Goal: Task Accomplishment & Management: Use online tool/utility

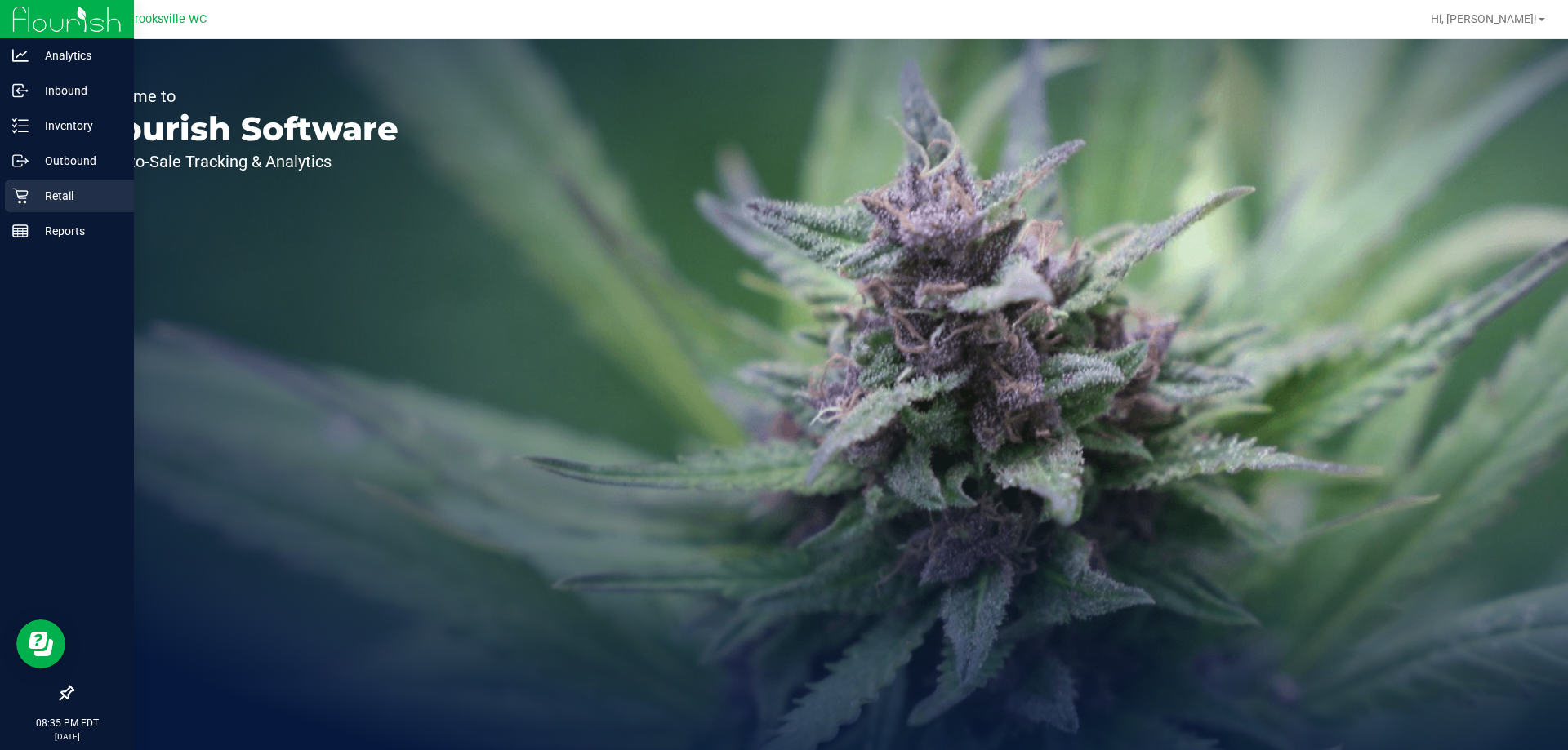
click at [33, 202] on p "Retail" at bounding box center [77, 196] width 98 height 20
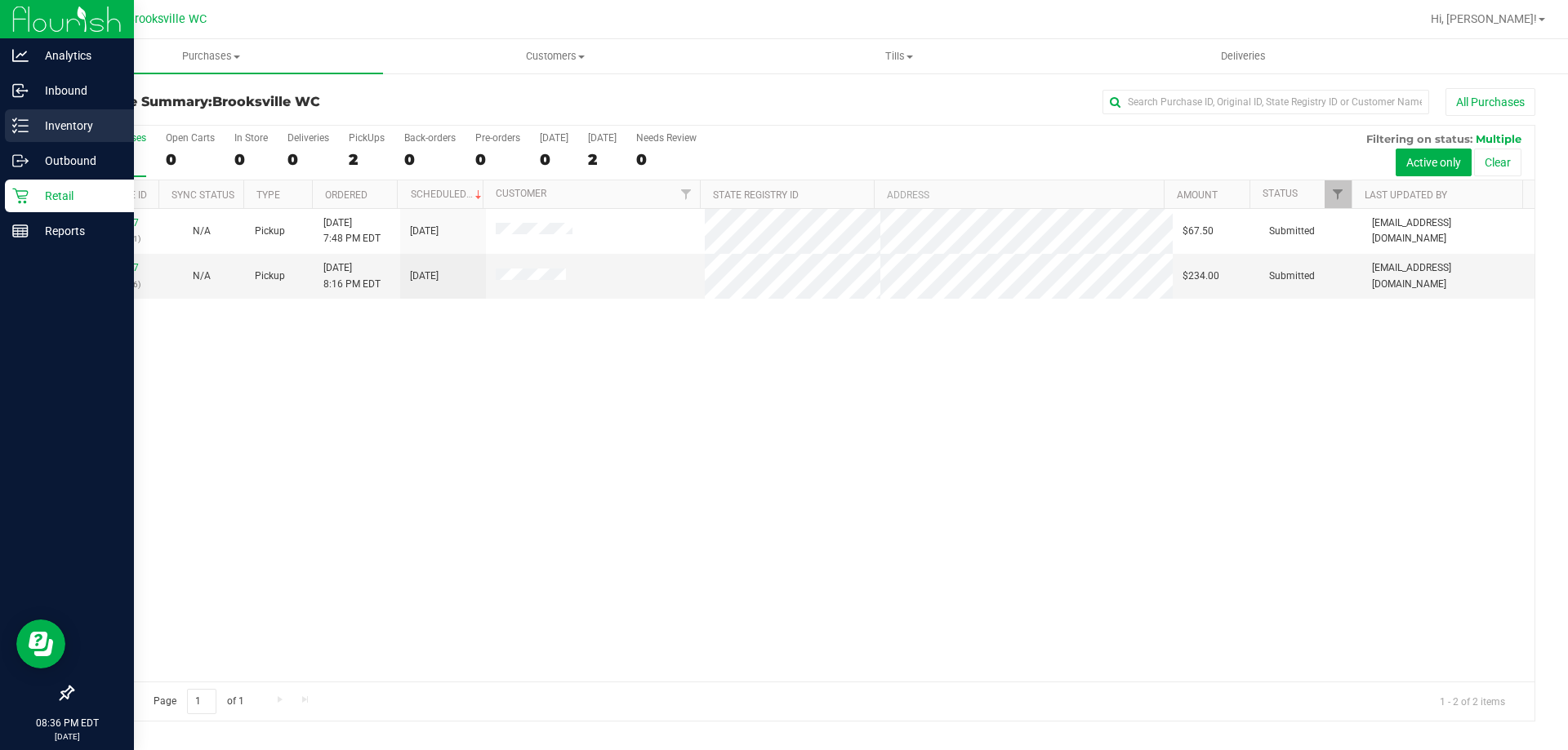
click at [70, 119] on p "Inventory" at bounding box center [77, 126] width 98 height 20
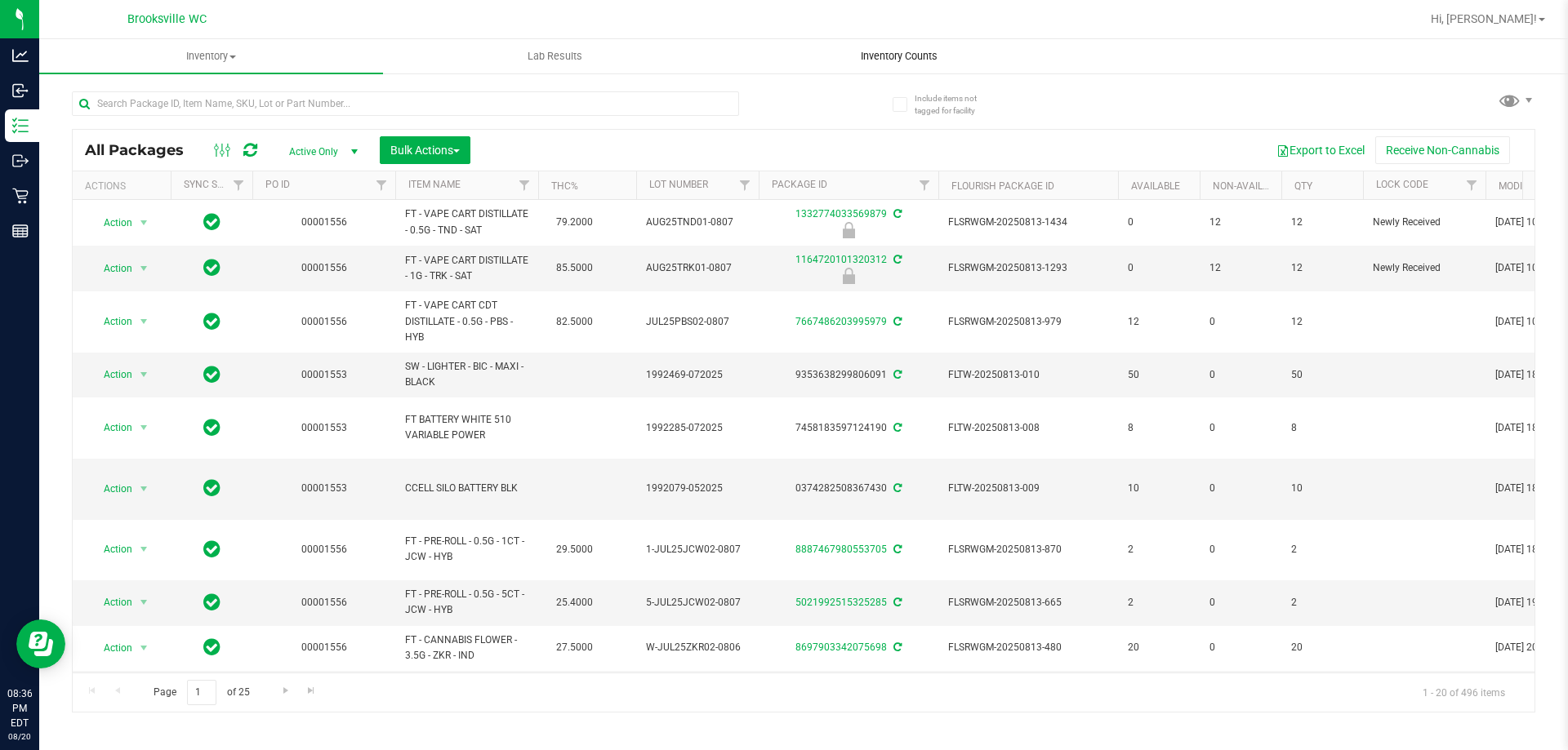
click at [916, 50] on span "Inventory Counts" at bounding box center [899, 56] width 121 height 15
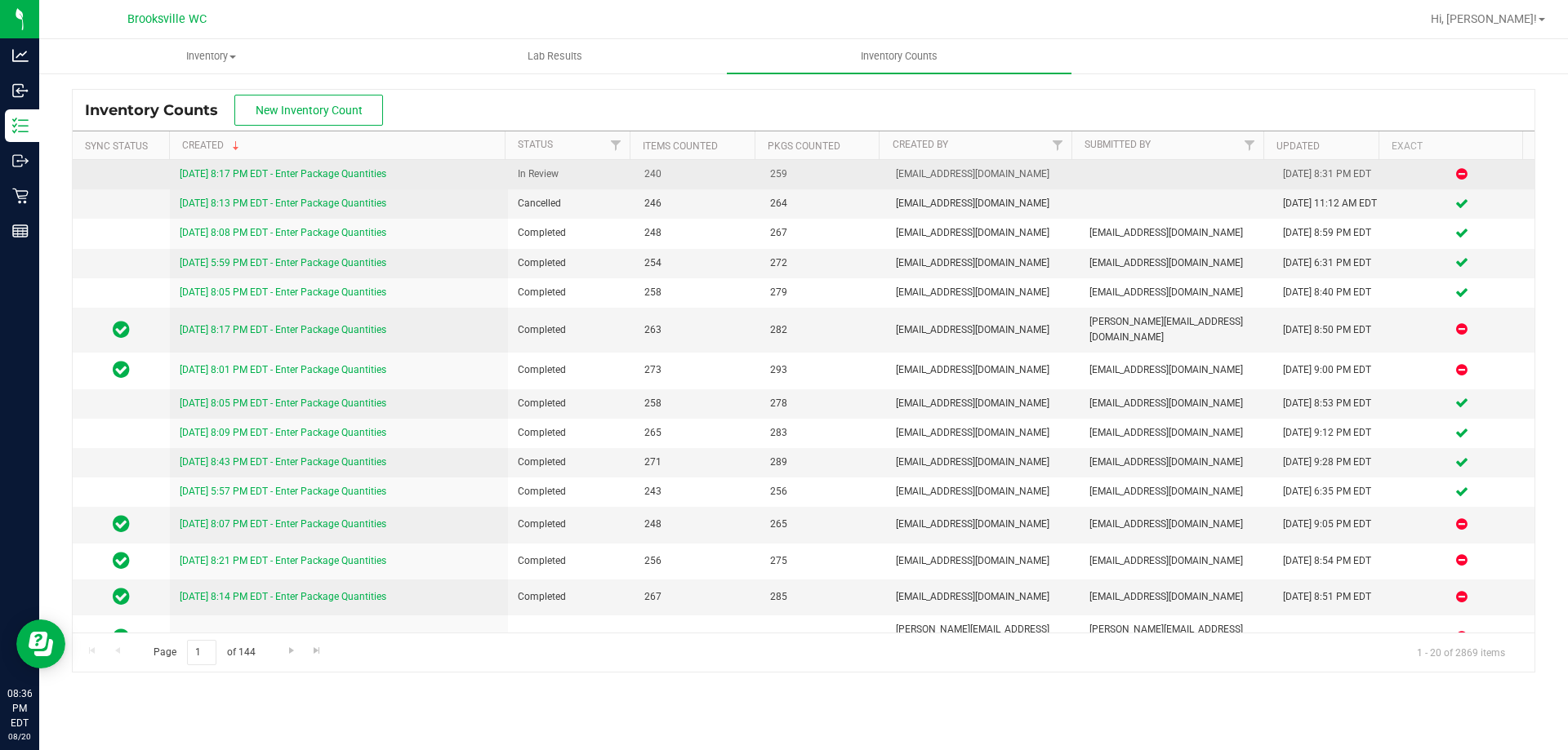
click at [331, 173] on link "[DATE] 8:17 PM EDT - Enter Package Quantities" at bounding box center [283, 174] width 207 height 11
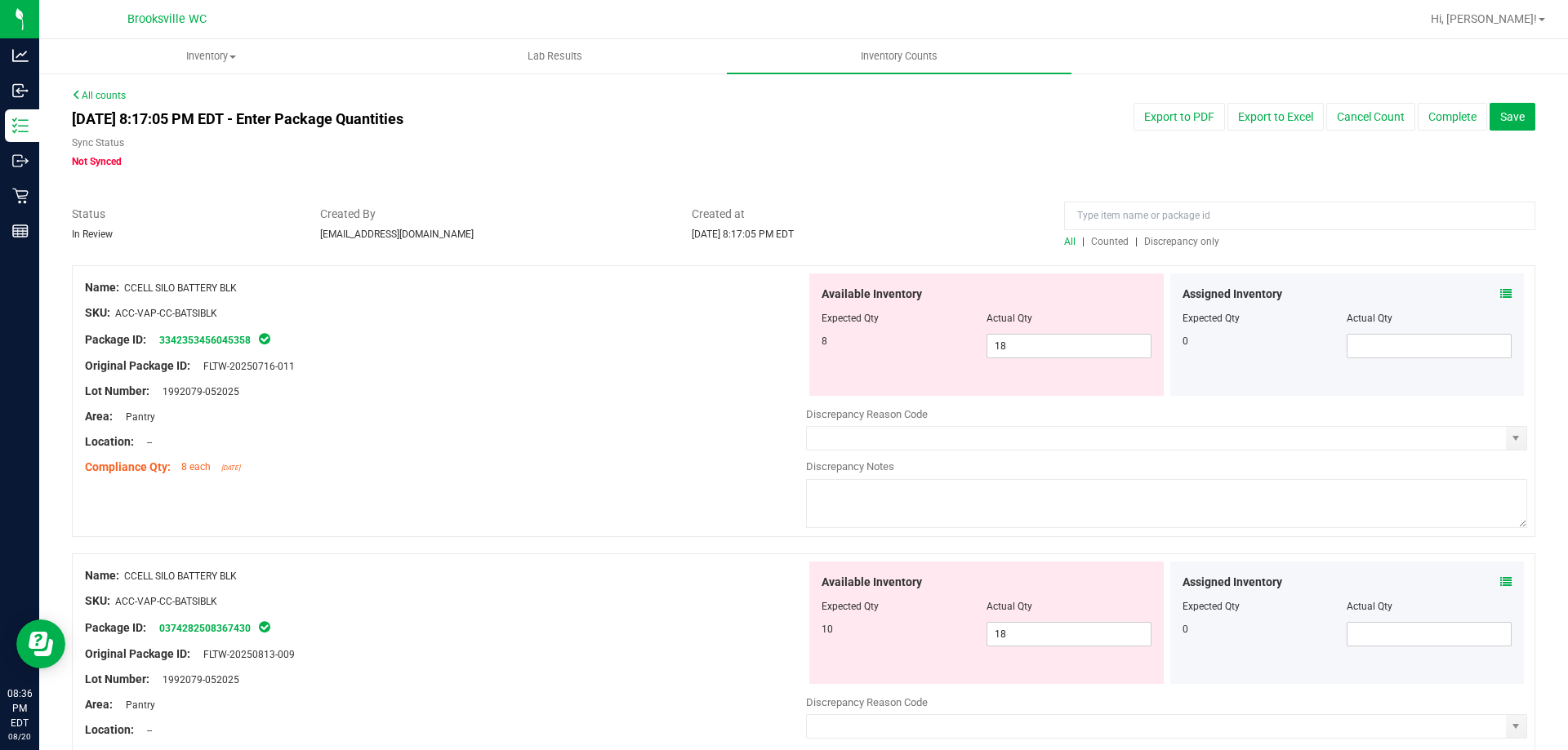
click at [1168, 239] on span "Discrepancy only" at bounding box center [1182, 241] width 75 height 11
click at [1036, 351] on span "18 18" at bounding box center [1068, 346] width 165 height 25
click at [1036, 351] on input "18" at bounding box center [1068, 345] width 163 height 23
type input "8"
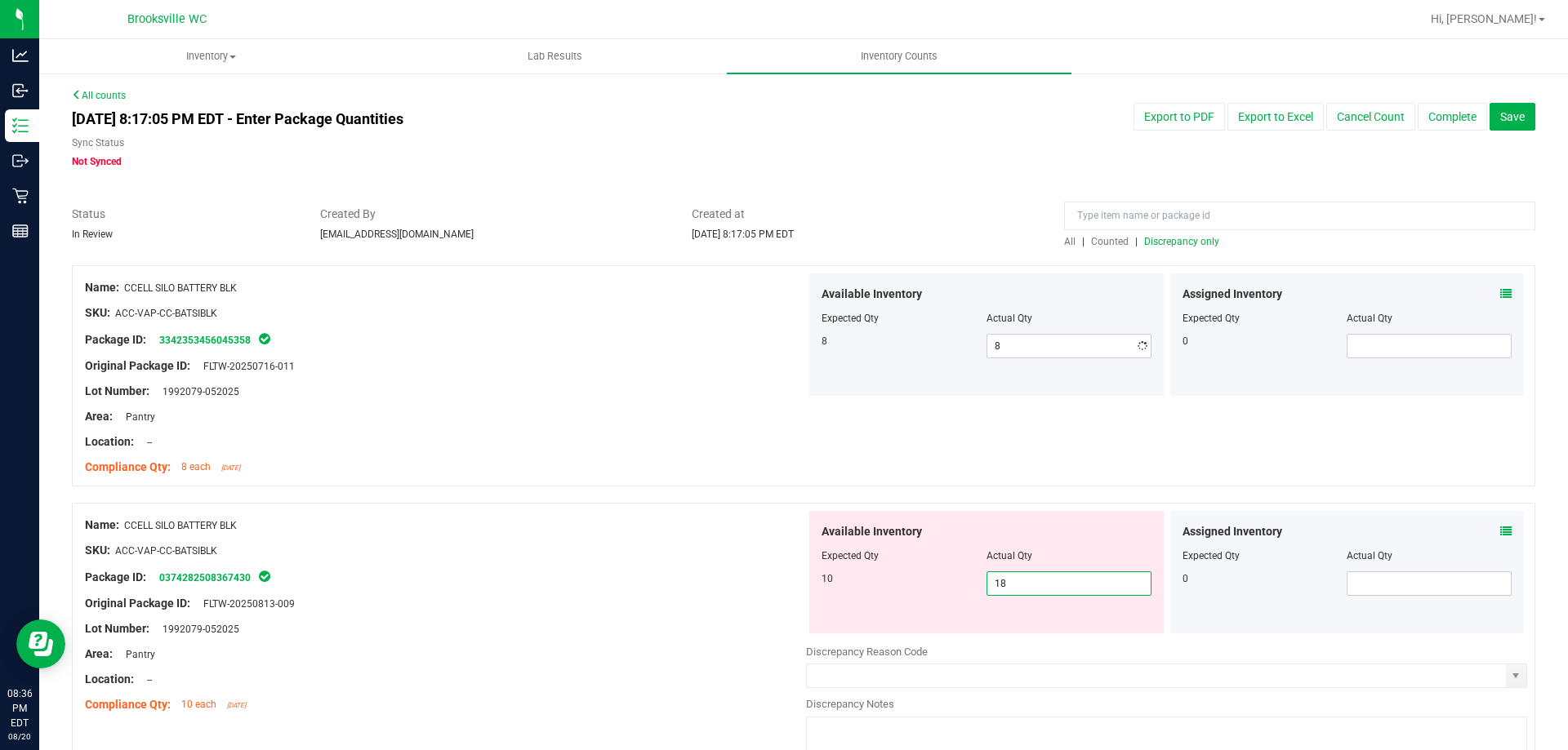
click at [1030, 632] on div "Available Inventory Expected Qty Actual Qty 10 18 18" at bounding box center [986, 572] width 354 height 122
drag, startPoint x: 1025, startPoint y: 594, endPoint x: 1021, endPoint y: 585, distance: 9.8
click at [1024, 593] on input "18" at bounding box center [1068, 583] width 163 height 23
click at [1021, 585] on input "18" at bounding box center [1068, 583] width 163 height 23
click at [1015, 582] on input "18" at bounding box center [1068, 583] width 163 height 23
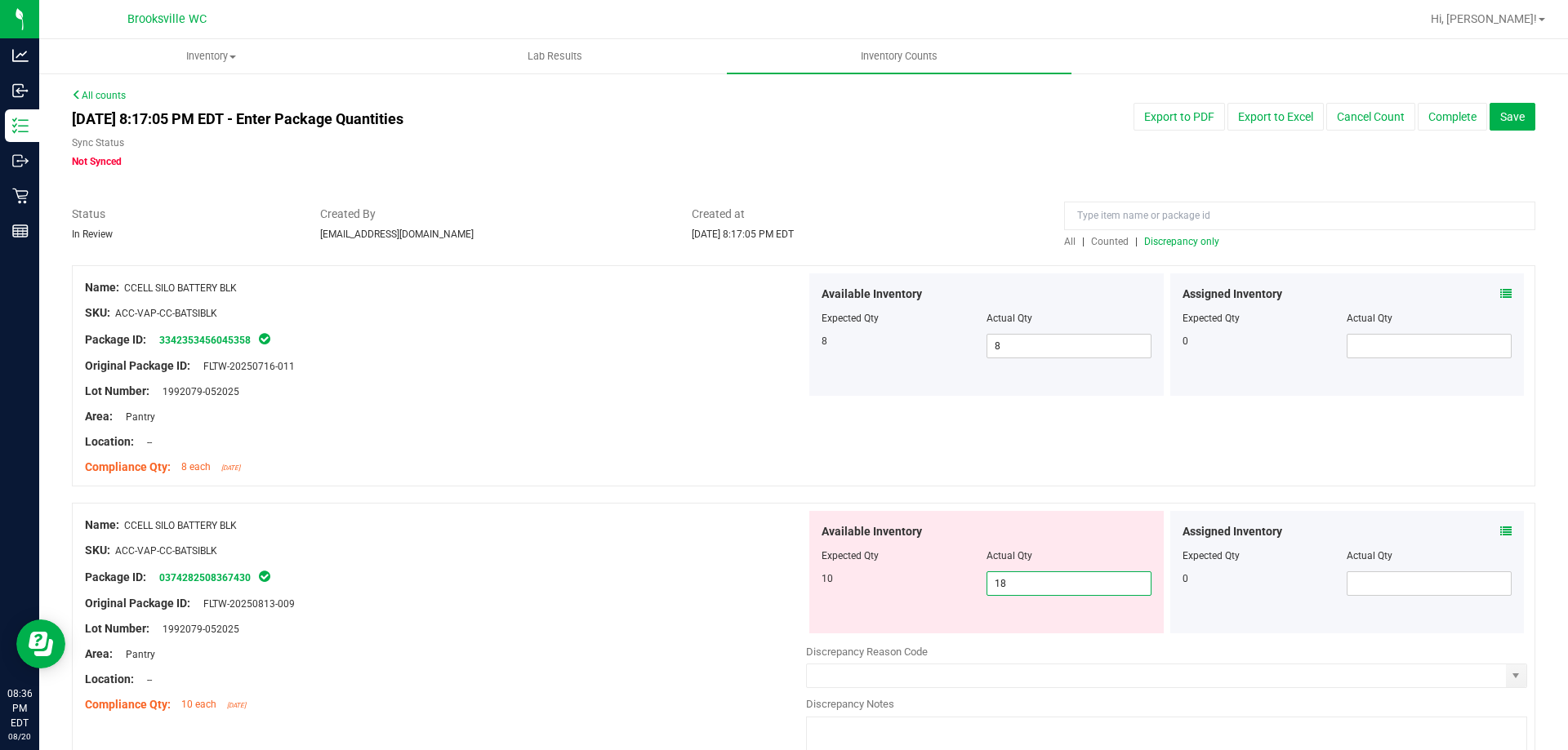
click at [1015, 582] on input "18" at bounding box center [1068, 583] width 163 height 23
type input "10"
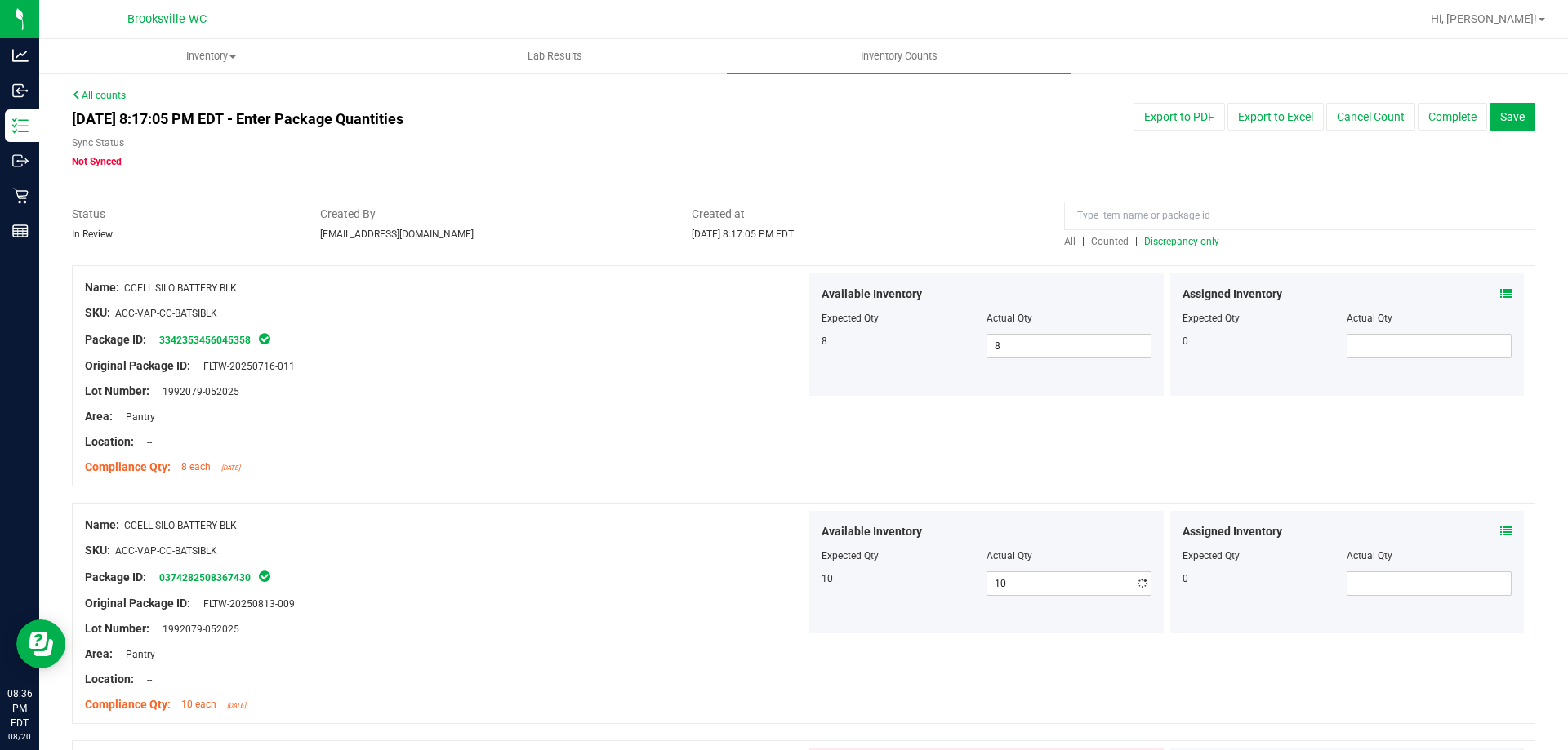
drag, startPoint x: 387, startPoint y: 440, endPoint x: 653, endPoint y: 505, distance: 273.8
click at [439, 462] on div "Name: CCELL SILO BATTERY BLK SKU: ACC-VAP-CC-BATSIBLK Package ID: 3342353456045…" at bounding box center [445, 377] width 721 height 208
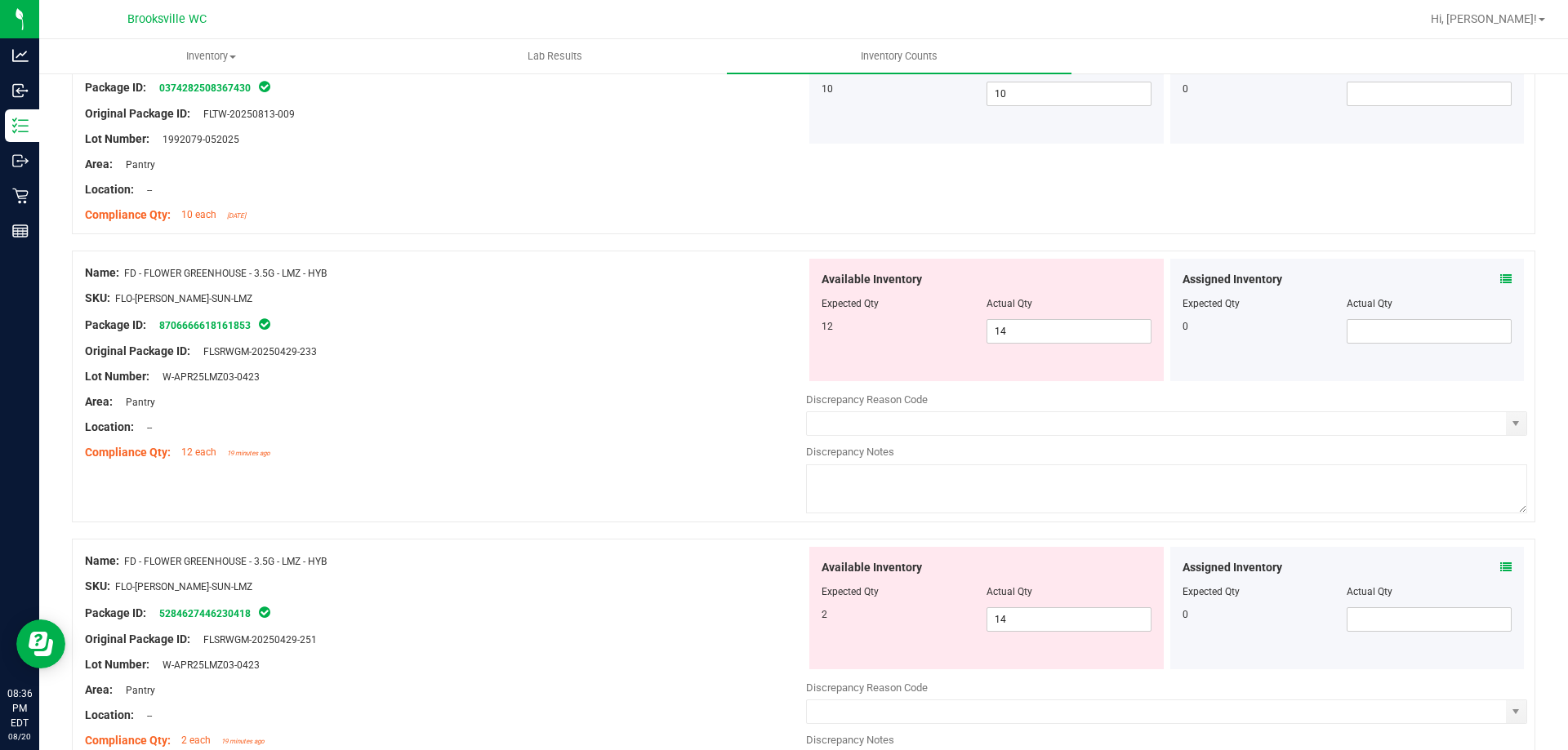
click at [627, 401] on div "Area: Pantry" at bounding box center [445, 402] width 721 height 17
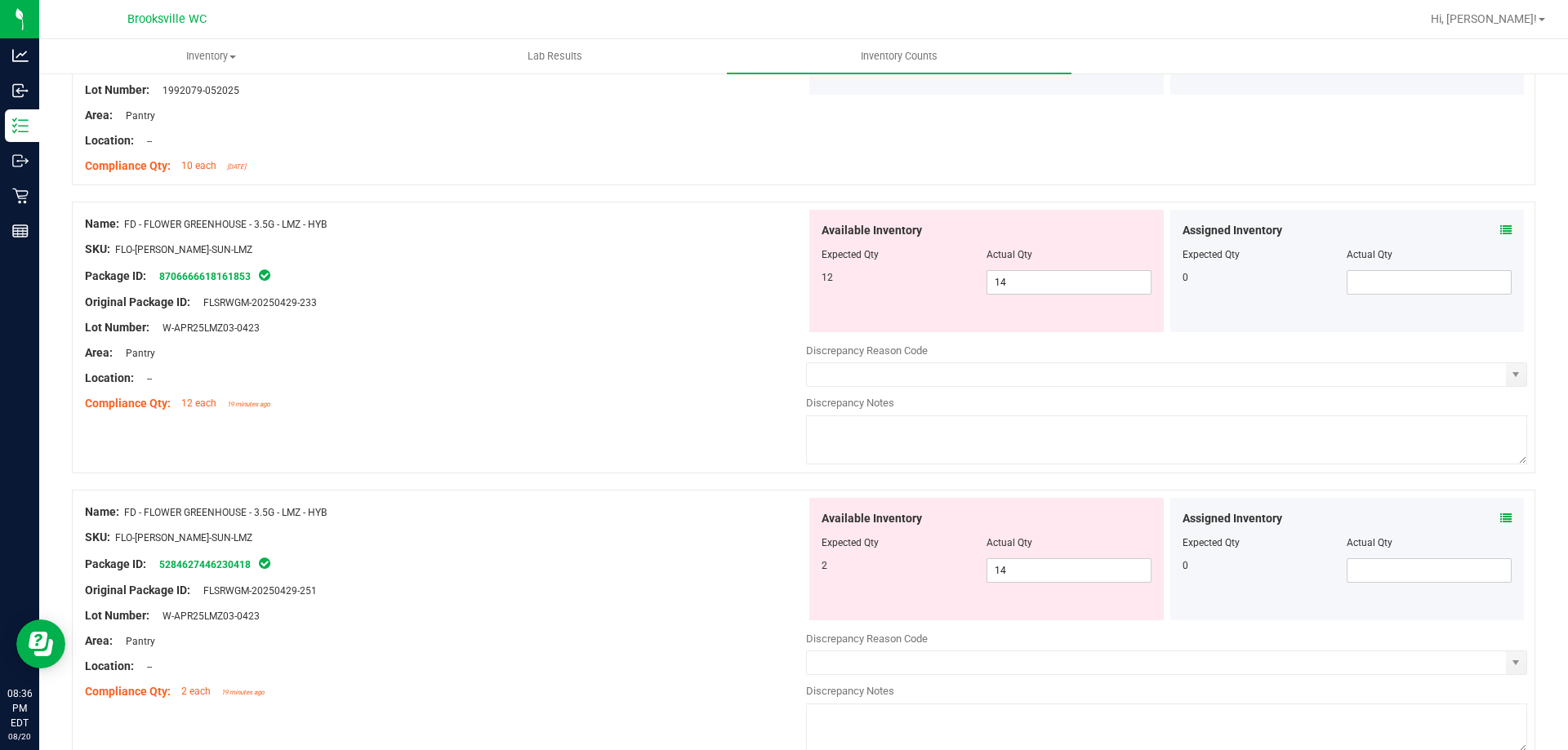
scroll to position [571, 0]
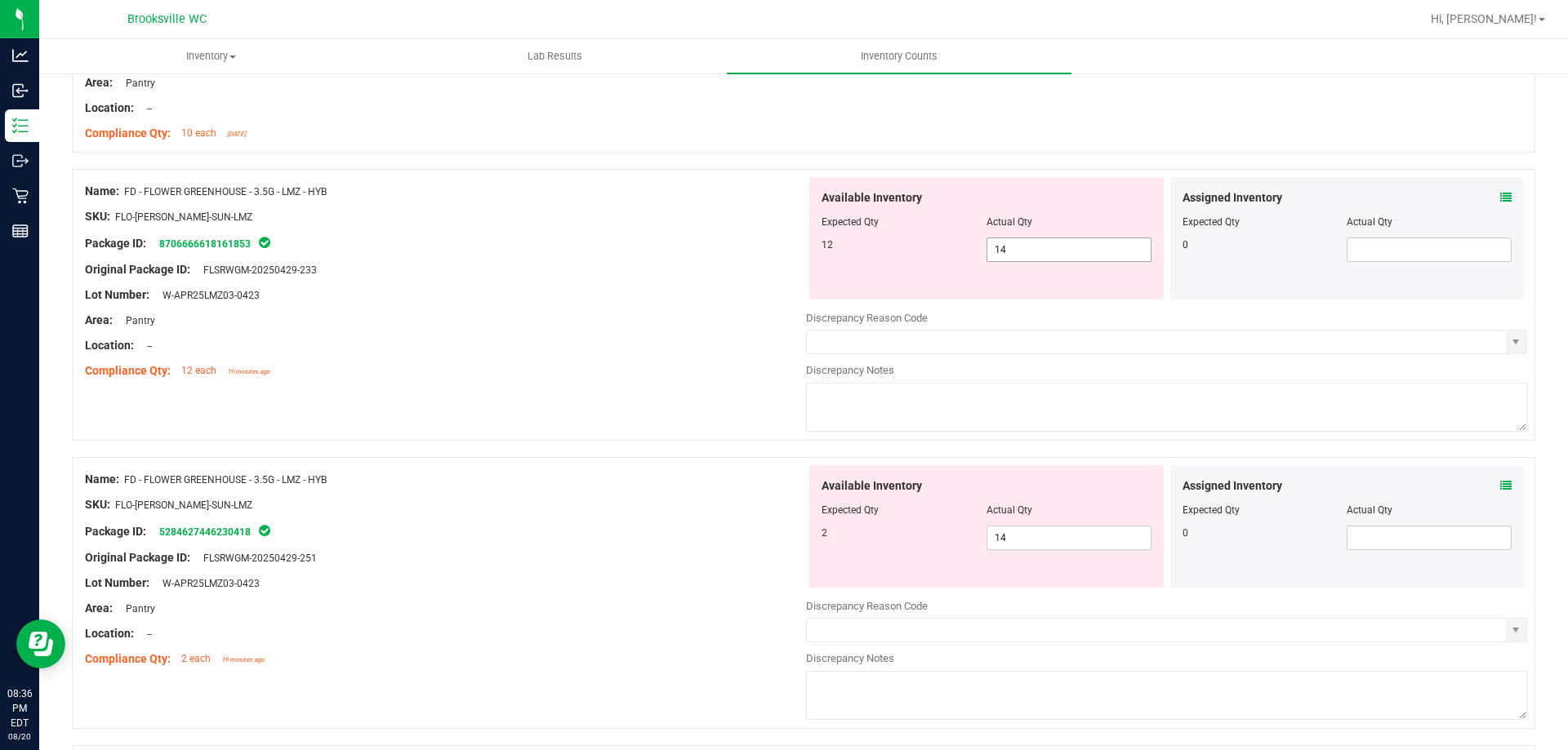
click at [1053, 254] on span "14 14" at bounding box center [1068, 250] width 165 height 25
click at [1054, 254] on input "14" at bounding box center [1068, 250] width 163 height 23
type input "12"
click at [1058, 536] on div "Available Inventory Expected Qty Actual Qty 2 14 14" at bounding box center [986, 526] width 354 height 122
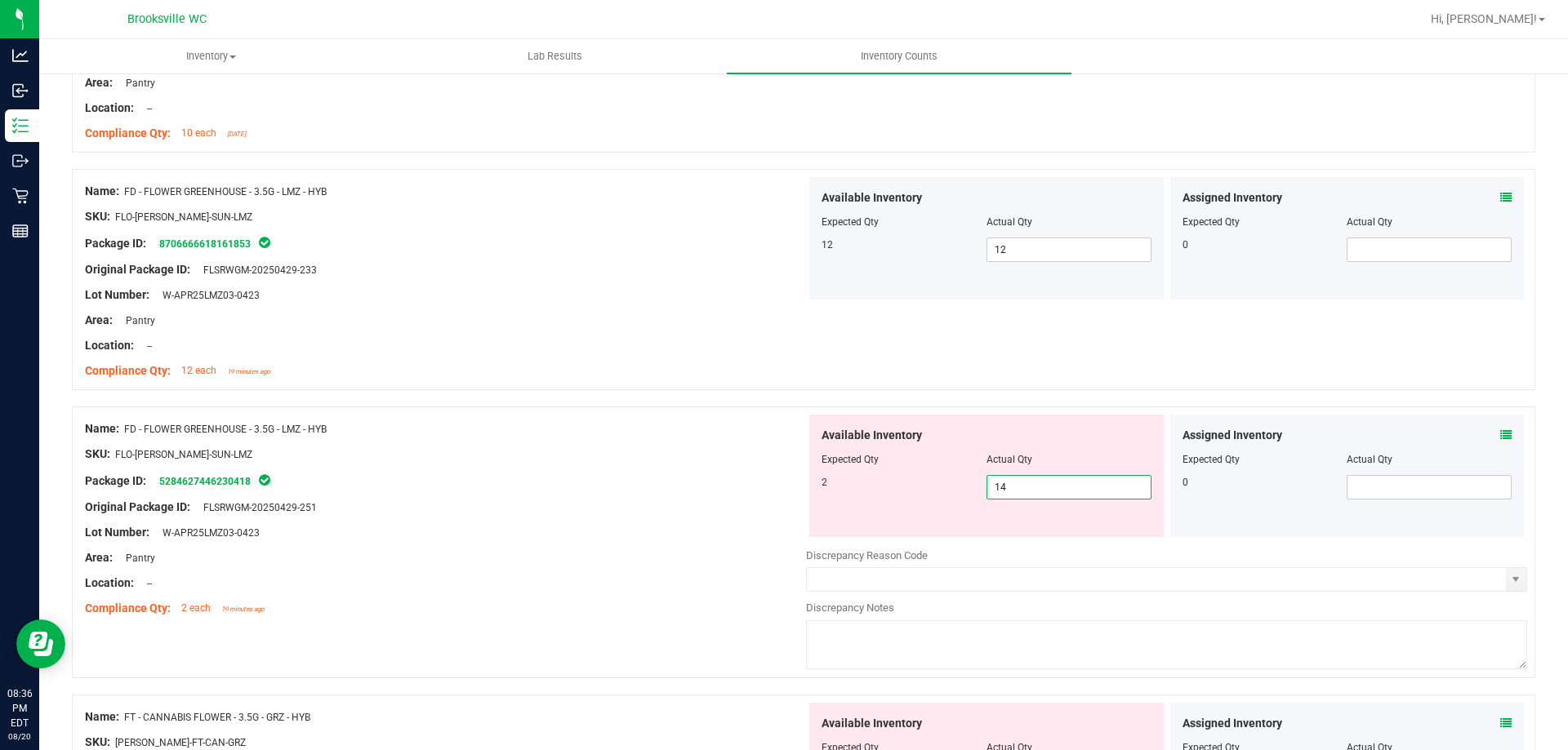
click at [1050, 479] on input "14" at bounding box center [1068, 487] width 163 height 23
type input "2"
drag, startPoint x: 571, startPoint y: 421, endPoint x: 595, endPoint y: 424, distance: 24.2
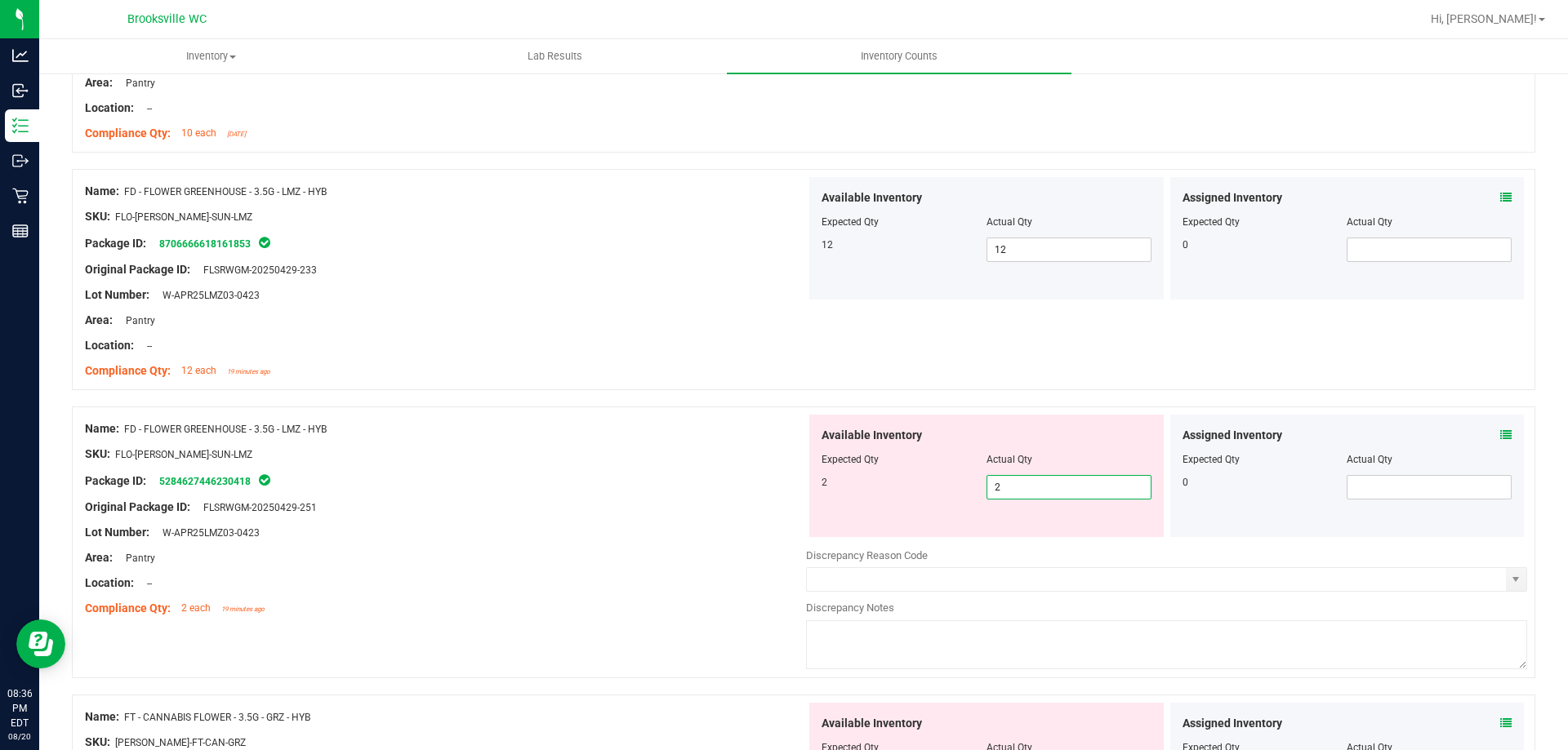
click at [573, 421] on div "Name: FD - FLOWER GREENHOUSE - 3.5G - LMZ - HYB" at bounding box center [445, 429] width 721 height 17
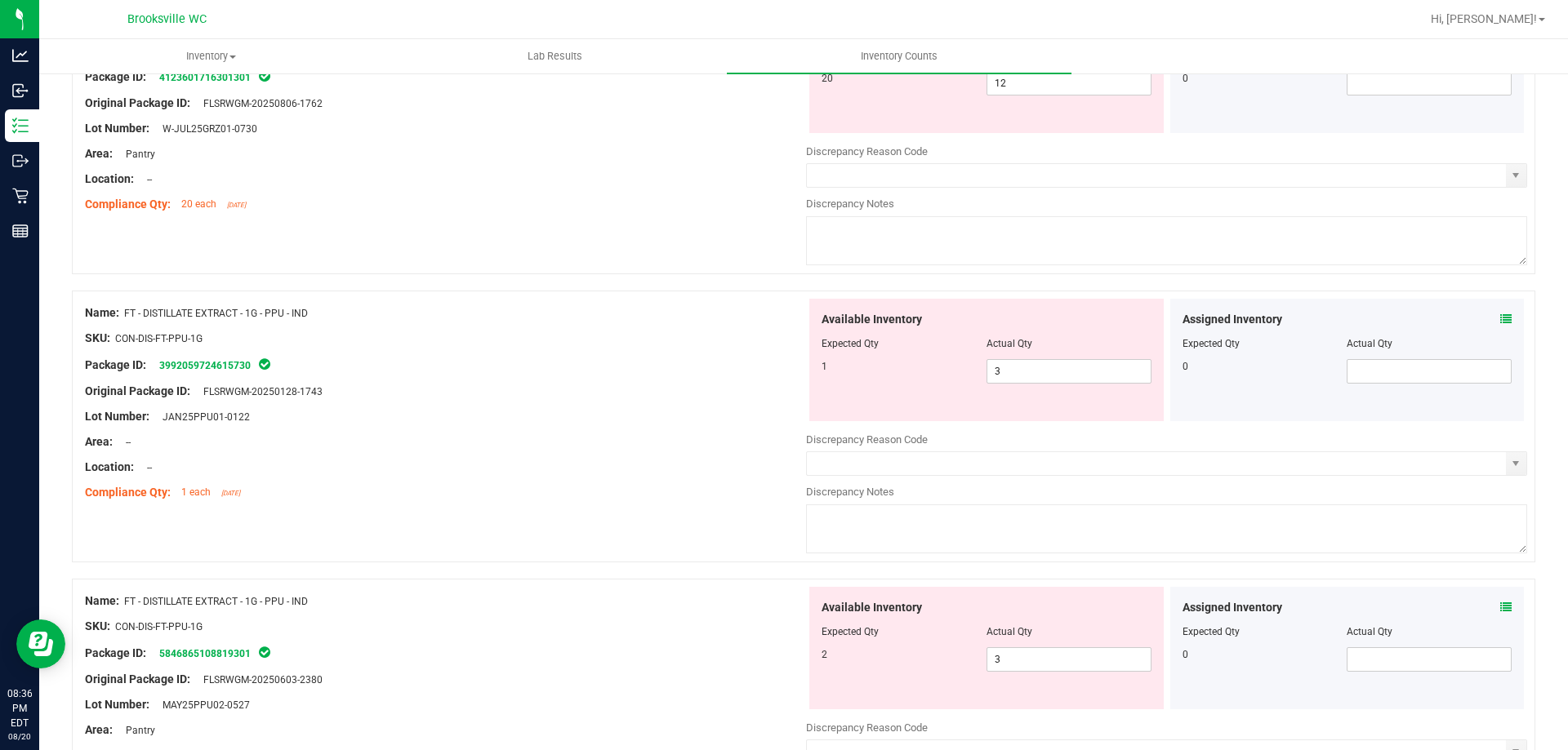
scroll to position [1225, 0]
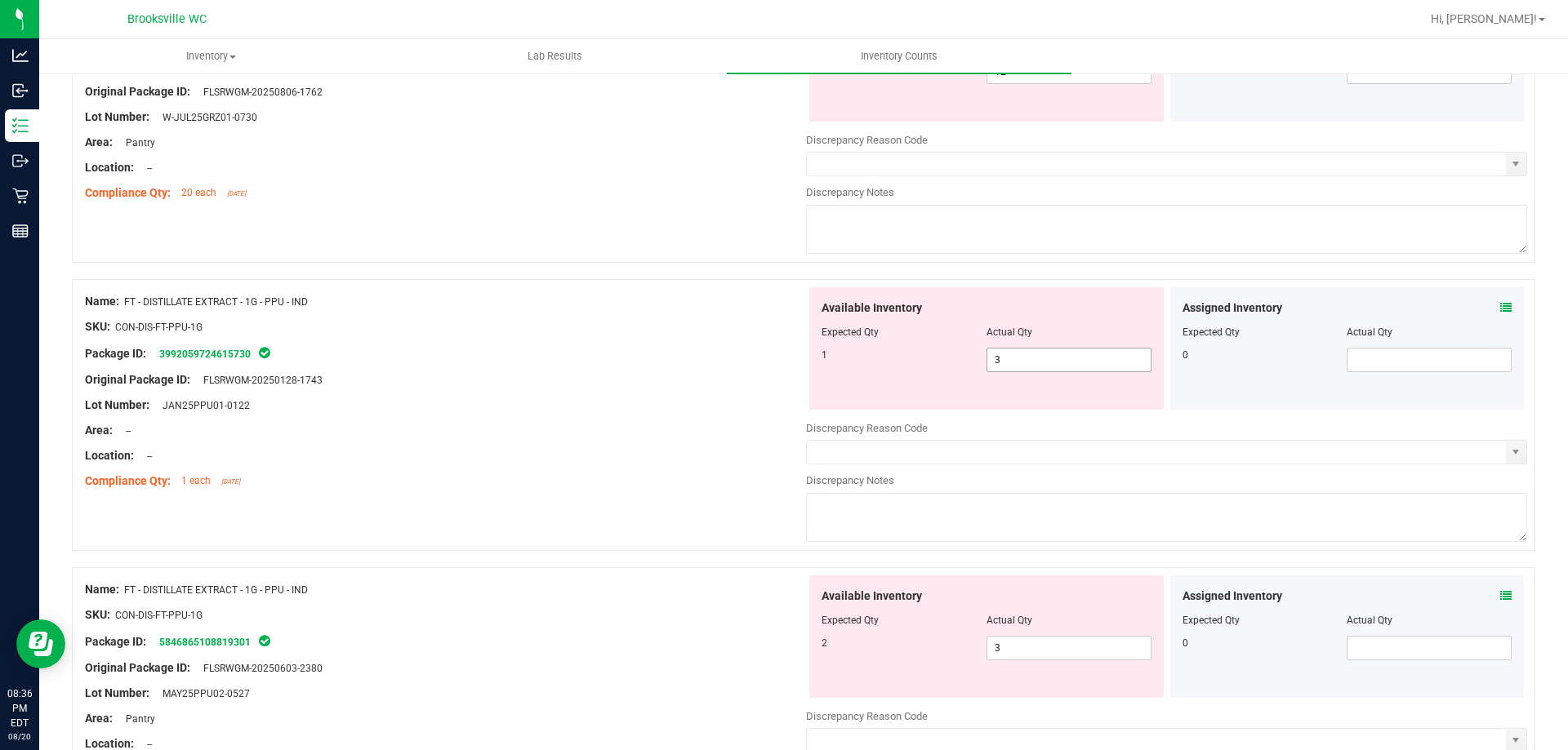
click at [1038, 370] on span "3 3" at bounding box center [1068, 360] width 165 height 25
click at [1038, 370] on input "3" at bounding box center [1068, 360] width 163 height 23
click at [1038, 369] on input "3" at bounding box center [1068, 360] width 163 height 23
type input "1"
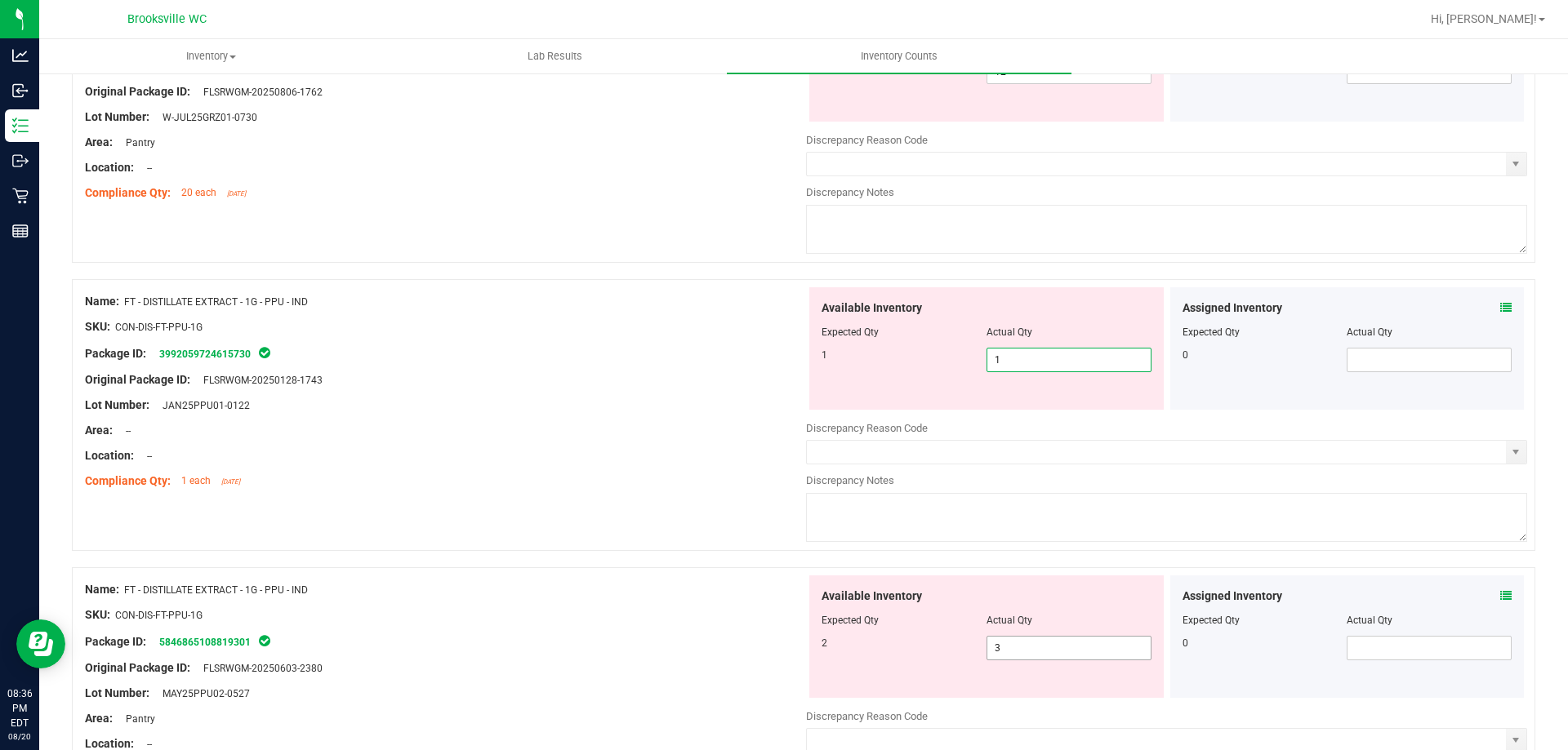
click at [1052, 641] on div "Available Inventory Expected Qty Actual Qty 2 3 3" at bounding box center [986, 636] width 354 height 122
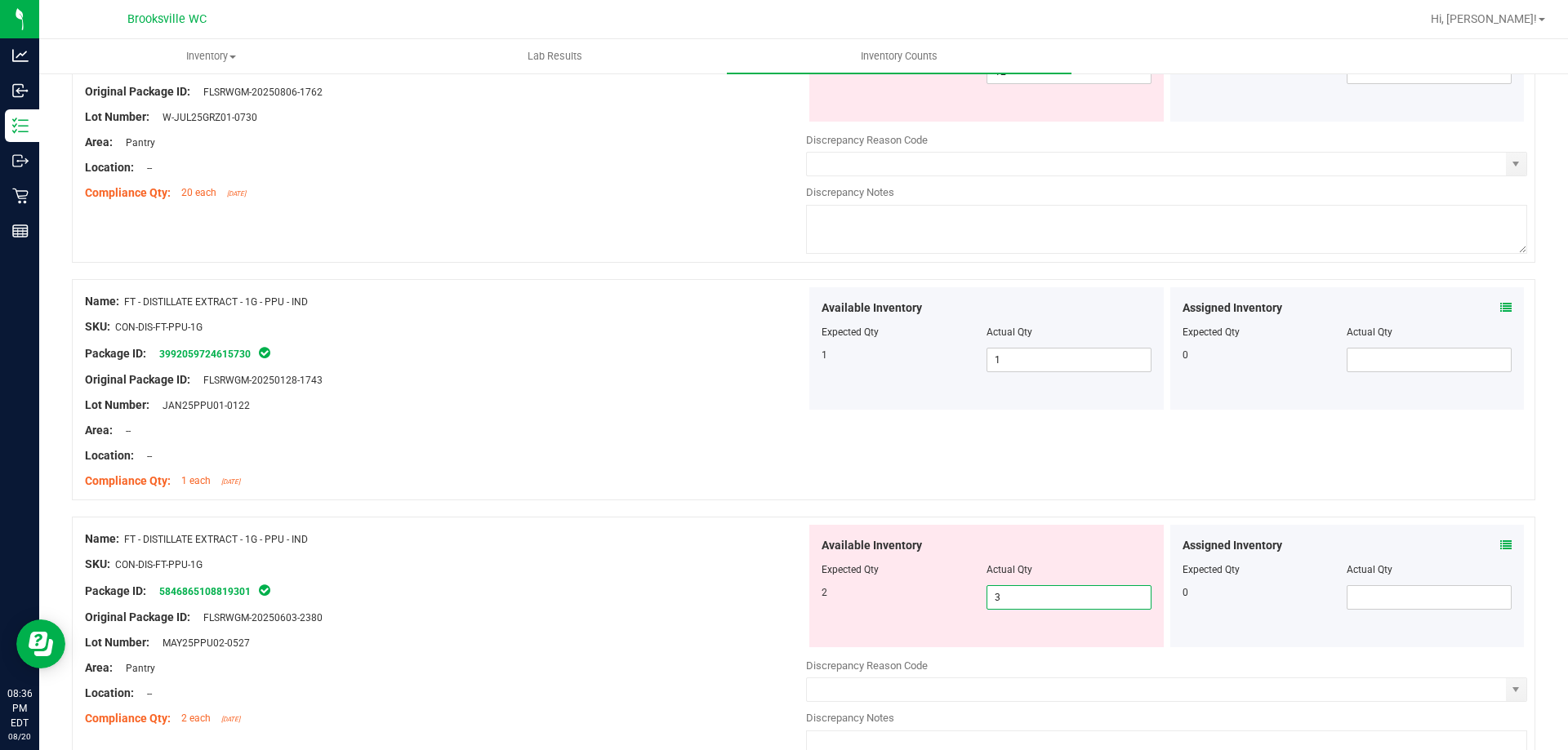
click at [1044, 599] on input "3" at bounding box center [1068, 598] width 163 height 23
drag, startPoint x: 1044, startPoint y: 599, endPoint x: 905, endPoint y: 566, distance: 142.9
click at [1036, 598] on input "3" at bounding box center [1068, 598] width 163 height 23
type input "2"
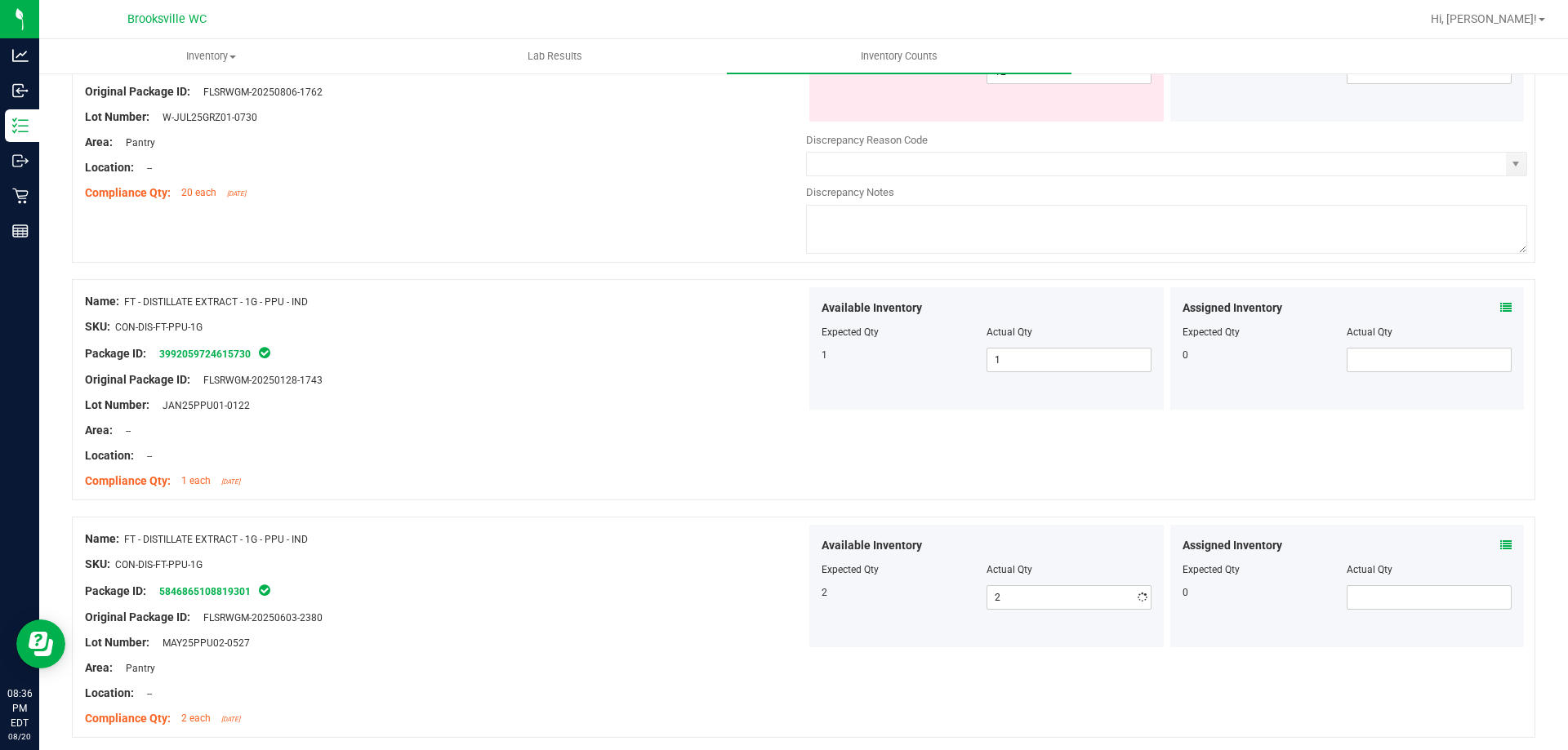
click at [788, 531] on div "Name: FT - DISTILLATE EXTRACT - 1G - PPU - IND" at bounding box center [445, 540] width 721 height 17
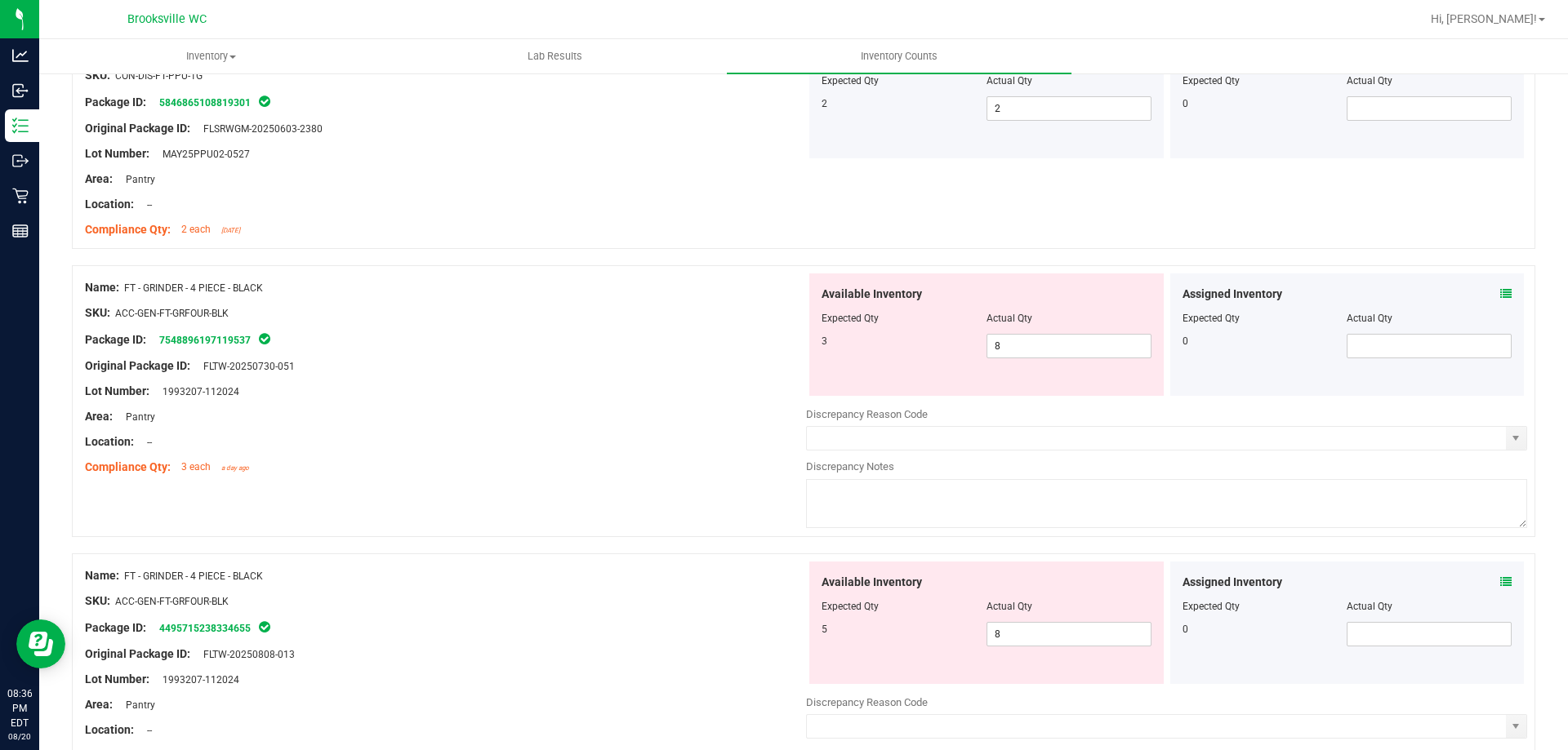
scroll to position [1715, 0]
click at [1038, 337] on span "8 8" at bounding box center [1068, 345] width 165 height 25
click at [1038, 337] on input "8" at bounding box center [1068, 345] width 163 height 23
type input "3"
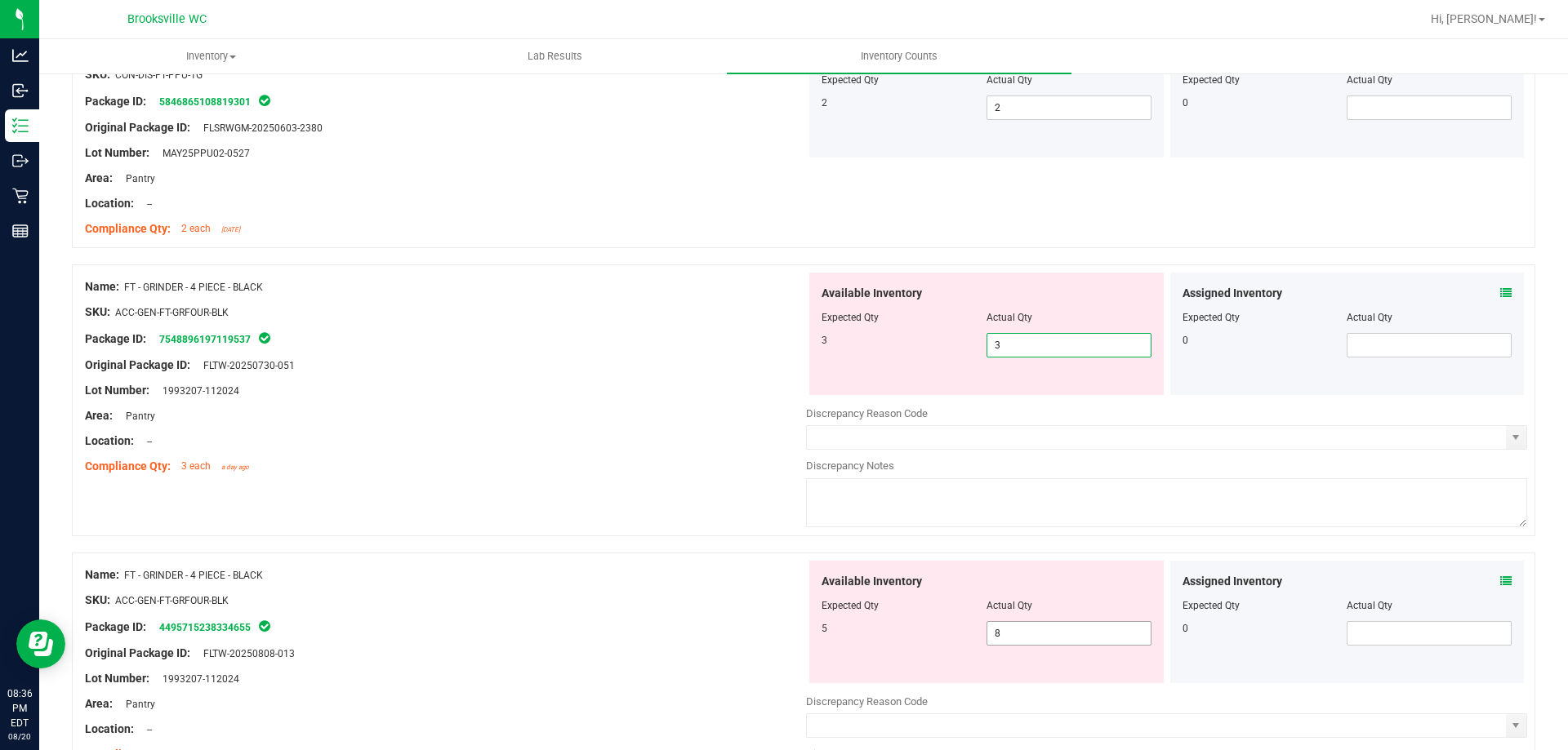
click at [1039, 629] on div "Available Inventory Expected Qty Actual Qty 5 8 8" at bounding box center [986, 622] width 354 height 122
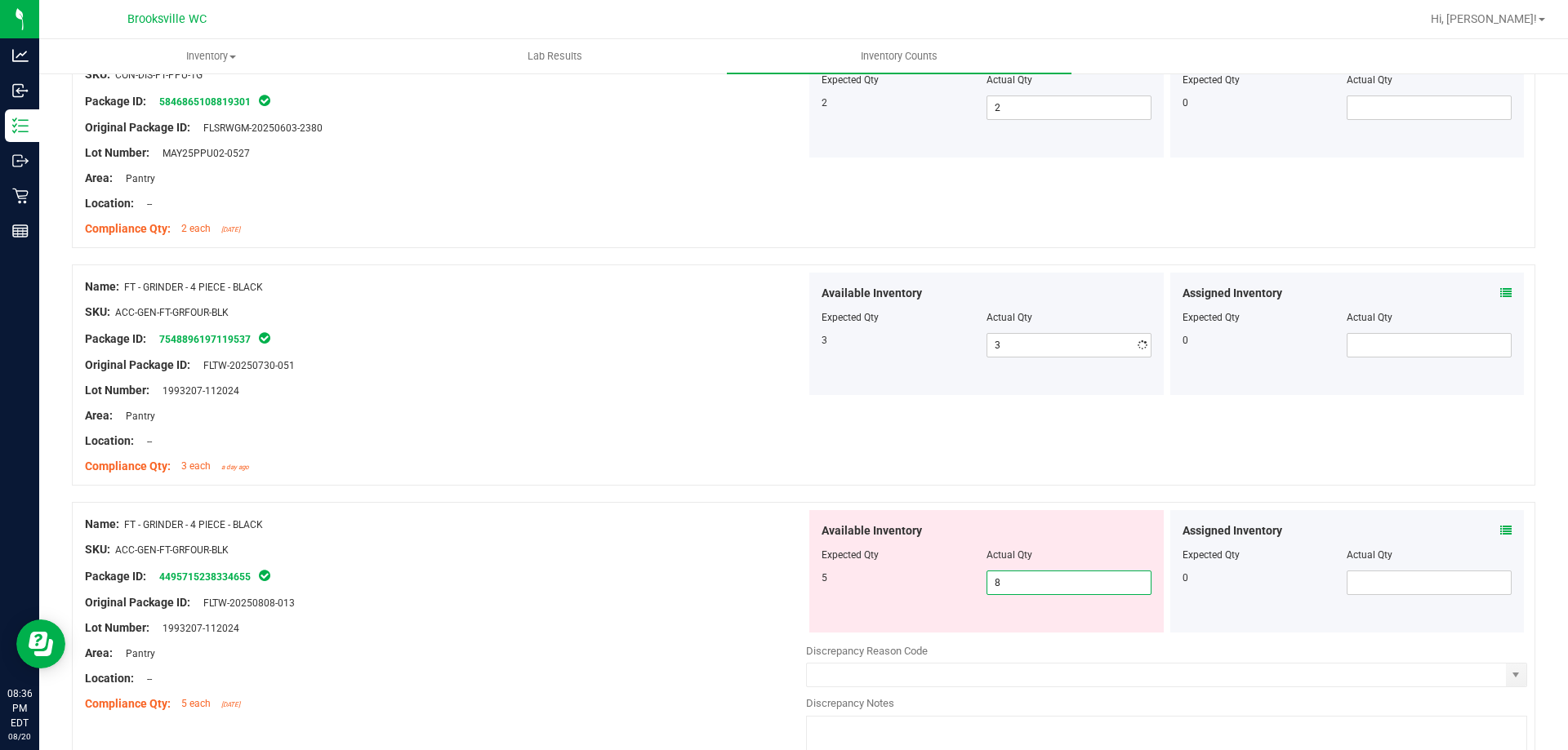
click at [1039, 629] on div "Available Inventory Expected Qty Actual Qty 5 8 8" at bounding box center [986, 571] width 354 height 122
click at [1018, 564] on div at bounding box center [987, 567] width 330 height 9
click at [1021, 584] on span "8 8" at bounding box center [1068, 582] width 165 height 25
click at [1021, 584] on input "8" at bounding box center [1068, 582] width 163 height 23
type input "5"
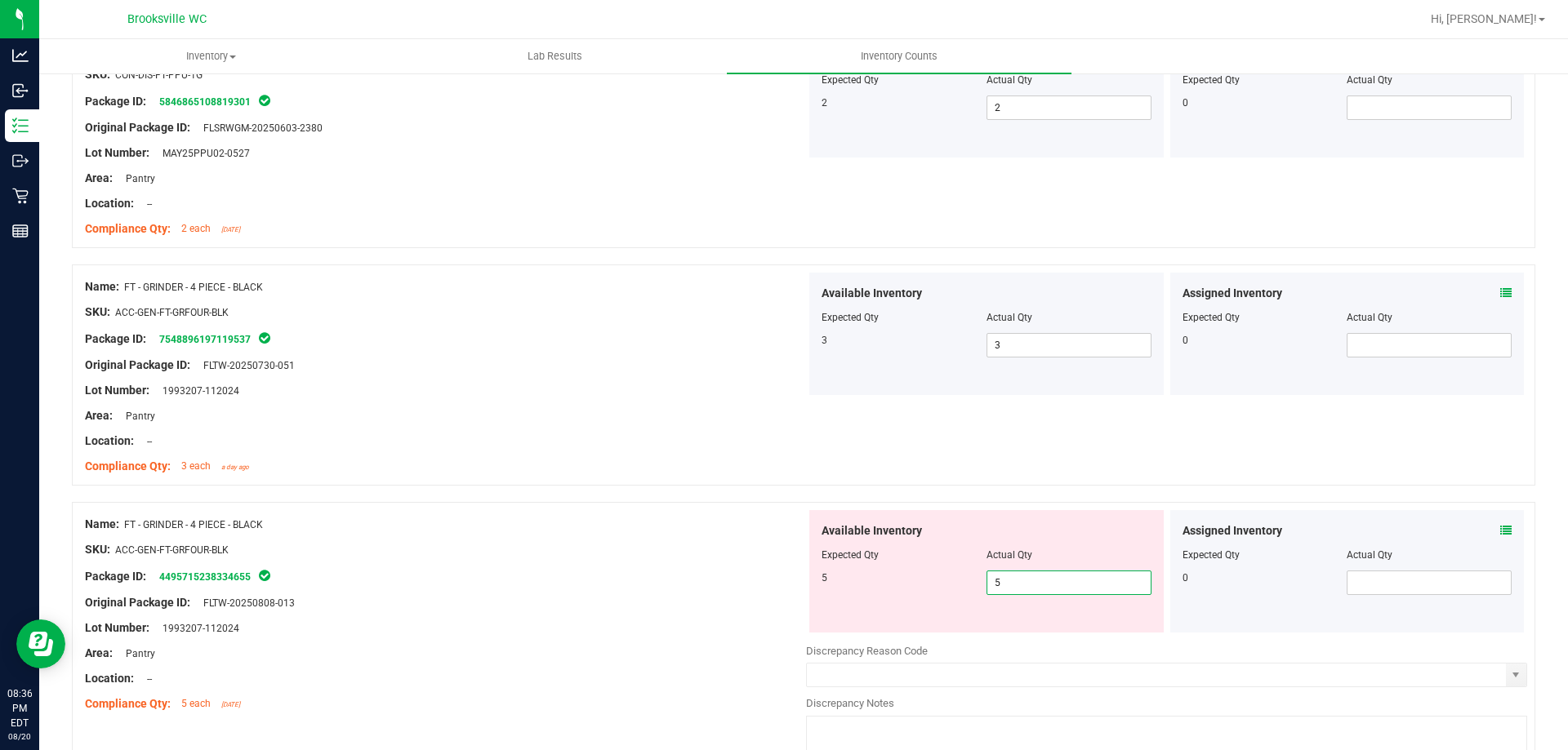
type input "5"
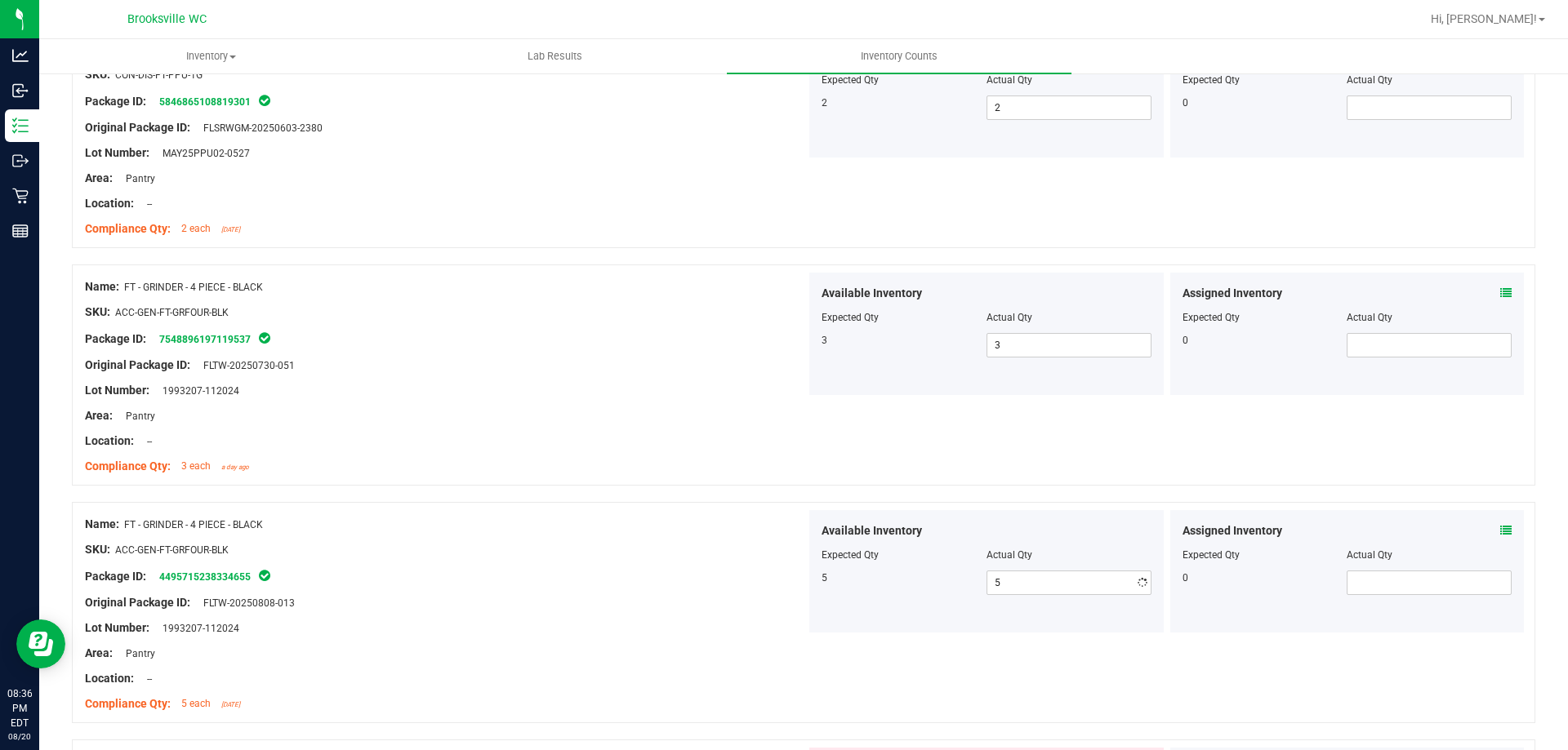
click at [755, 478] on div "Name: FT - GRINDER - 4 PIECE - BLACK SKU: ACC-GEN-FT-GRFOUR-BLK Package ID: 754…" at bounding box center [445, 376] width 721 height 208
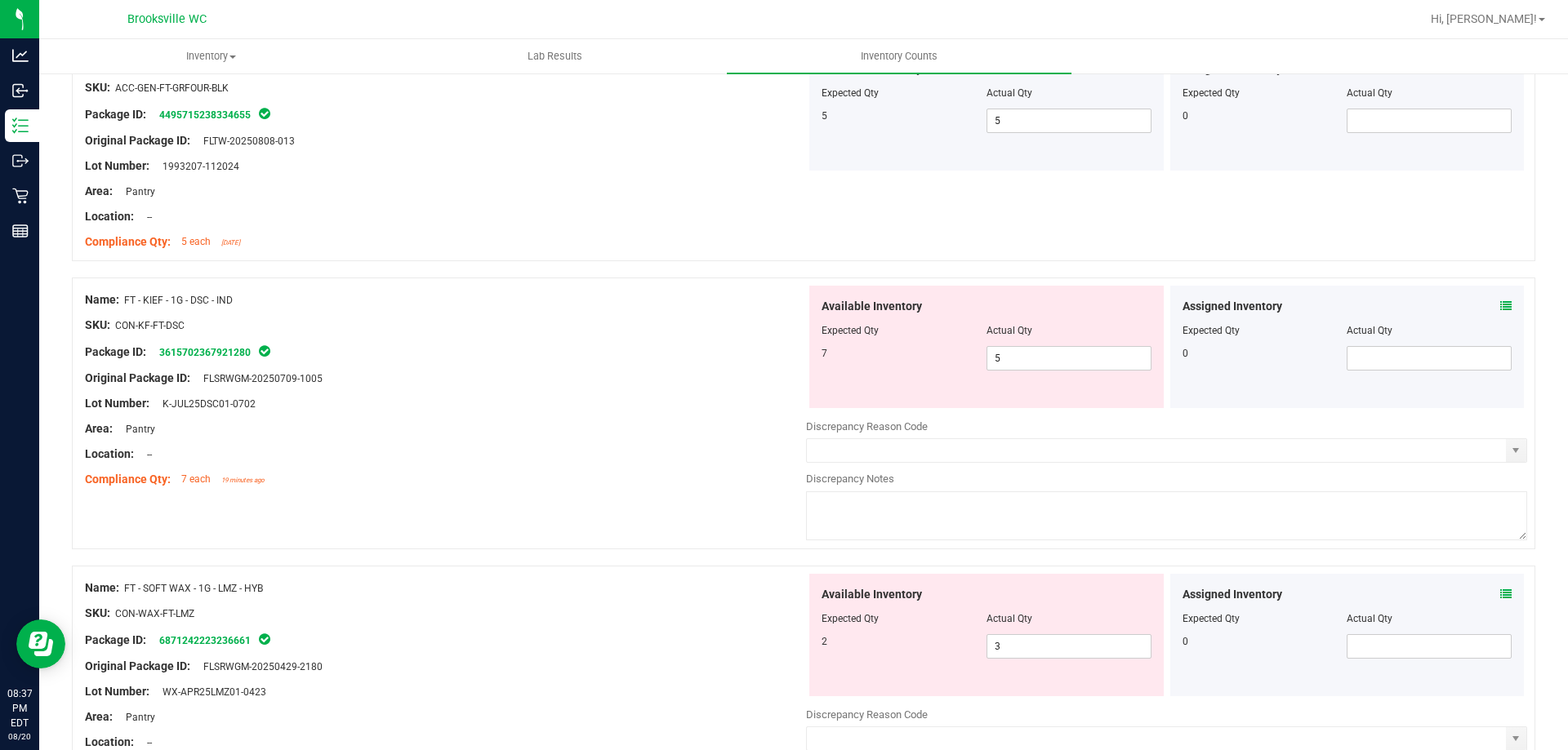
scroll to position [2205, 0]
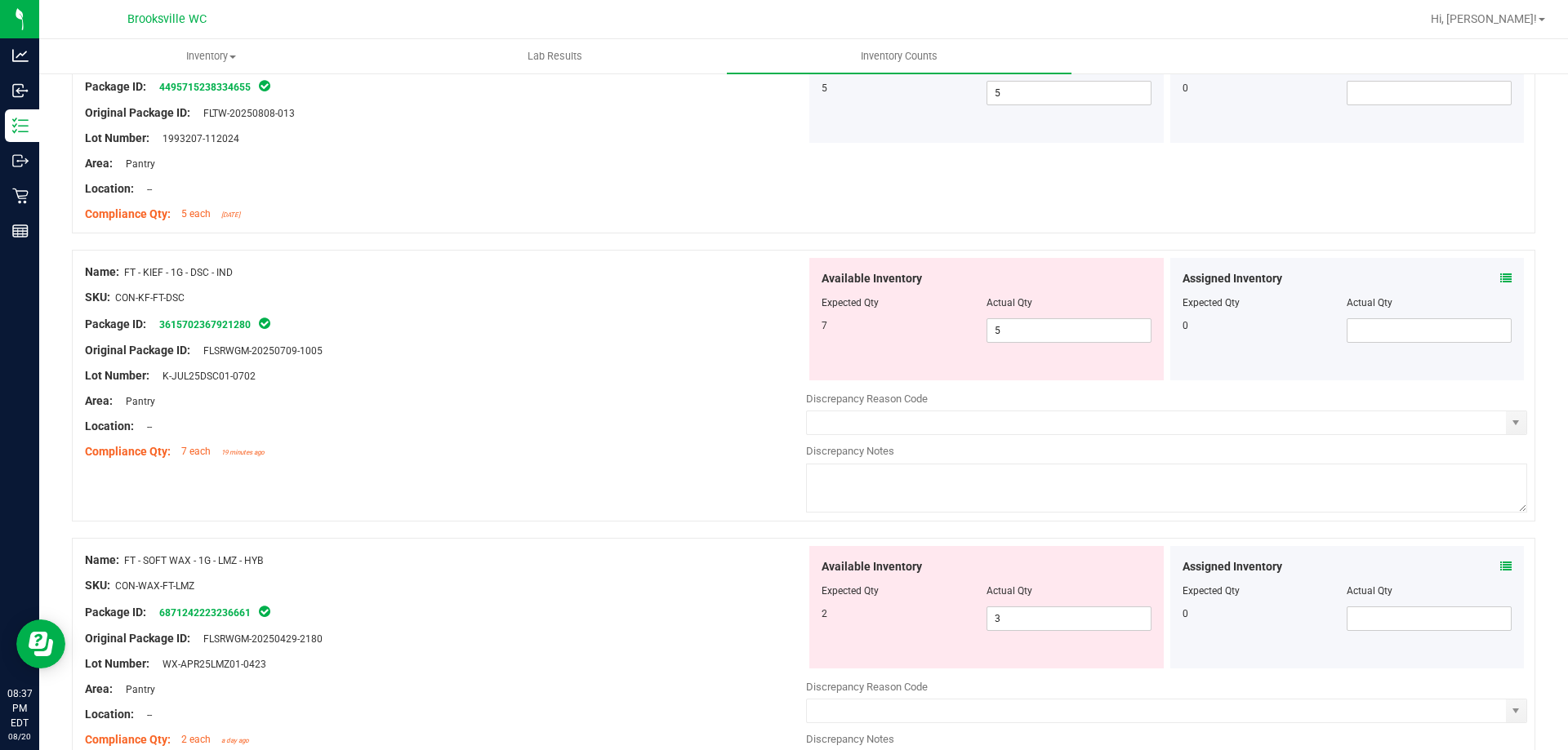
click at [1500, 277] on div "Assigned Inventory Expected Qty Actual Qty 0" at bounding box center [1347, 319] width 354 height 122
click at [1500, 281] on icon at bounding box center [1506, 278] width 11 height 11
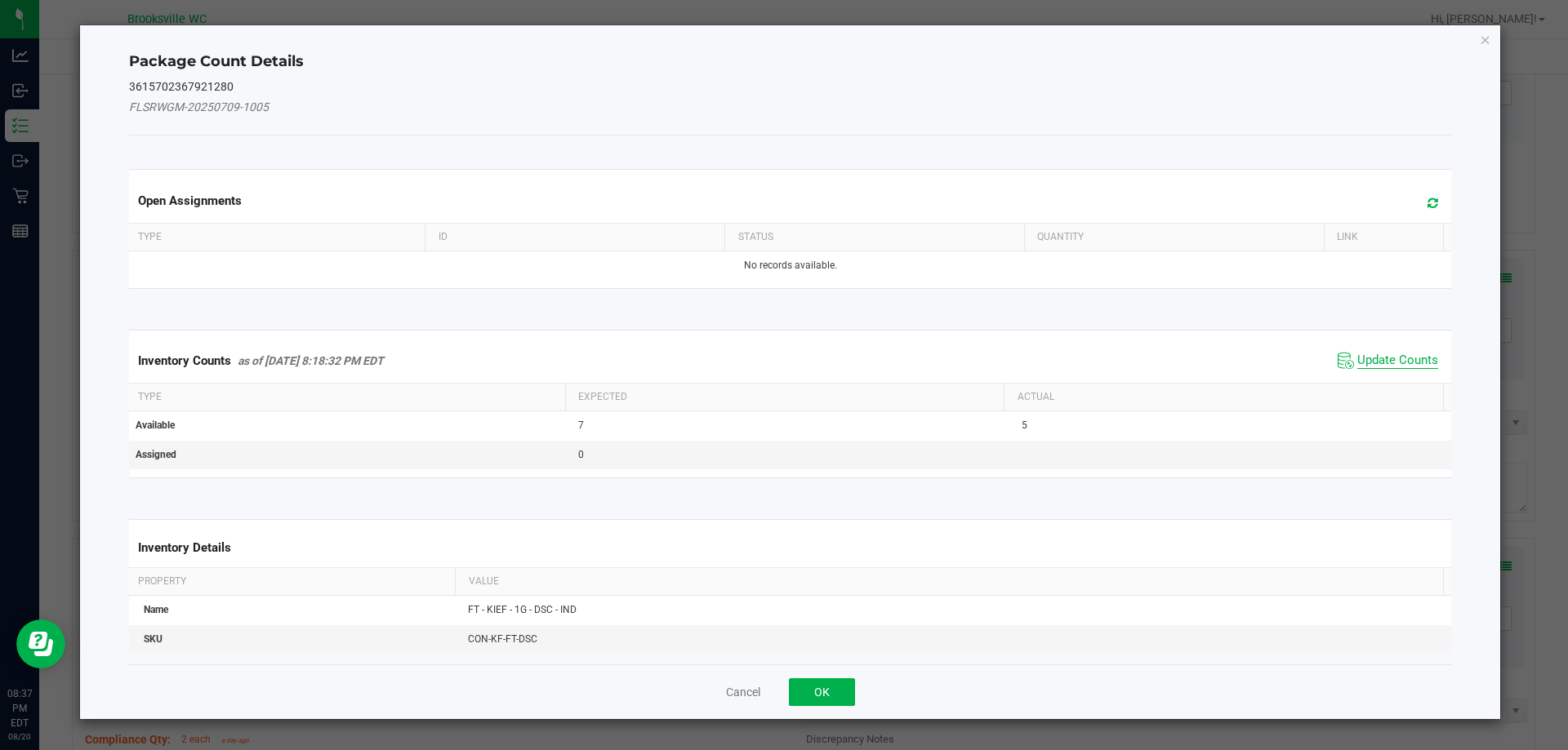
click at [1394, 363] on span "Update Counts" at bounding box center [1398, 360] width 81 height 16
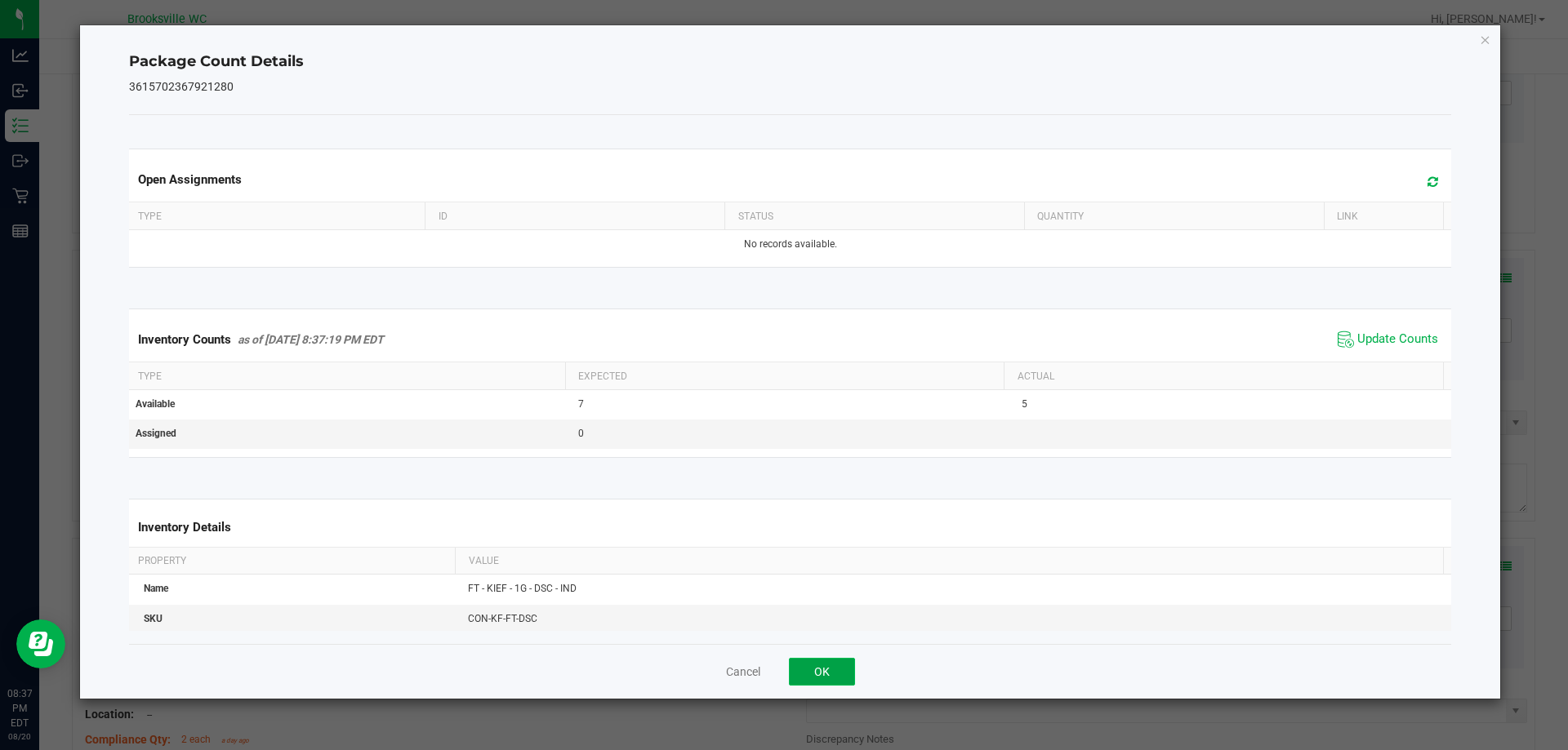
click at [833, 664] on button "OK" at bounding box center [821, 672] width 66 height 27
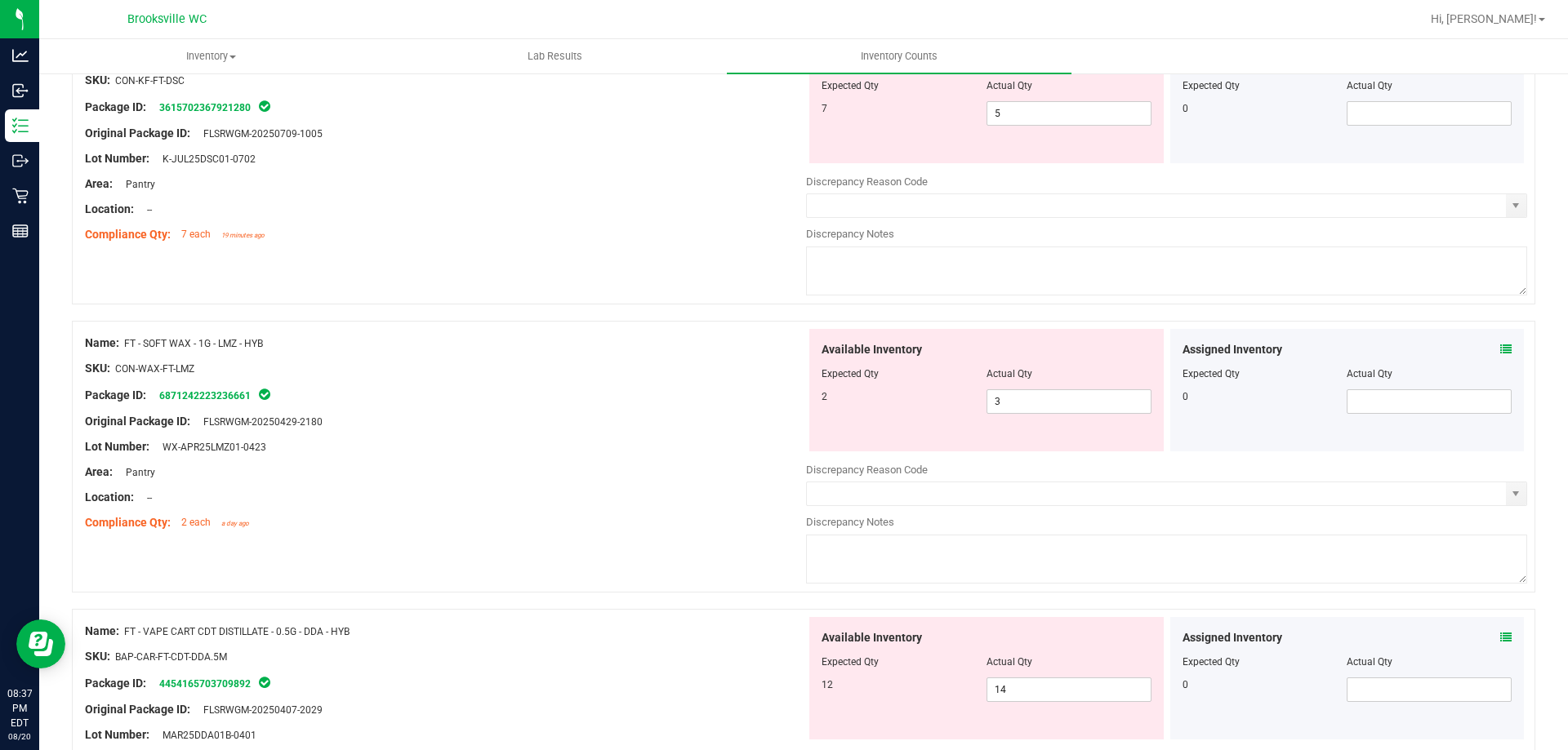
scroll to position [2449, 0]
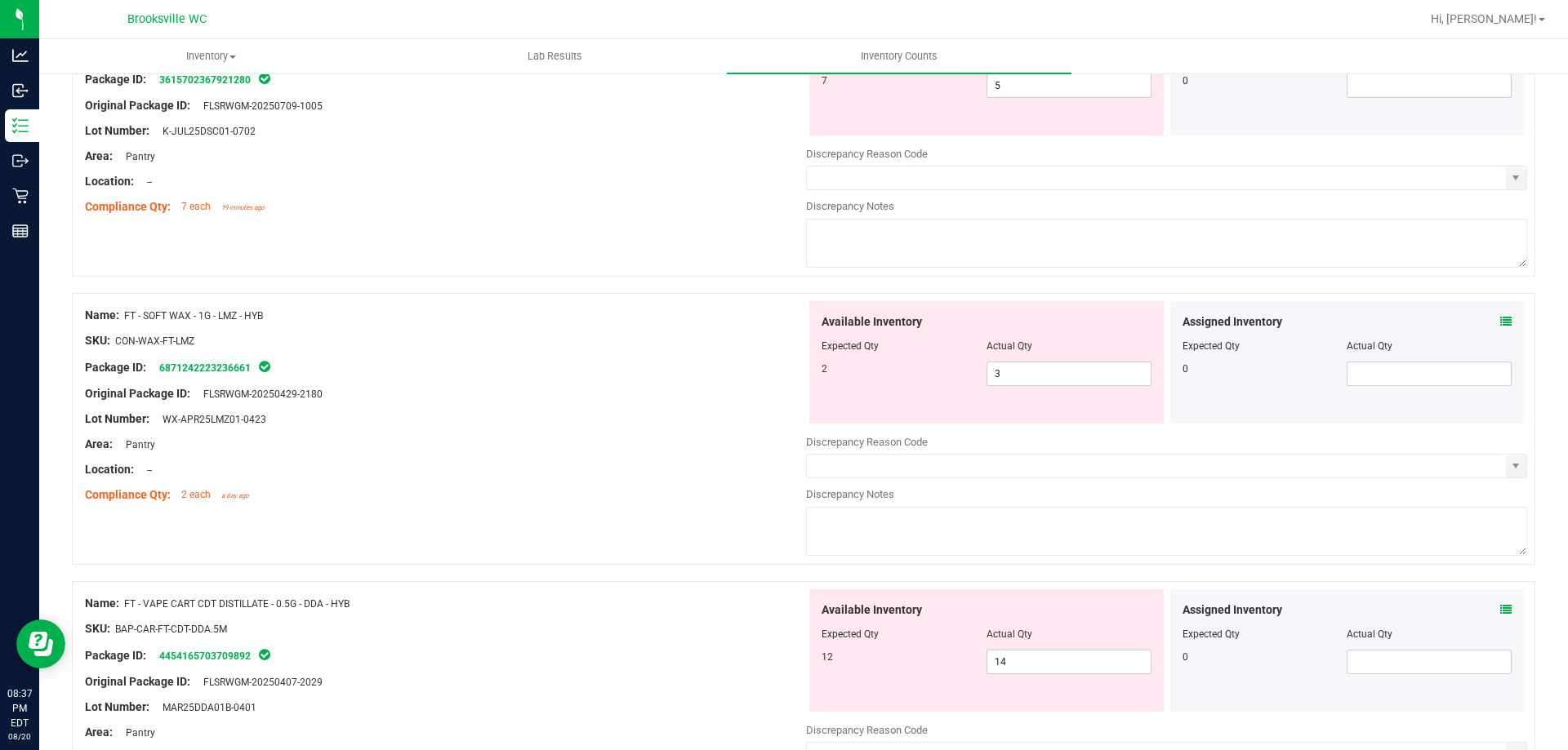
click at [1500, 322] on div "Assigned Inventory Expected Qty Actual Qty 0" at bounding box center [1347, 362] width 354 height 122
click at [1500, 322] on icon at bounding box center [1506, 322] width 11 height 11
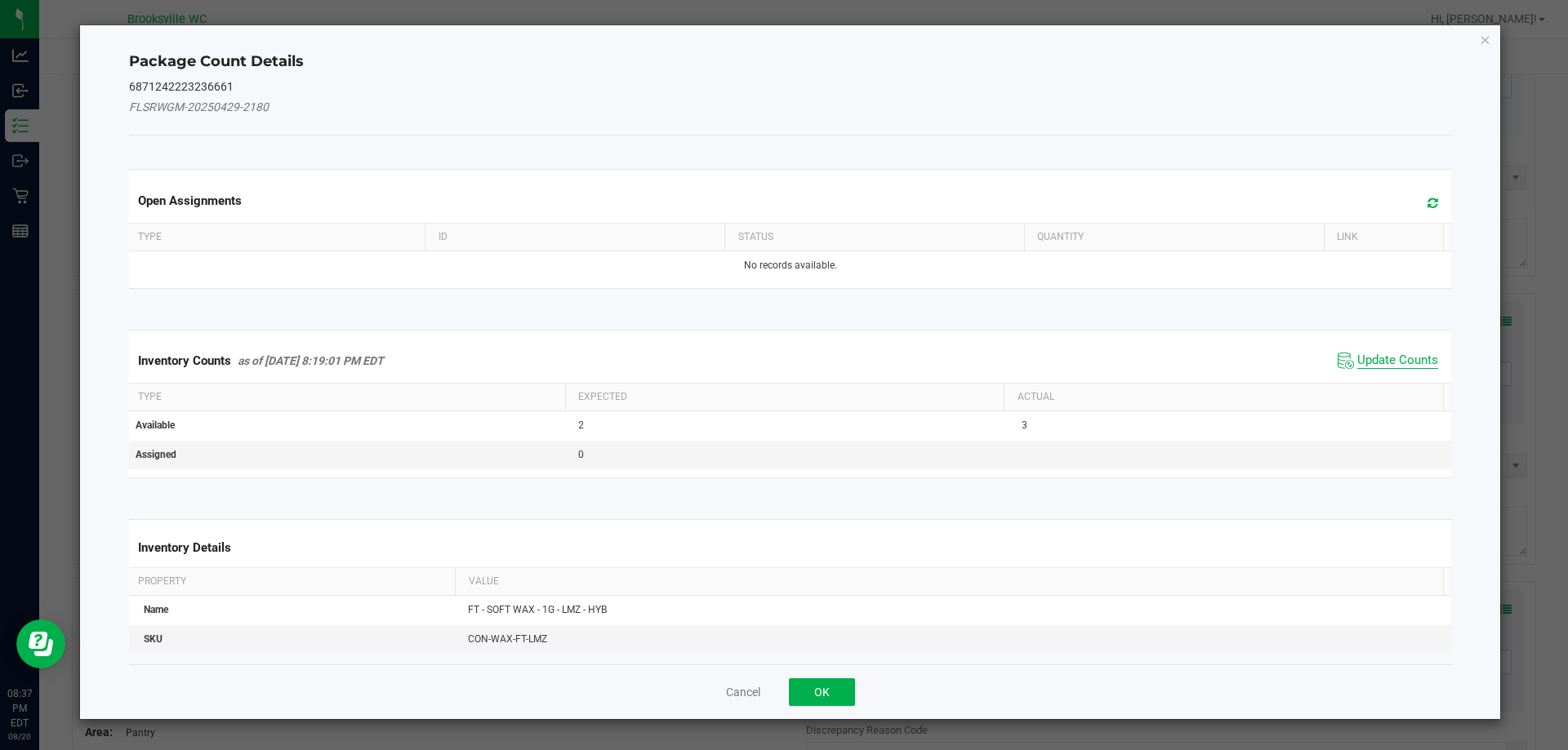
click at [1382, 367] on span "Update Counts" at bounding box center [1398, 360] width 81 height 16
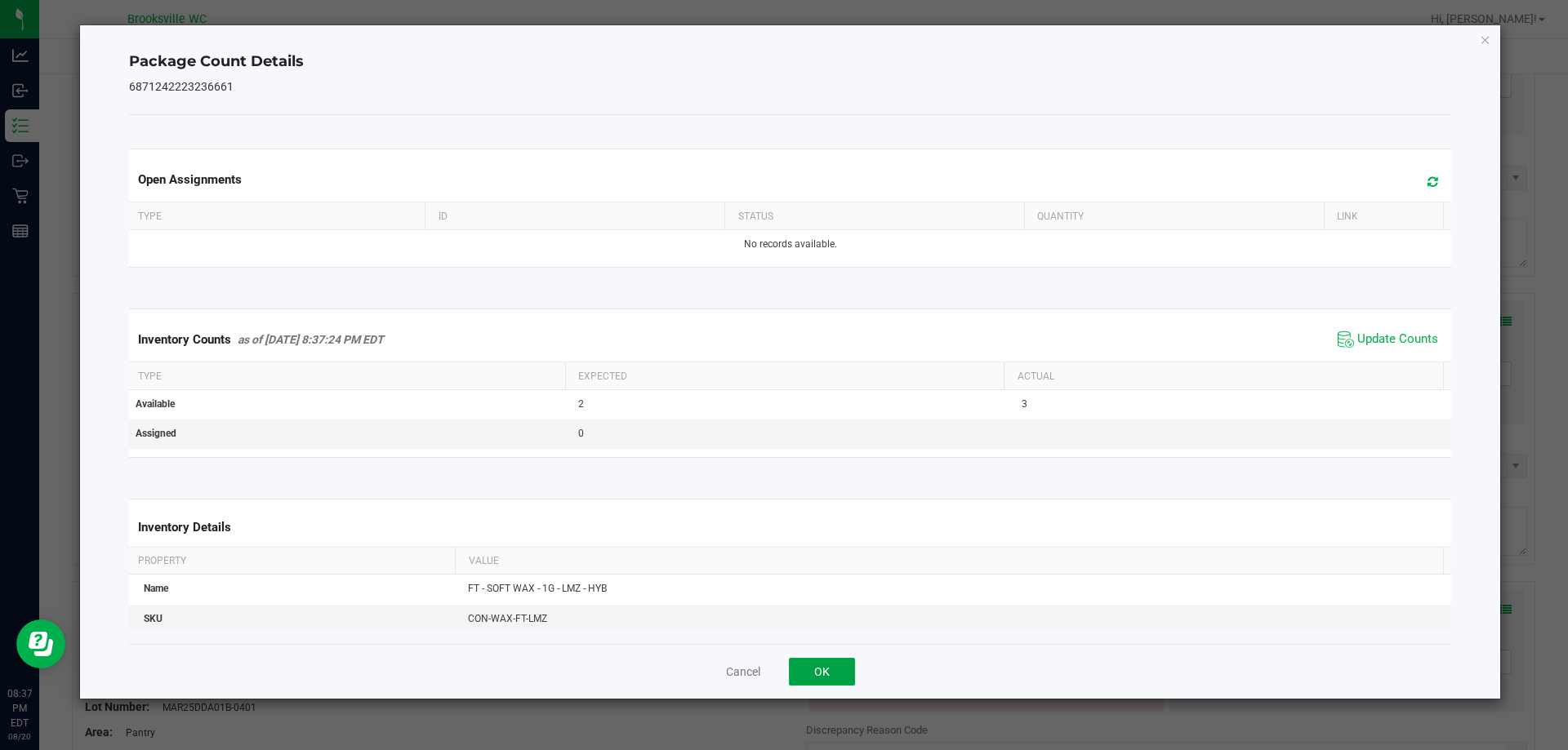
drag, startPoint x: 823, startPoint y: 674, endPoint x: 786, endPoint y: 644, distance: 47.6
click at [822, 673] on button "OK" at bounding box center [821, 672] width 66 height 27
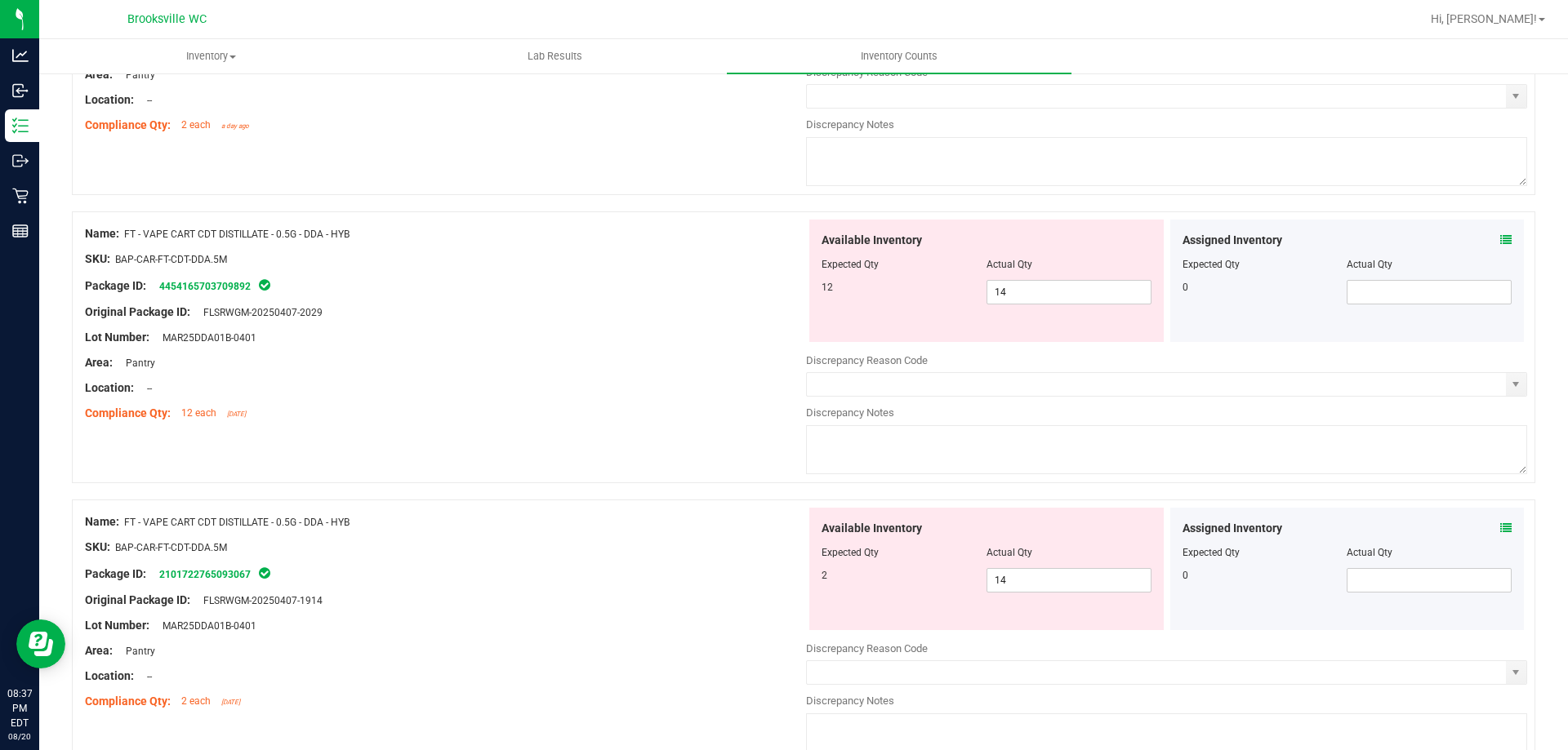
scroll to position [2858, 0]
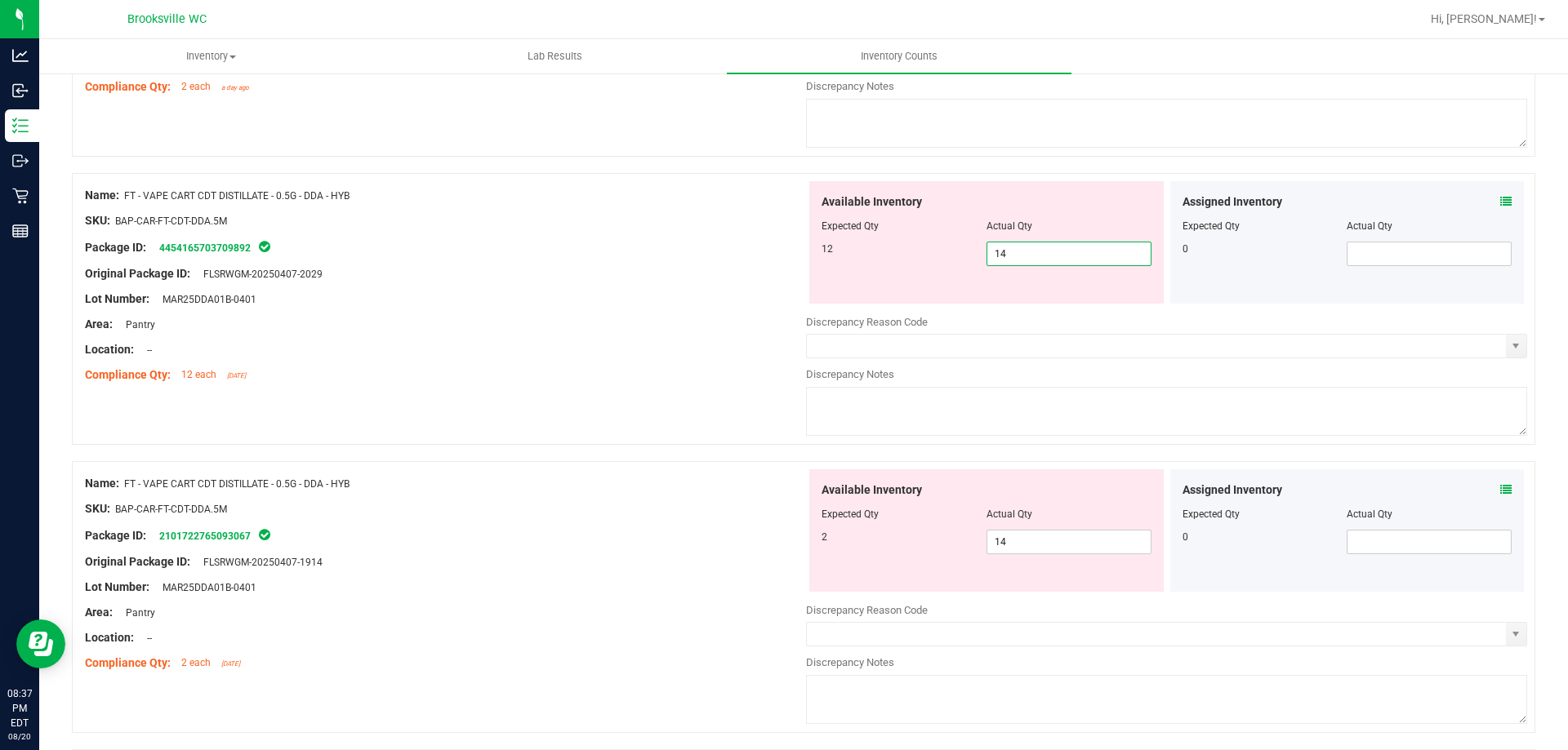
click at [998, 257] on span "14 14" at bounding box center [1068, 254] width 165 height 25
click at [998, 257] on input "14" at bounding box center [1068, 254] width 163 height 23
type input "12"
click at [1035, 536] on div "Available Inventory Expected Qty Actual Qty 2 14 14" at bounding box center [986, 530] width 354 height 122
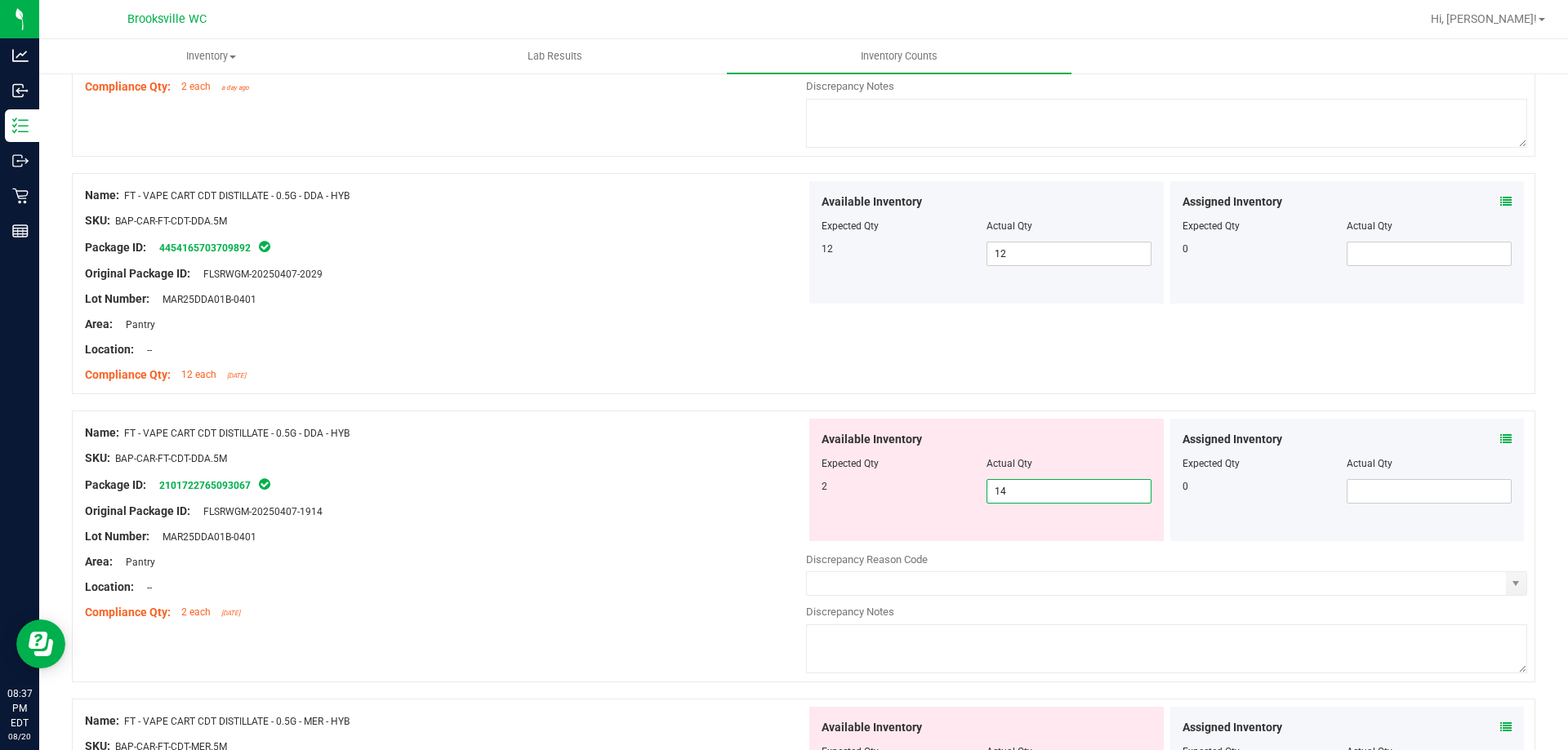
click at [1035, 536] on div "Available Inventory Expected Qty Actual Qty 2 14 14" at bounding box center [986, 480] width 354 height 122
click at [1033, 489] on span "14 14" at bounding box center [1068, 491] width 165 height 25
click at [1033, 489] on input "14" at bounding box center [1068, 491] width 163 height 23
type input "2"
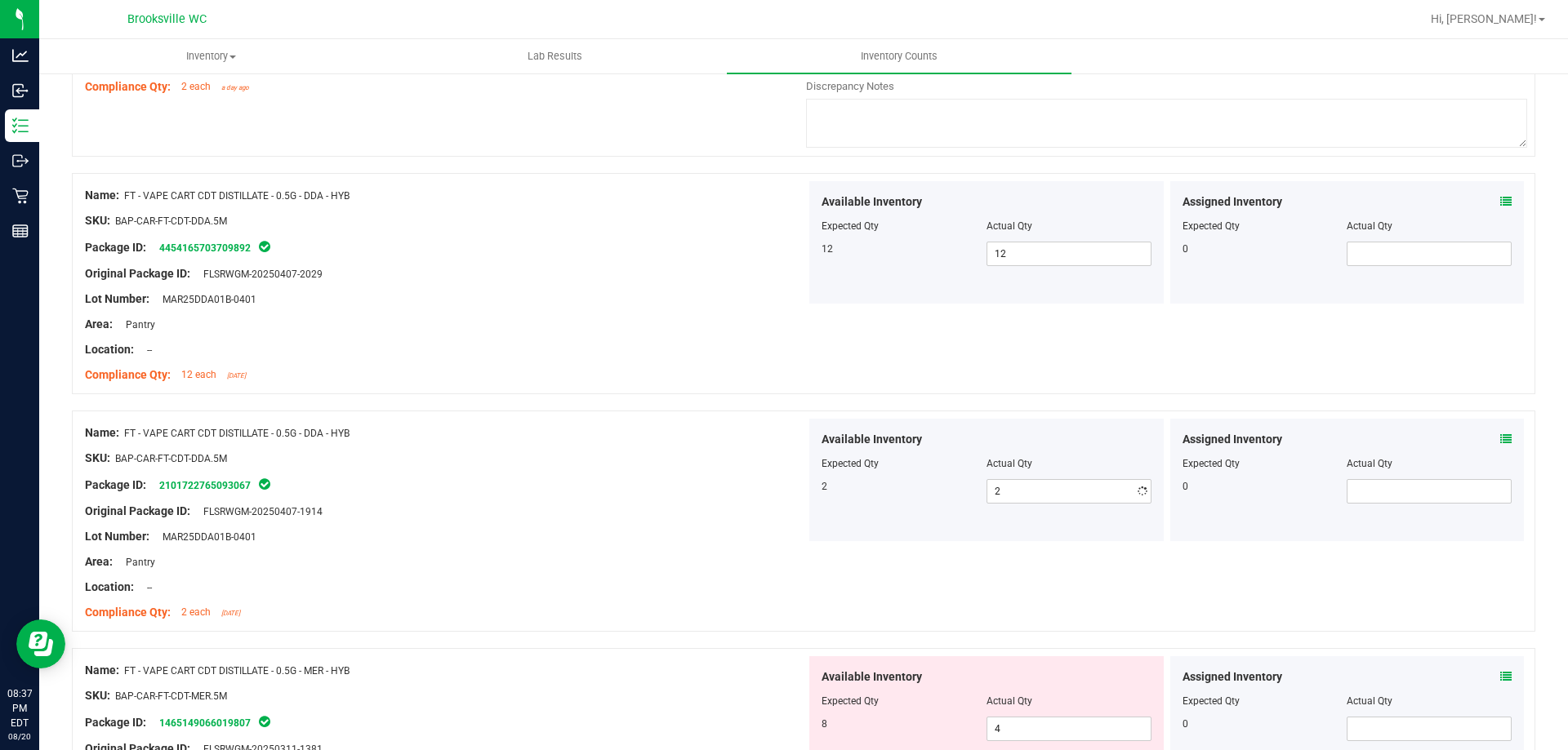
click at [788, 471] on div at bounding box center [445, 471] width 721 height 9
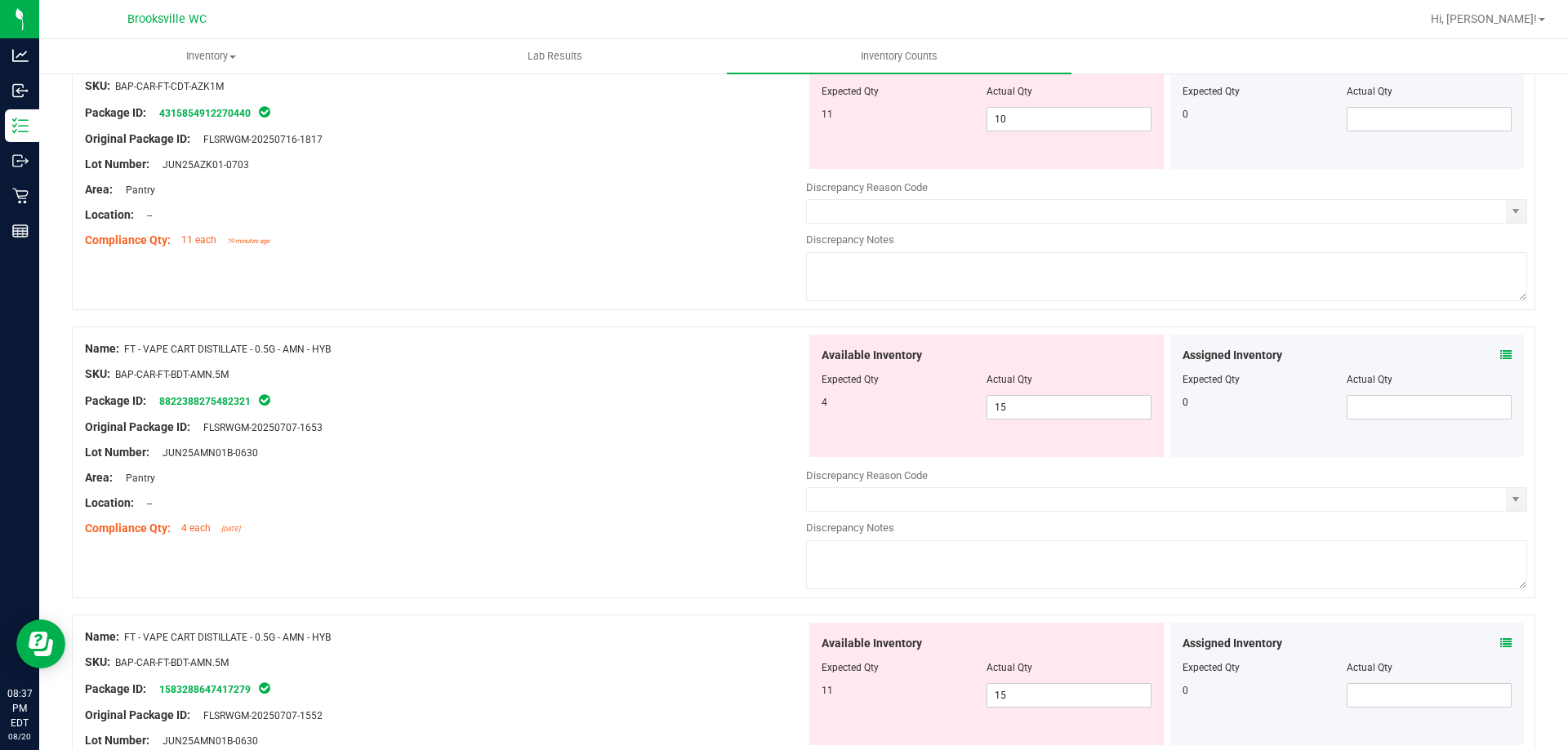
scroll to position [3838, 0]
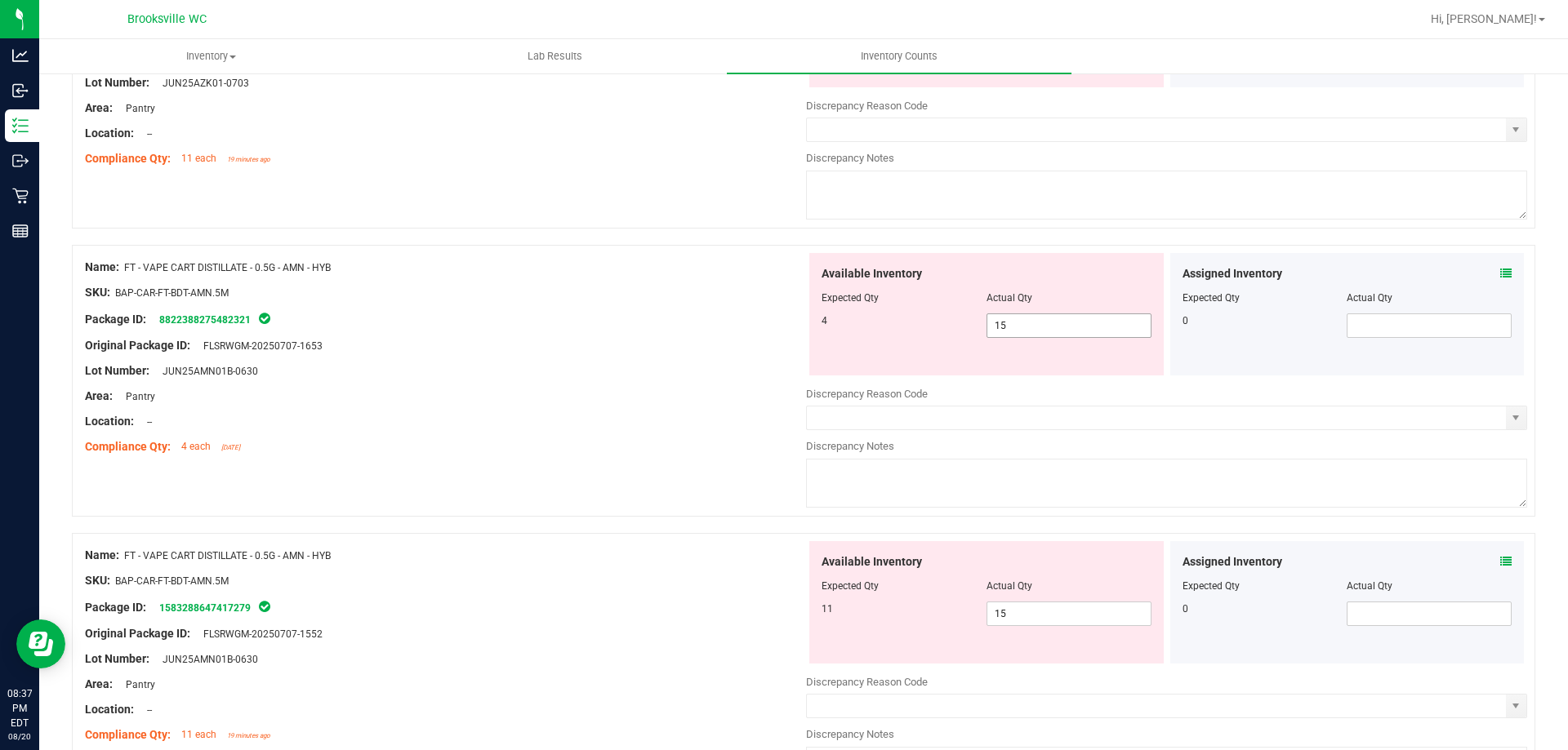
click at [1015, 324] on span "15 15" at bounding box center [1068, 326] width 165 height 25
click at [1015, 324] on input "15" at bounding box center [1068, 326] width 163 height 23
type input "4"
click at [1015, 608] on div "Available Inventory Expected Qty Actual Qty 11 15 15" at bounding box center [986, 602] width 354 height 122
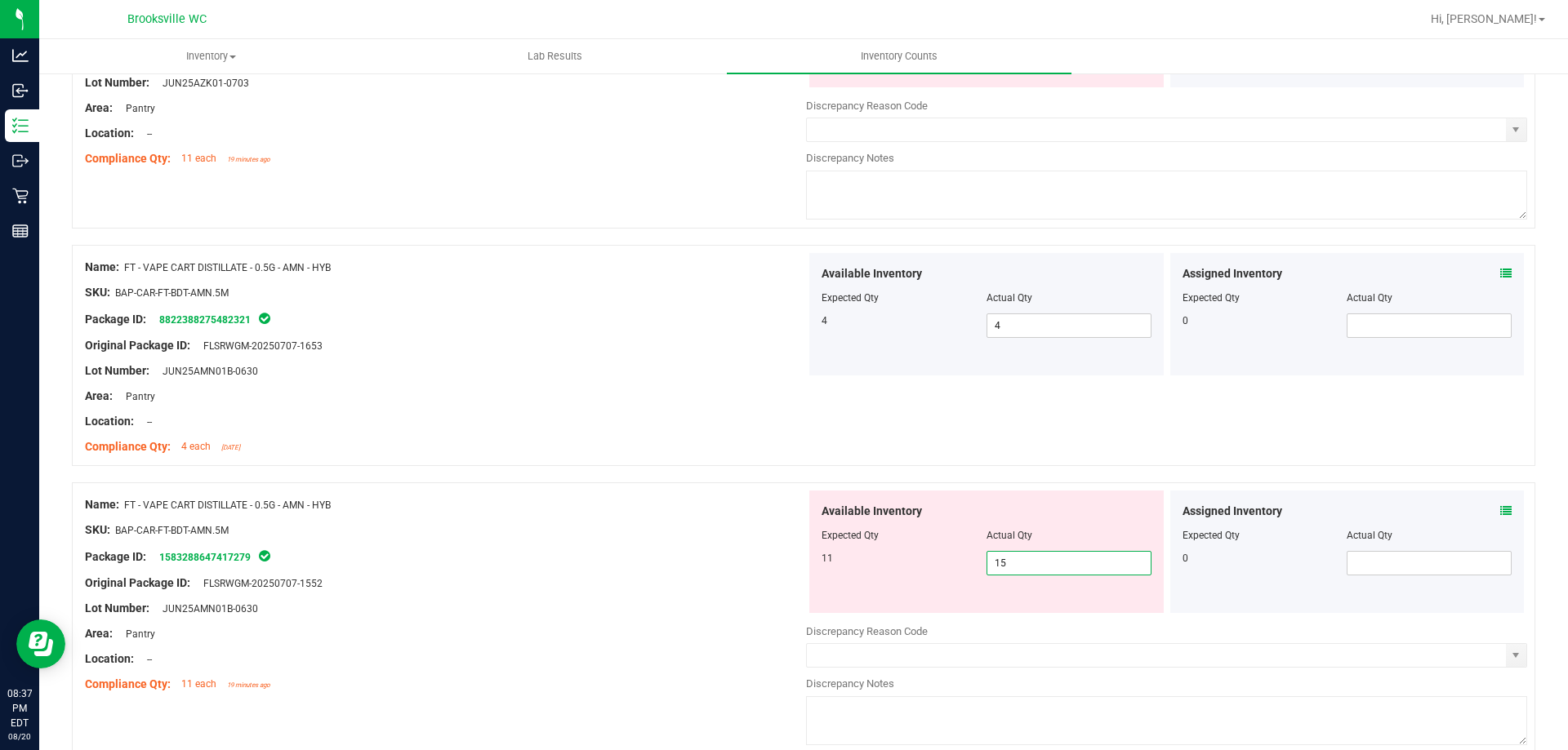
click at [1028, 566] on input "15" at bounding box center [1068, 563] width 163 height 23
type input "1"
click at [650, 470] on div at bounding box center [803, 474] width 1464 height 16
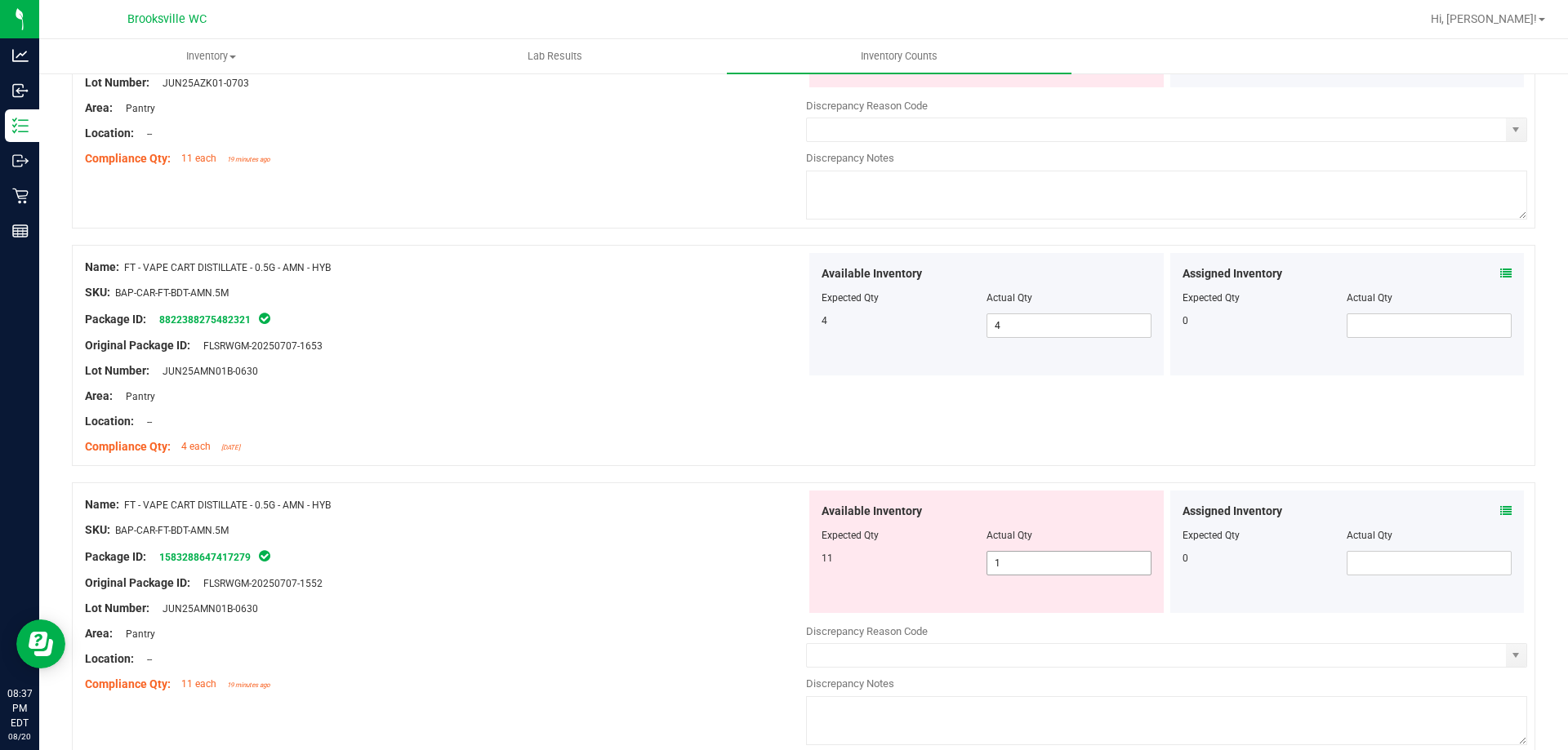
click at [1036, 560] on span "1 1" at bounding box center [1068, 563] width 165 height 25
click at [1036, 560] on input "1" at bounding box center [1068, 563] width 163 height 23
type input "11"
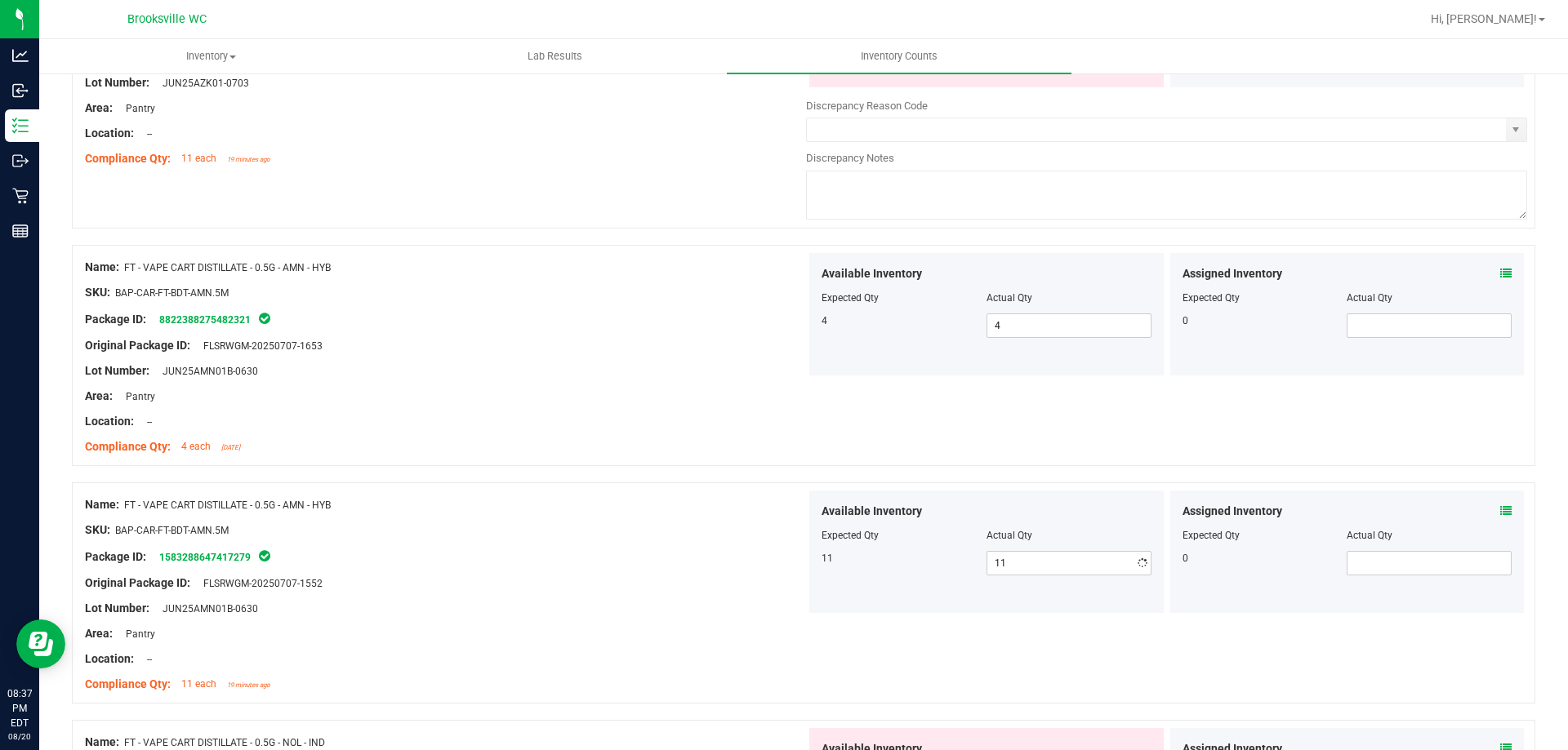
click at [608, 482] on div "Name: FT - VAPE CART DISTILLATE - 0.5G - AMN - HYB SKU: BAP-CAR-FT-BDT-AMN.5M P…" at bounding box center [803, 593] width 1464 height 221
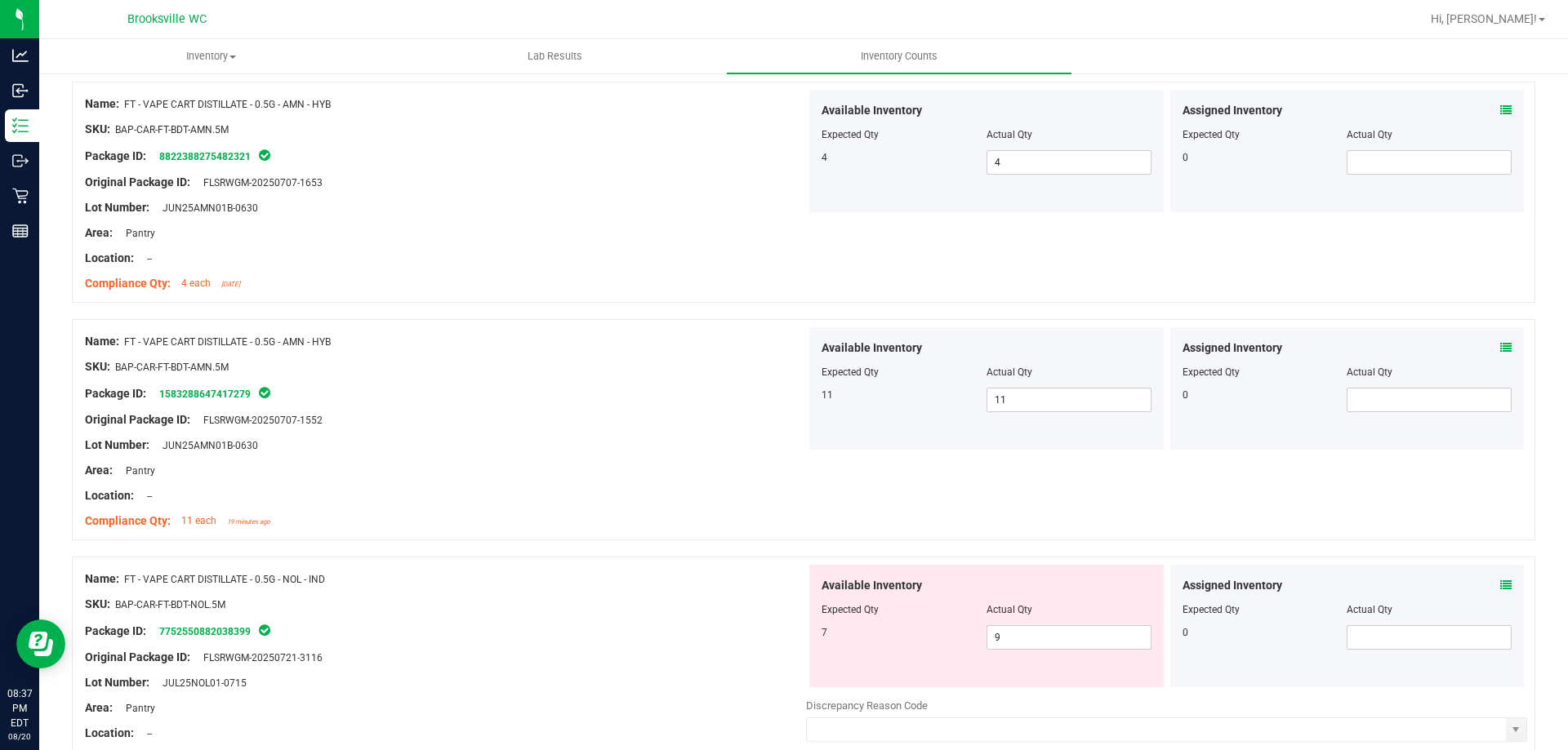
click at [676, 398] on div "Package ID: 1583288647417279" at bounding box center [445, 393] width 721 height 20
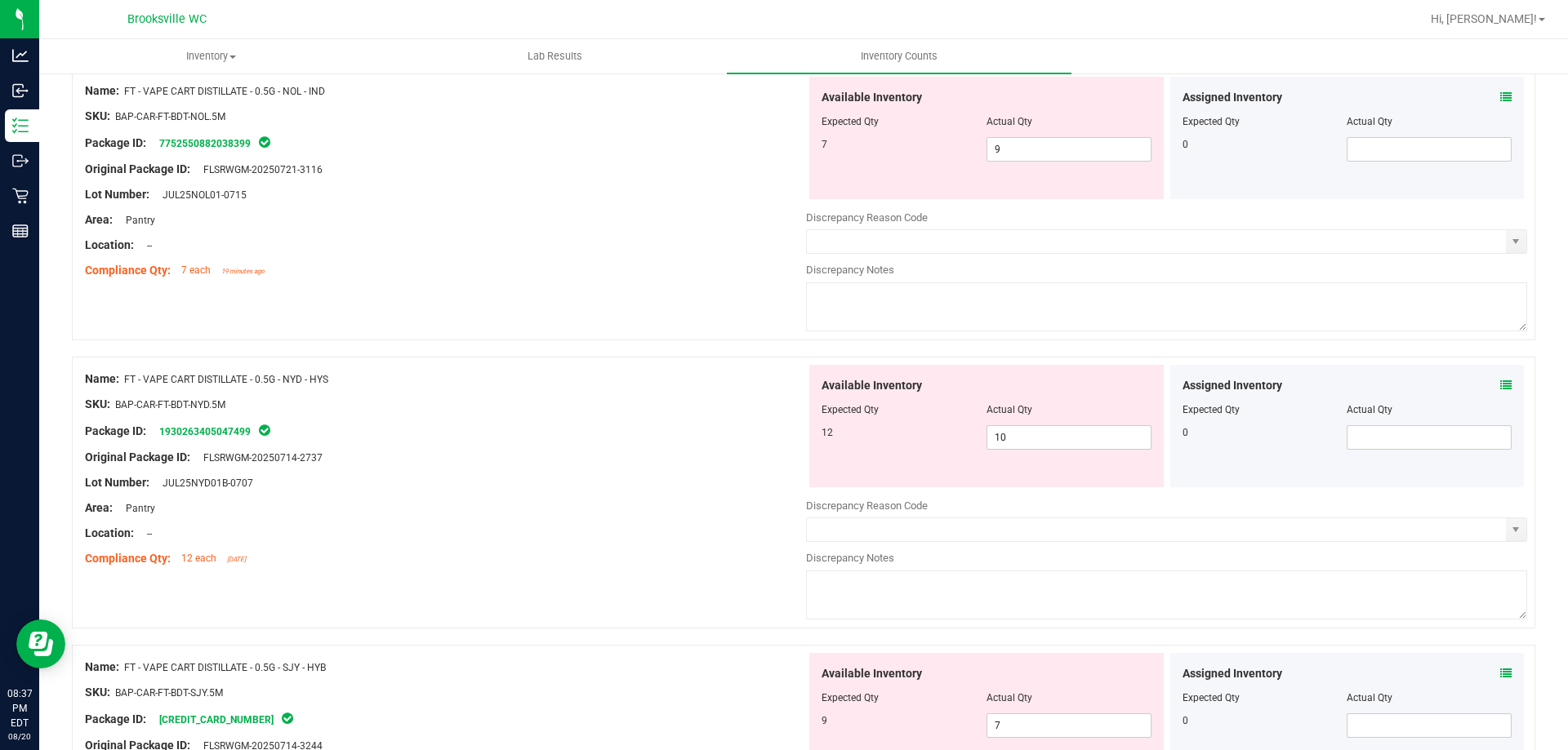
scroll to position [4491, 0]
click at [1500, 376] on span at bounding box center [1506, 384] width 11 height 17
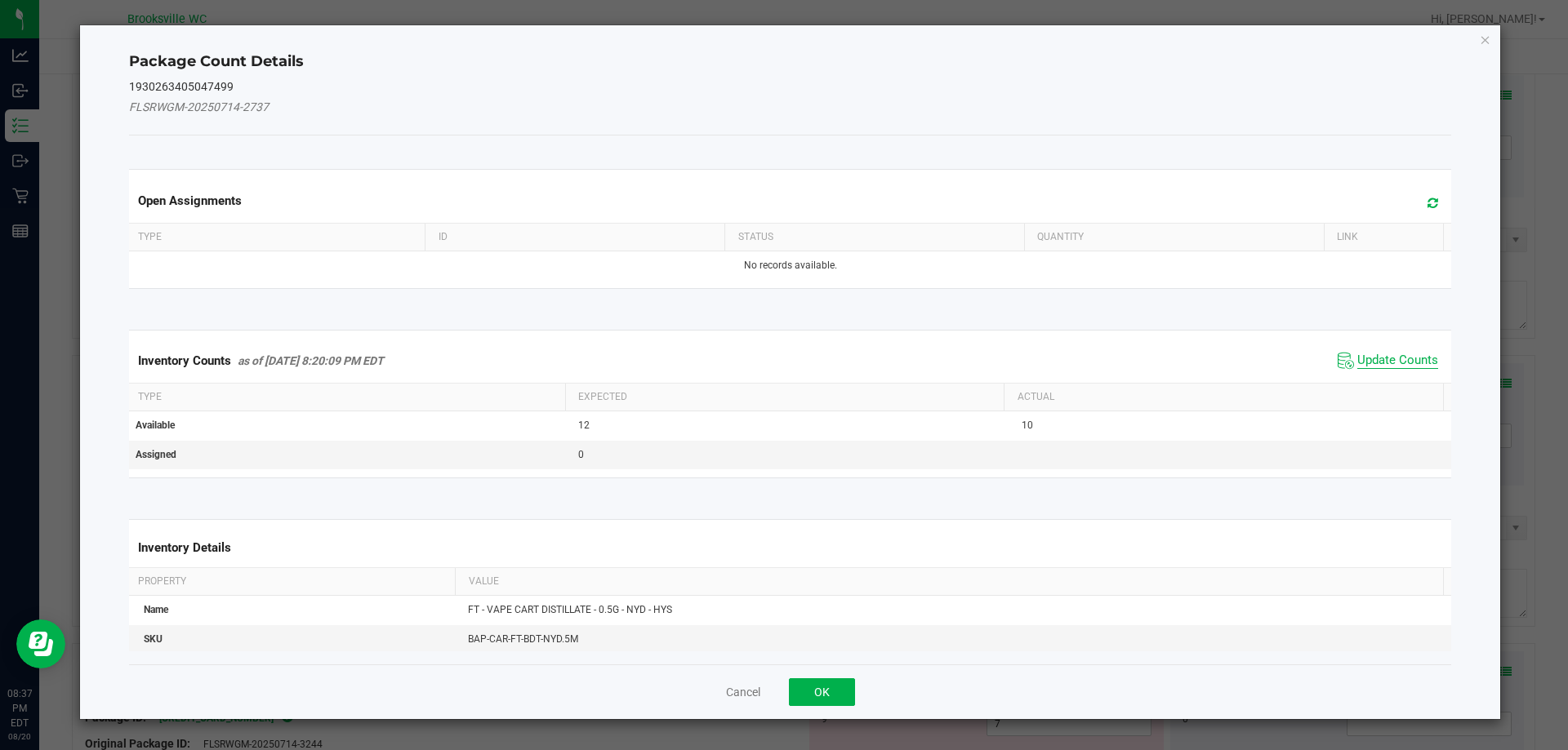
click at [1360, 361] on span "Update Counts" at bounding box center [1398, 360] width 81 height 16
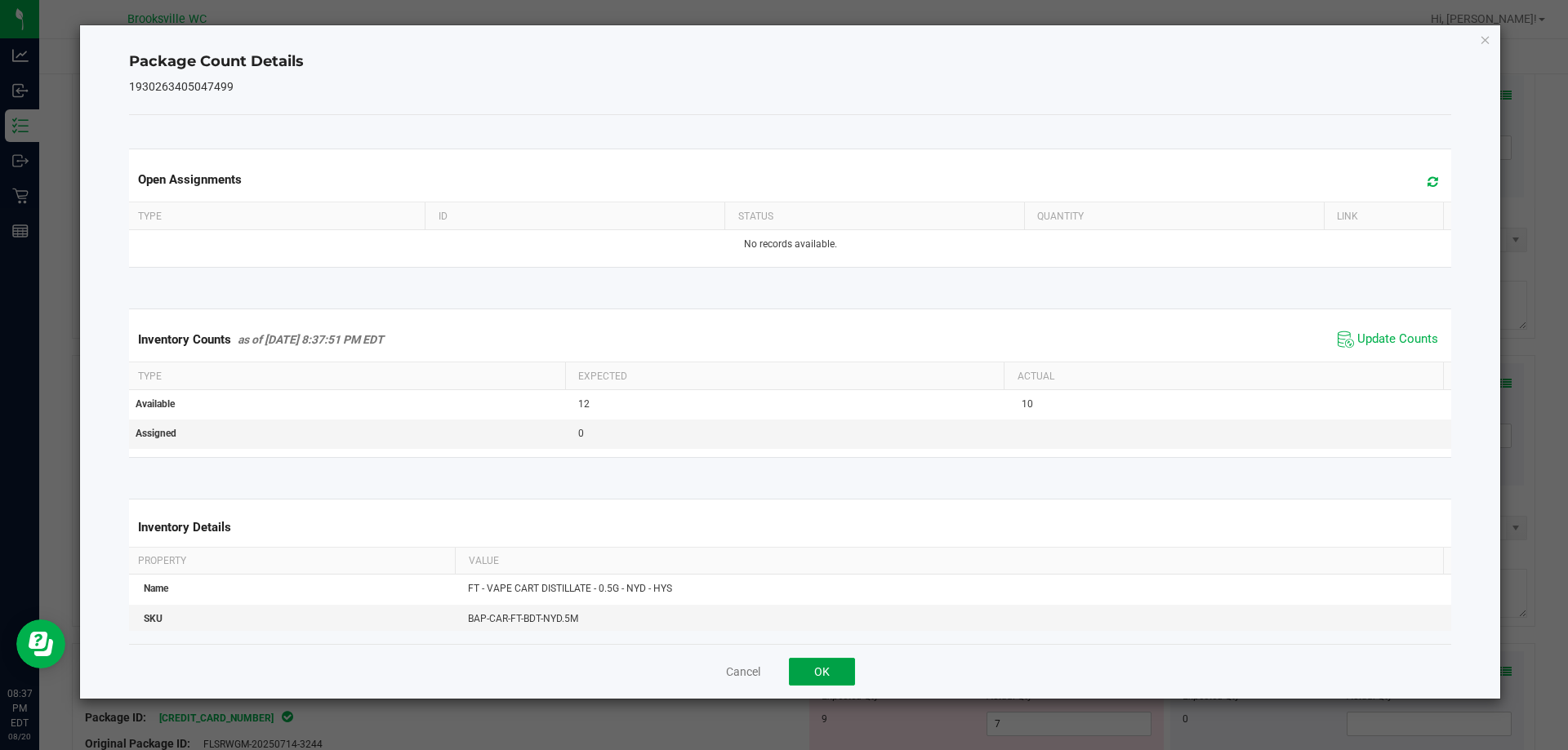
drag, startPoint x: 816, startPoint y: 667, endPoint x: 773, endPoint y: 616, distance: 66.7
click at [816, 665] on button "OK" at bounding box center [821, 672] width 66 height 27
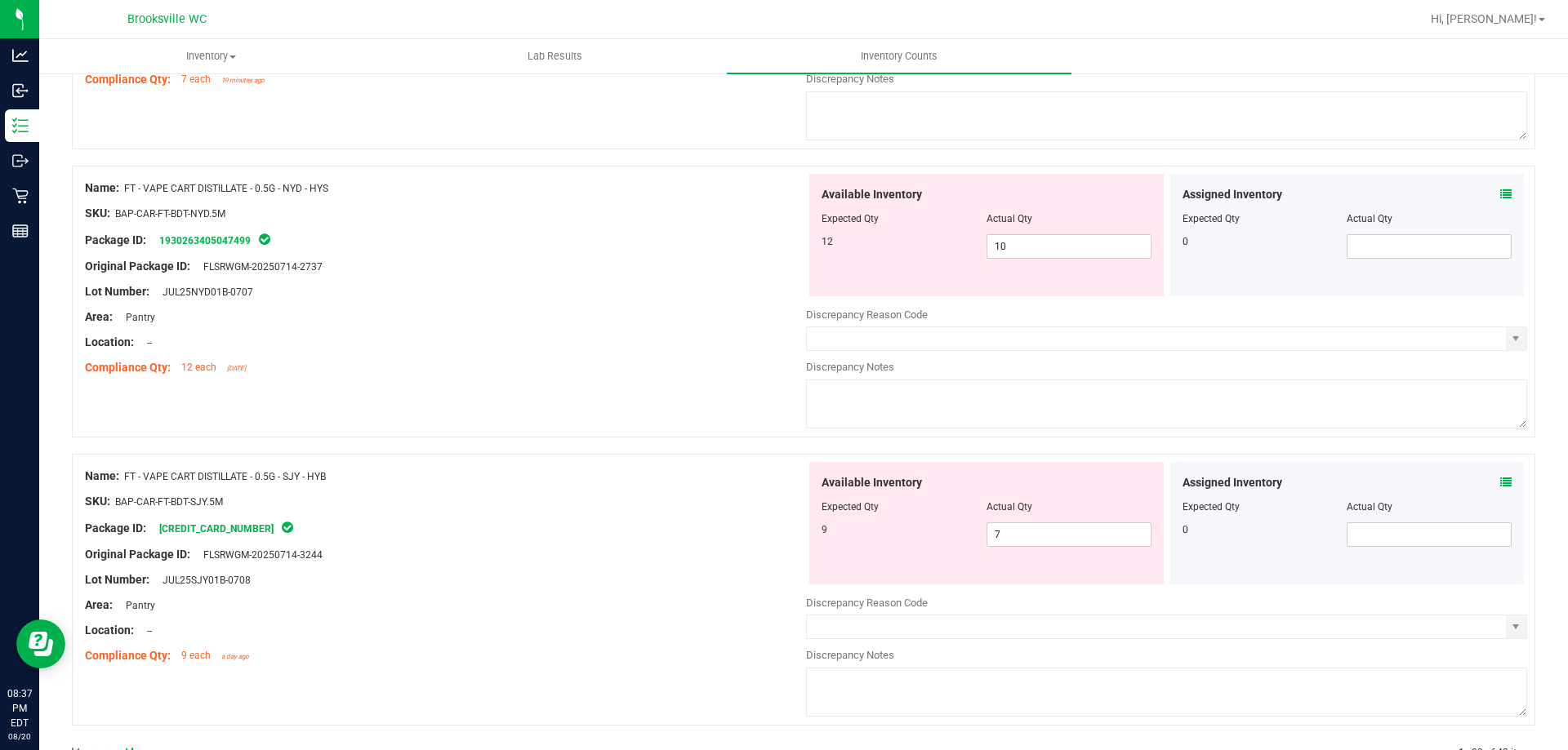
scroll to position [4727, 0]
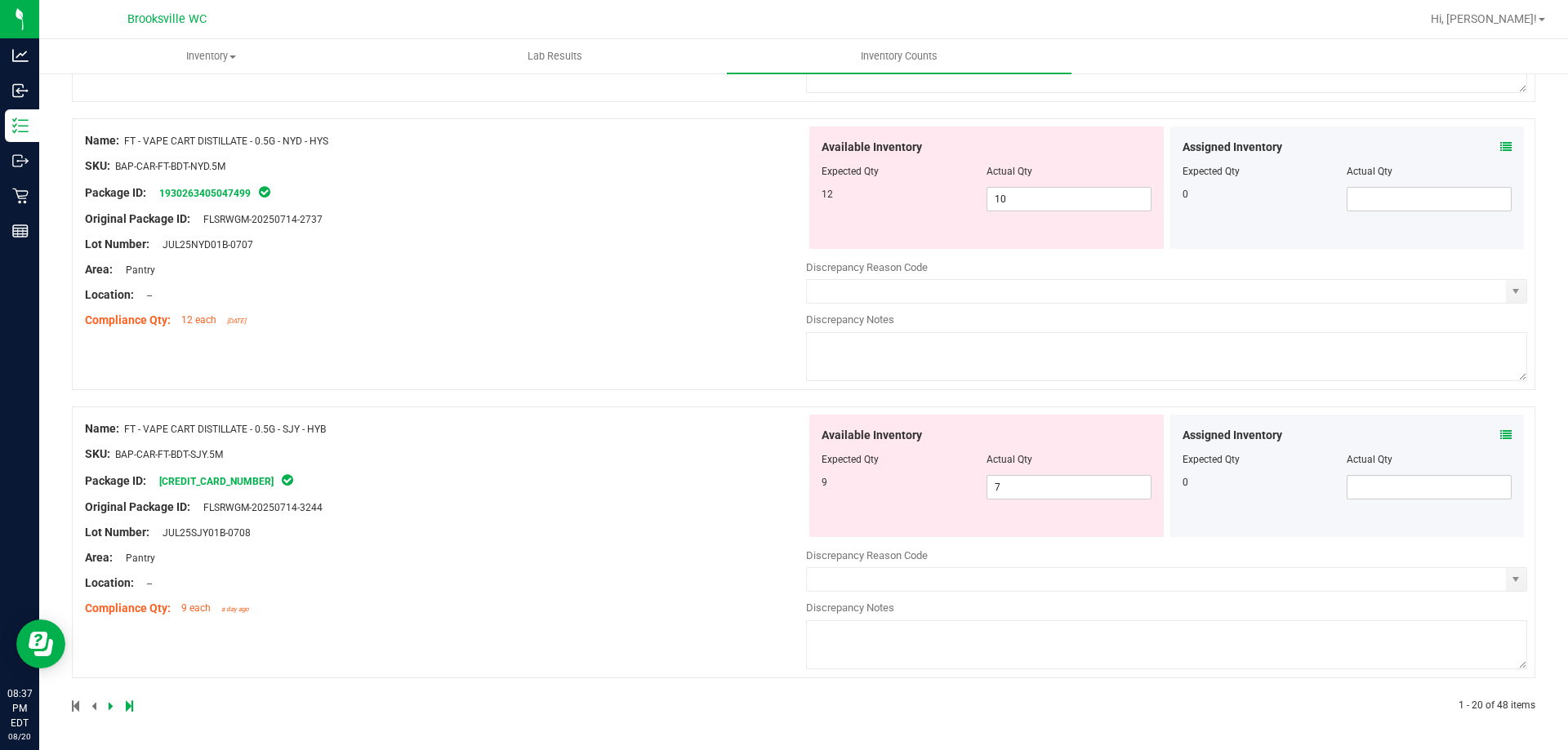
click at [1500, 432] on icon at bounding box center [1506, 434] width 11 height 11
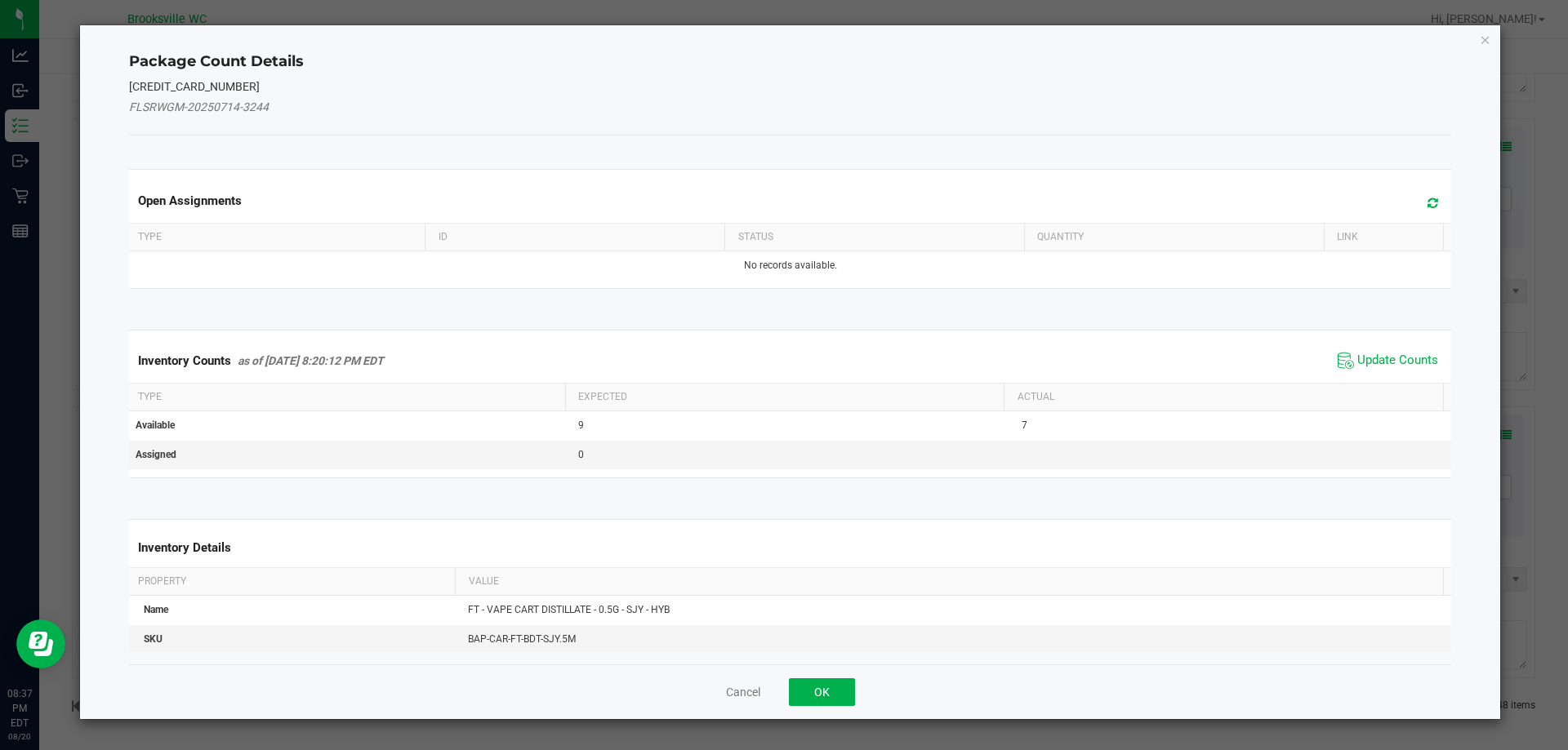
click at [1378, 369] on span "Update Counts" at bounding box center [1388, 361] width 109 height 25
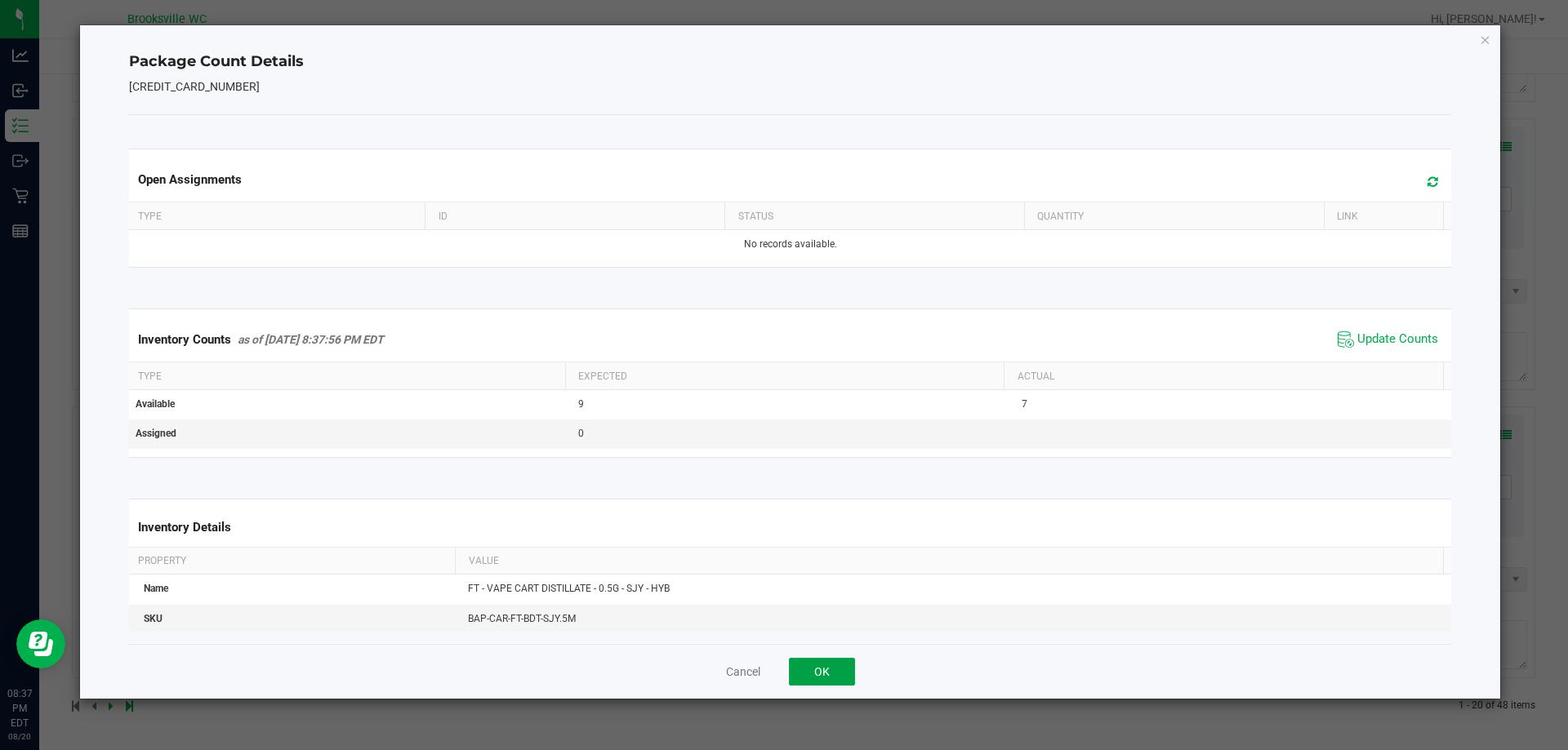
click at [847, 672] on button "OK" at bounding box center [821, 672] width 66 height 27
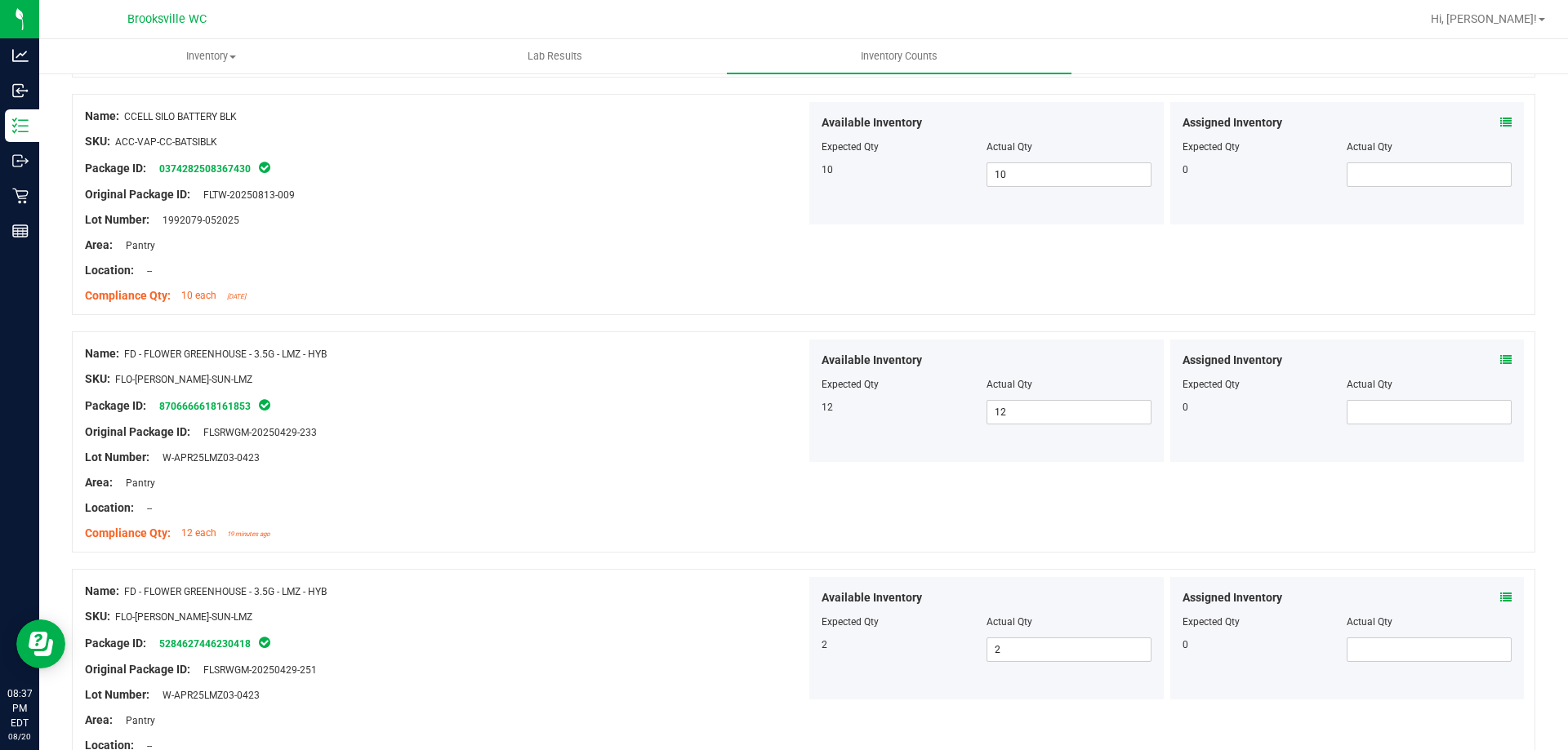
scroll to position [0, 0]
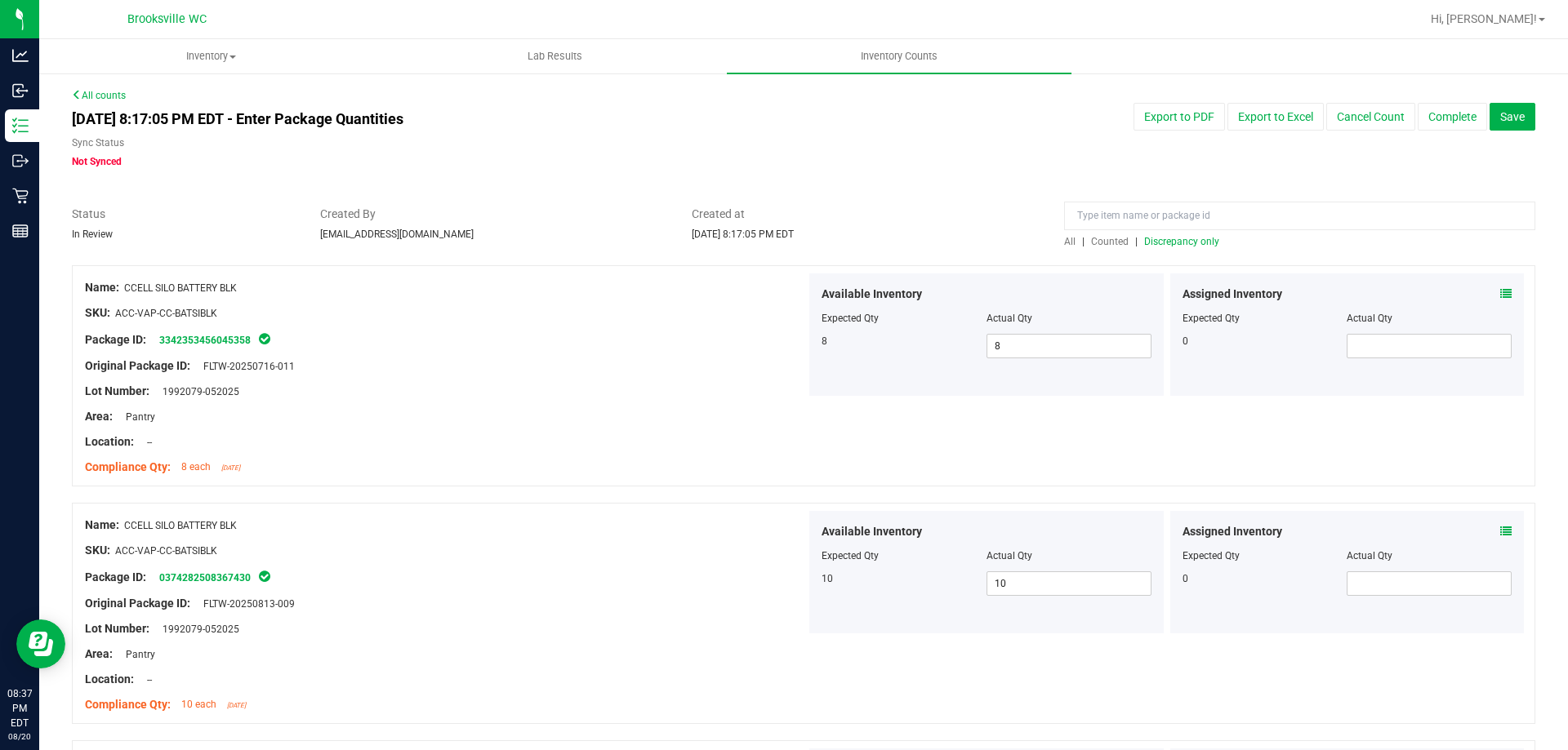
click at [1183, 239] on span "Discrepancy only" at bounding box center [1182, 241] width 75 height 11
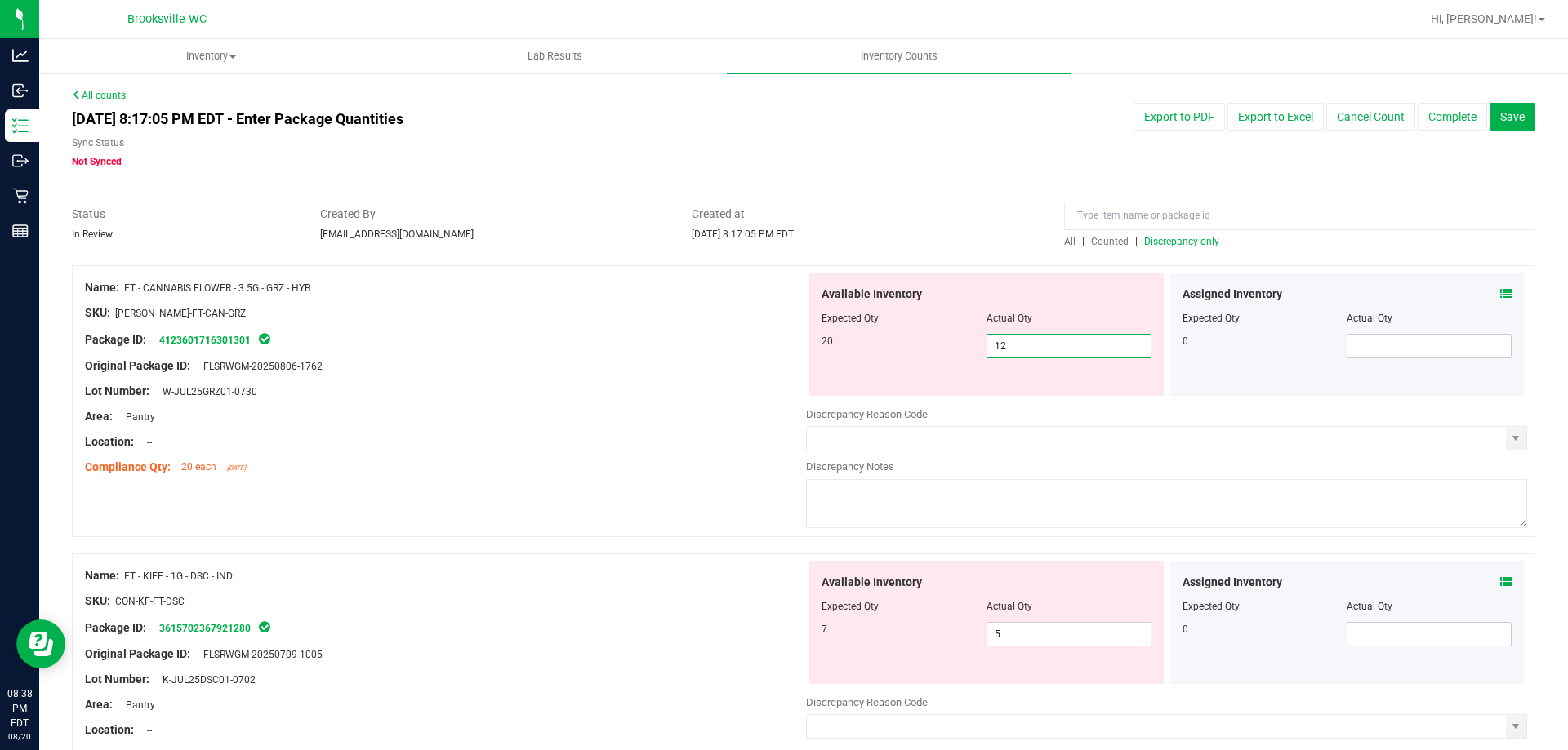
click at [1045, 347] on span "12 12" at bounding box center [1068, 346] width 165 height 25
click at [1044, 347] on input "12" at bounding box center [1068, 345] width 163 height 23
type input "20"
click at [541, 447] on div "Location: --" at bounding box center [445, 442] width 721 height 17
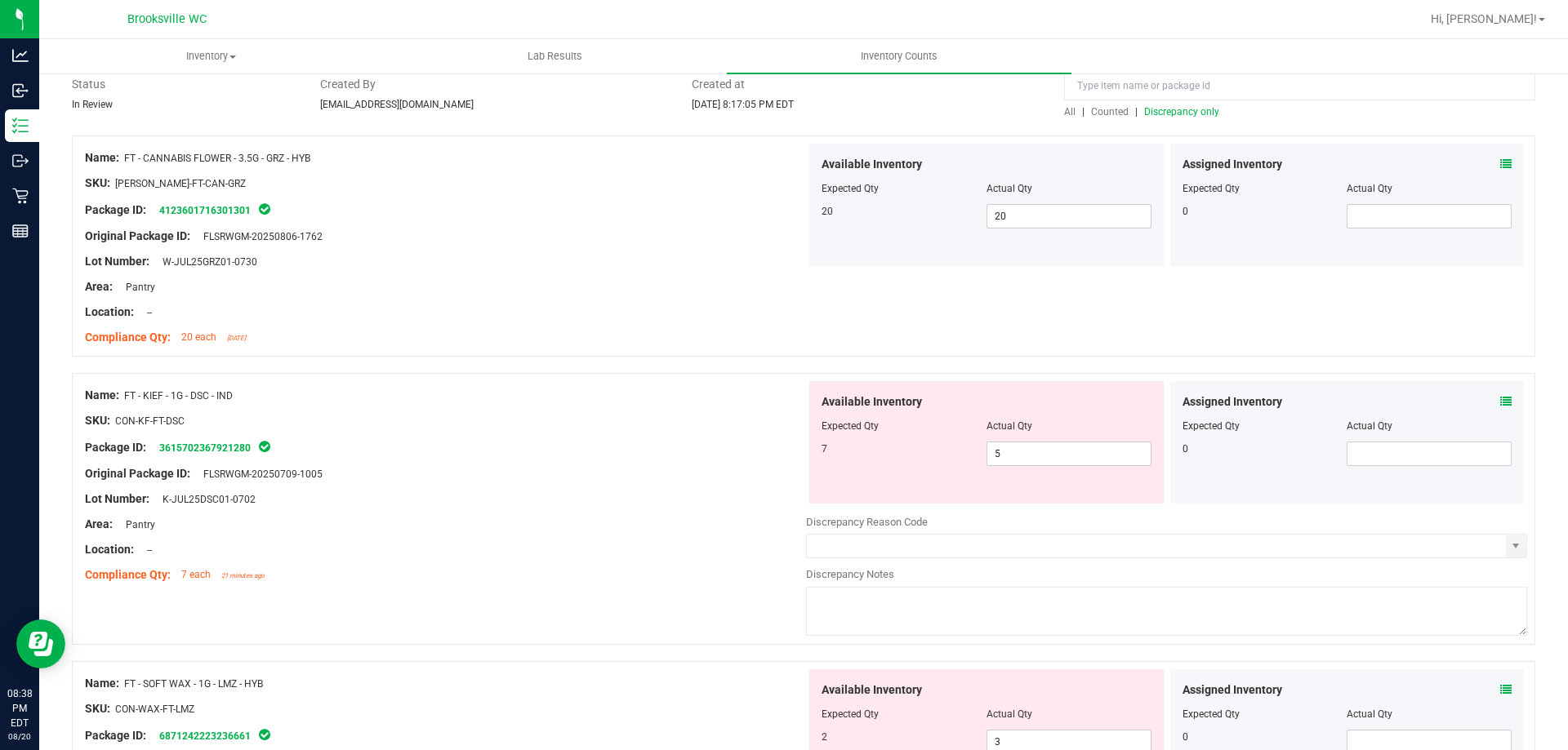
scroll to position [245, 0]
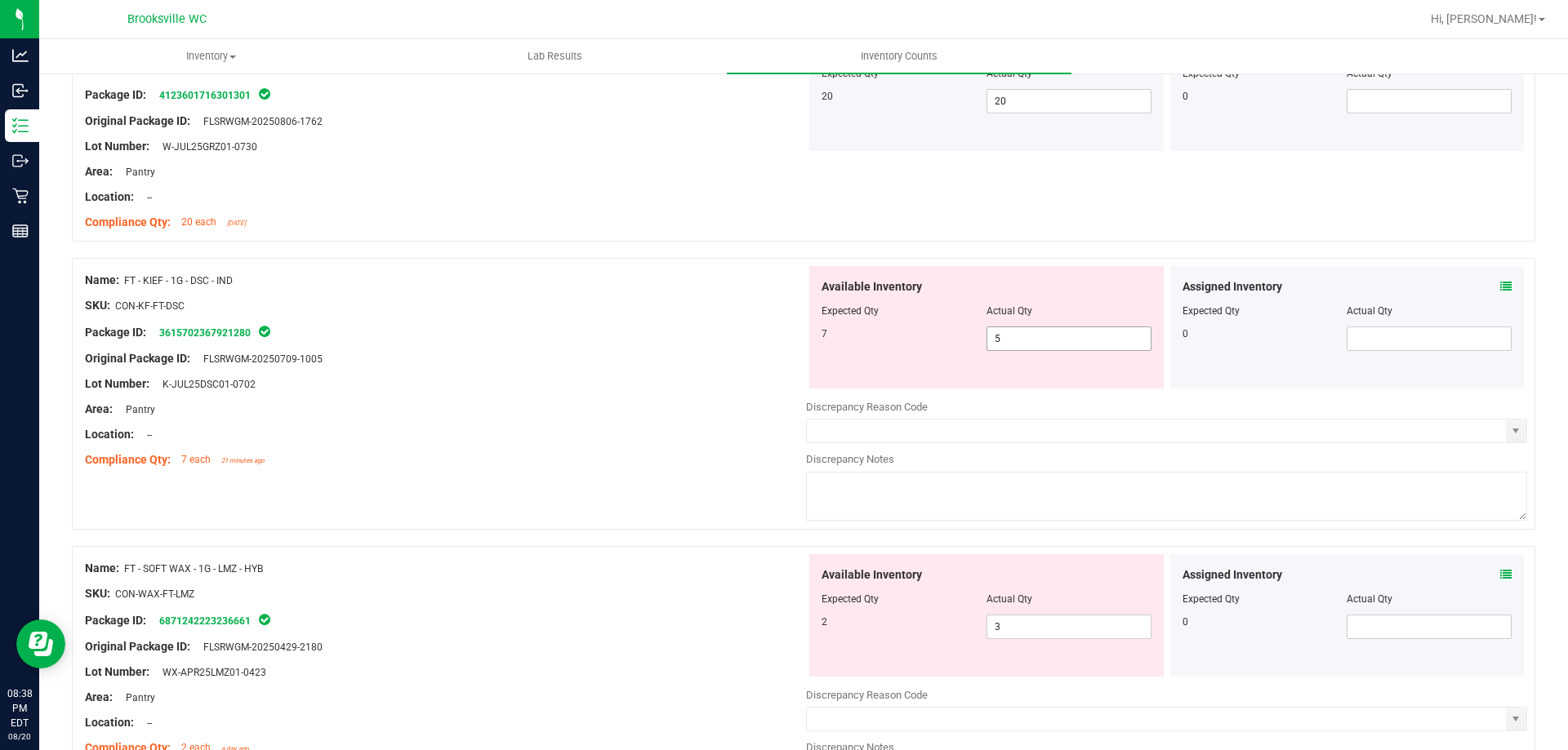
click at [1069, 344] on span "5 5" at bounding box center [1068, 339] width 165 height 25
click at [1069, 344] on input "5" at bounding box center [1068, 339] width 163 height 23
type input "7"
click at [659, 398] on div at bounding box center [445, 397] width 721 height 9
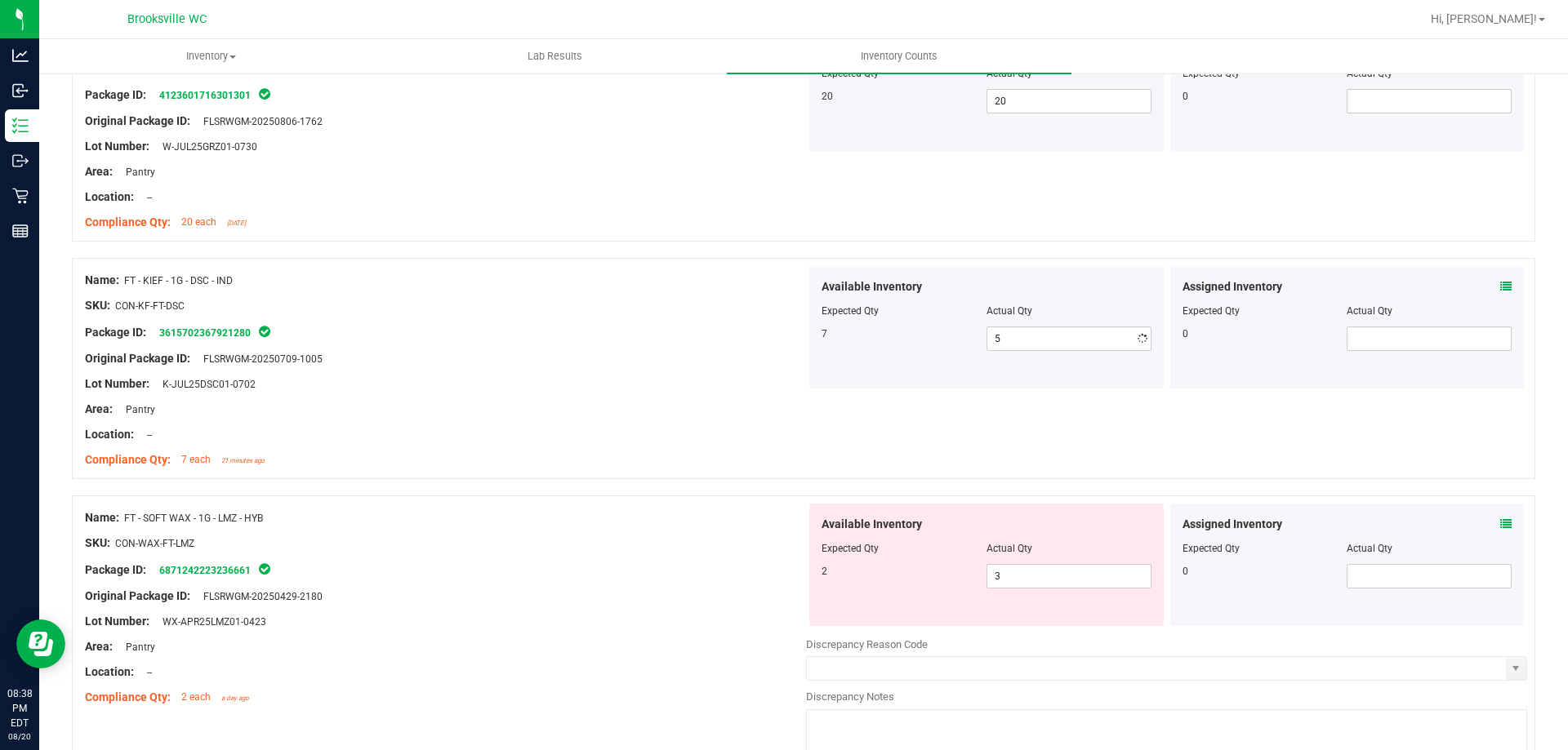
type input "7"
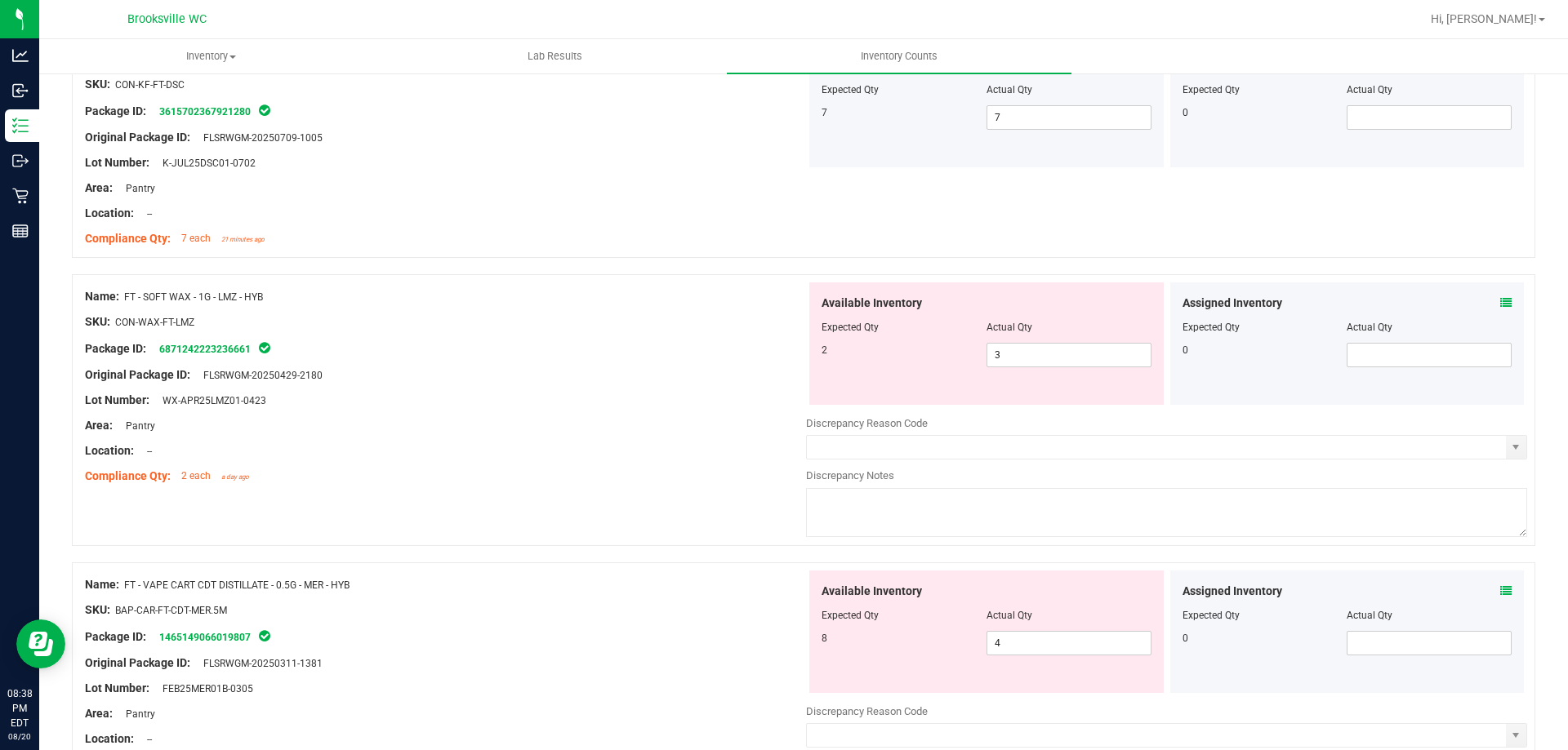
scroll to position [490, 0]
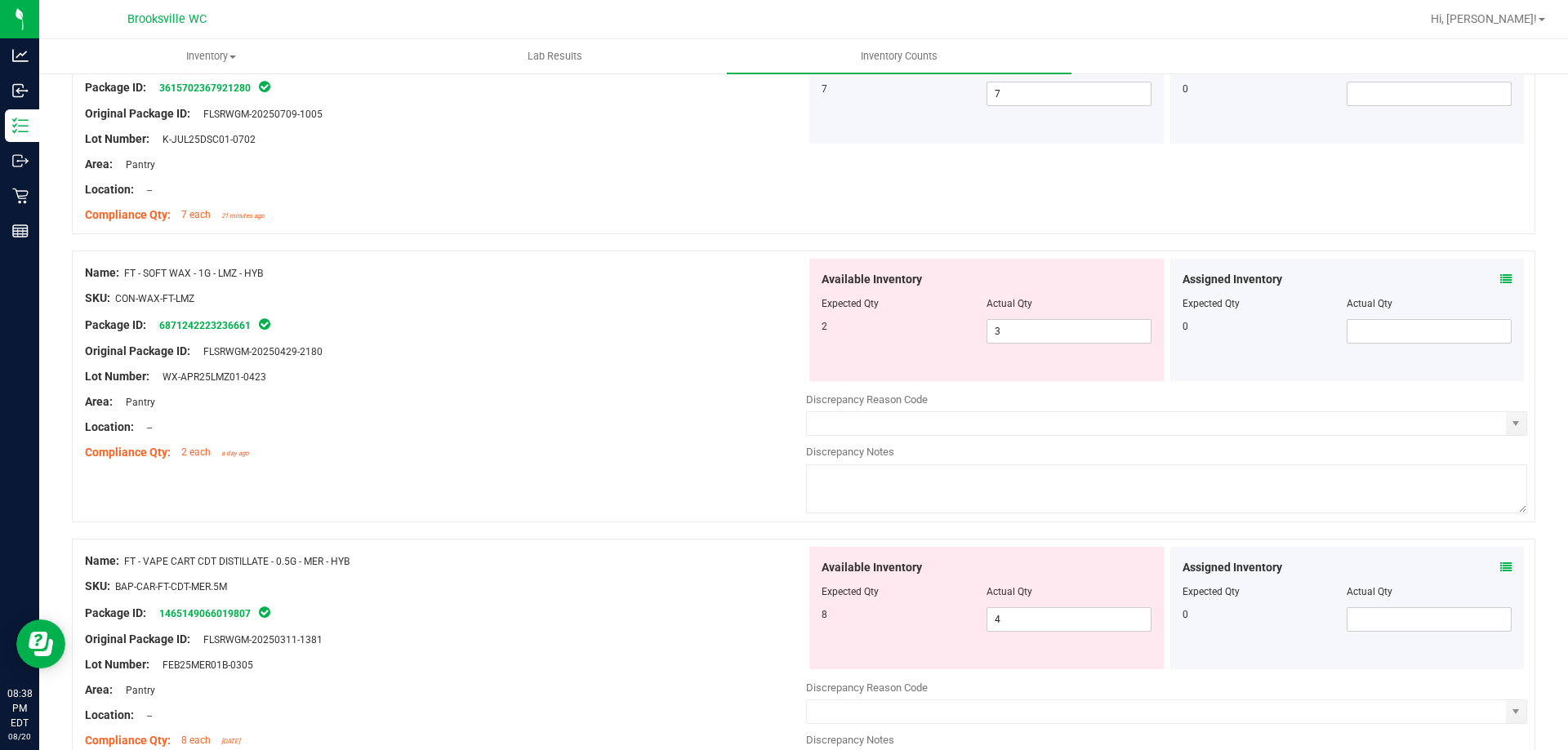
click at [1048, 346] on div "Available Inventory Expected Qty Actual Qty 2 3 3" at bounding box center [986, 320] width 354 height 122
click at [1045, 334] on span "3 3" at bounding box center [1068, 331] width 165 height 25
click at [1045, 334] on input "3" at bounding box center [1068, 331] width 163 height 23
type input "2"
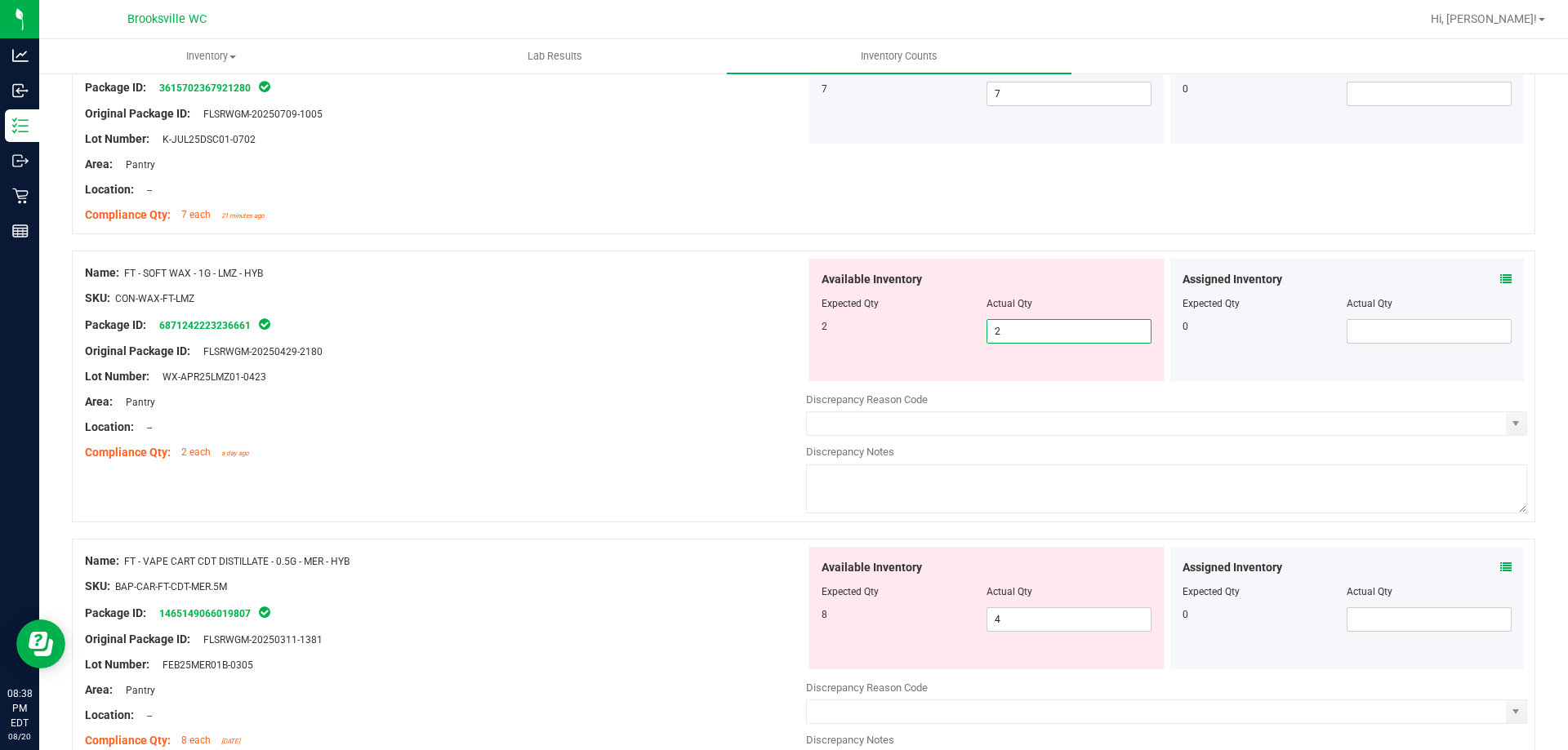
type input "2"
click at [753, 369] on div "Lot Number: WX-APR25LMZ01-0423" at bounding box center [445, 377] width 721 height 17
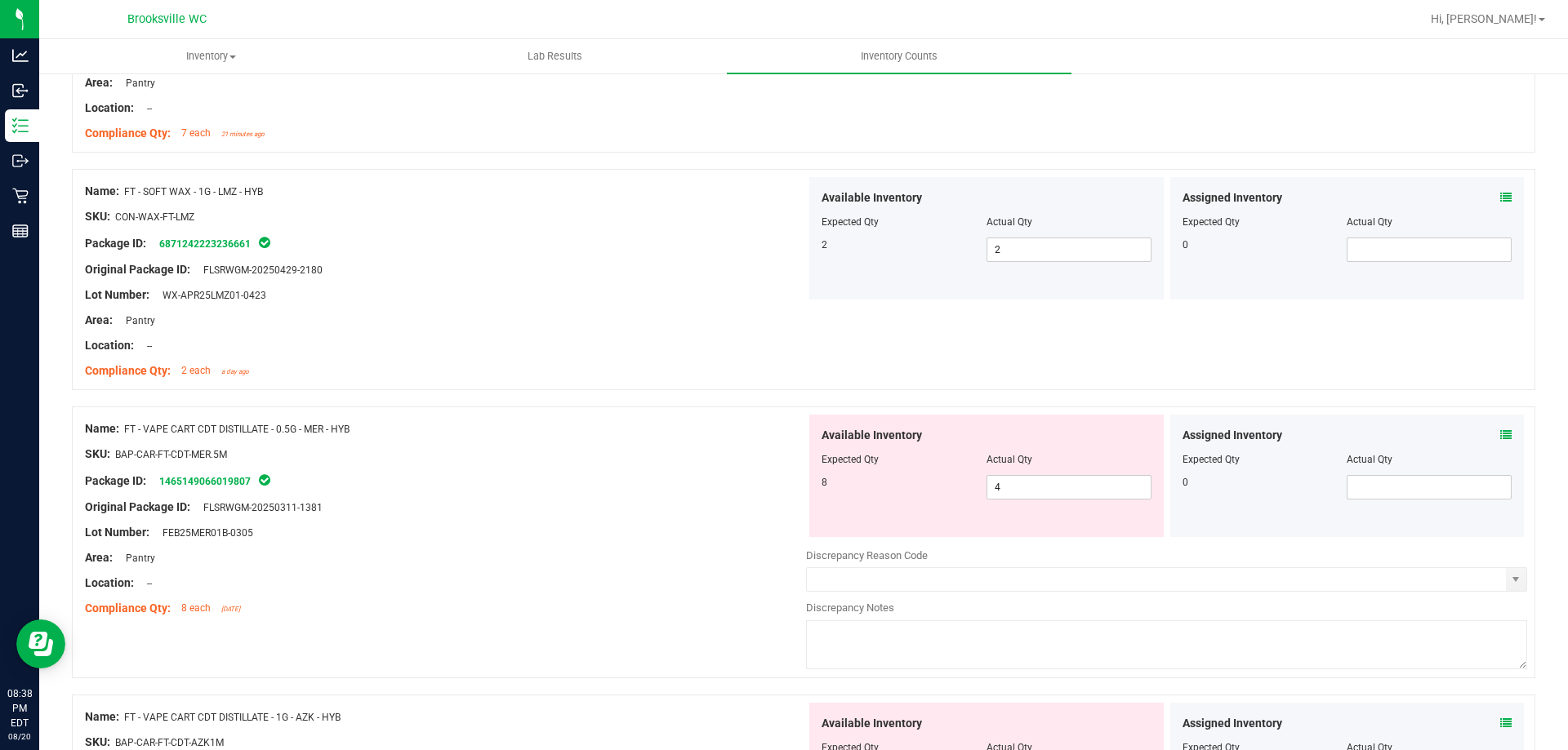
scroll to position [735, 0]
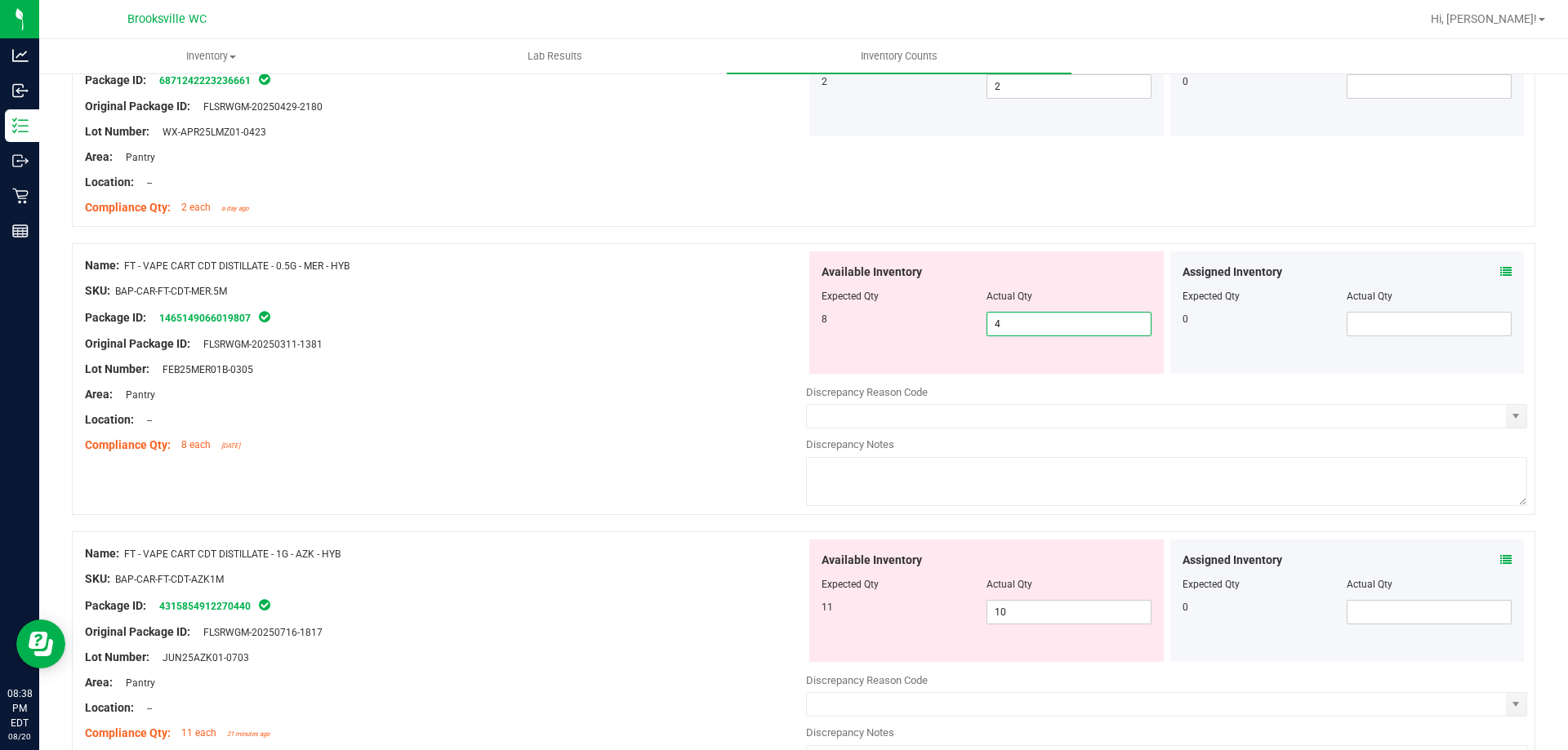
click at [1027, 313] on span "4 4" at bounding box center [1068, 324] width 165 height 25
click at [1027, 313] on input "4" at bounding box center [1068, 324] width 163 height 23
type input "8"
click at [564, 359] on div at bounding box center [445, 357] width 721 height 9
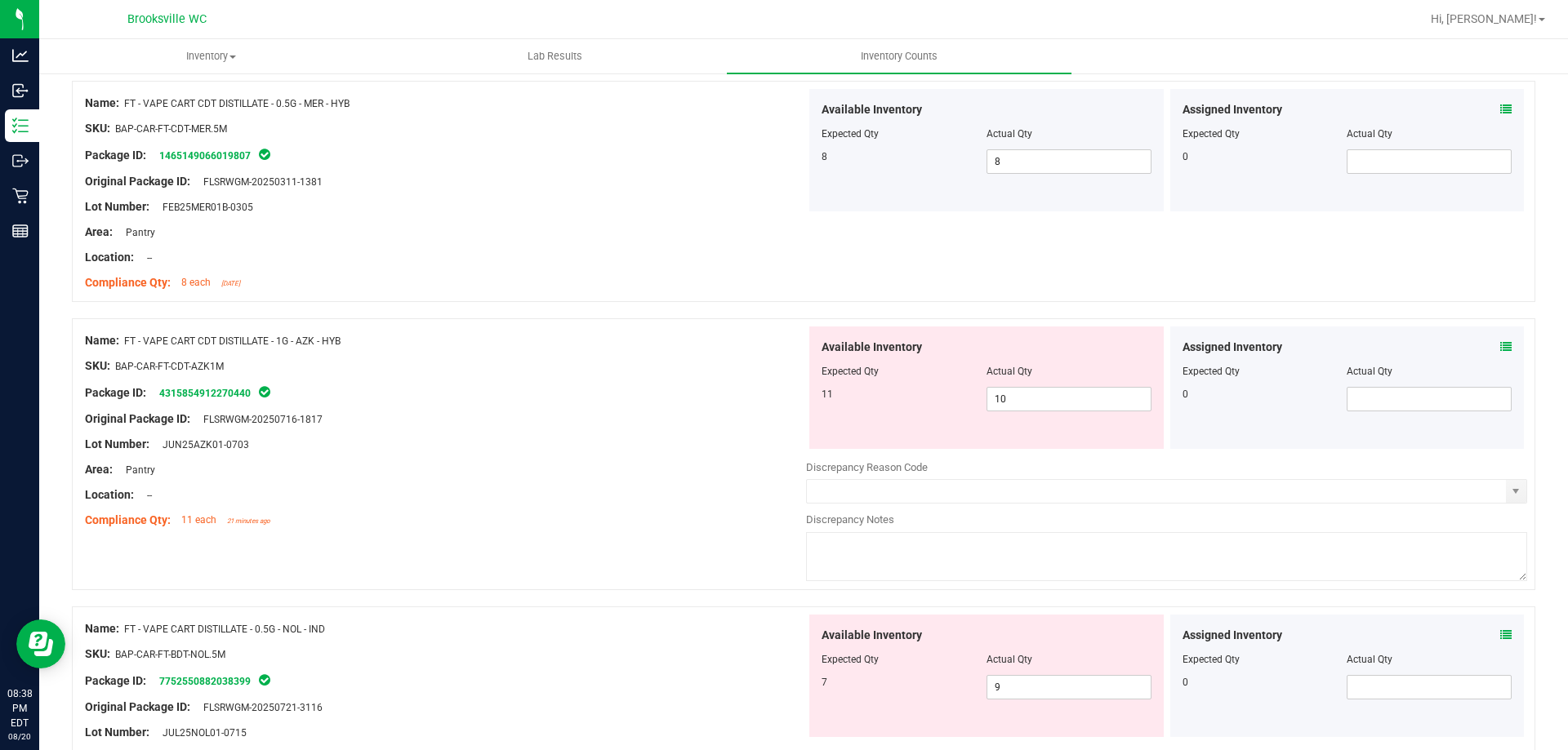
scroll to position [898, 0]
click at [1055, 388] on span "10 10" at bounding box center [1068, 399] width 165 height 25
click at [1055, 388] on input "10" at bounding box center [1068, 399] width 163 height 23
type input "11"
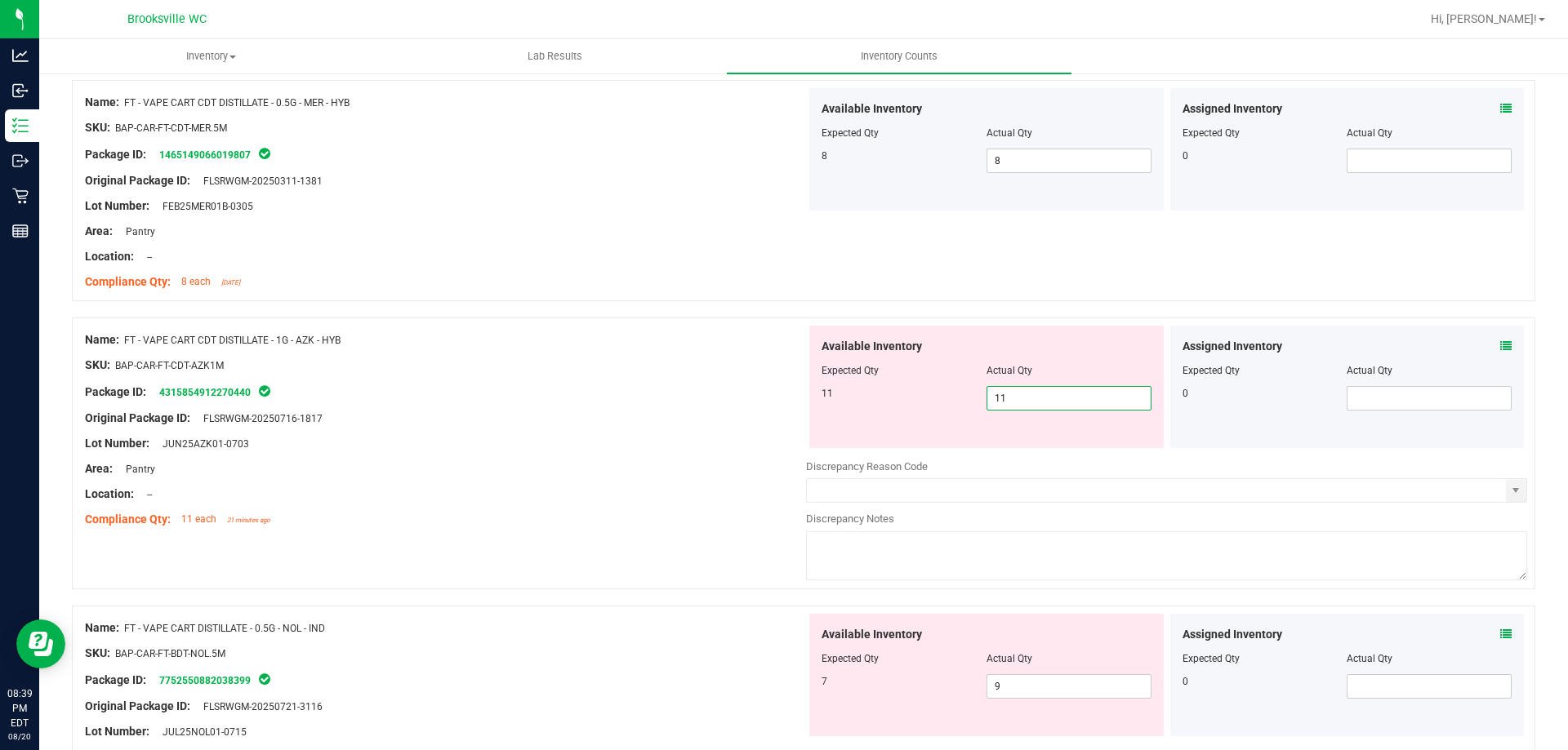
click at [645, 414] on div "Original Package ID: FLSRWGM-20250716-1817" at bounding box center [445, 418] width 721 height 17
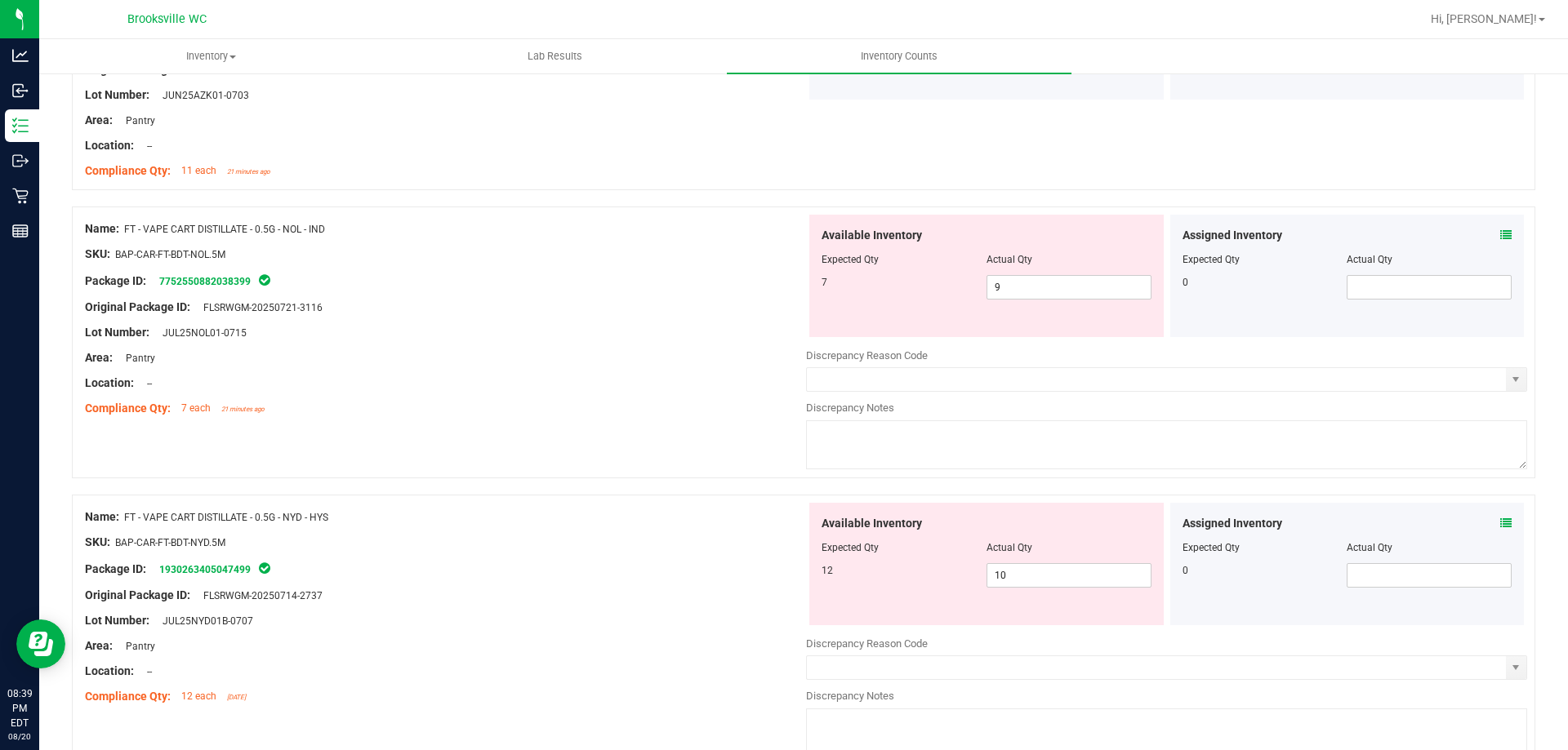
scroll to position [1307, 0]
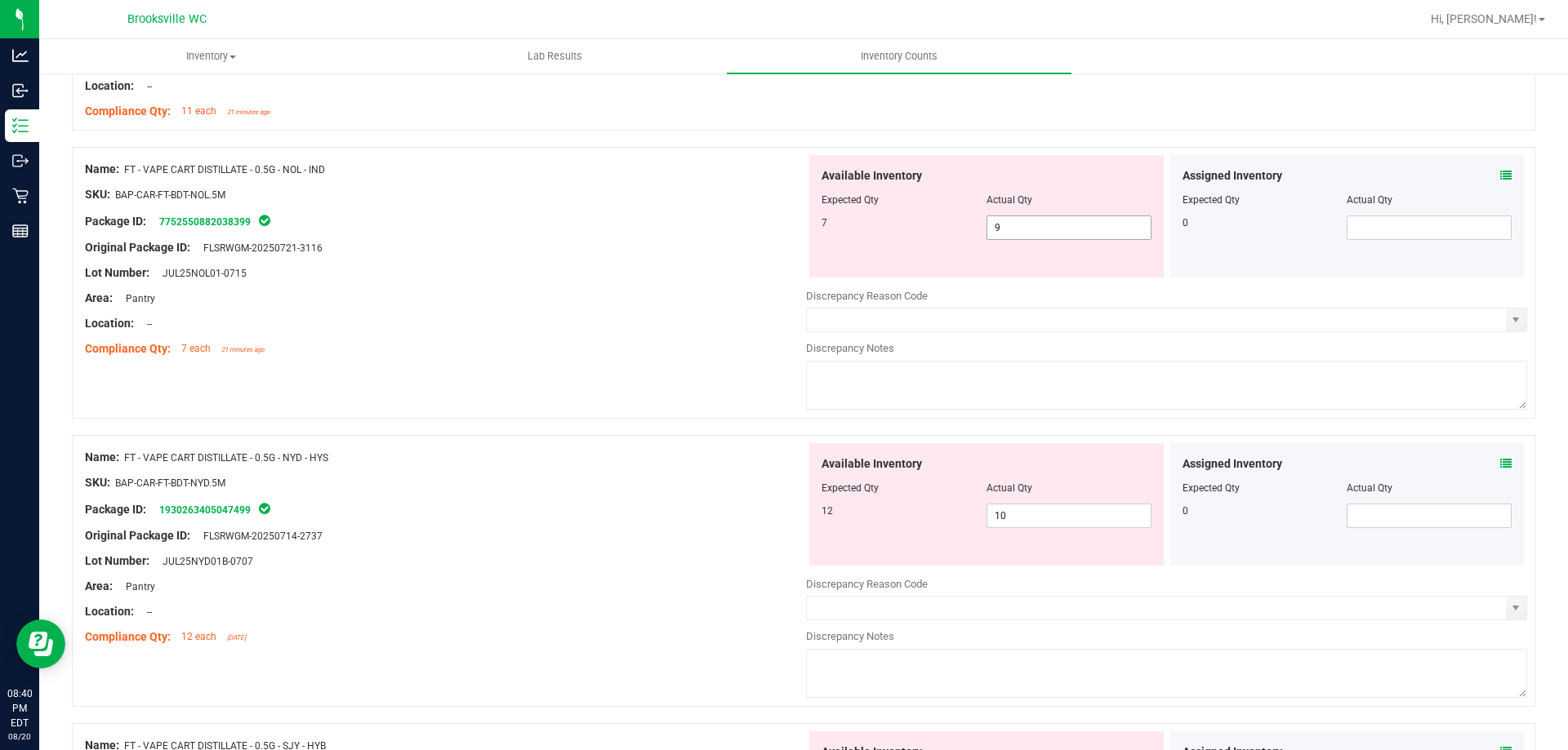
drag, startPoint x: 1038, startPoint y: 255, endPoint x: 1028, endPoint y: 233, distance: 24.2
click at [1037, 254] on div "Available Inventory Expected Qty Actual Qty 7 9 9" at bounding box center [986, 216] width 354 height 122
click at [1027, 233] on span "9 9" at bounding box center [1068, 227] width 165 height 25
click at [1034, 233] on input "9" at bounding box center [1068, 227] width 163 height 23
type input "97"
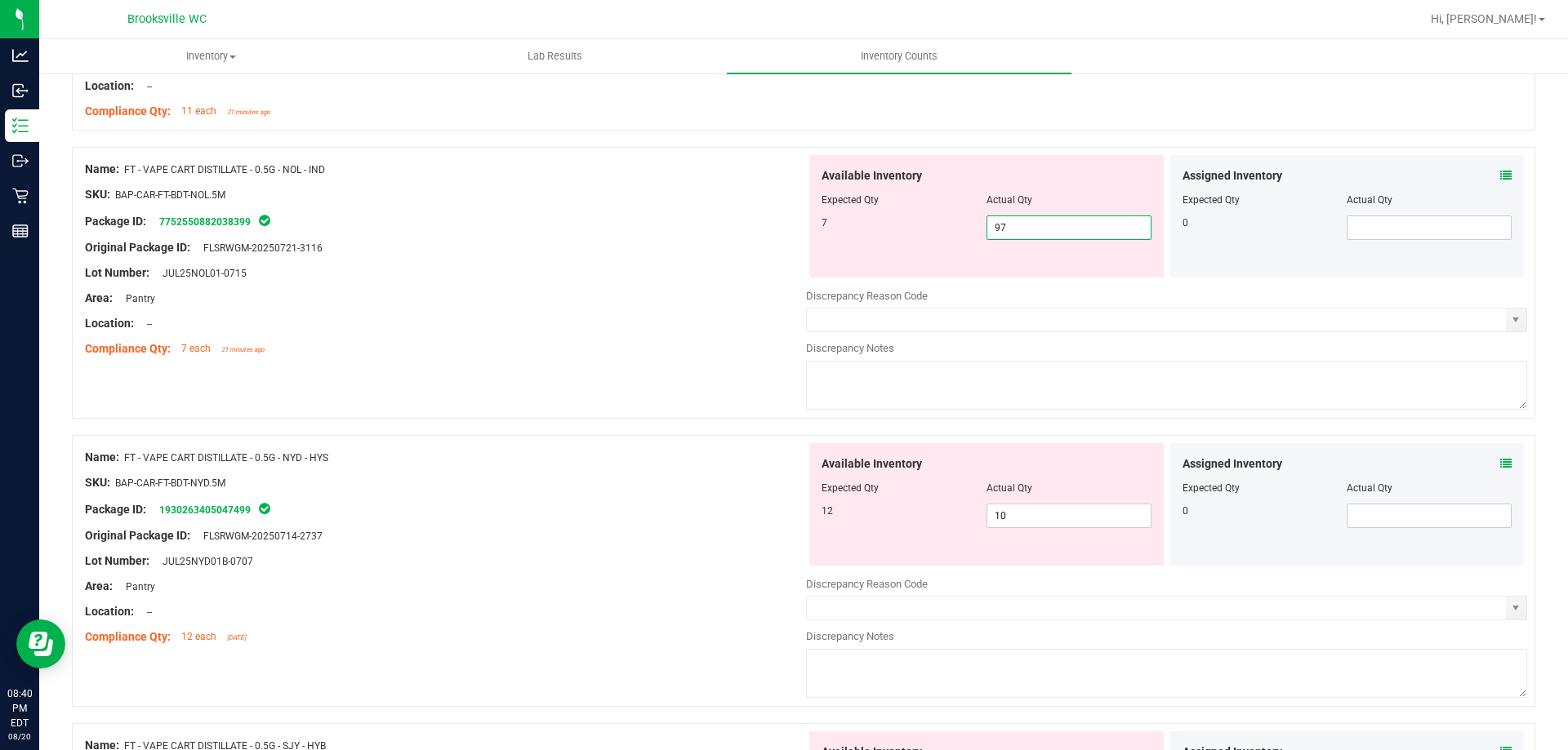
type input "97"
click at [1022, 211] on div at bounding box center [987, 212] width 330 height 9
drag, startPoint x: 1032, startPoint y: 245, endPoint x: 1033, endPoint y: 233, distance: 12.0
click at [1031, 240] on div "Available Inventory Expected Qty Actual Qty 7 97 97" at bounding box center [986, 216] width 354 height 122
drag, startPoint x: 1033, startPoint y: 233, endPoint x: 738, endPoint y: 257, distance: 296.0
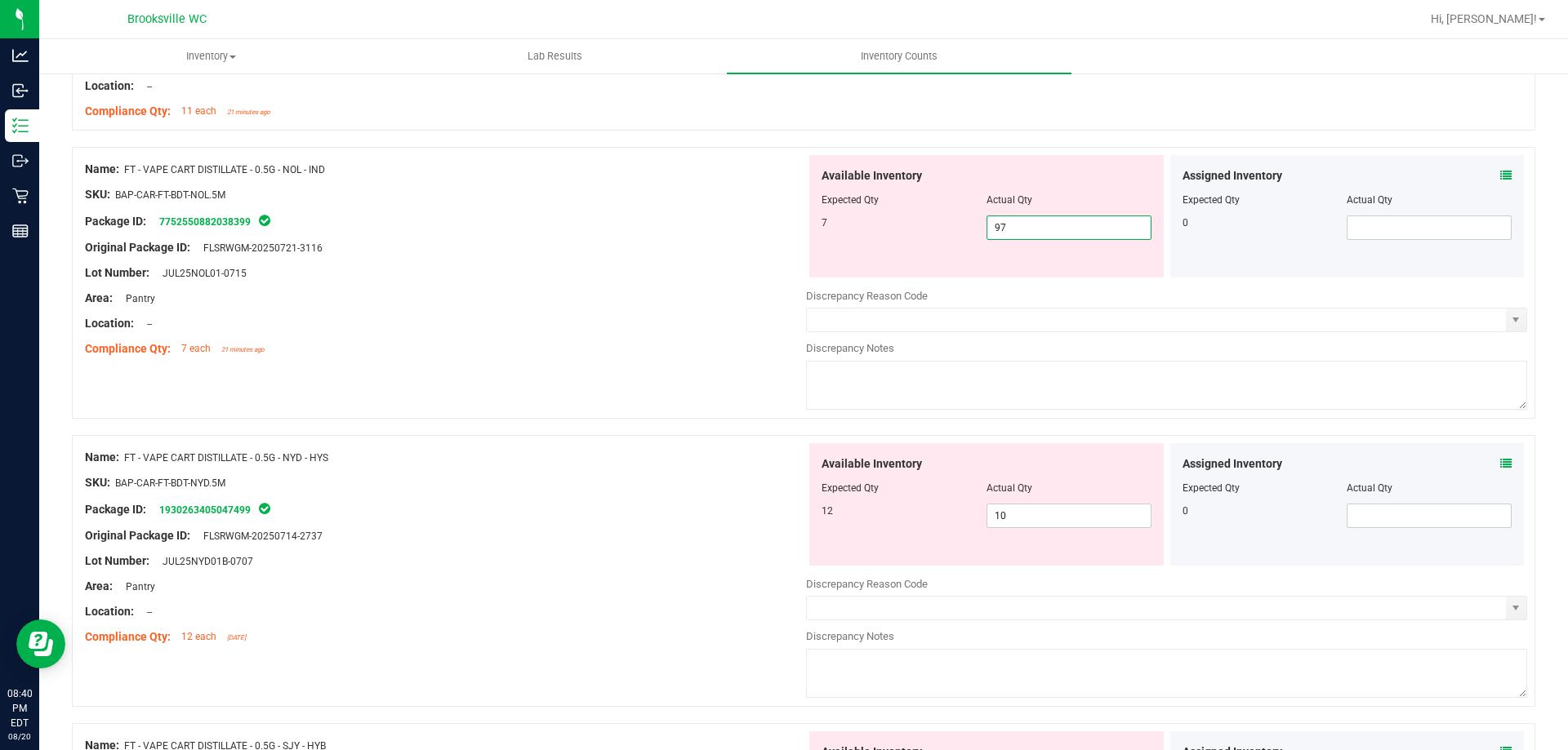
click at [747, 252] on div "Name: FT - VAPE CART DISTILLATE - 0.5G - NOL - IND SKU: BAP-CAR-FT-BDT-NOL.5M P…" at bounding box center [803, 283] width 1464 height 272
type input "7"
click at [725, 262] on div at bounding box center [445, 261] width 721 height 9
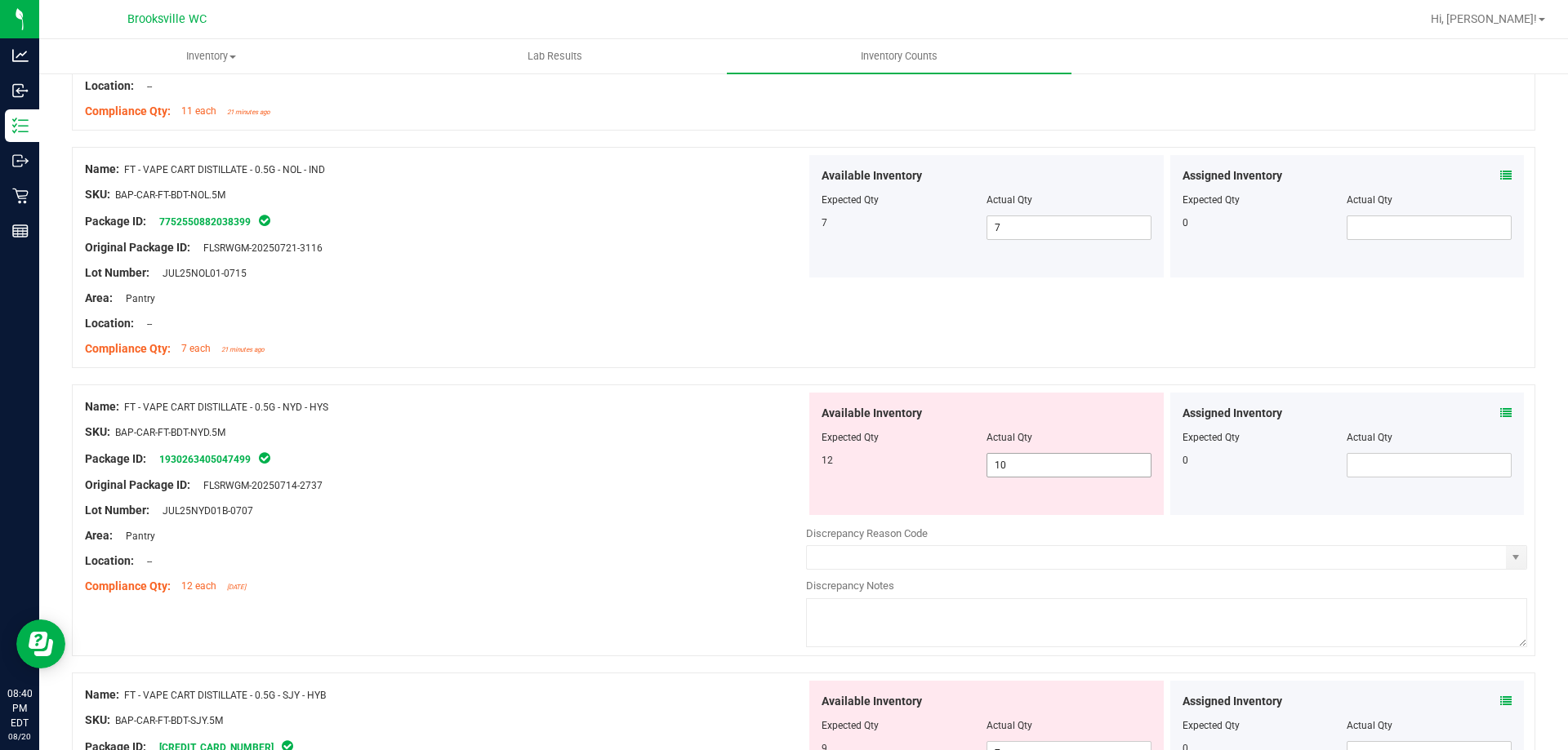
click at [1058, 475] on span "10 10" at bounding box center [1068, 465] width 165 height 25
click at [1056, 473] on input "10" at bounding box center [1068, 465] width 163 height 23
type input "12"
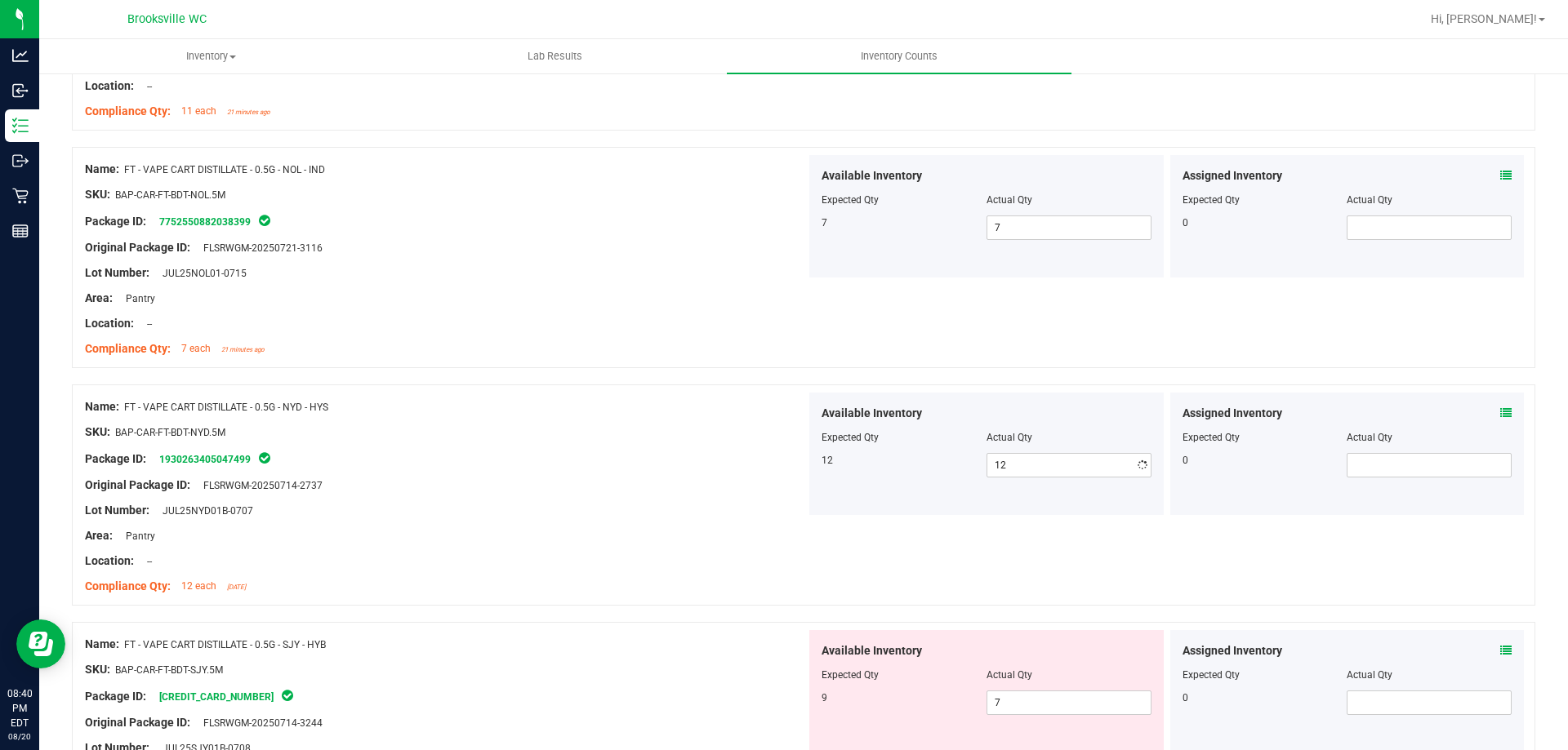
click at [466, 502] on div "Lot Number: JUL25NYD01B-0707" at bounding box center [445, 511] width 721 height 17
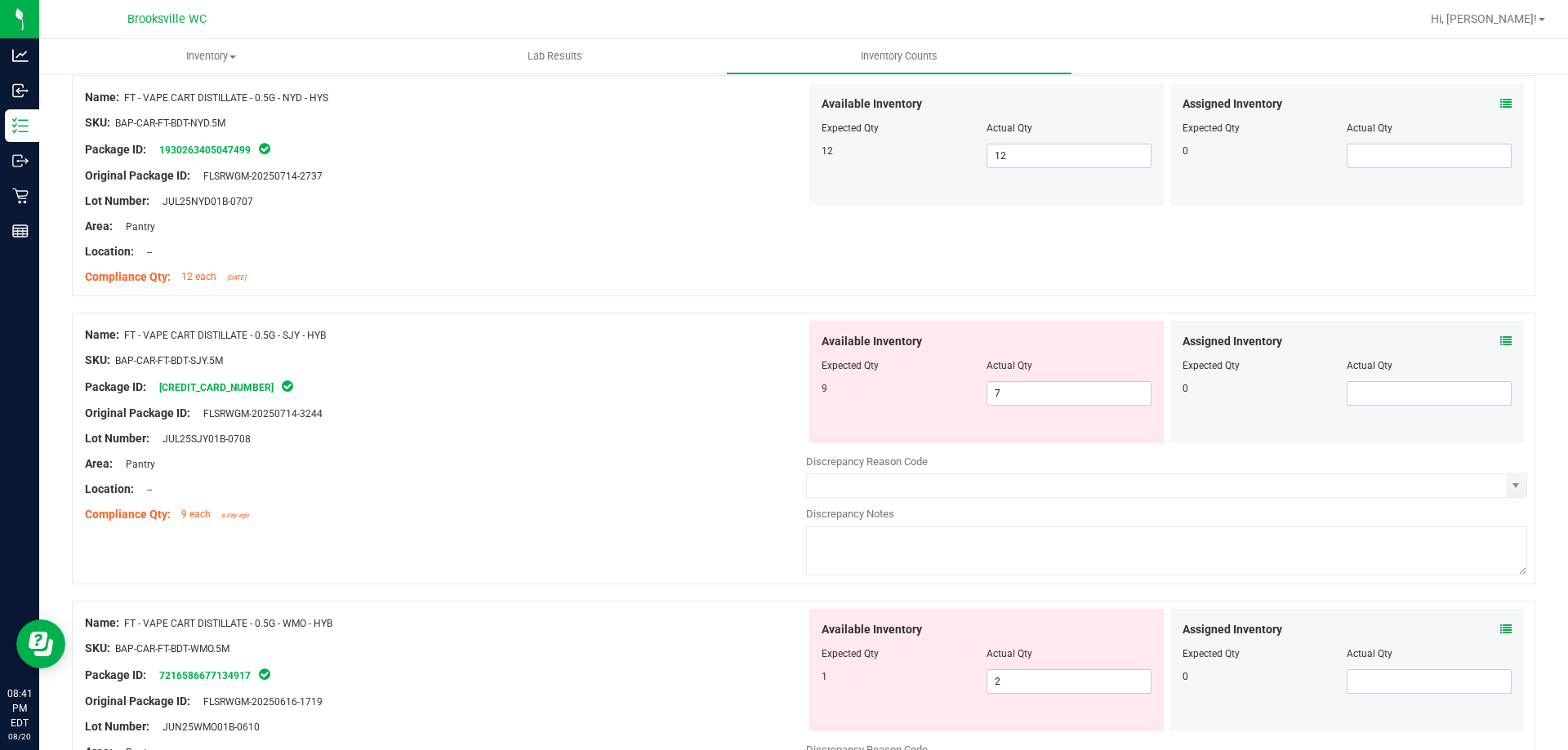
scroll to position [1715, 0]
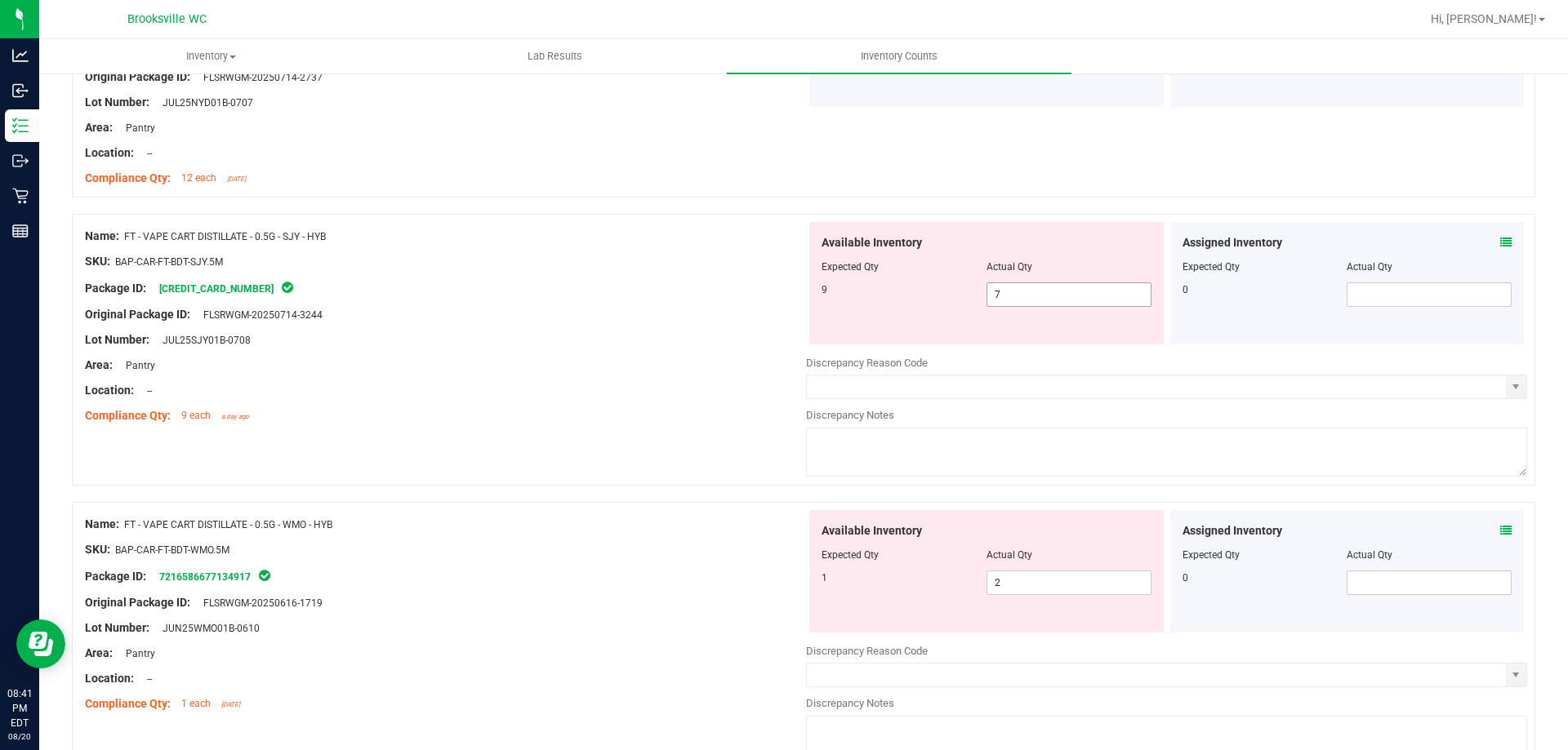
click at [1062, 302] on span "7 7" at bounding box center [1068, 294] width 165 height 25
click at [1061, 301] on input "7" at bounding box center [1068, 294] width 163 height 23
drag, startPoint x: 1061, startPoint y: 301, endPoint x: 1035, endPoint y: 299, distance: 26.1
click at [1058, 300] on input "7" at bounding box center [1068, 294] width 163 height 23
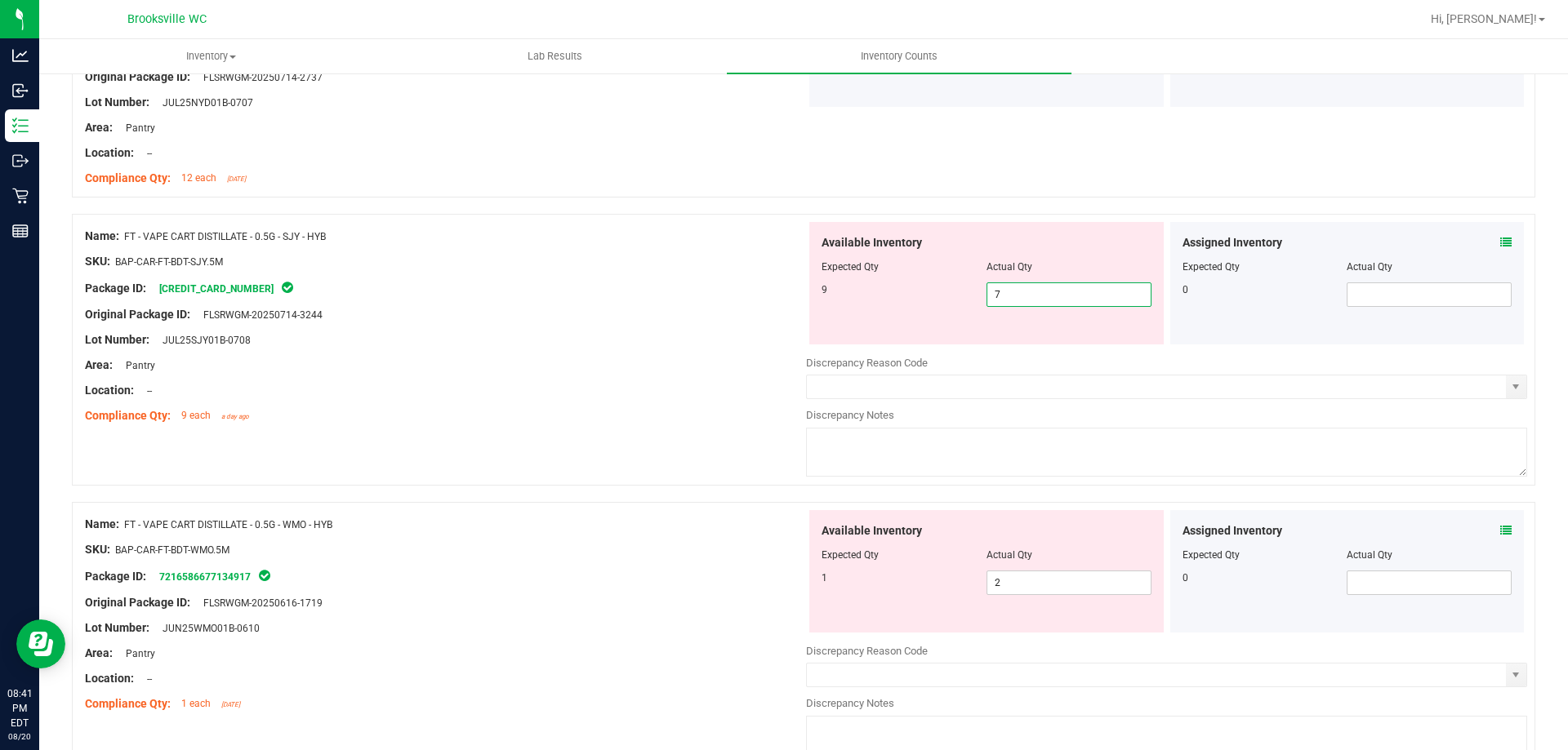
type input "9"
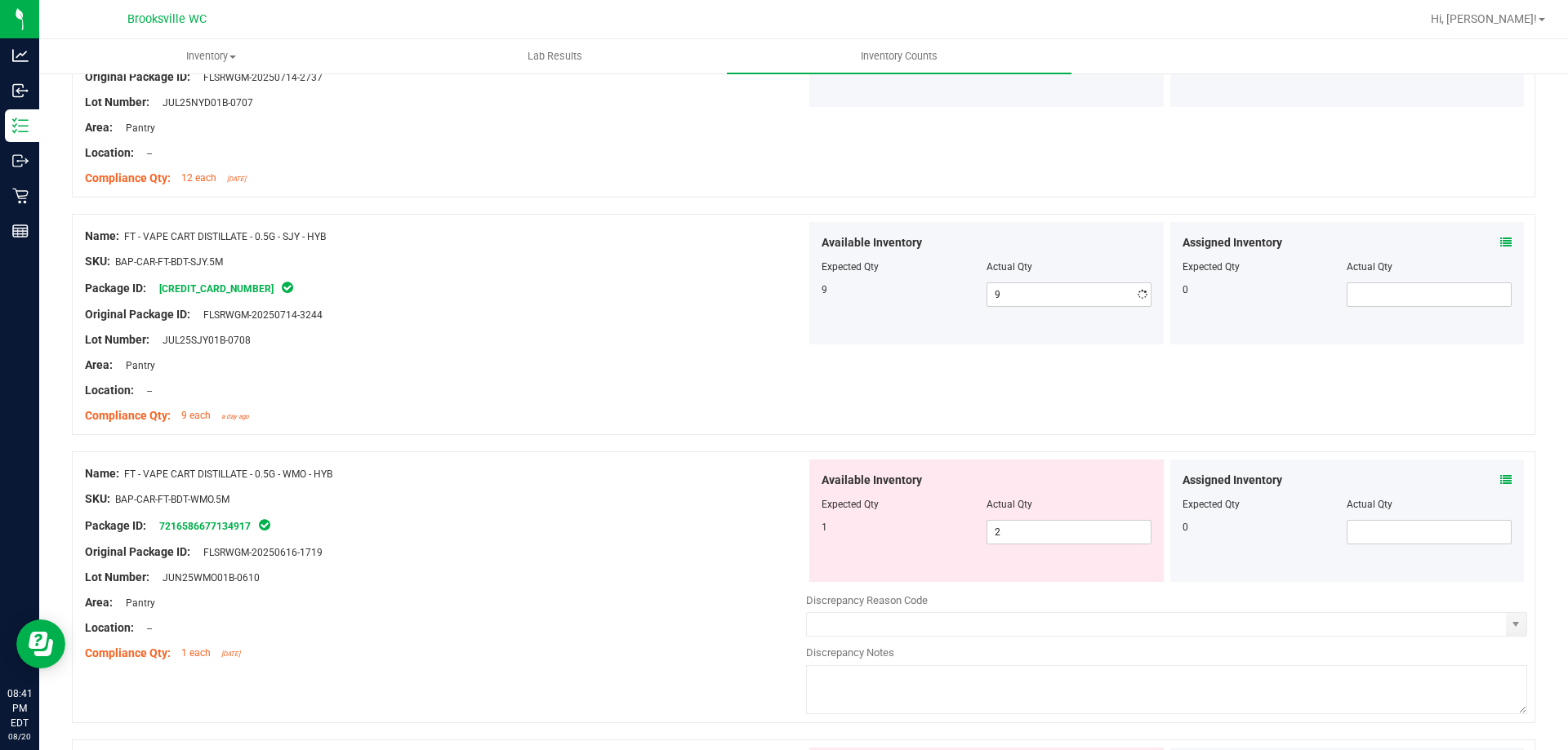
click at [495, 365] on div "Area: Pantry" at bounding box center [445, 365] width 721 height 17
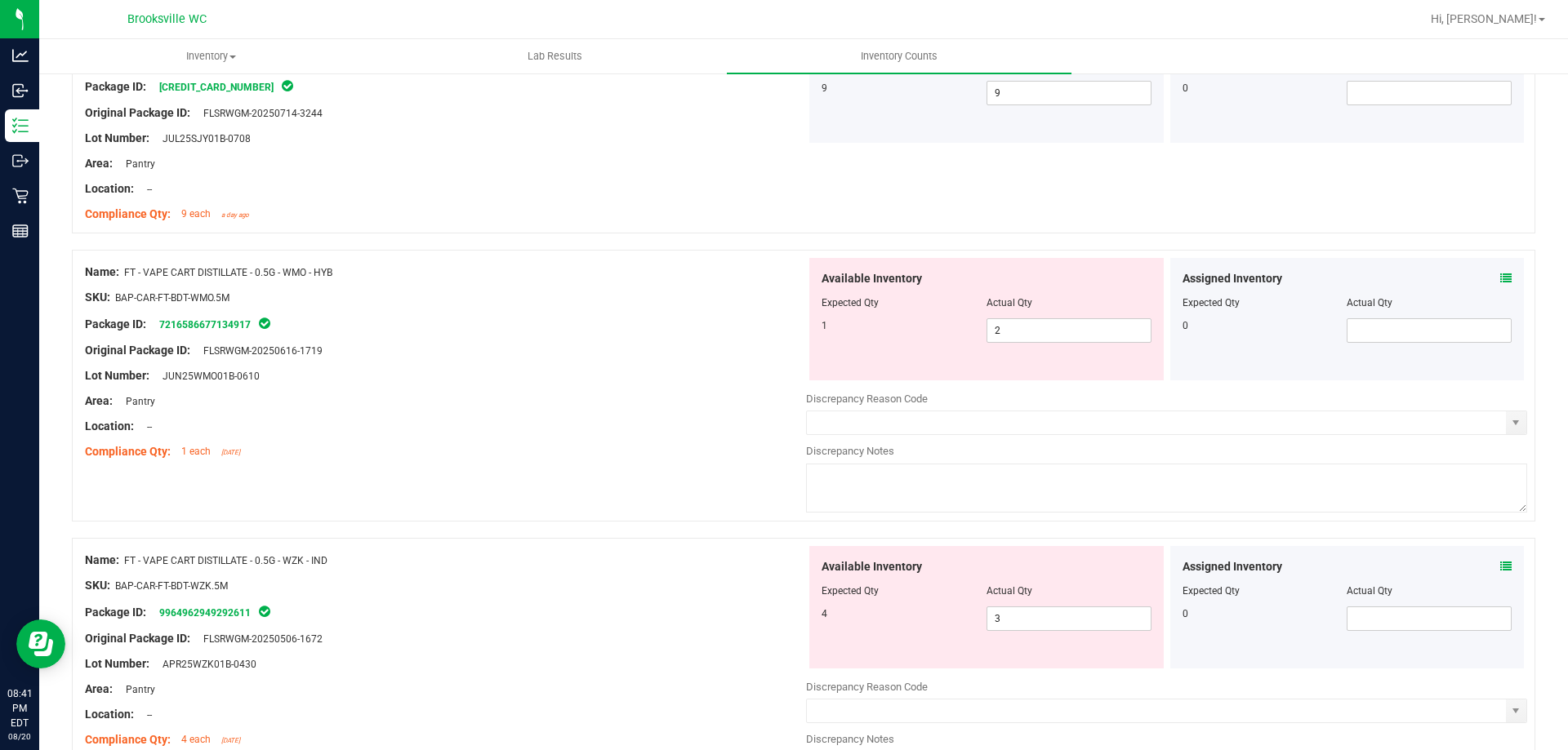
scroll to position [1959, 0]
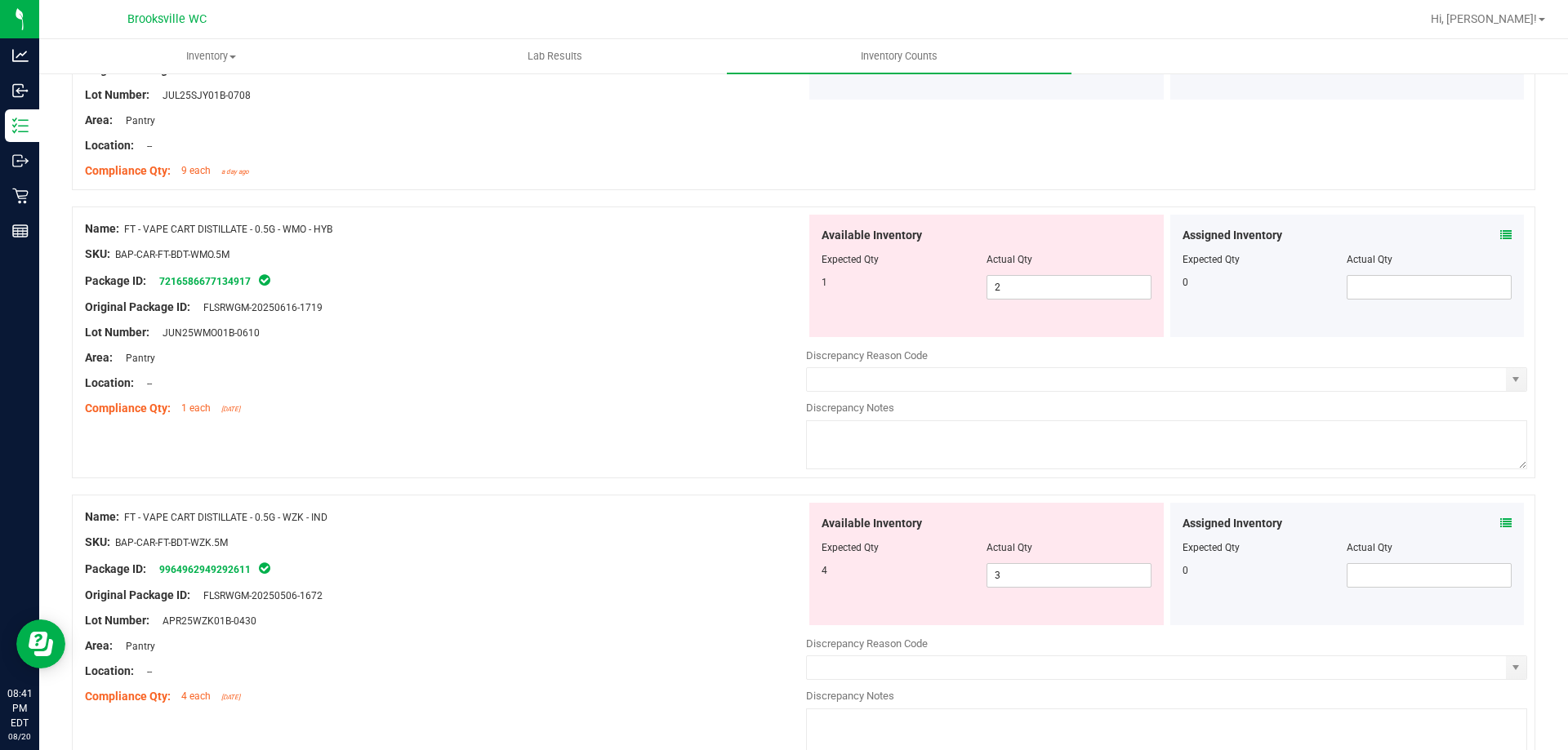
click at [1500, 229] on icon at bounding box center [1506, 234] width 11 height 11
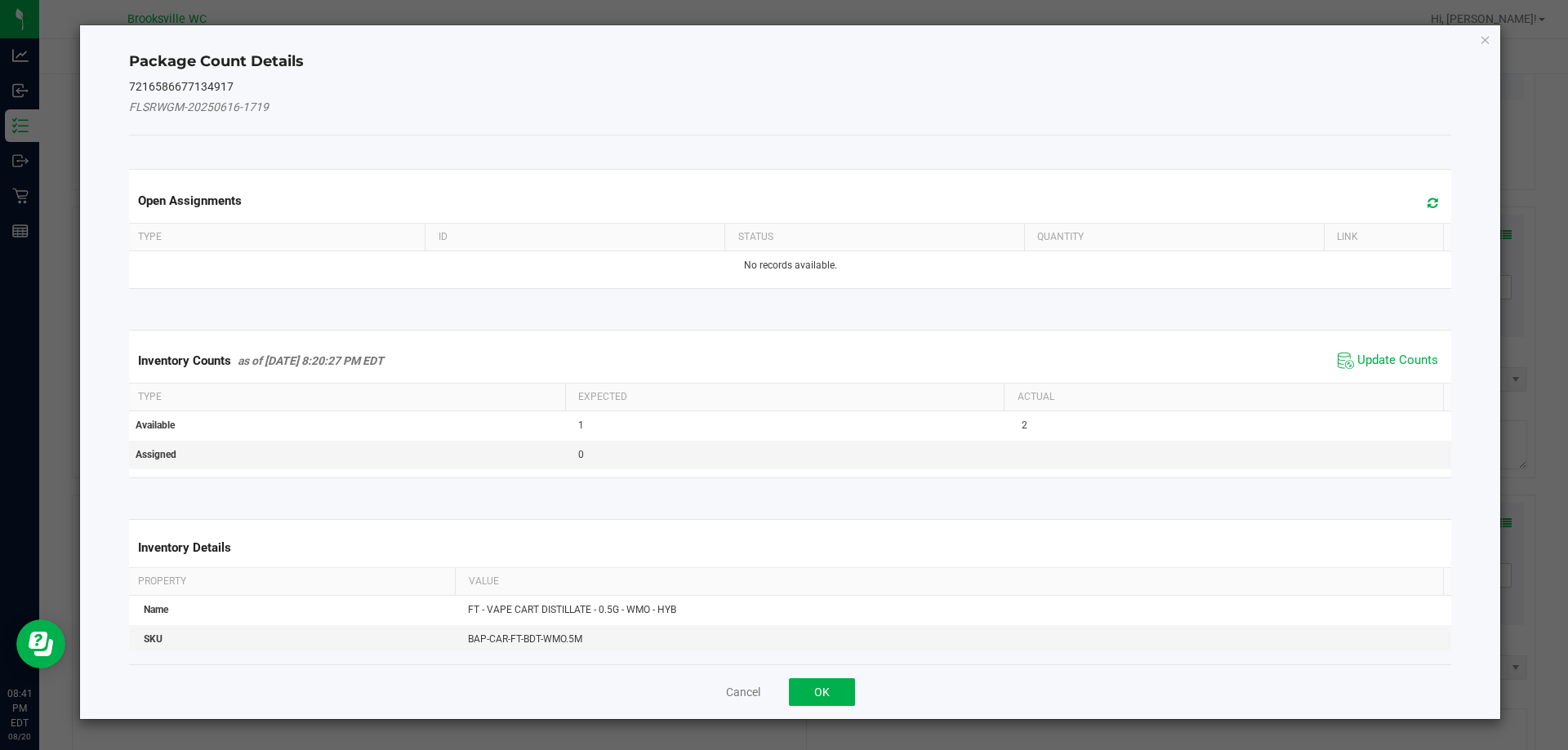
click at [1402, 348] on div "Inventory Counts as of [DATE] 8:20:27 PM EDT Update Counts" at bounding box center [790, 361] width 1329 height 44
click at [1400, 355] on span "Update Counts" at bounding box center [1398, 360] width 81 height 16
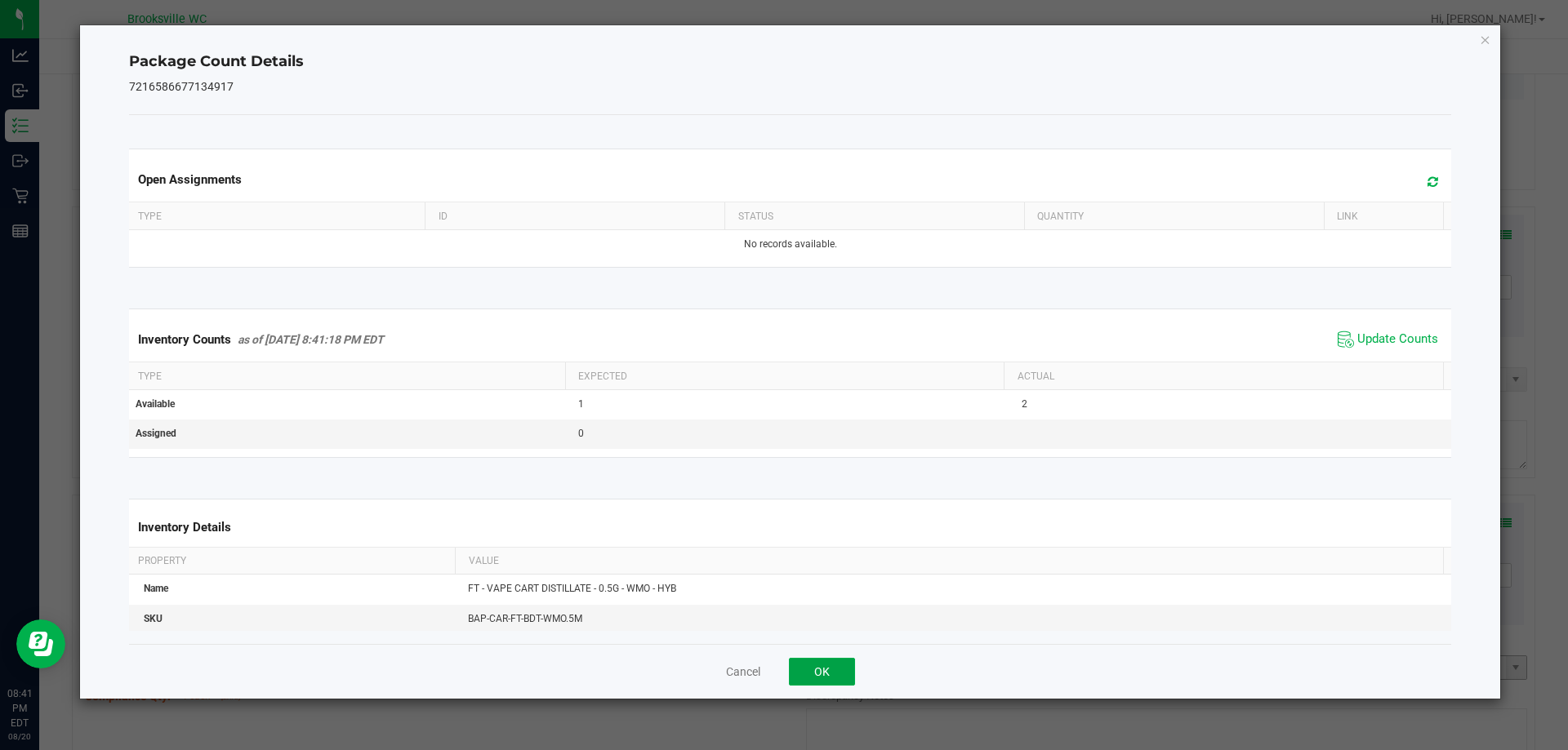
click at [825, 682] on button "OK" at bounding box center [821, 672] width 66 height 27
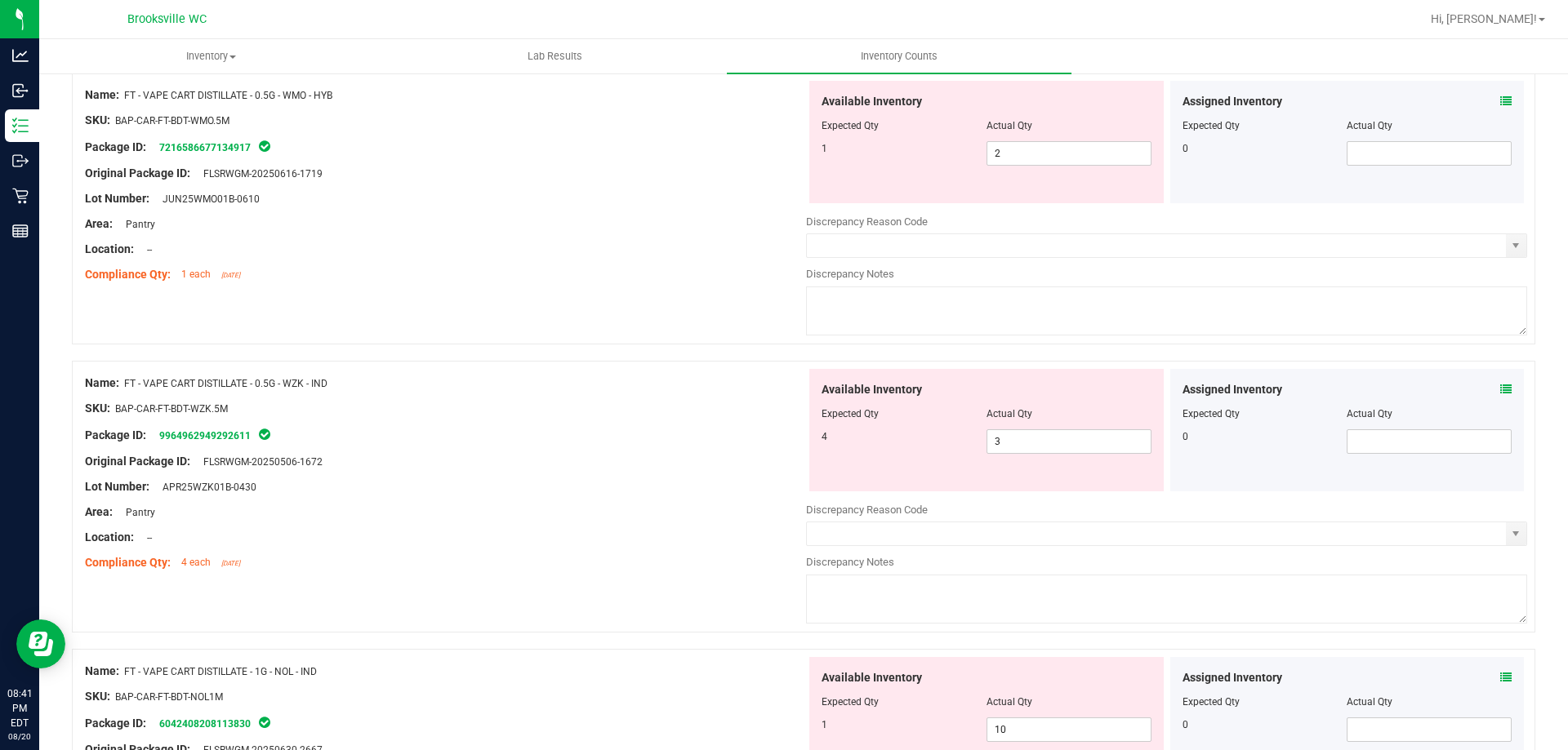
scroll to position [2041, 0]
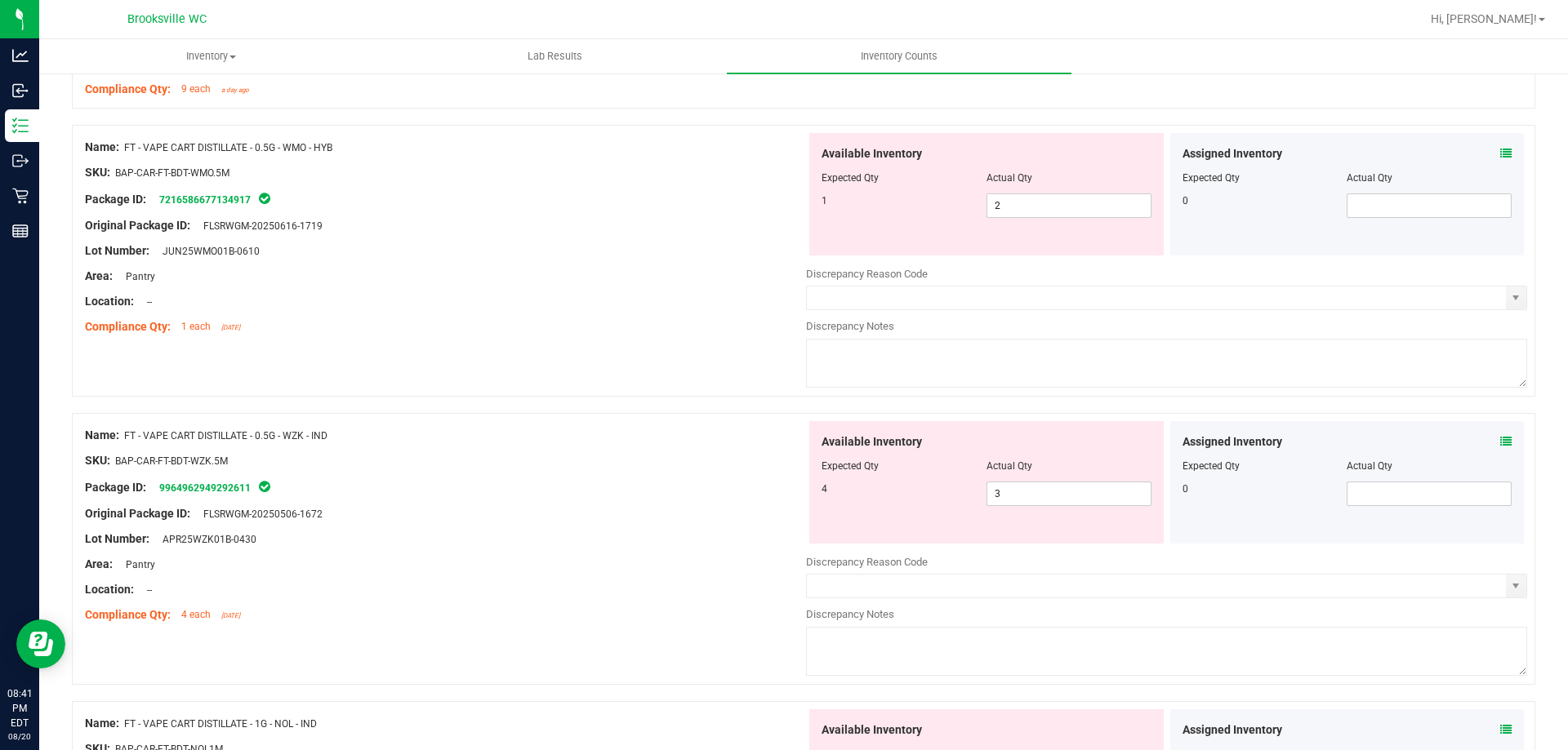
click at [690, 432] on div "Name: FT - VAPE CART DISTILLATE - 0.5G - WZK - IND" at bounding box center [445, 435] width 721 height 17
click at [731, 439] on div "Name: FT - VAPE CART DISTILLATE - 0.5G - WZK - IND" at bounding box center [445, 435] width 721 height 17
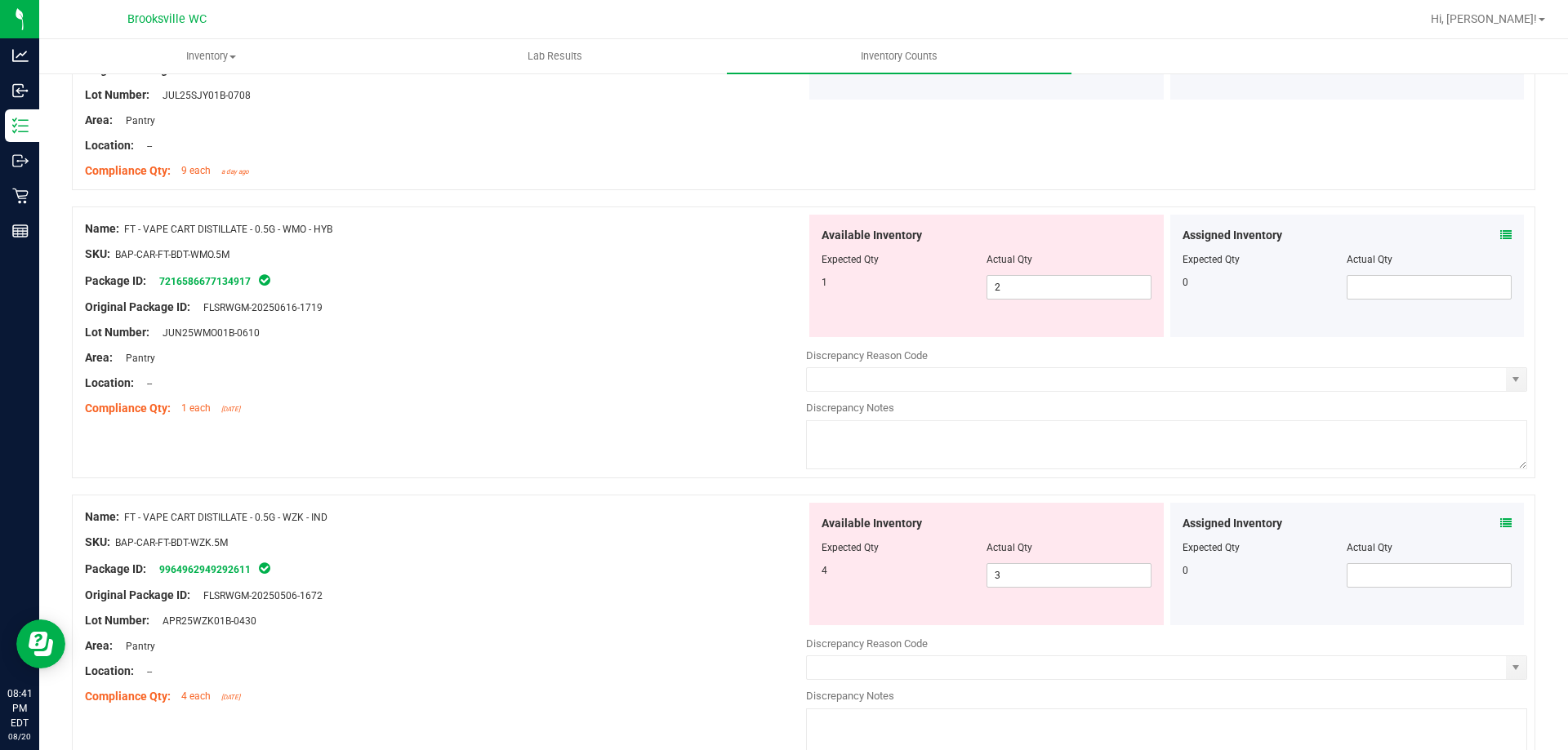
scroll to position [1878, 0]
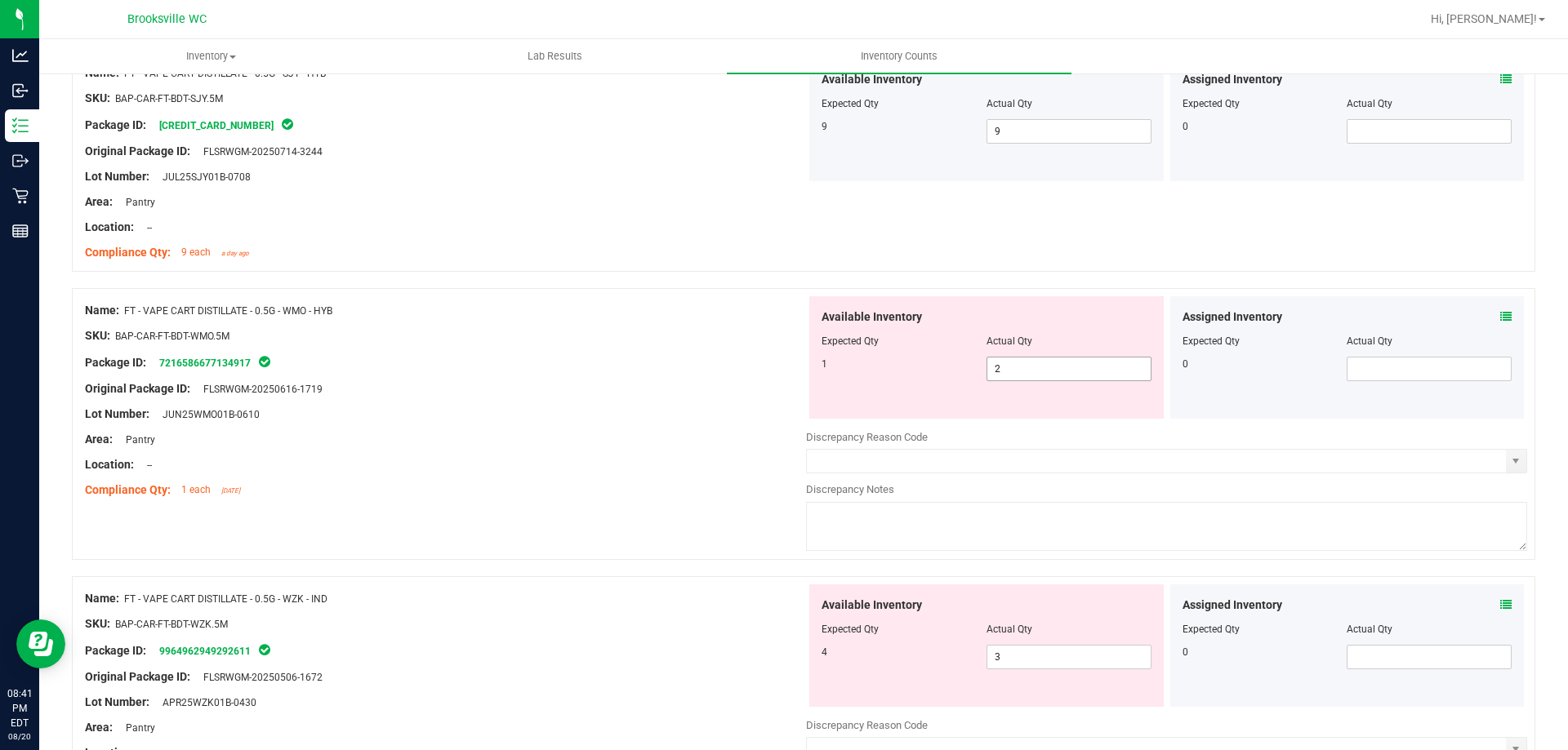
click at [1030, 380] on span "2 2" at bounding box center [1068, 369] width 165 height 25
click at [1028, 376] on span "2 2" at bounding box center [1068, 369] width 165 height 25
click at [1028, 376] on input "2" at bounding box center [1068, 369] width 163 height 23
type input "1"
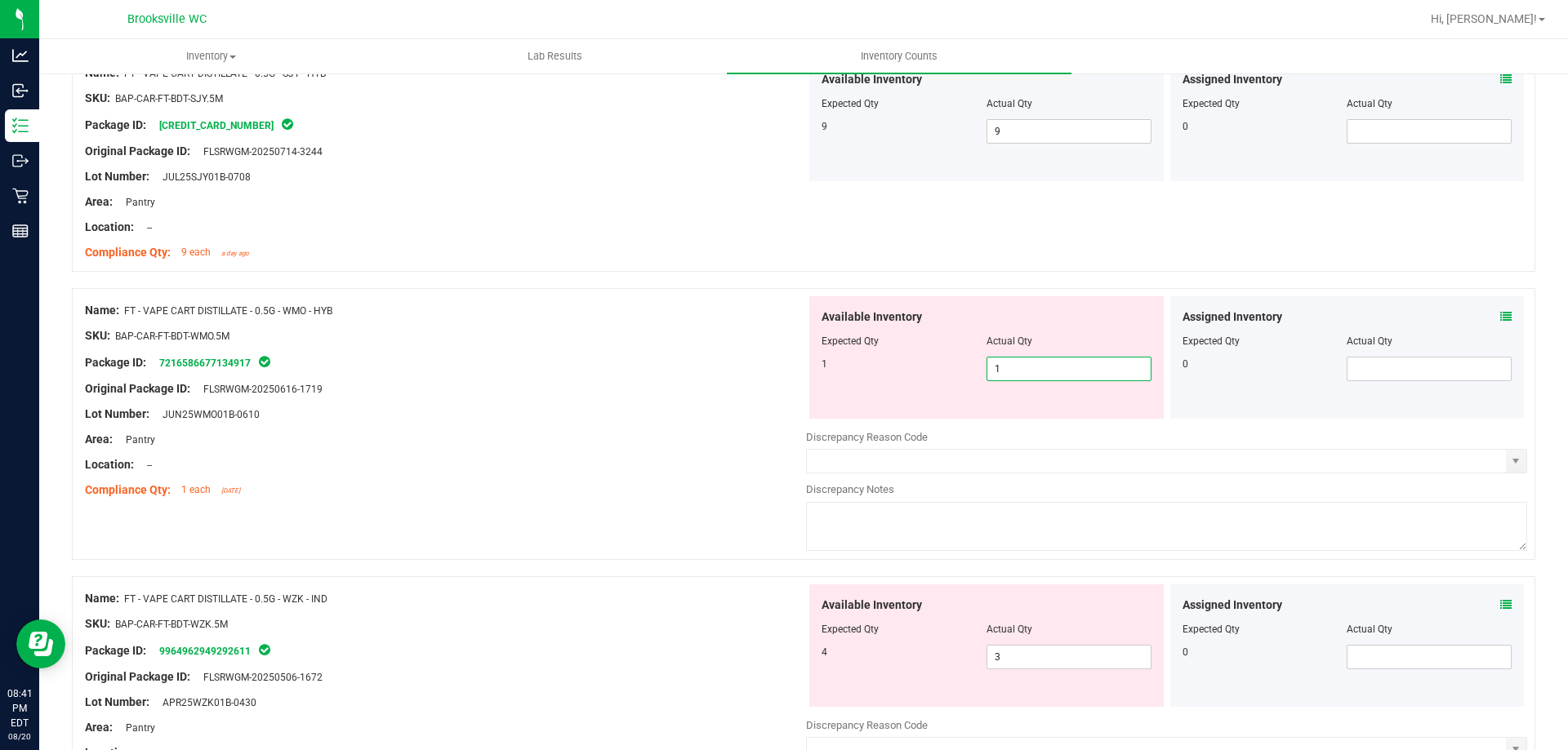
type input "1"
click at [630, 388] on div "Original Package ID: FLSRWGM-20250616-1719" at bounding box center [445, 389] width 721 height 17
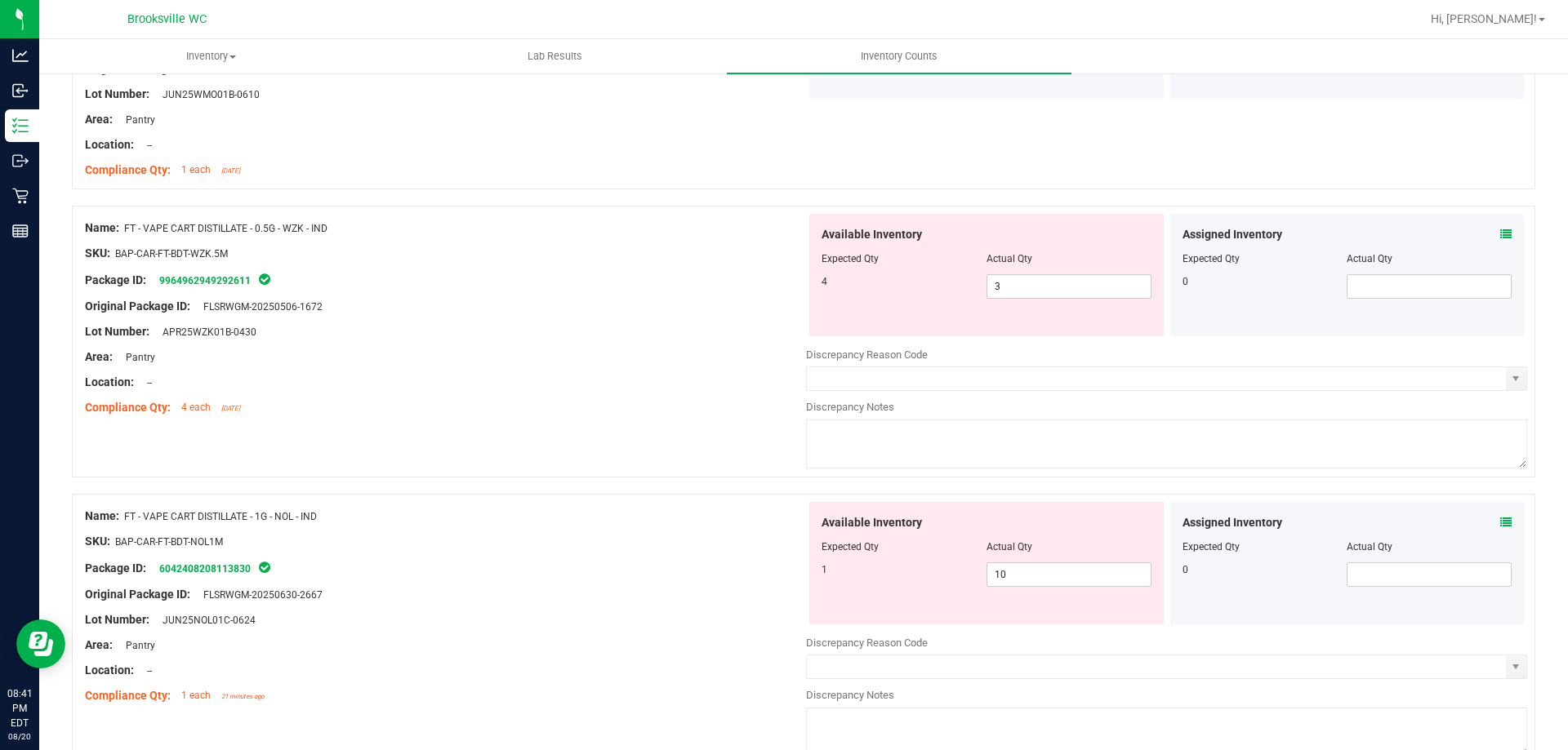
scroll to position [2205, 0]
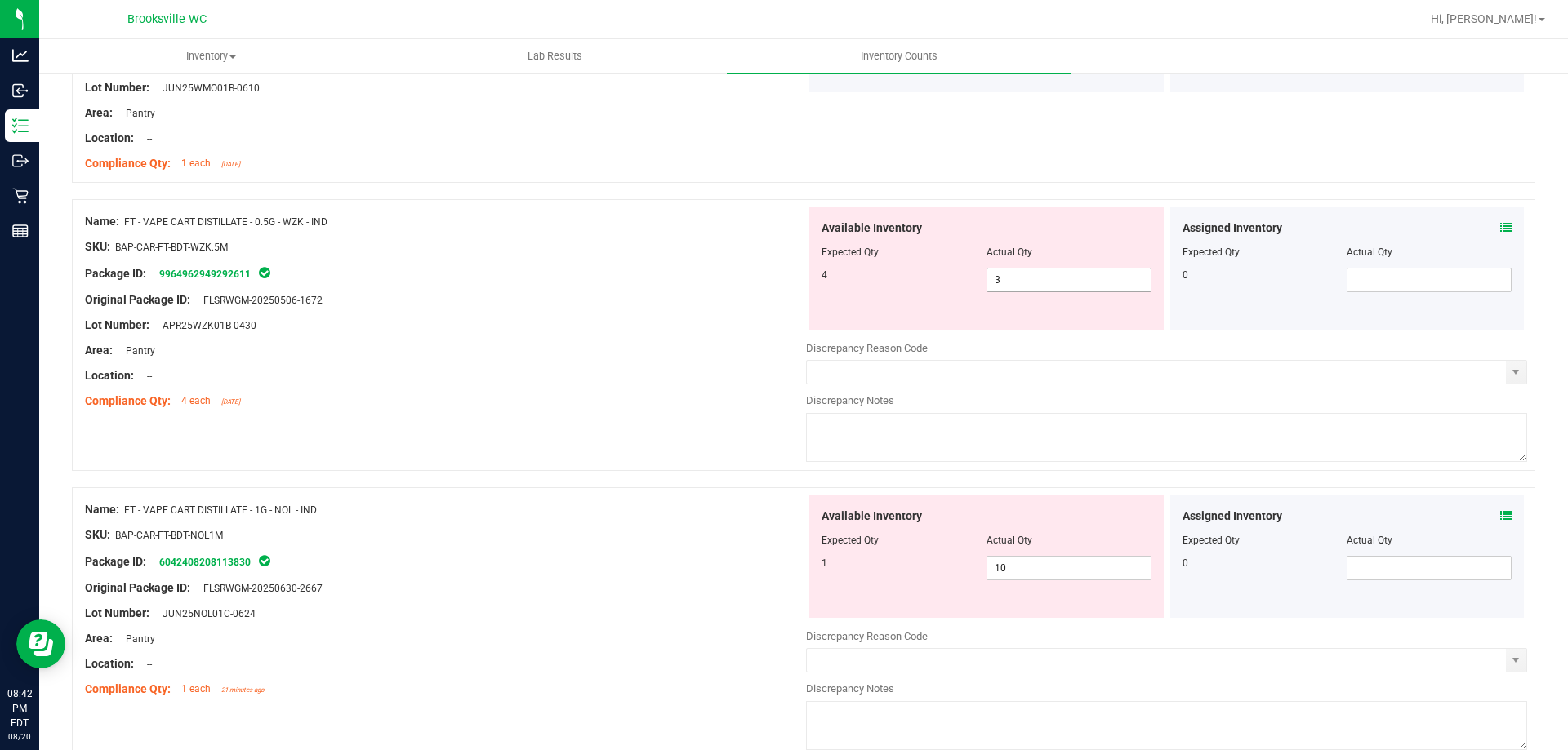
click at [1030, 280] on span "3 3" at bounding box center [1068, 280] width 165 height 25
click at [1026, 276] on input "3" at bounding box center [1068, 280] width 163 height 23
click at [1023, 276] on input "3" at bounding box center [1068, 280] width 163 height 23
type input "4"
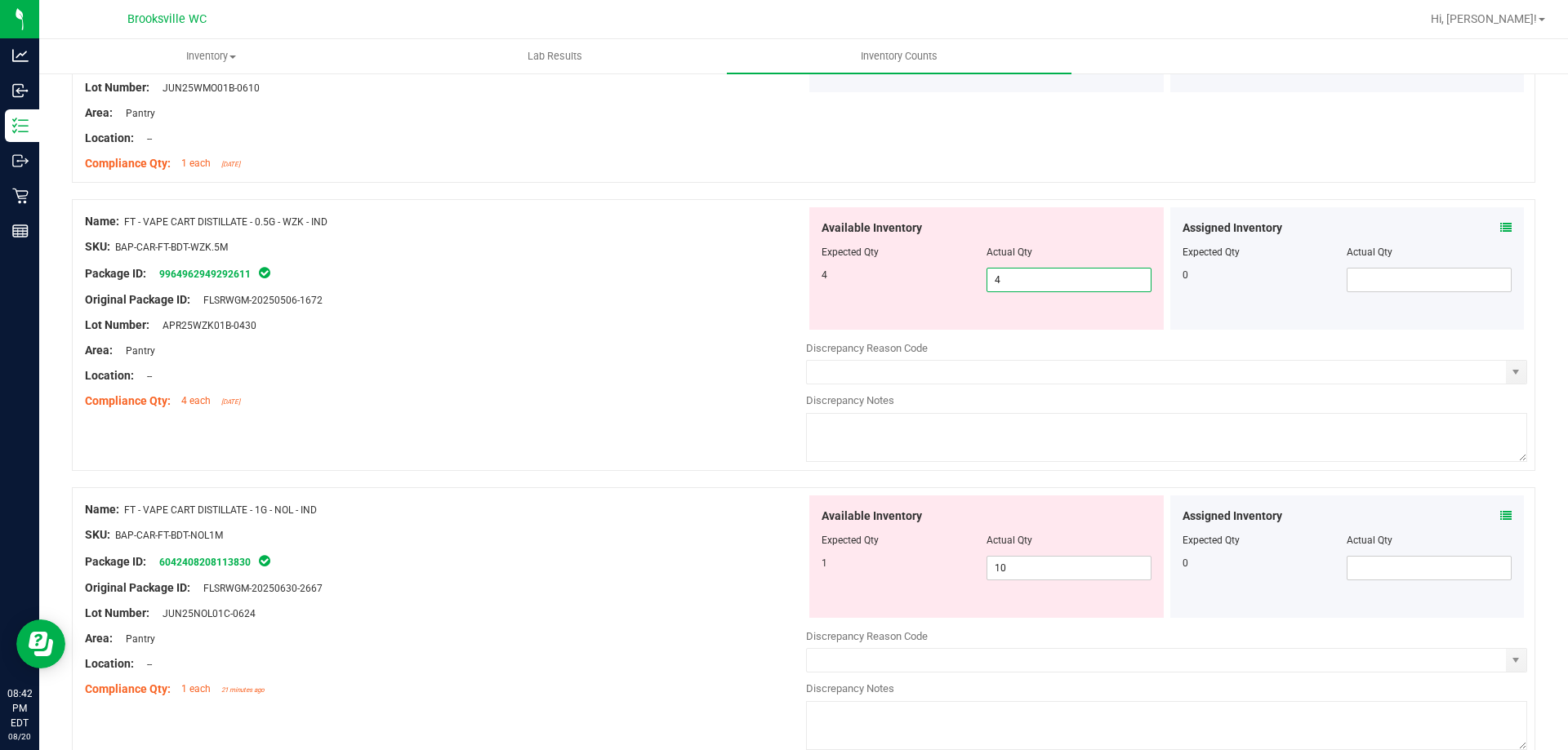
type input "4"
click at [577, 316] on div "Lot Number: APR25WZK01B-0430" at bounding box center [445, 325] width 721 height 17
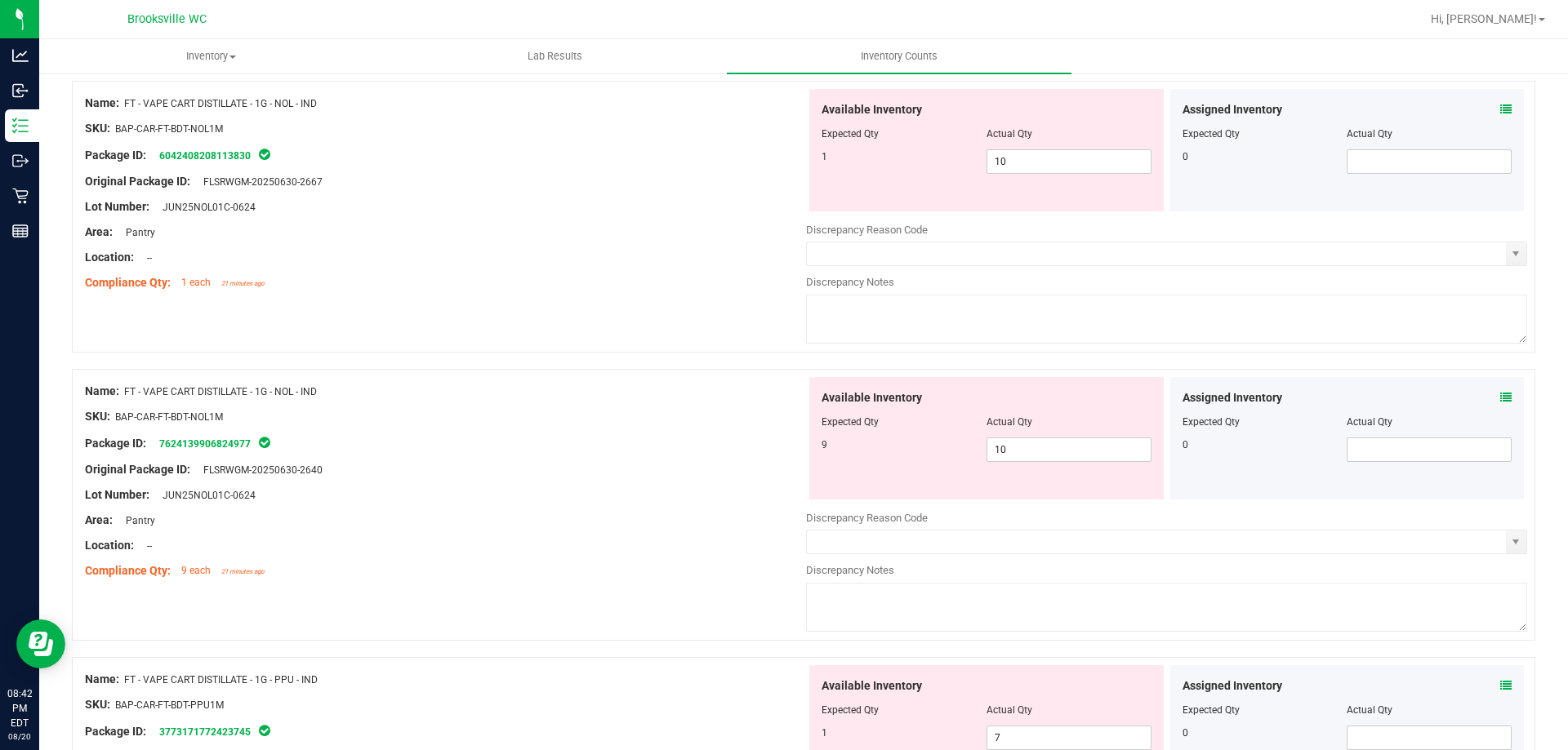
scroll to position [2531, 0]
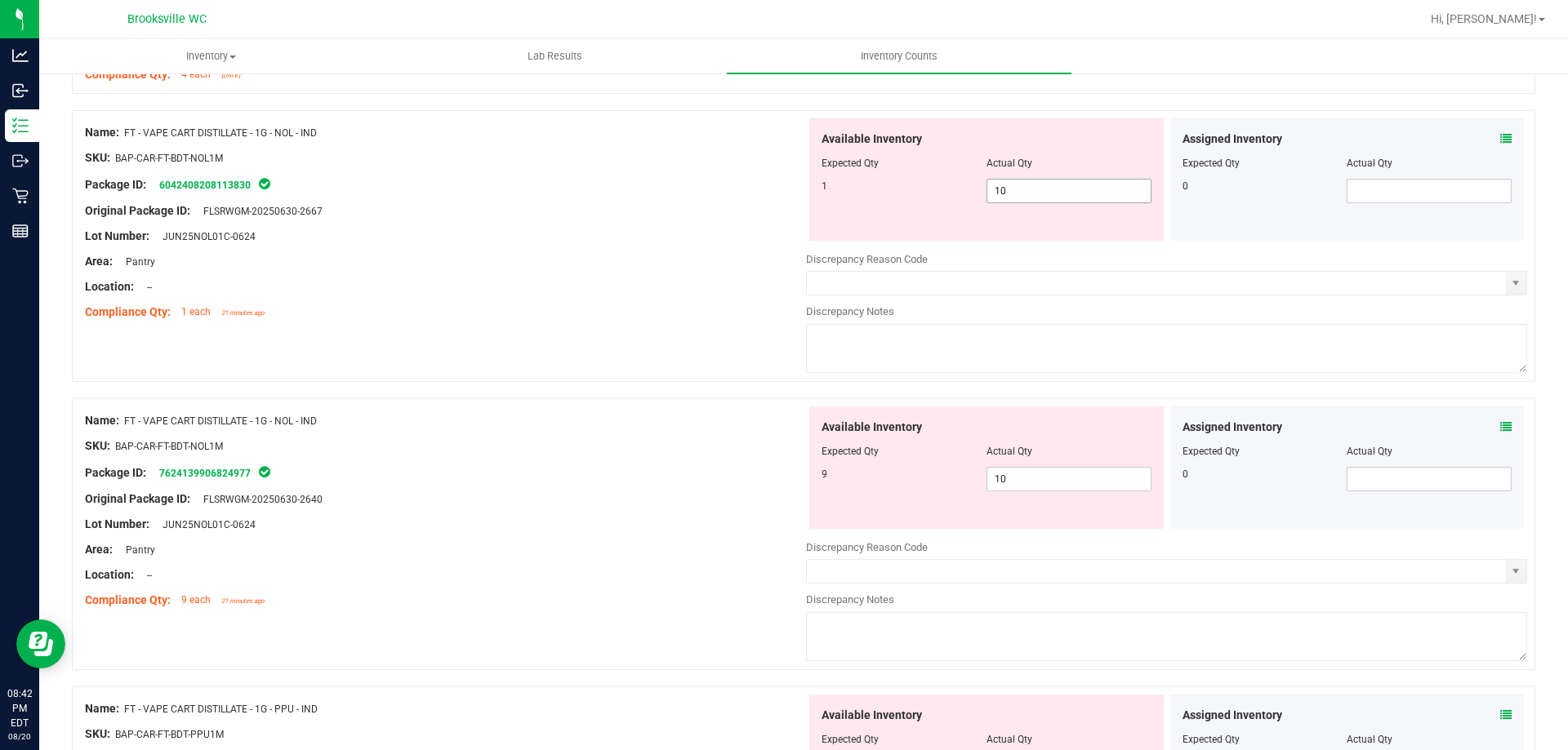
click at [1036, 181] on span "10 10" at bounding box center [1068, 191] width 165 height 25
click at [1036, 181] on input "10" at bounding box center [1068, 191] width 163 height 23
drag, startPoint x: 1028, startPoint y: 190, endPoint x: 967, endPoint y: 188, distance: 61.0
click at [967, 188] on div "1 10 41" at bounding box center [987, 191] width 330 height 25
type input "1"
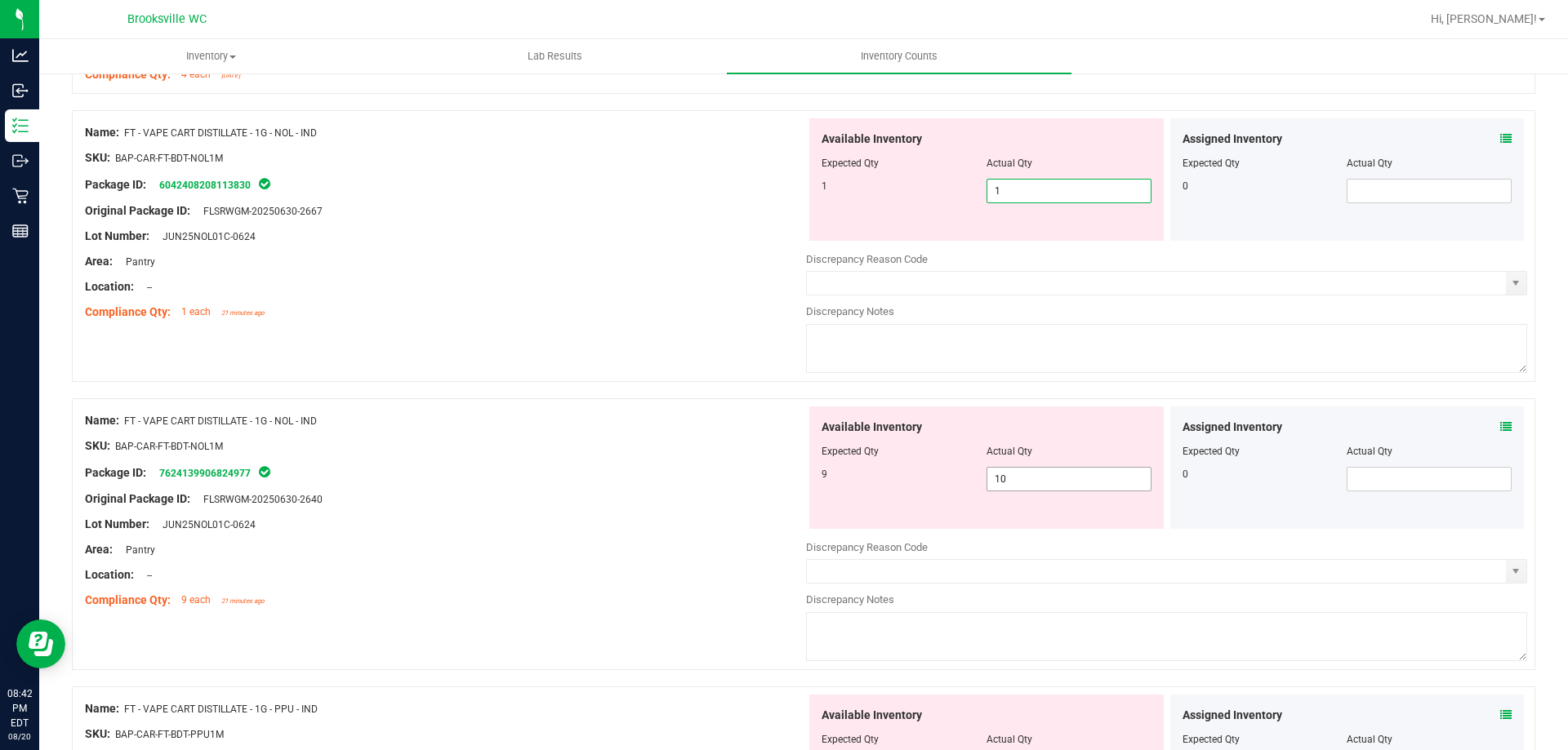
type input "1"
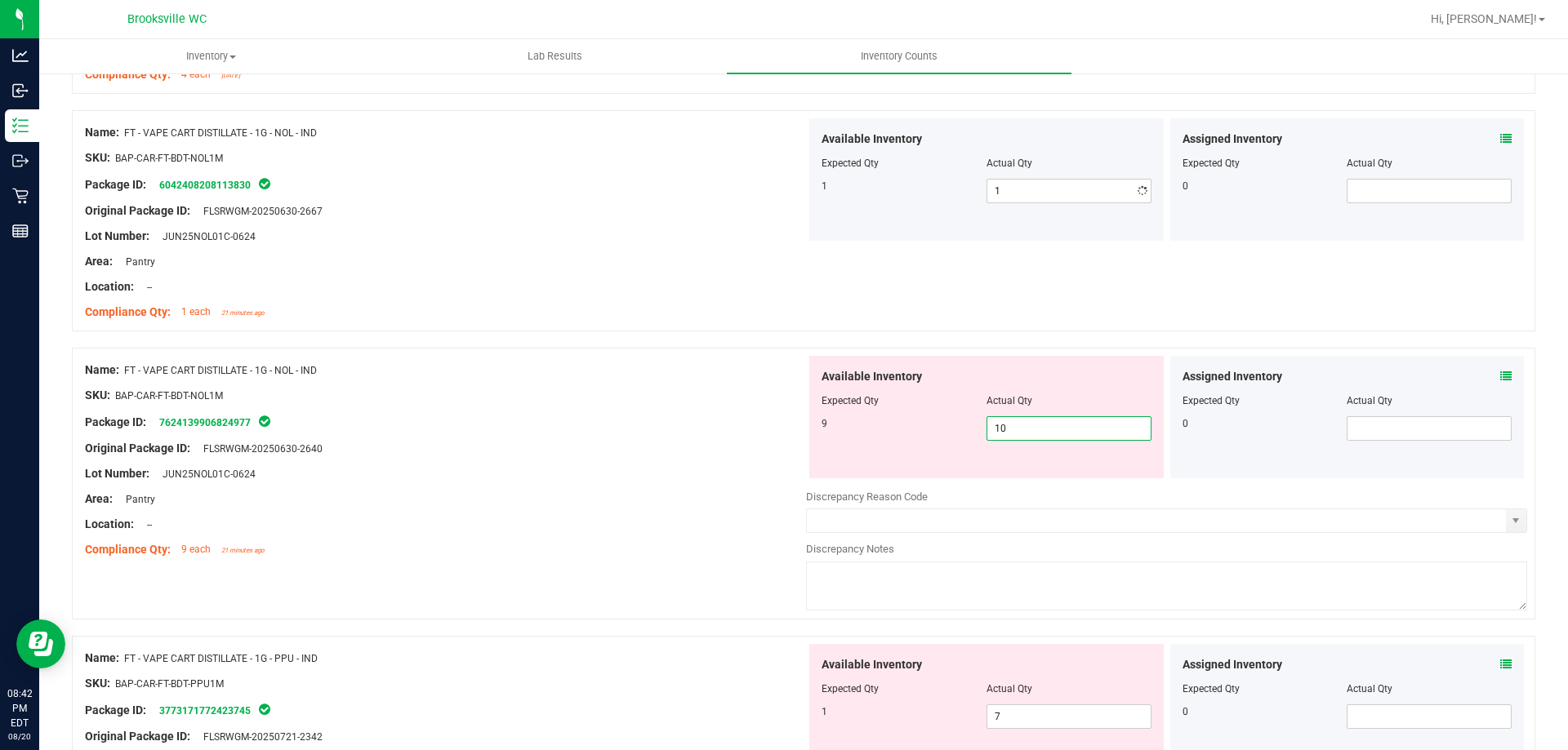
click at [1022, 480] on div "Available Inventory Expected Qty Actual Qty 9 10 10" at bounding box center [1166, 485] width 721 height 259
click at [1029, 442] on div "Available Inventory Expected Qty Actual Qty 9 10 10" at bounding box center [986, 416] width 354 height 122
click at [1029, 425] on span "10 10" at bounding box center [1068, 428] width 165 height 25
click at [1029, 425] on input "10" at bounding box center [1068, 428] width 163 height 23
type input "9"
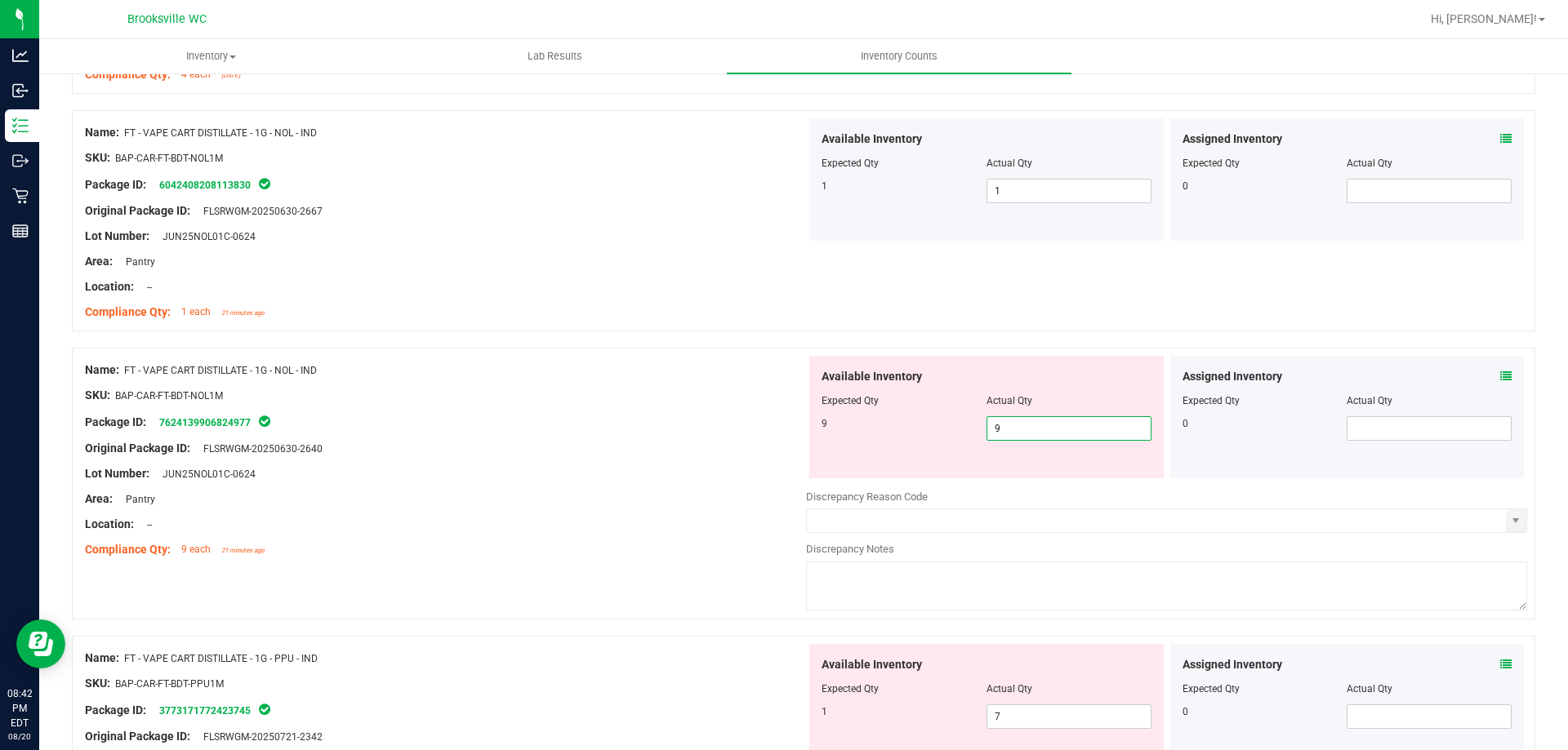
type input "9"
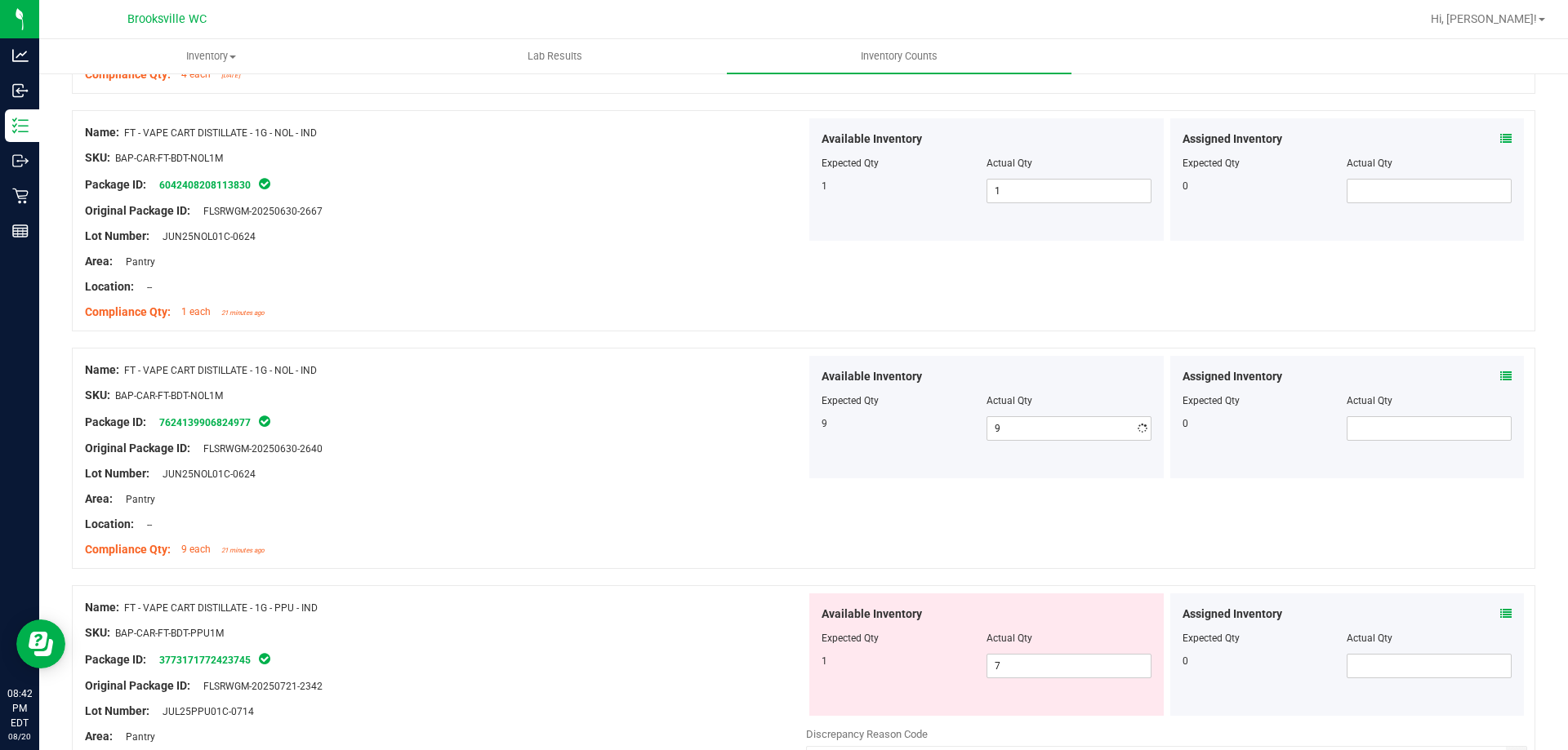
click at [736, 446] on div "Original Package ID: FLSRWGM-20250630-2640" at bounding box center [445, 449] width 721 height 17
drag, startPoint x: 734, startPoint y: 446, endPoint x: 725, endPoint y: 314, distance: 132.3
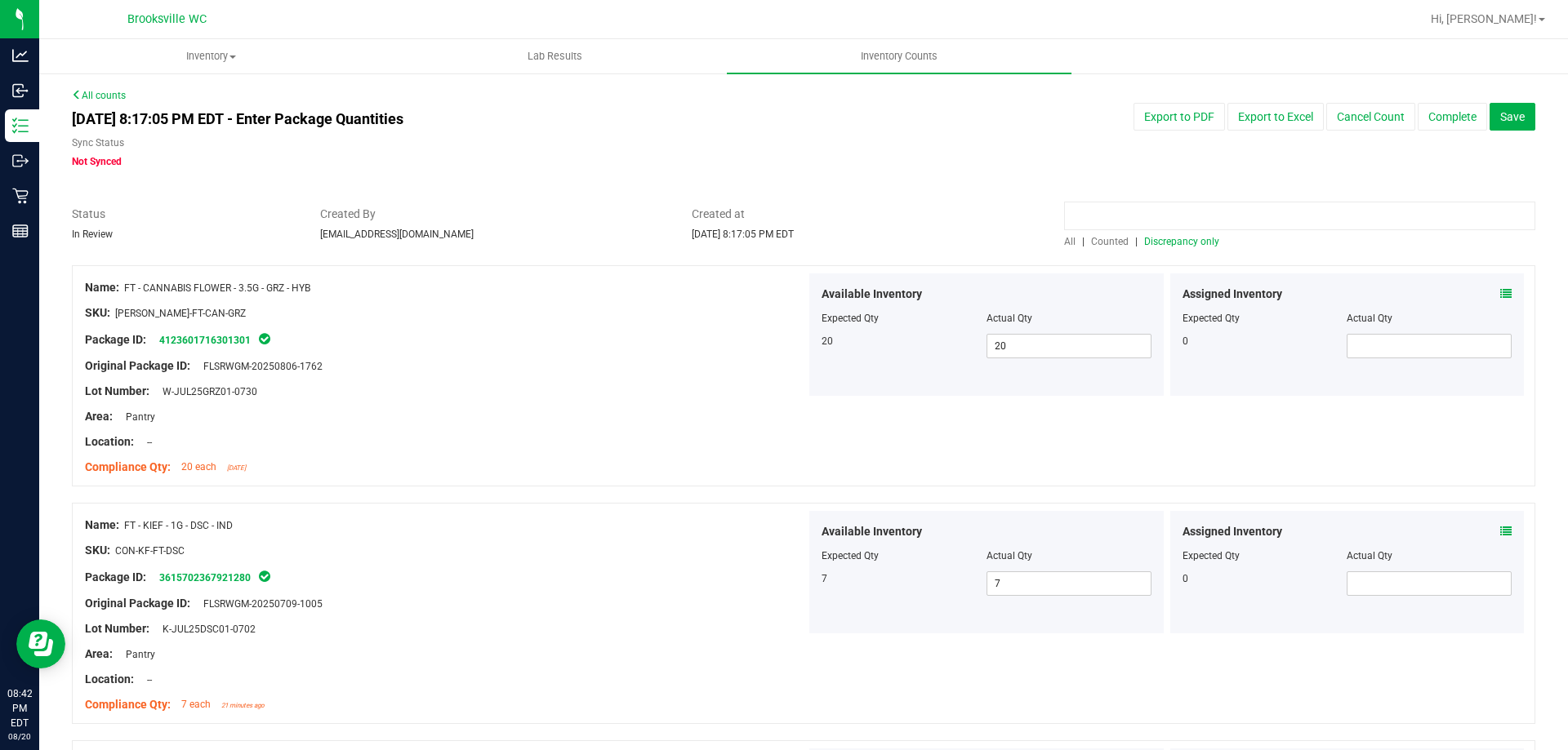
click at [1117, 209] on input at bounding box center [1299, 216] width 471 height 28
type input "wzl"
click at [1064, 239] on span "All" at bounding box center [1069, 241] width 11 height 11
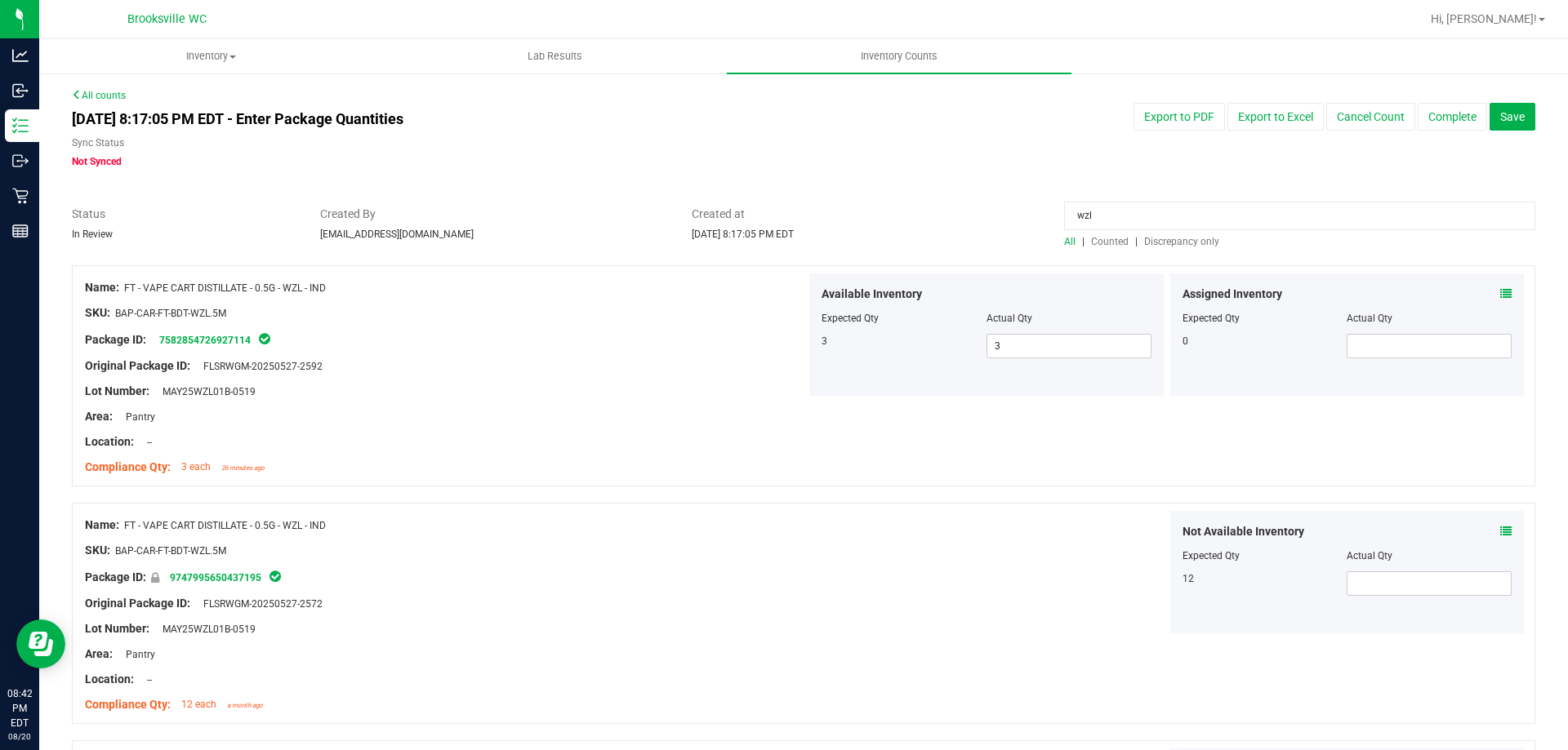
drag, startPoint x: 1125, startPoint y: 216, endPoint x: 973, endPoint y: 214, distance: 152.0
click at [973, 214] on div "Status In Review Created By [EMAIL_ADDRESS][DOMAIN_NAME] Created at [DATE] 8:17…" at bounding box center [804, 227] width 1488 height 44
click at [1177, 238] on span "Discrepancy only" at bounding box center [1182, 241] width 75 height 11
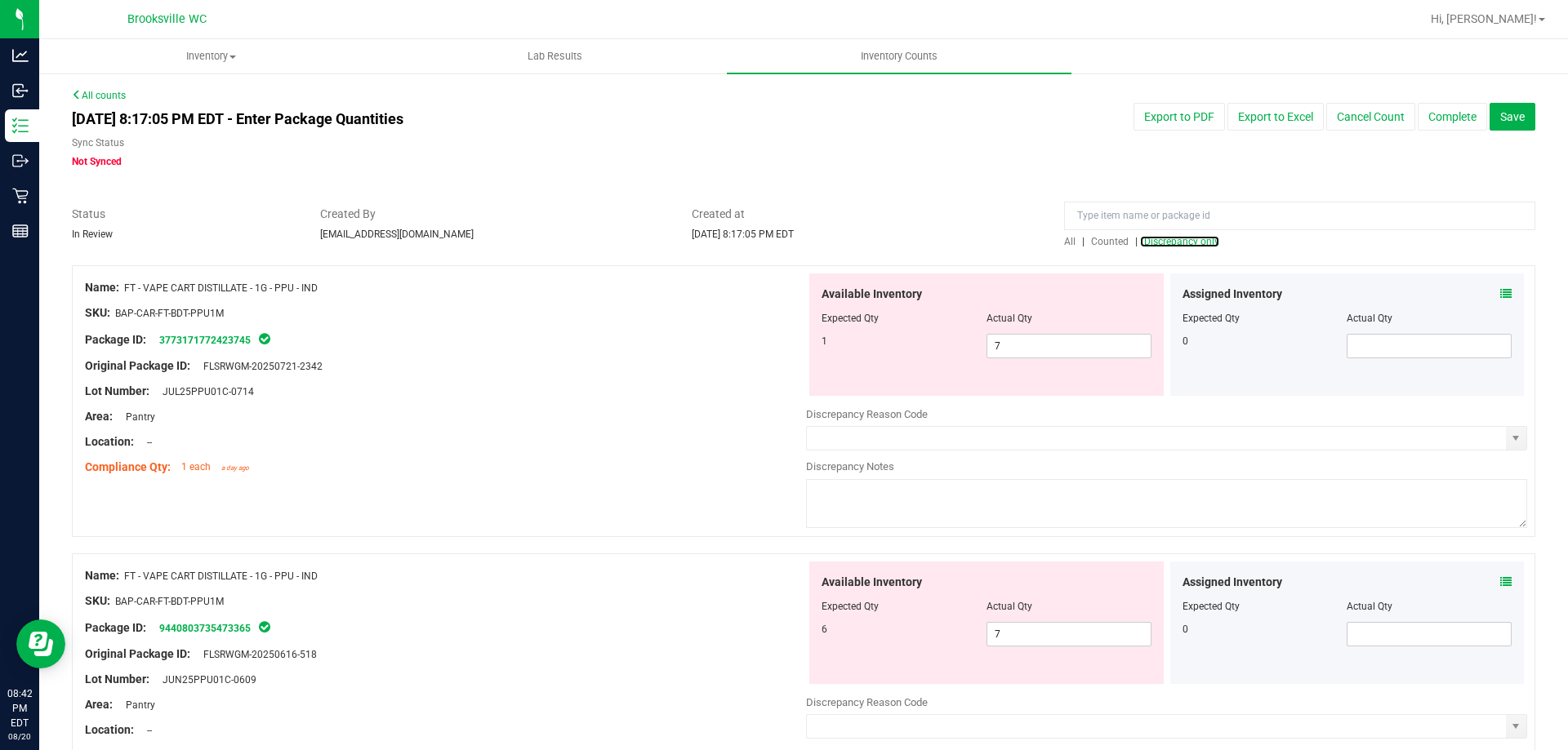
scroll to position [81, 0]
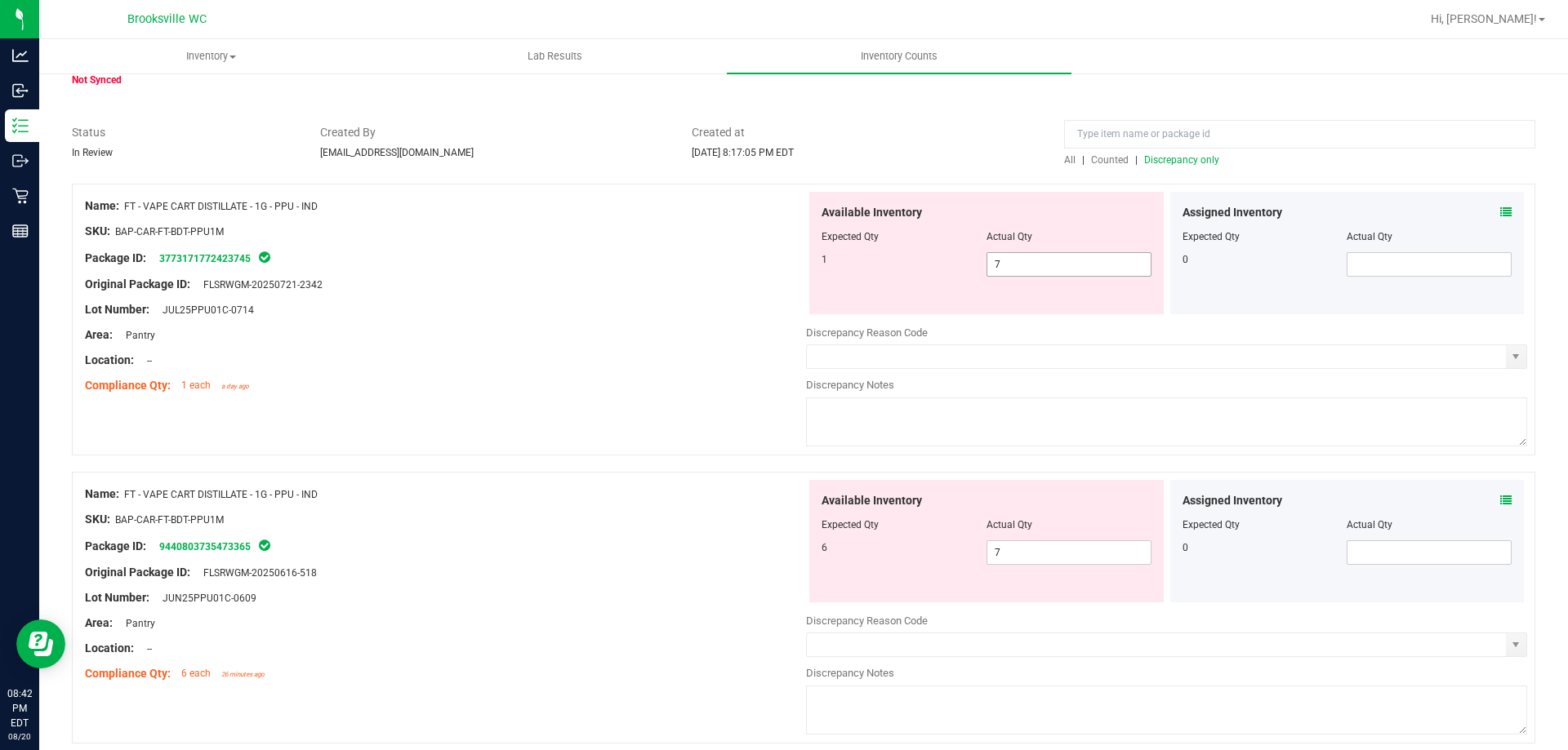
click at [1028, 268] on span "7 7" at bounding box center [1068, 264] width 165 height 25
click at [1028, 268] on input "7" at bounding box center [1068, 264] width 163 height 23
type input "1"
click at [1037, 551] on div "Available Inventory Expected Qty Actual Qty 6 7 7" at bounding box center [986, 540] width 354 height 122
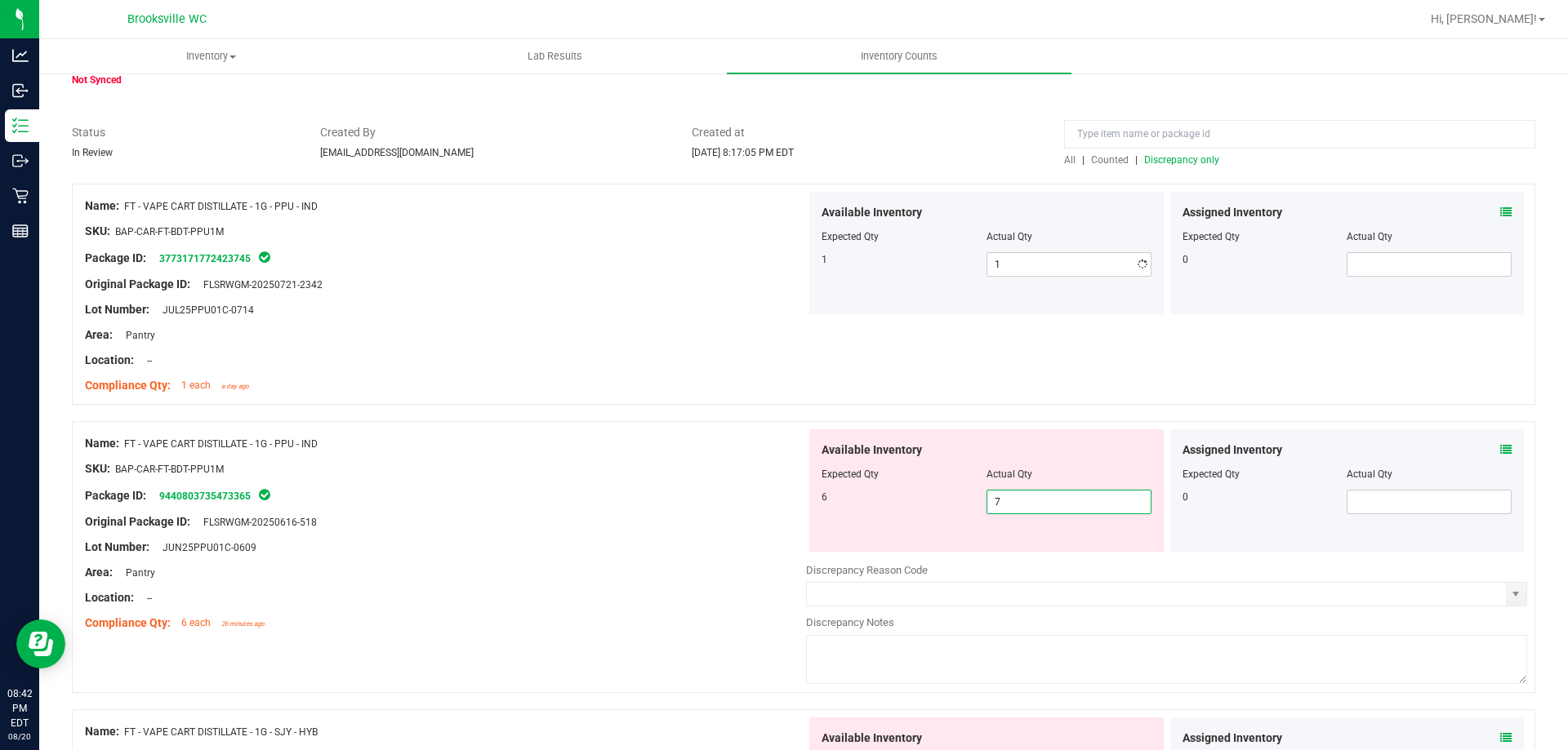
click at [1037, 551] on div "Available Inventory Expected Qty Actual Qty 6 7 7" at bounding box center [986, 490] width 354 height 122
click at [1013, 511] on span "7 7" at bounding box center [1068, 502] width 165 height 25
click at [1013, 511] on input "7" at bounding box center [1068, 502] width 163 height 23
type input "6"
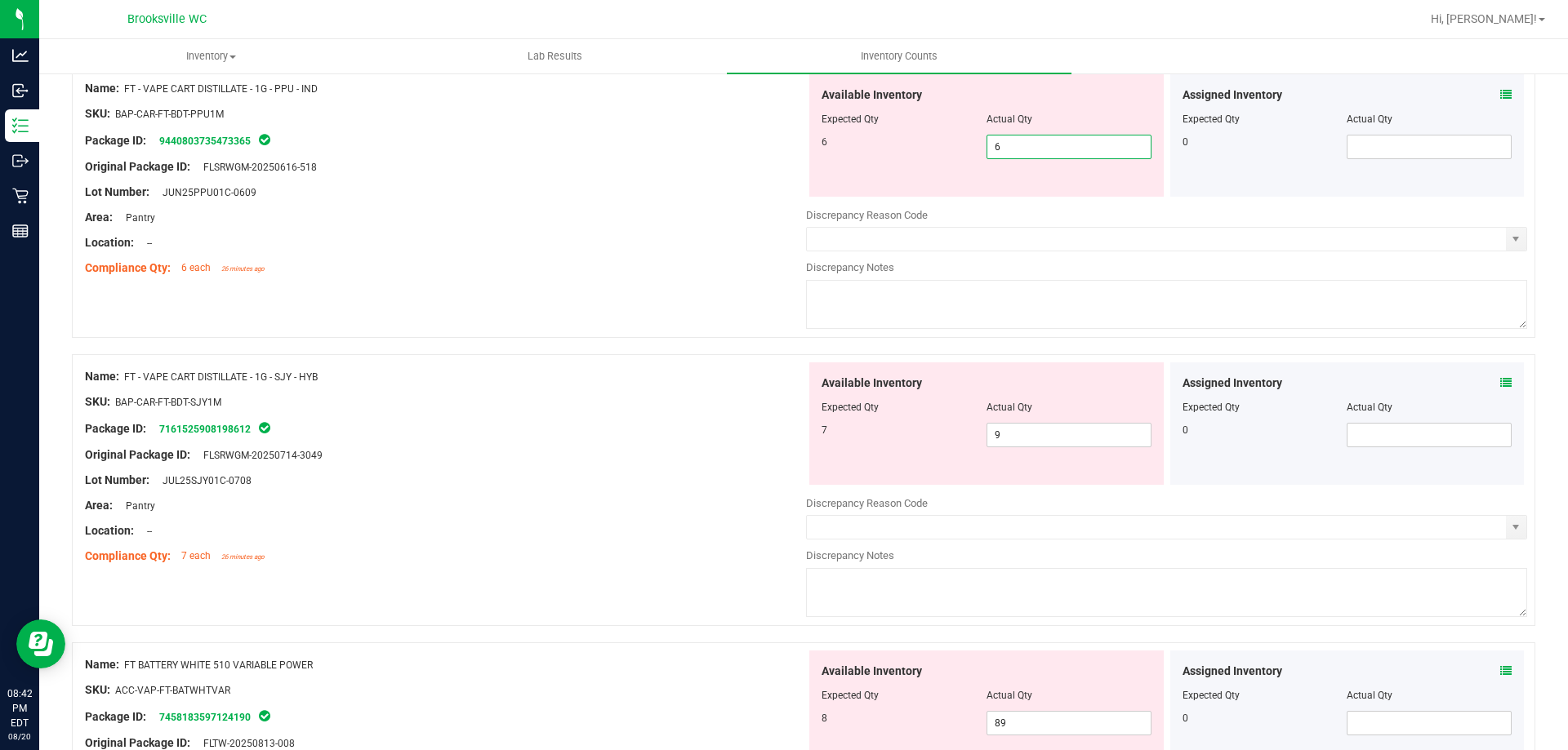
scroll to position [490, 0]
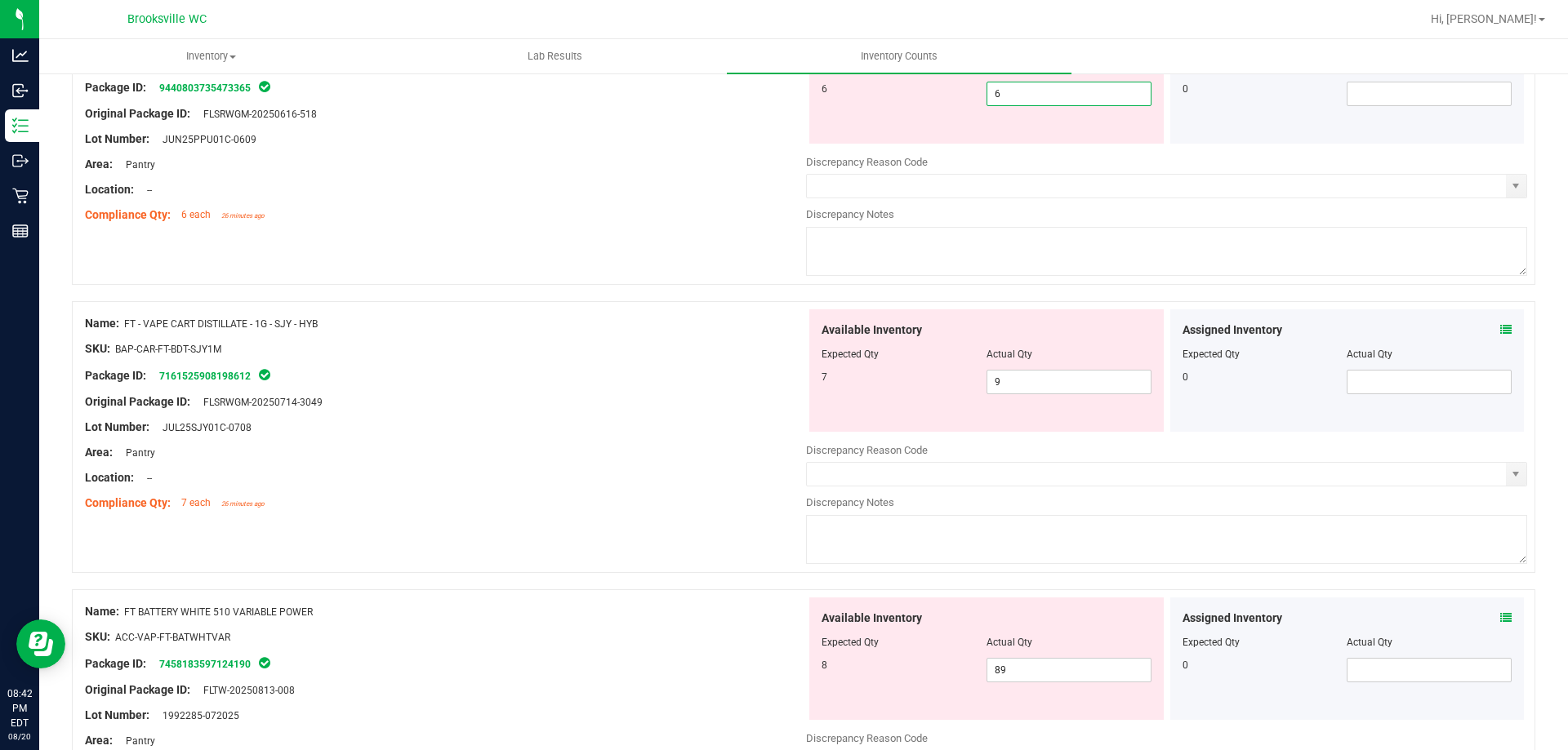
type input "6"
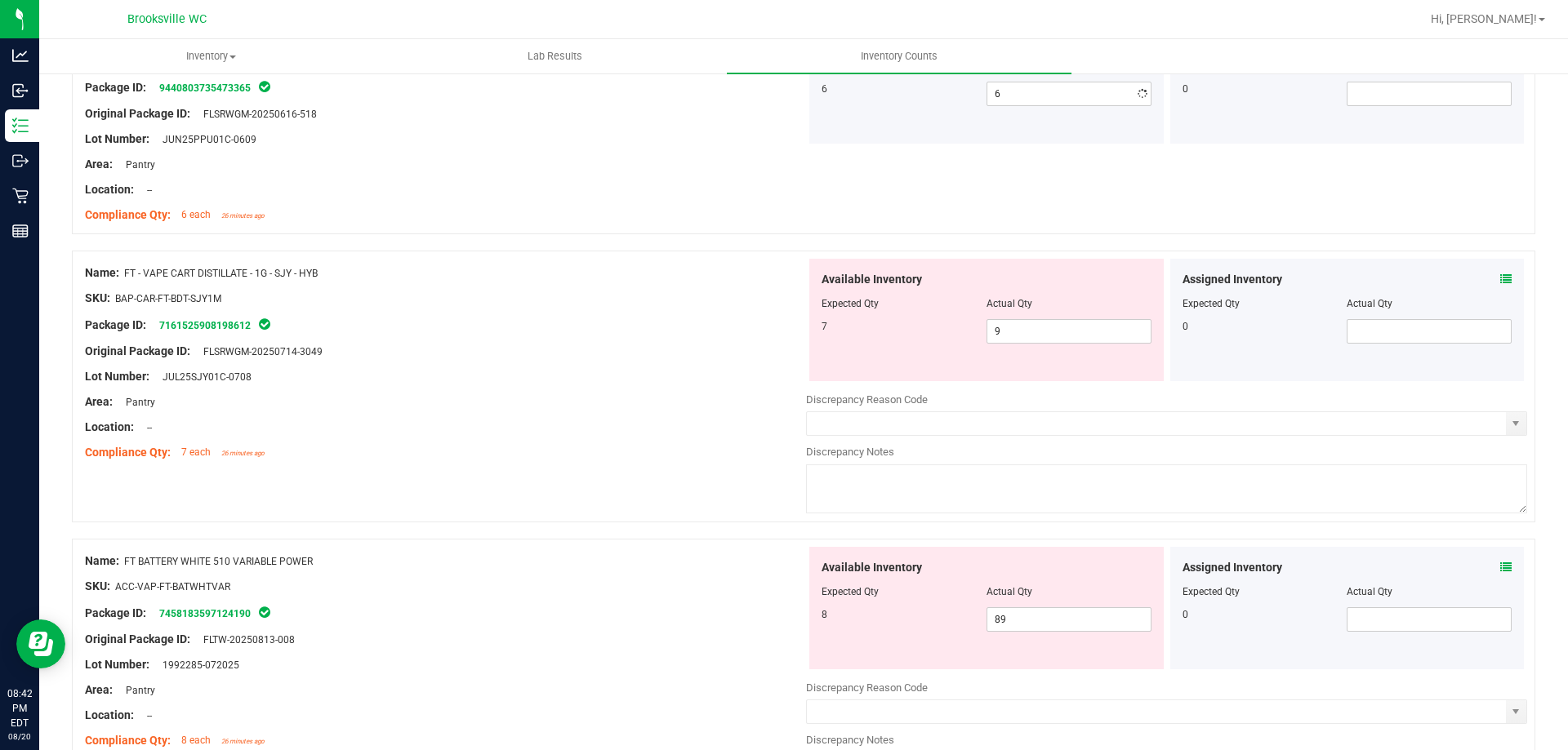
click at [737, 469] on div "Name: FT - VAPE CART DISTILLATE - 1G - SJY - HYB SKU: BAP-CAR-FT-BDT-SJY1M Pack…" at bounding box center [803, 387] width 1464 height 272
click at [1104, 324] on span "9 9" at bounding box center [1068, 331] width 165 height 25
click at [0, 0] on input "9" at bounding box center [0, 0] width 0 height 0
type input "7"
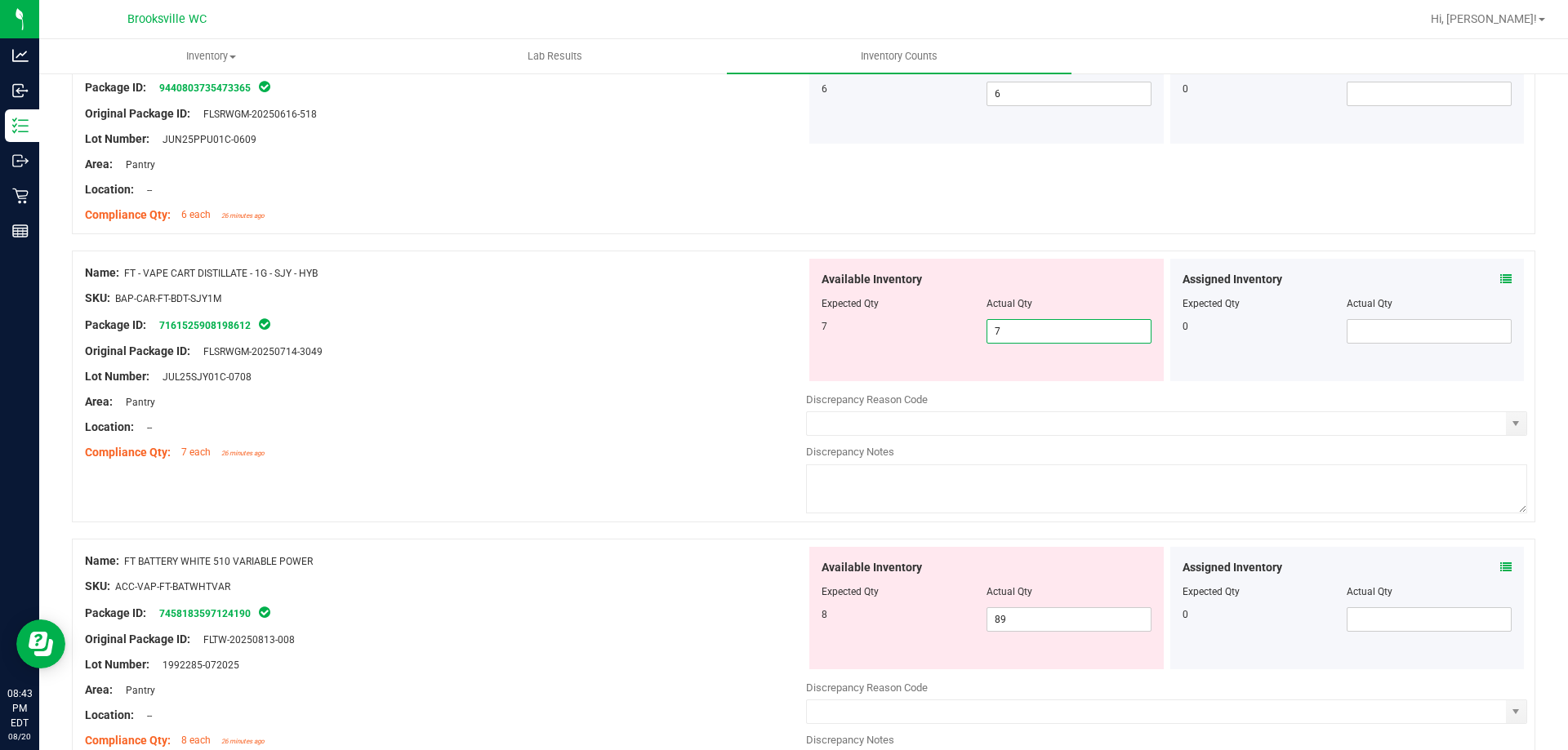
click at [659, 304] on div "SKU: BAP-CAR-FT-BDT-SJY1M" at bounding box center [445, 298] width 721 height 17
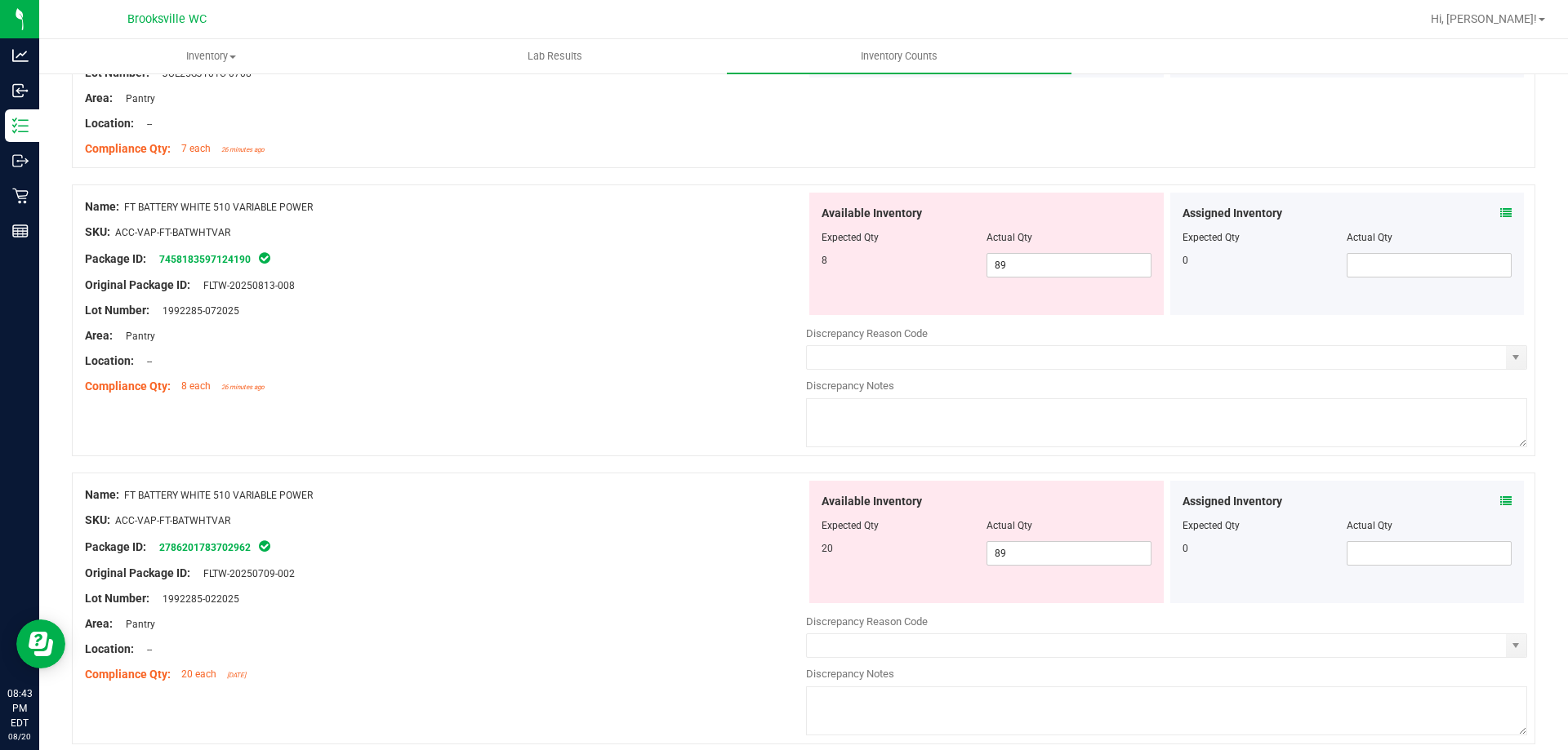
scroll to position [817, 0]
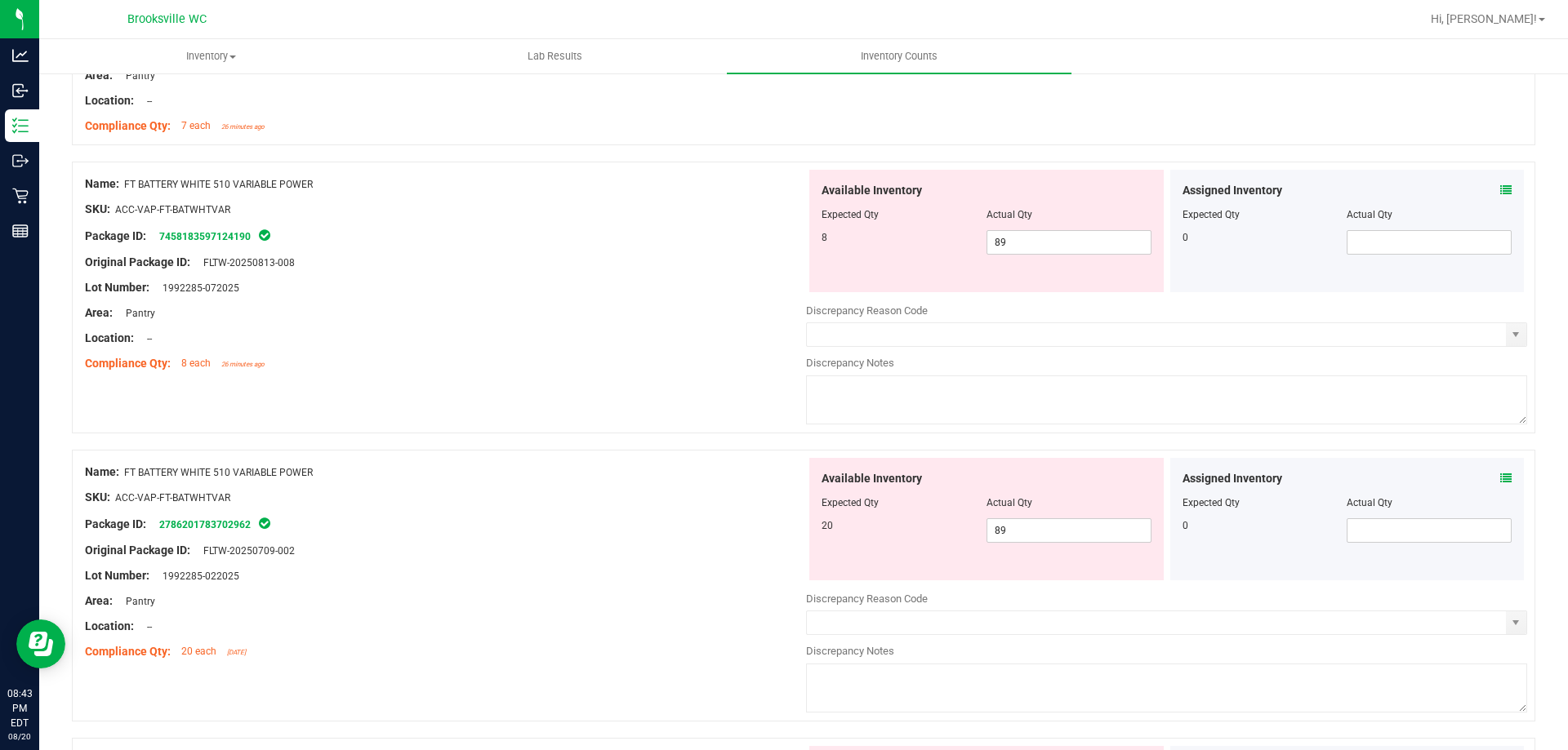
drag, startPoint x: 354, startPoint y: 472, endPoint x: 127, endPoint y: 461, distance: 227.3
click at [127, 461] on div "Name: FT BATTERY WHITE 510 VARIABLE POWER SKU: ACC-VAP-FT-BATWHTVAR Package ID:…" at bounding box center [445, 562] width 721 height 208
copy span "FT BATTERY WHITE 510 VARIABLE POWER"
drag, startPoint x: 793, startPoint y: 499, endPoint x: 785, endPoint y: 497, distance: 8.2
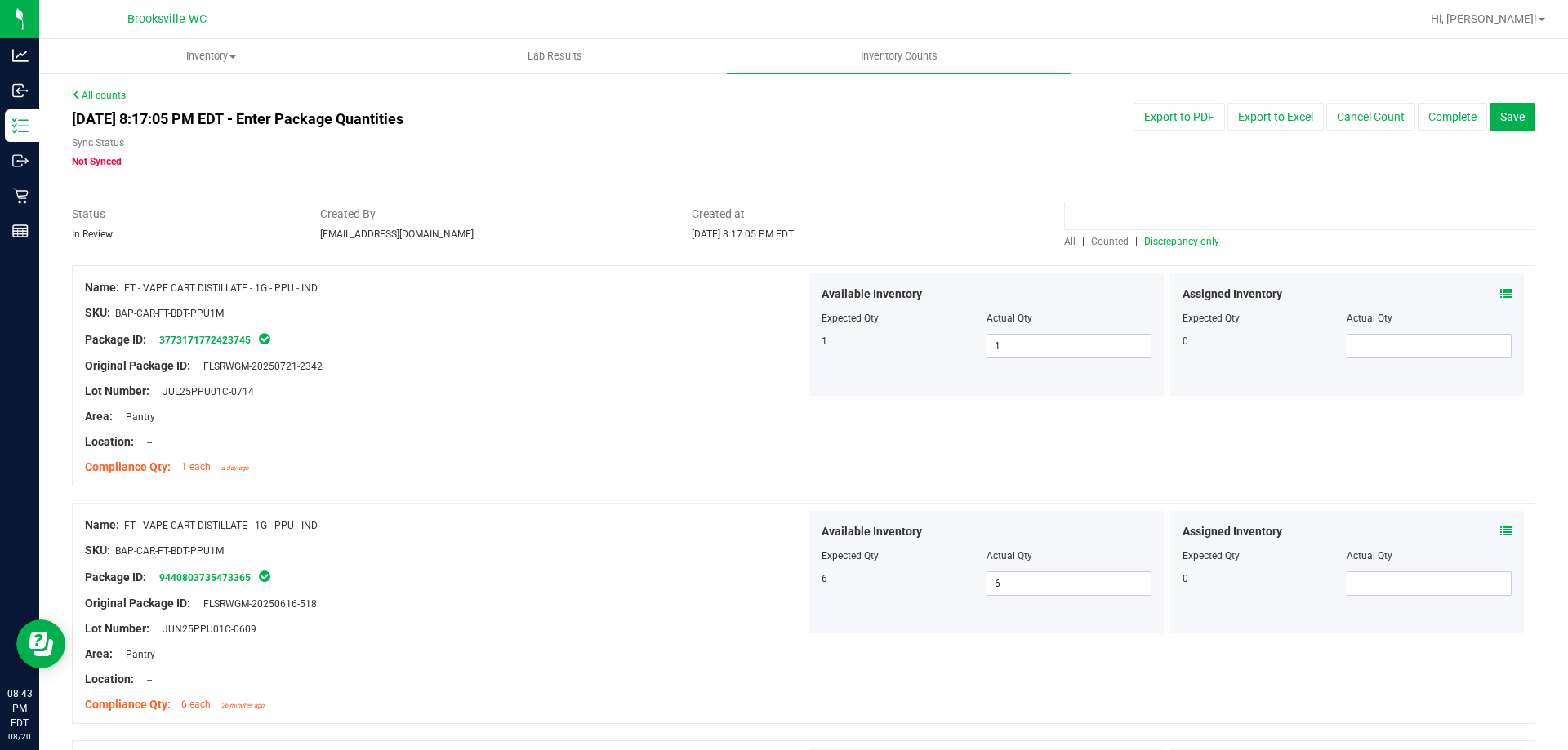
click at [1151, 204] on input at bounding box center [1299, 216] width 471 height 28
paste input "FT BATTERY WHITE 510 VARIABLE POWER"
type input "FT BATTERY WHITE 510 VARIABLE POWER"
click at [1064, 244] on span "All" at bounding box center [1069, 241] width 11 height 11
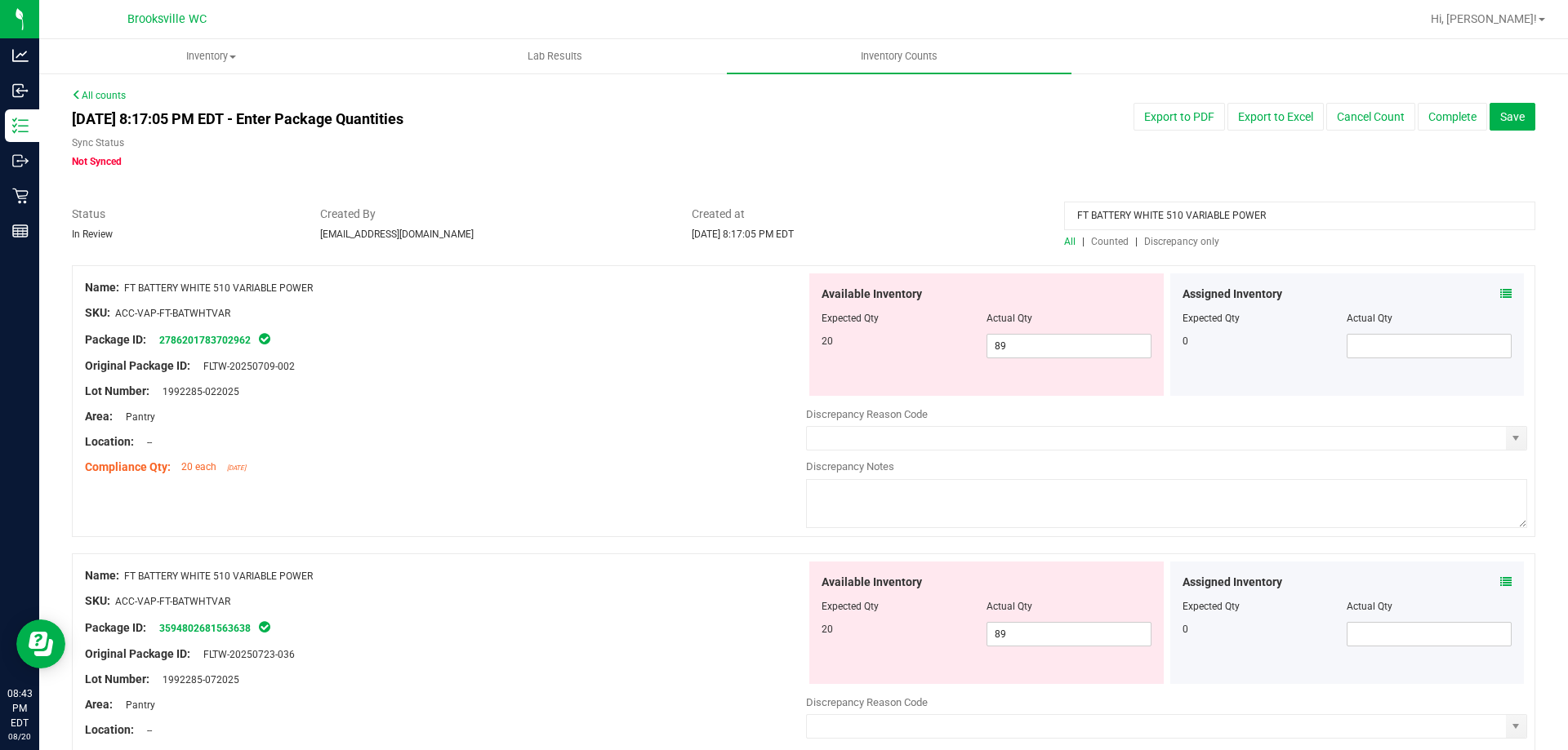
drag, startPoint x: 1277, startPoint y: 210, endPoint x: 894, endPoint y: 212, distance: 383.0
click at [894, 212] on div "Status In Review Created By [EMAIL_ADDRESS][DOMAIN_NAME] Created at [DATE] 8:17…" at bounding box center [804, 227] width 1488 height 44
click at [1186, 244] on span "Discrepancy only" at bounding box center [1182, 241] width 75 height 11
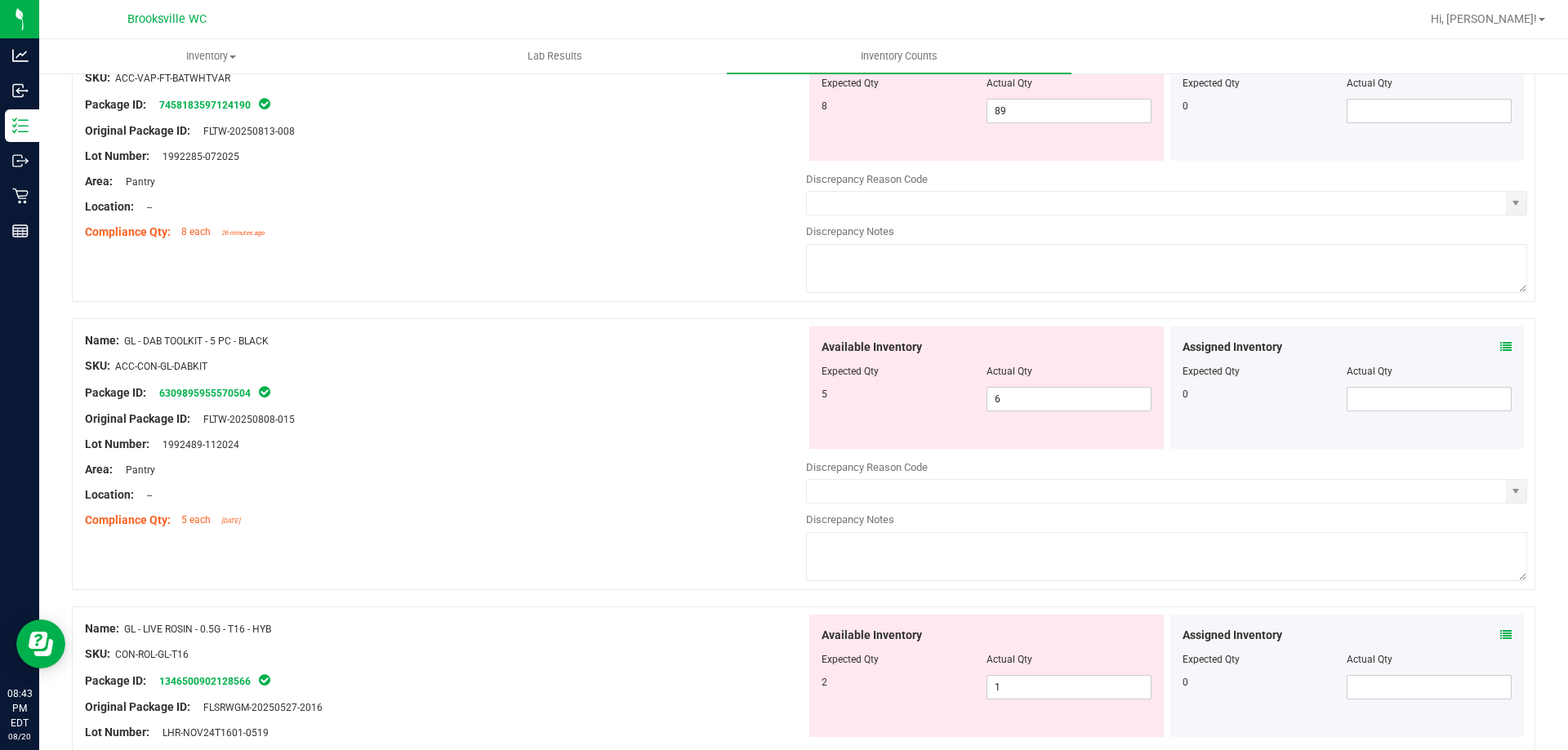
scroll to position [1470, 0]
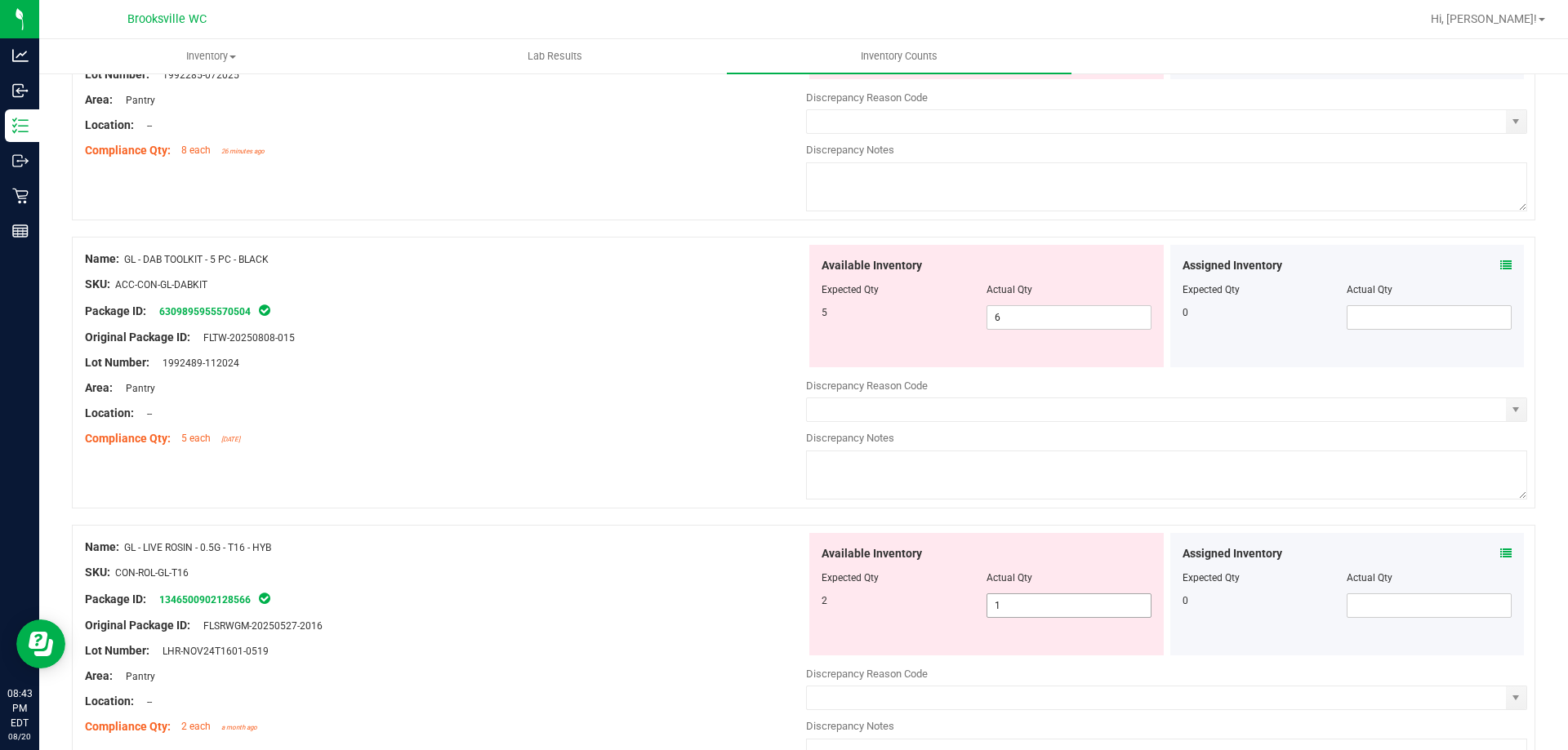
click at [1088, 609] on span "1 1" at bounding box center [1068, 605] width 165 height 25
click at [1087, 607] on input "1" at bounding box center [1068, 605] width 163 height 23
type input "2"
click at [557, 556] on div at bounding box center [445, 560] width 721 height 9
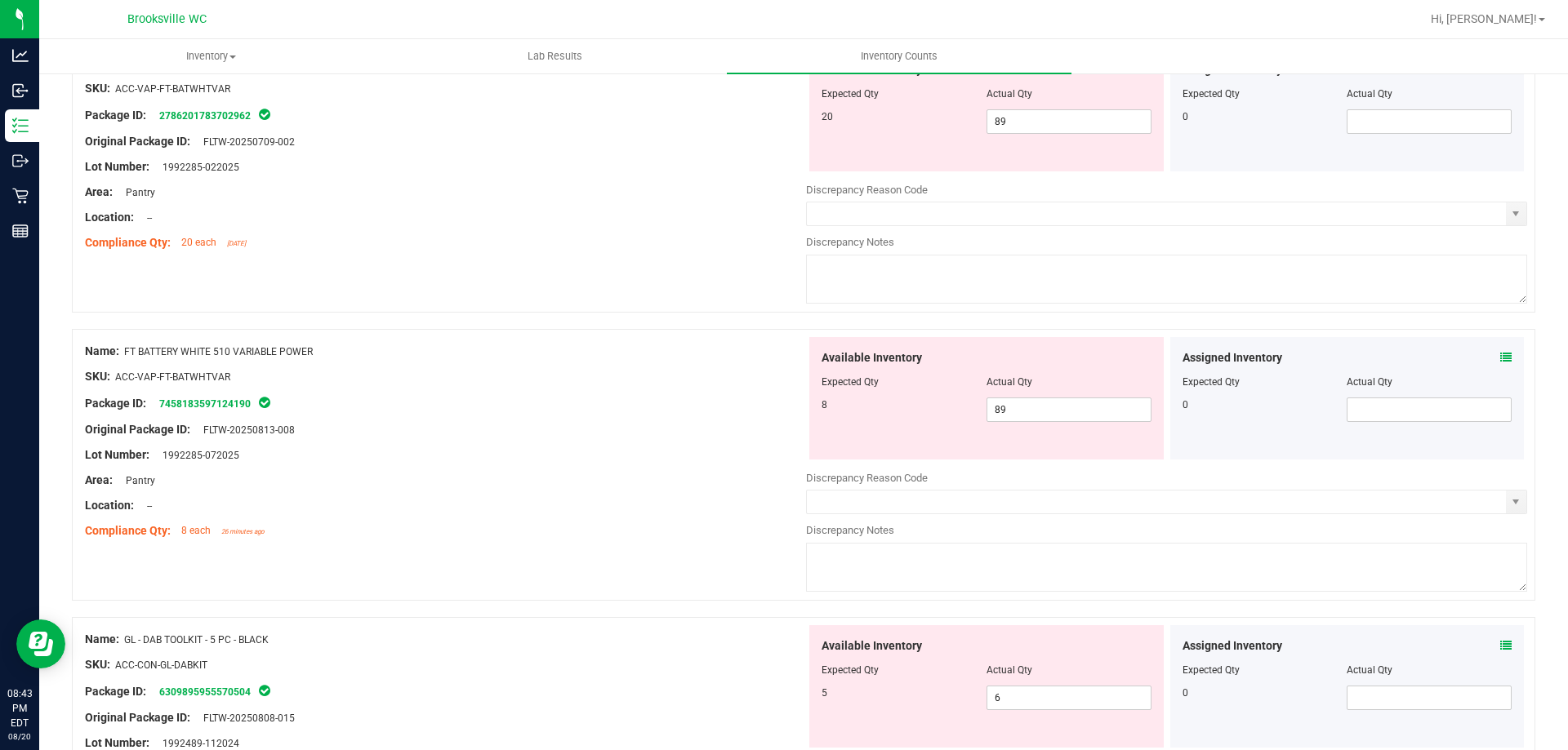
scroll to position [980, 0]
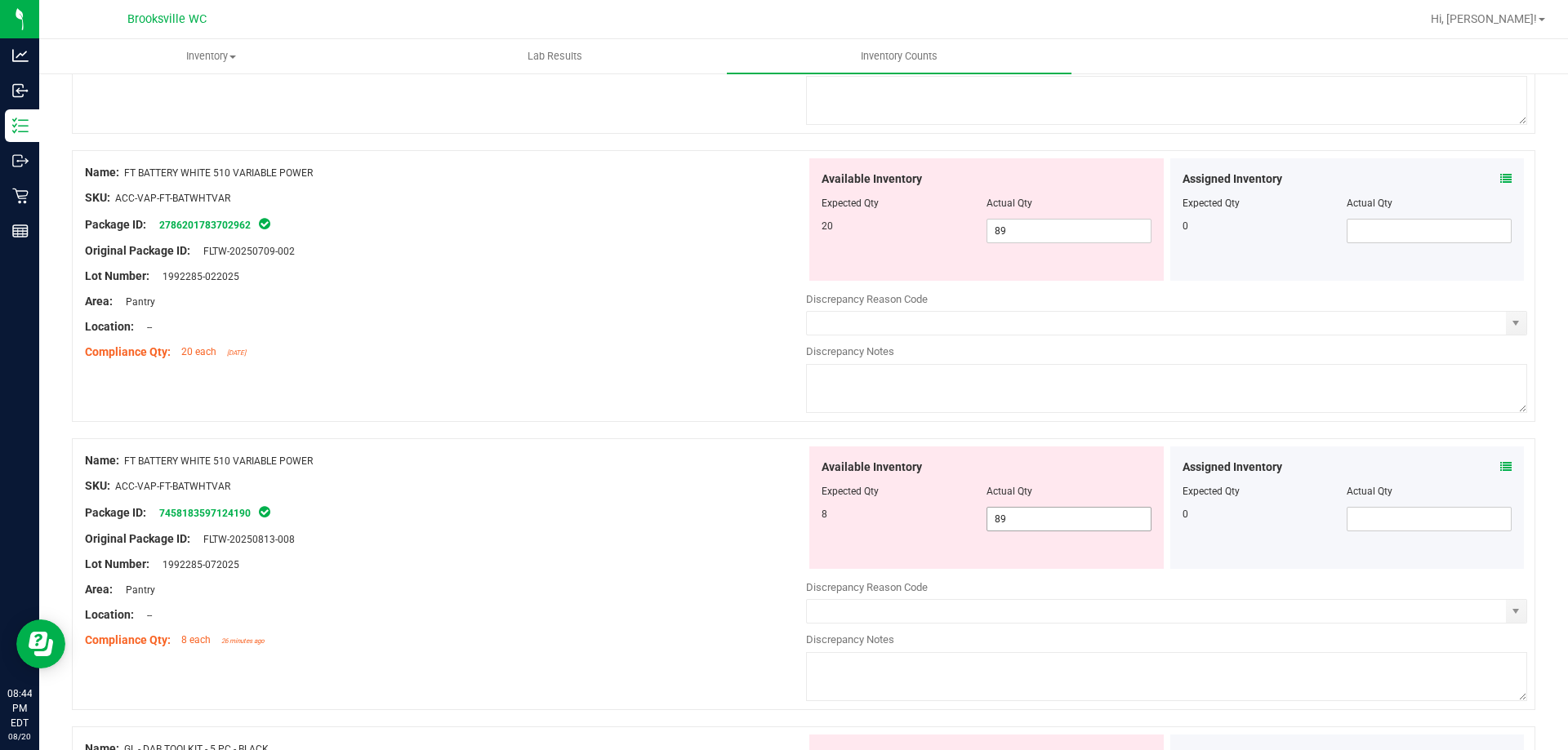
click at [1074, 527] on span "89 89" at bounding box center [1068, 519] width 165 height 25
click at [1070, 520] on input "89" at bounding box center [1068, 519] width 163 height 23
click at [1058, 524] on input "89" at bounding box center [1068, 519] width 163 height 23
type input "8"
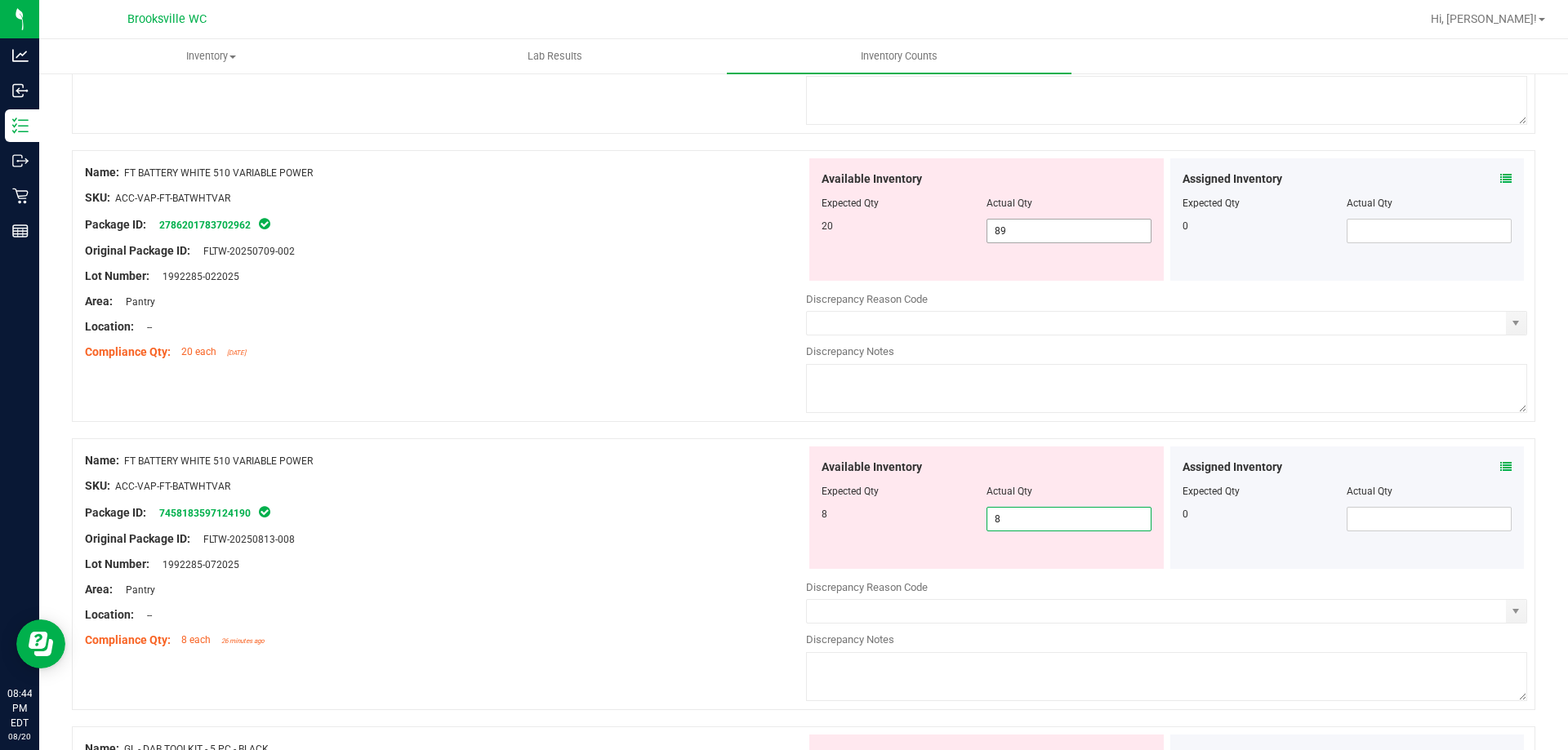
type input "8"
click at [1069, 226] on span "89 89" at bounding box center [1068, 231] width 165 height 25
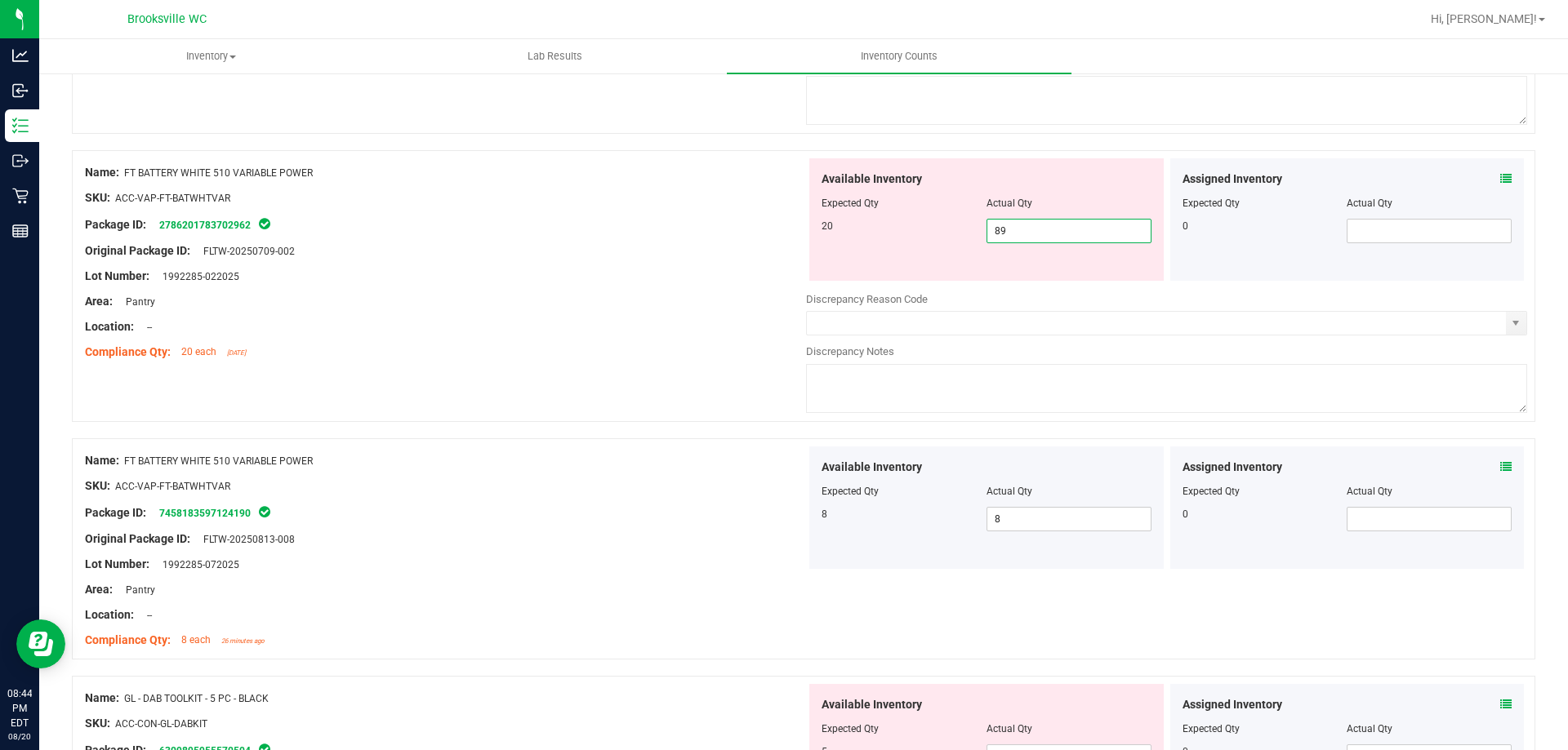
click at [1069, 226] on input "89" at bounding box center [1068, 231] width 163 height 23
type input "20"
click at [670, 323] on div "Location: --" at bounding box center [445, 327] width 721 height 17
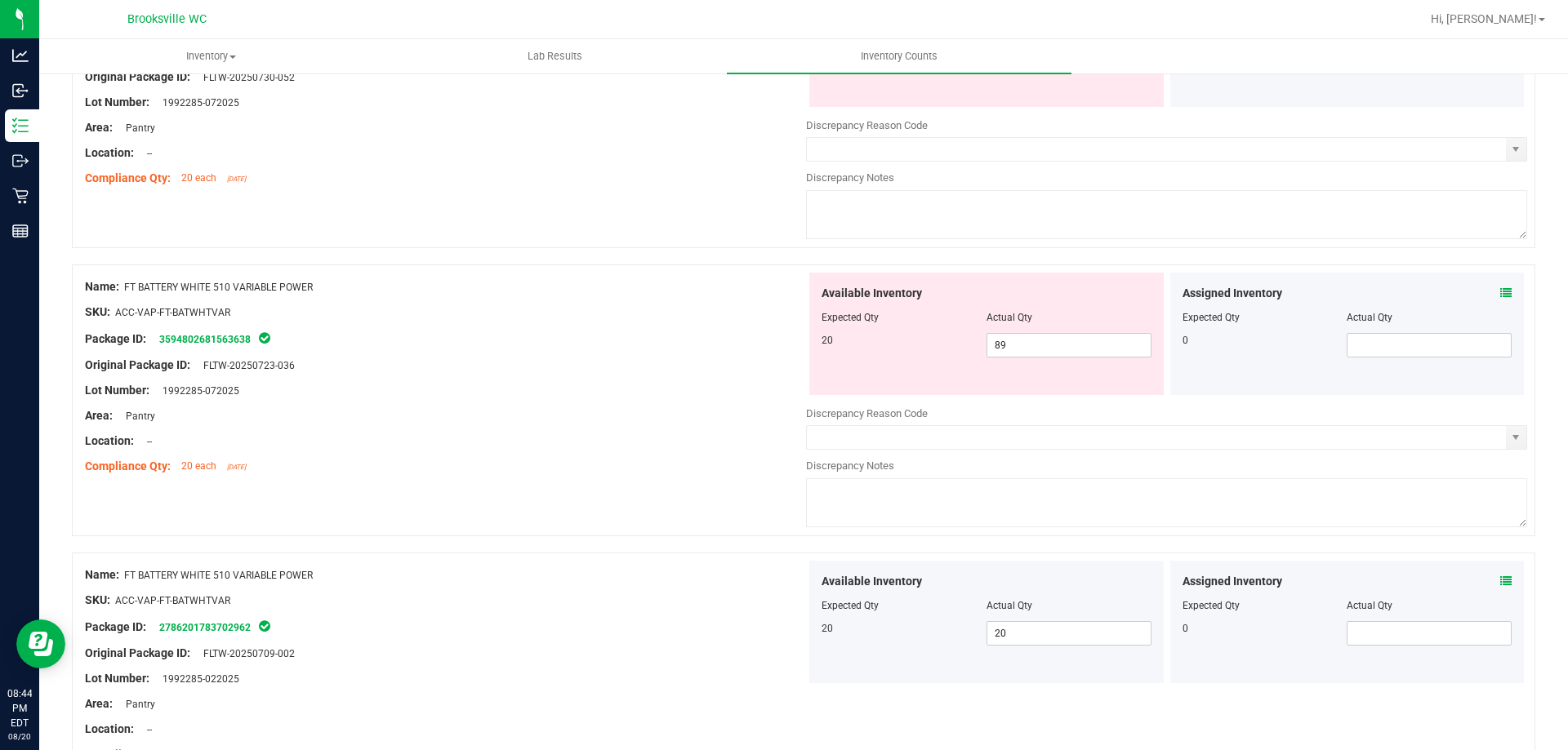
scroll to position [571, 0]
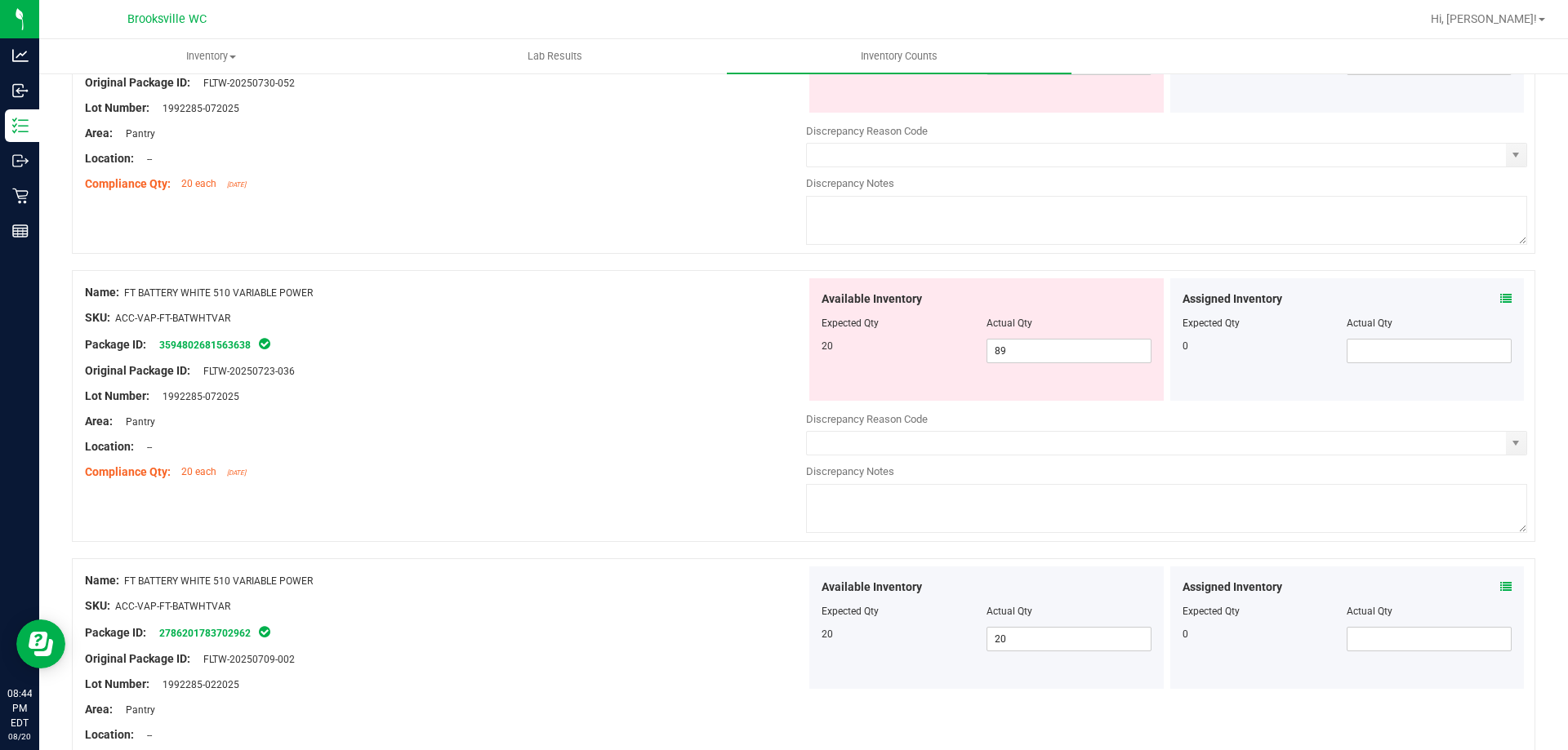
click at [1038, 331] on div at bounding box center [987, 335] width 330 height 9
click at [1035, 349] on span "89 89" at bounding box center [1068, 351] width 165 height 25
click at [1035, 349] on input "89" at bounding box center [1068, 351] width 163 height 23
type input "20"
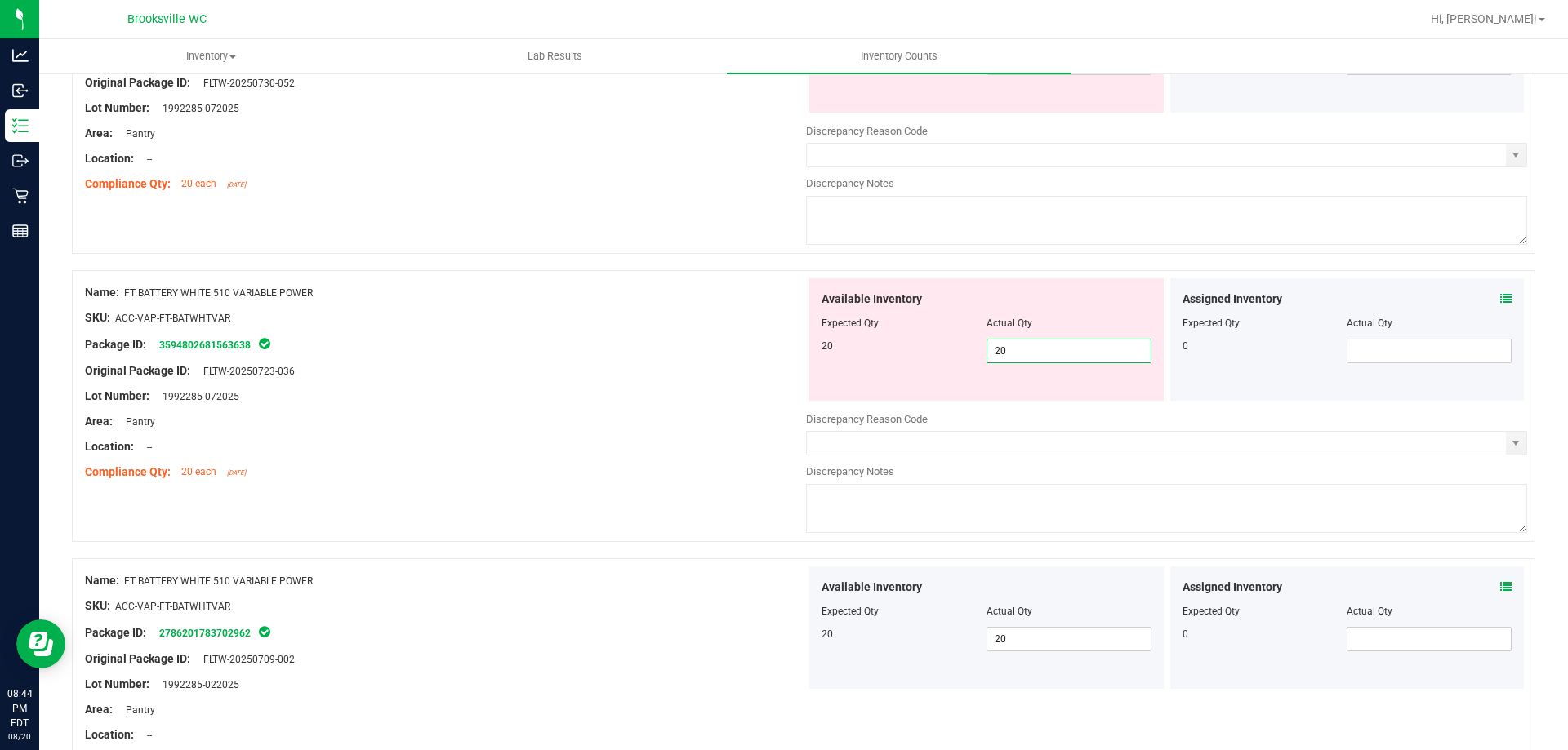
type input "20"
click at [552, 444] on div "Location: --" at bounding box center [445, 447] width 721 height 17
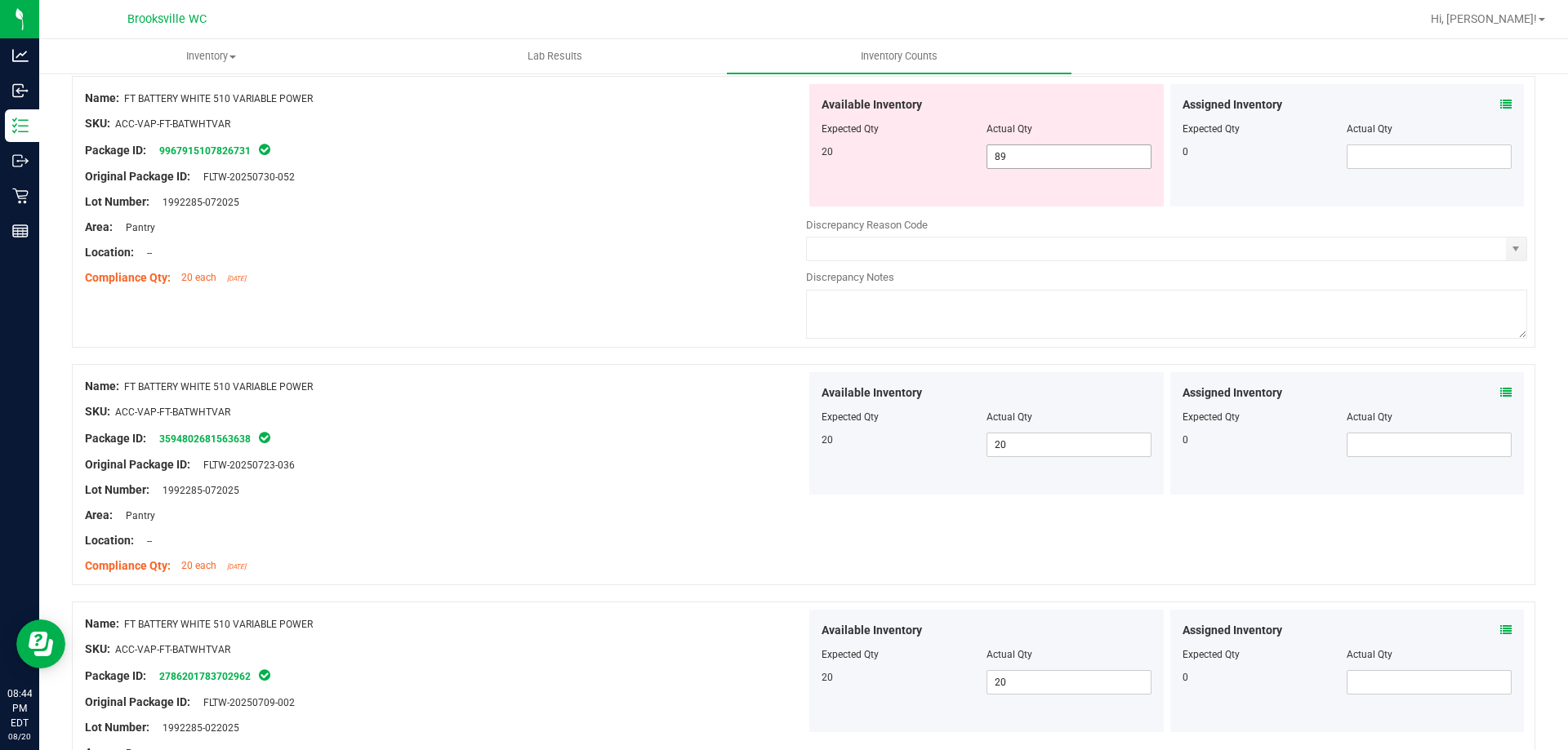
scroll to position [245, 0]
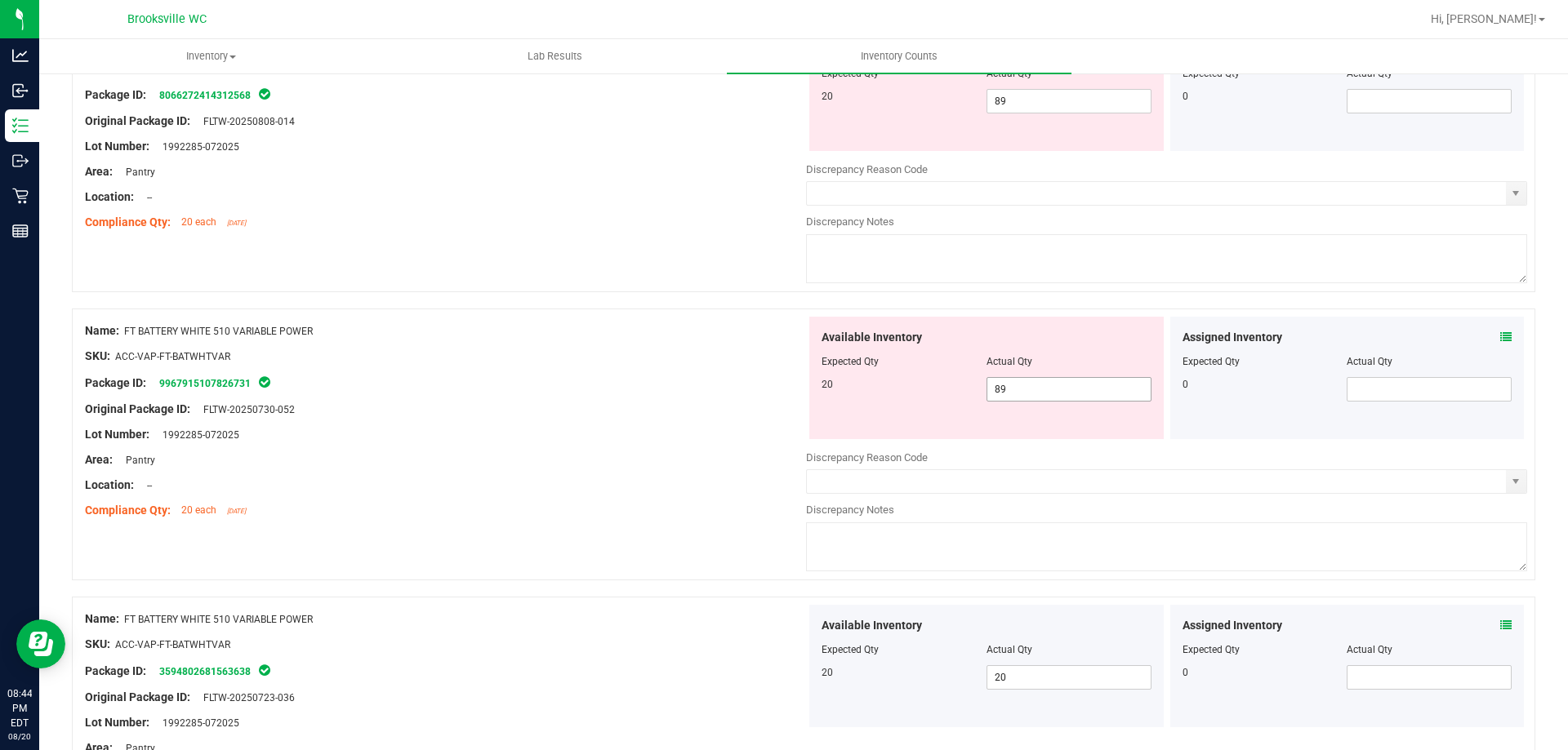
click at [1062, 389] on span "89 89" at bounding box center [1068, 389] width 165 height 25
click at [1062, 389] on input "89" at bounding box center [1068, 389] width 163 height 23
type input "20"
click at [616, 448] on div at bounding box center [445, 447] width 721 height 9
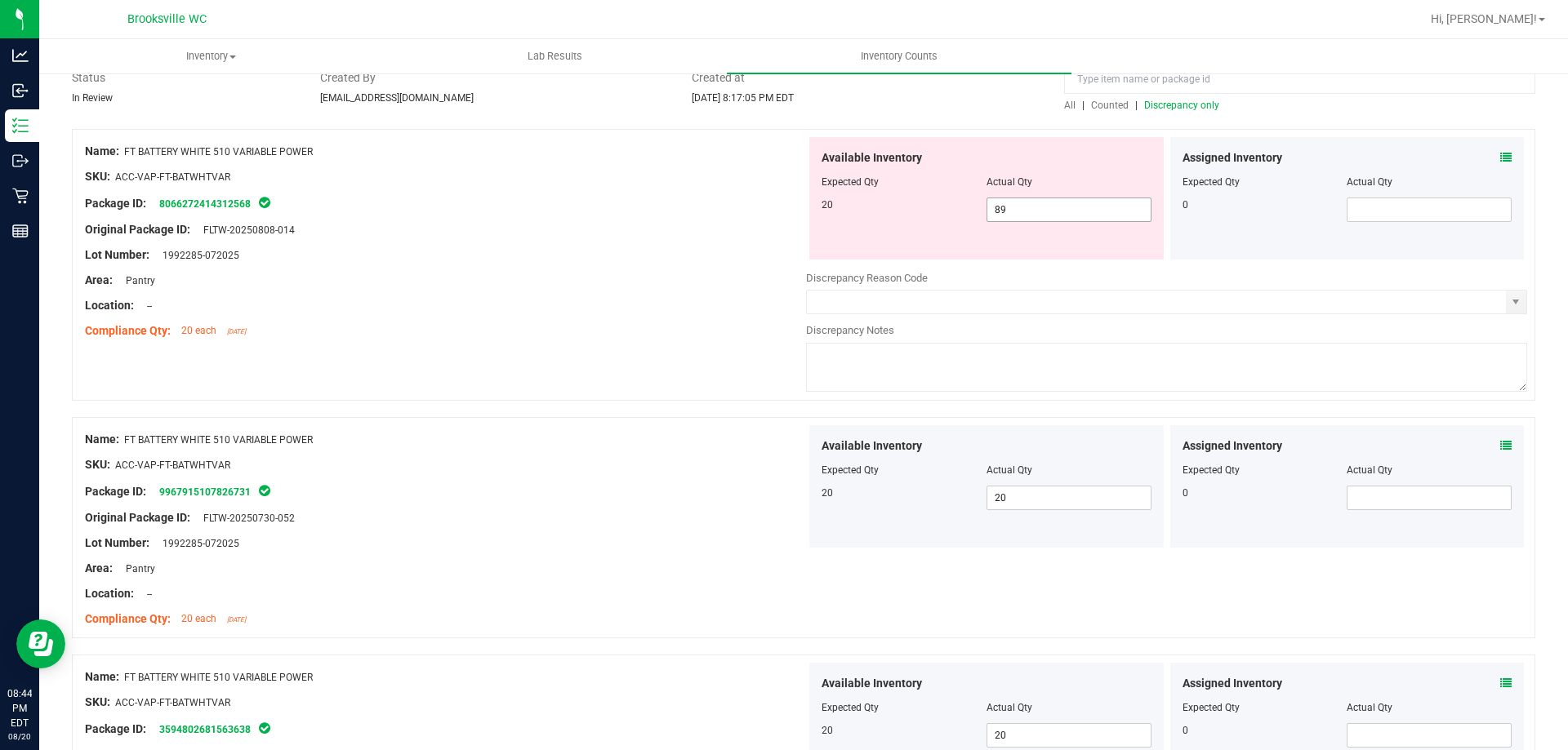
scroll to position [0, 0]
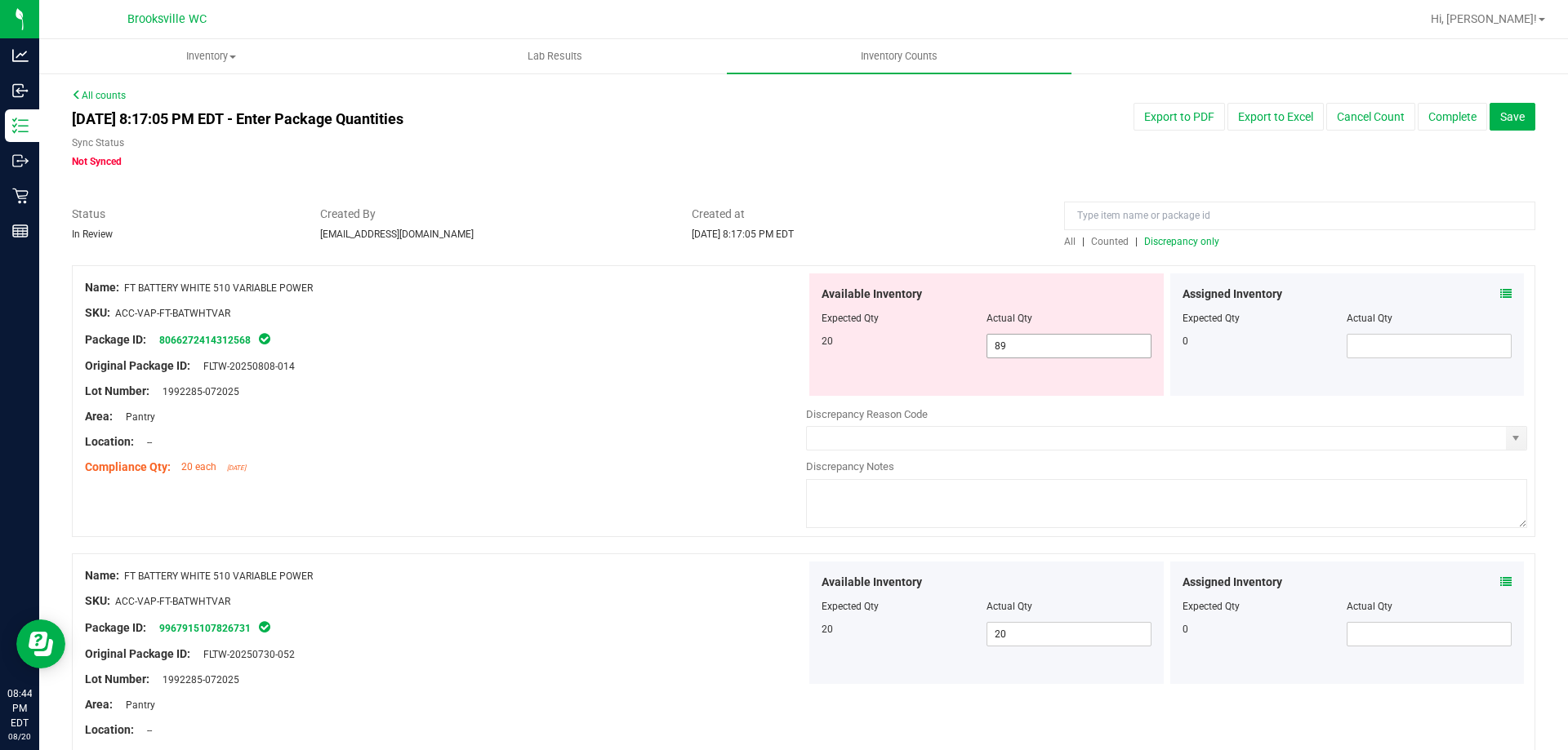
click at [1050, 346] on span "89 89" at bounding box center [1068, 346] width 165 height 25
click at [1050, 346] on input "89" at bounding box center [1068, 345] width 163 height 23
type input "20"
click at [1177, 244] on span "Discrepancy only" at bounding box center [1182, 241] width 75 height 11
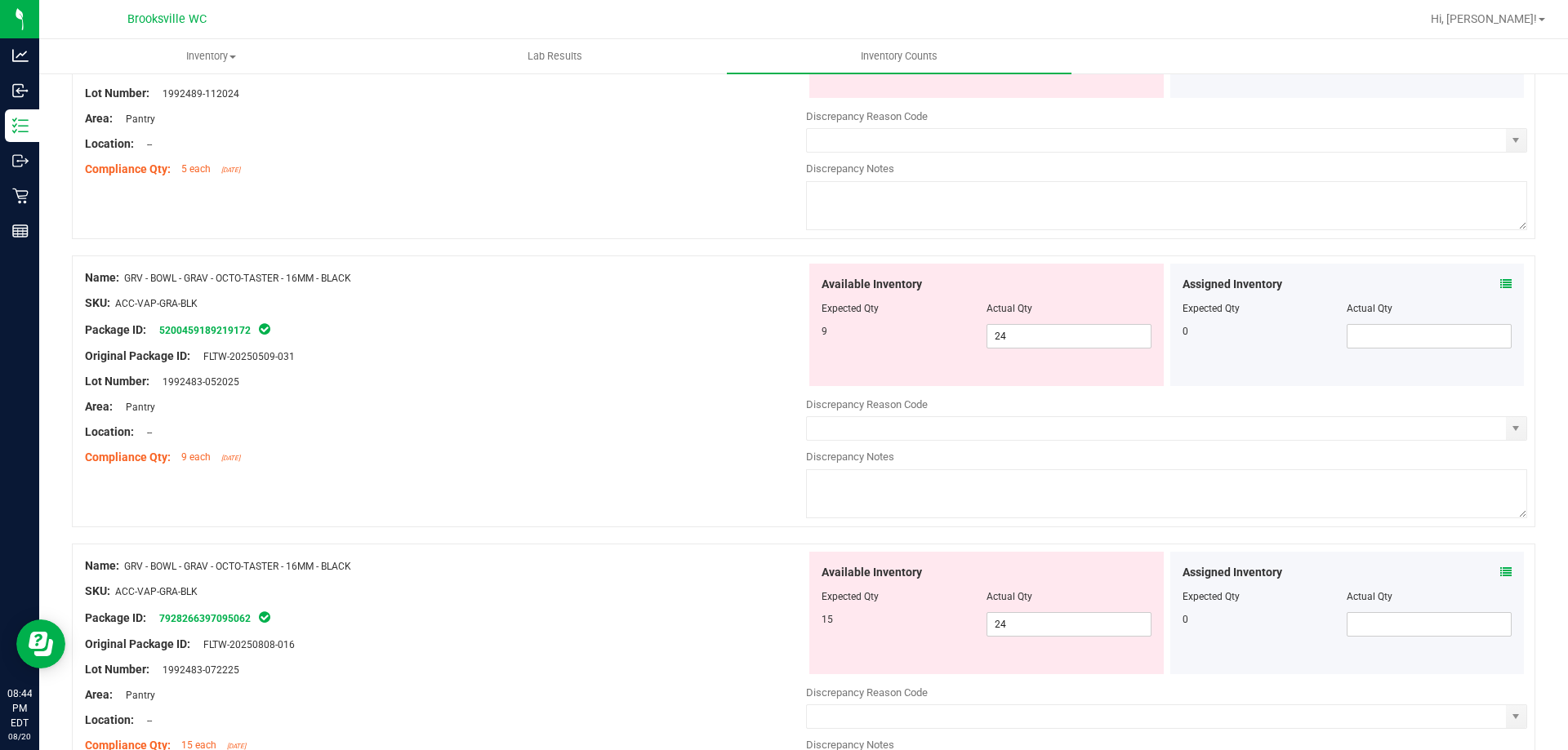
scroll to position [327, 0]
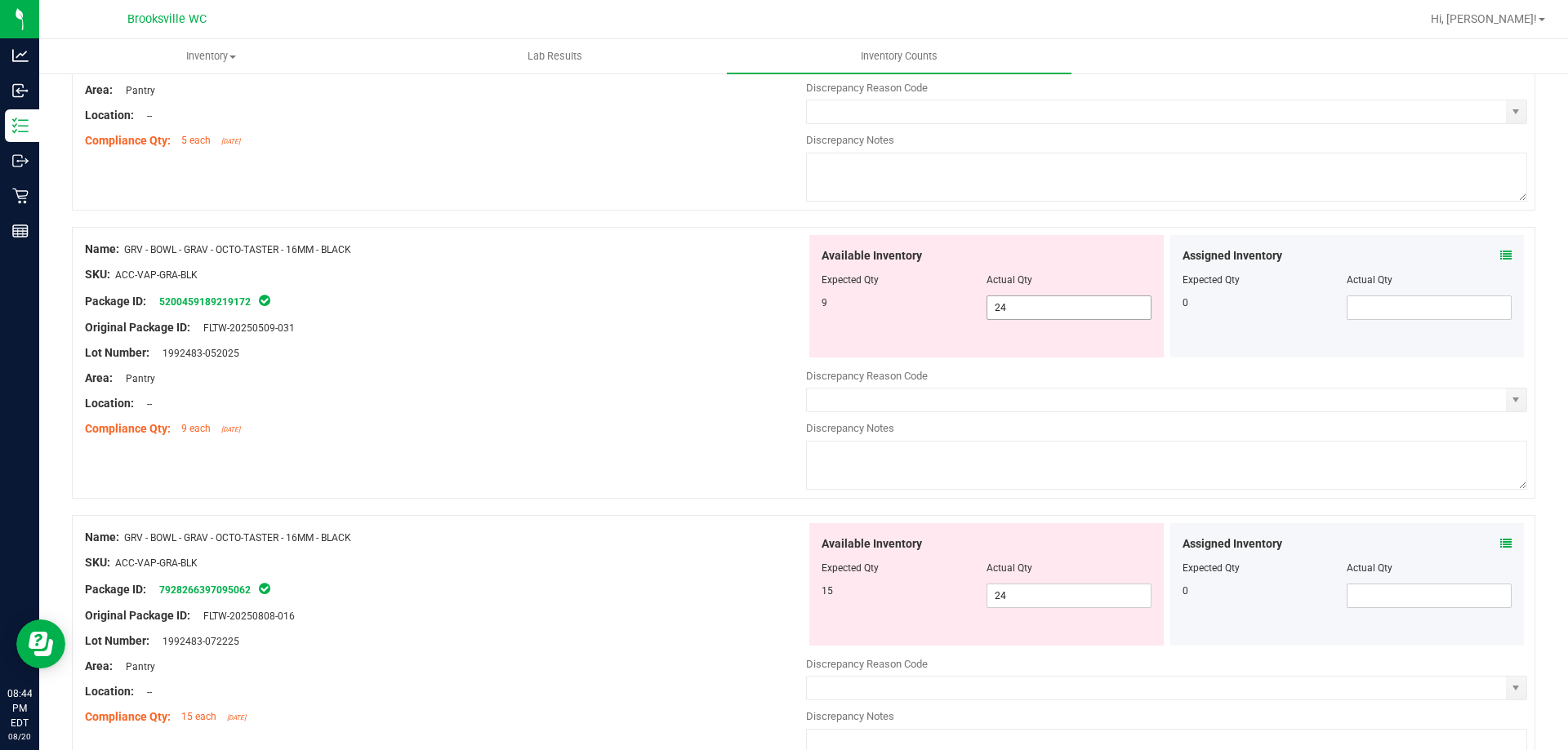
click at [1041, 306] on span "24 24" at bounding box center [1068, 308] width 165 height 25
click at [1041, 306] on input "24" at bounding box center [1068, 308] width 163 height 23
type input "9"
click at [1009, 599] on div "Available Inventory Expected Qty Actual Qty 15 24 24" at bounding box center [1166, 653] width 721 height 259
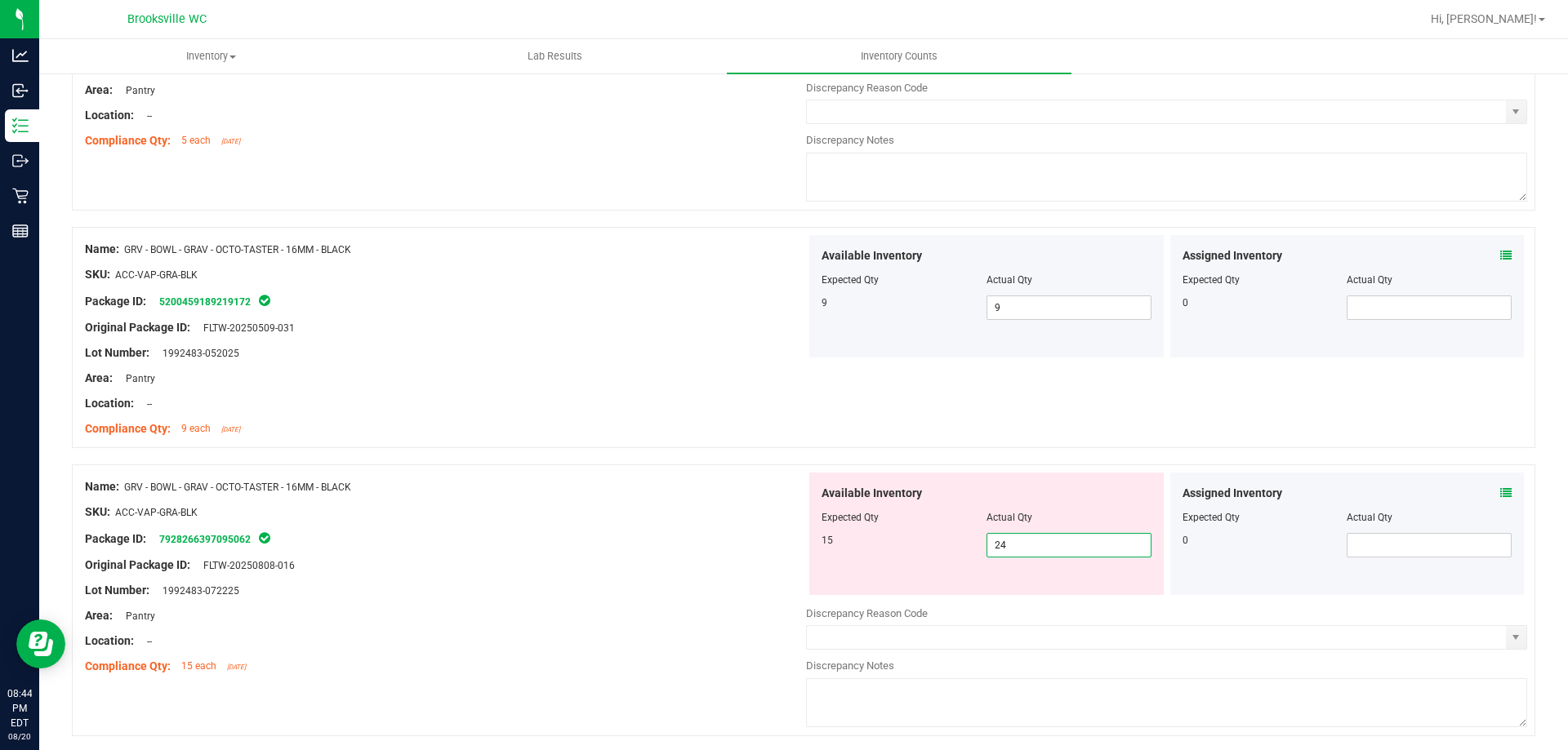
click at [1021, 545] on input "24" at bounding box center [1068, 545] width 163 height 23
type input "15"
click at [806, 562] on div "Available Inventory Expected Qty Actual Qty 15 15 15" at bounding box center [986, 534] width 361 height 122
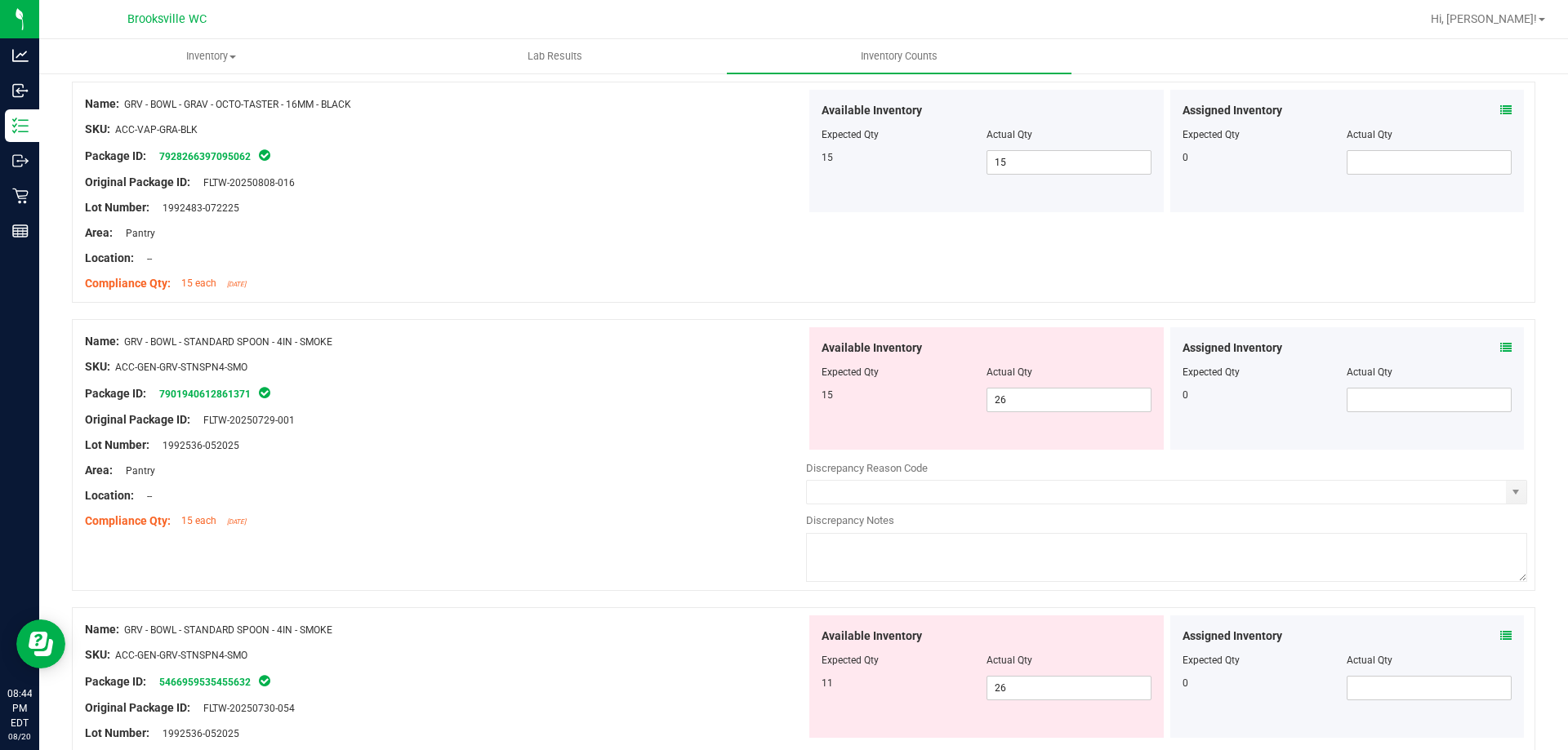
scroll to position [735, 0]
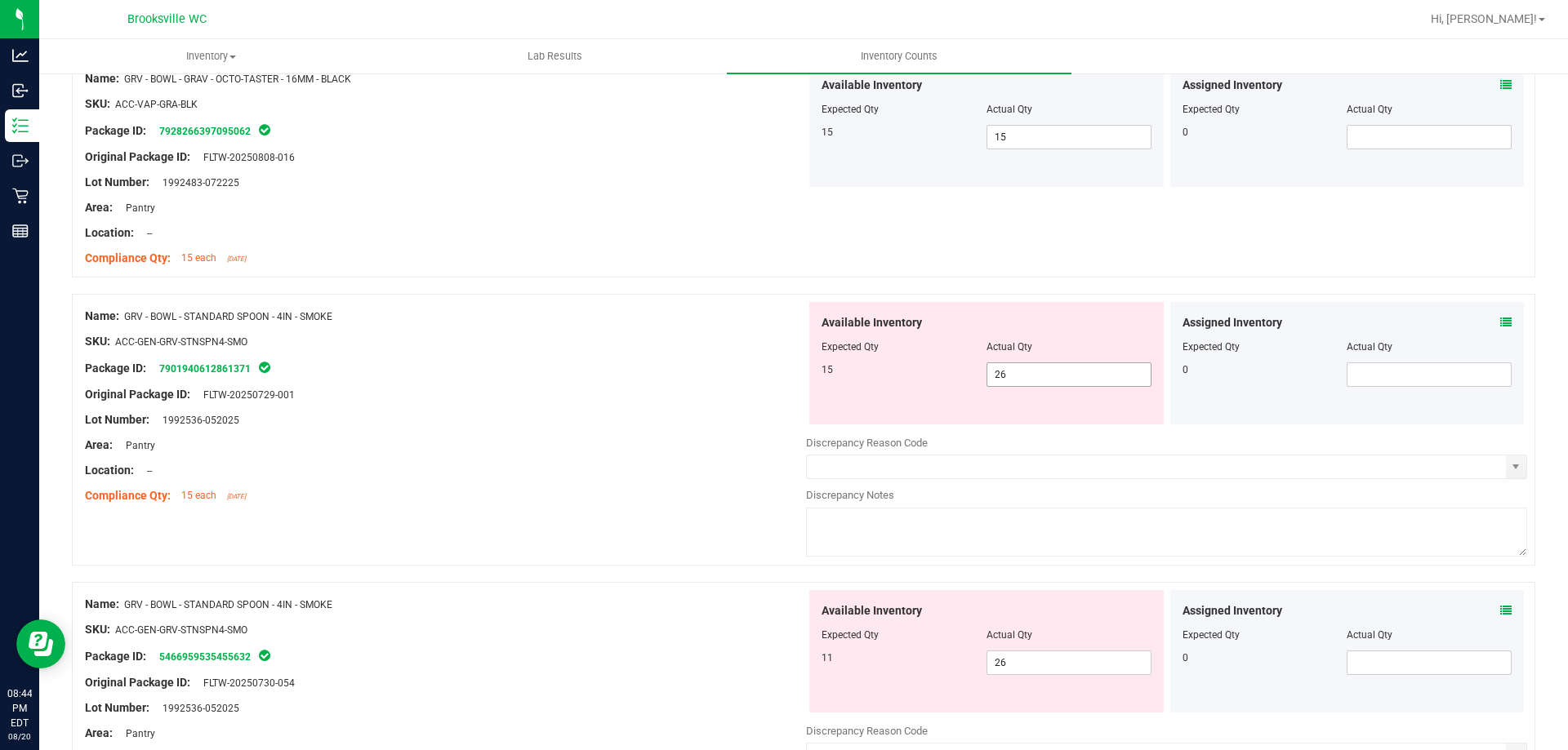
click at [1029, 367] on span "26 26" at bounding box center [1068, 375] width 165 height 25
click at [1029, 367] on input "26" at bounding box center [1068, 375] width 163 height 23
type input "15"
click at [1044, 665] on div "Available Inventory Expected Qty Actual Qty 11 26 26" at bounding box center [1166, 719] width 721 height 259
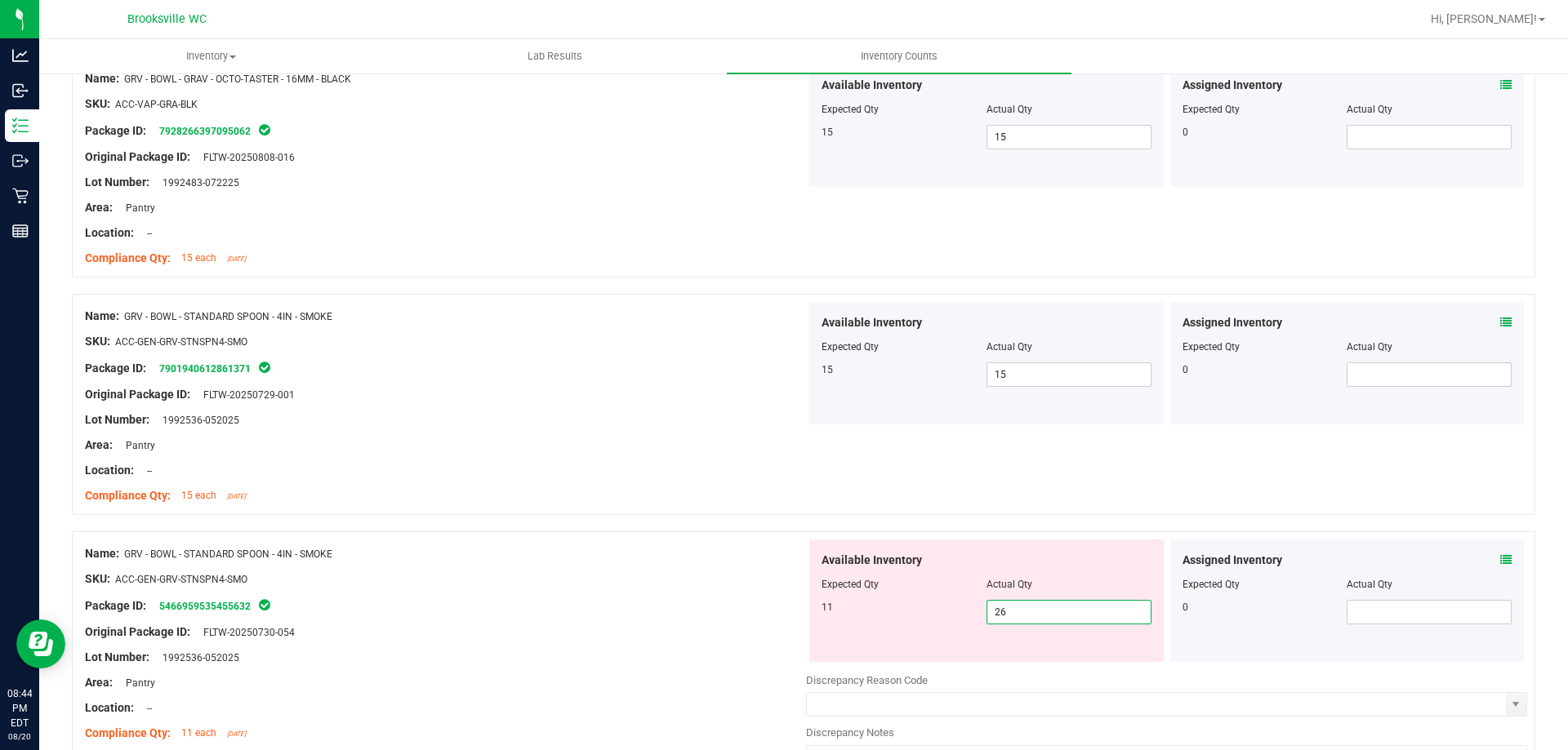
click at [1022, 602] on input "26" at bounding box center [1068, 612] width 163 height 23
click at [1021, 601] on input "26" at bounding box center [1068, 612] width 163 height 23
type input "11"
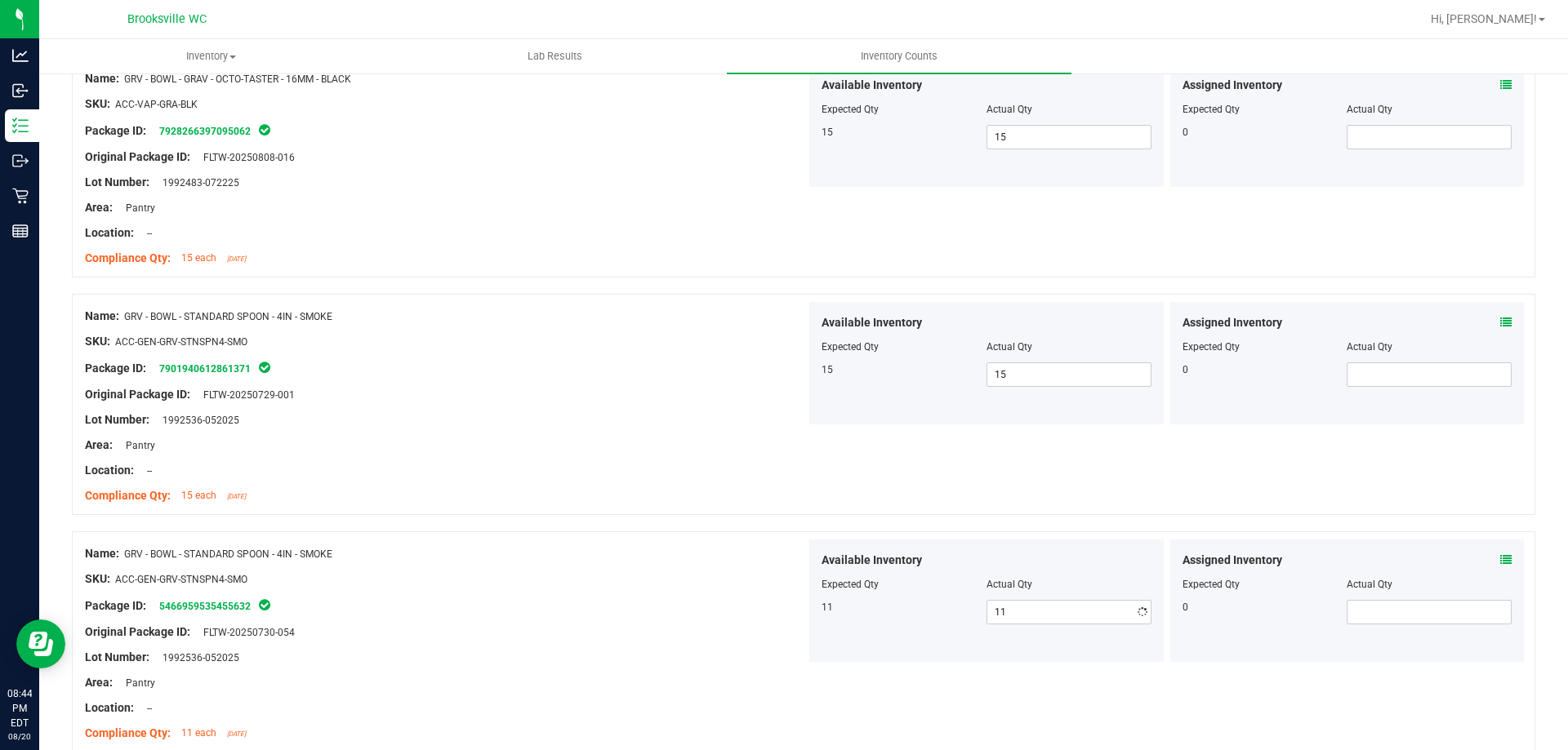
click at [734, 599] on div "Package ID: 5466959535455632" at bounding box center [445, 605] width 721 height 20
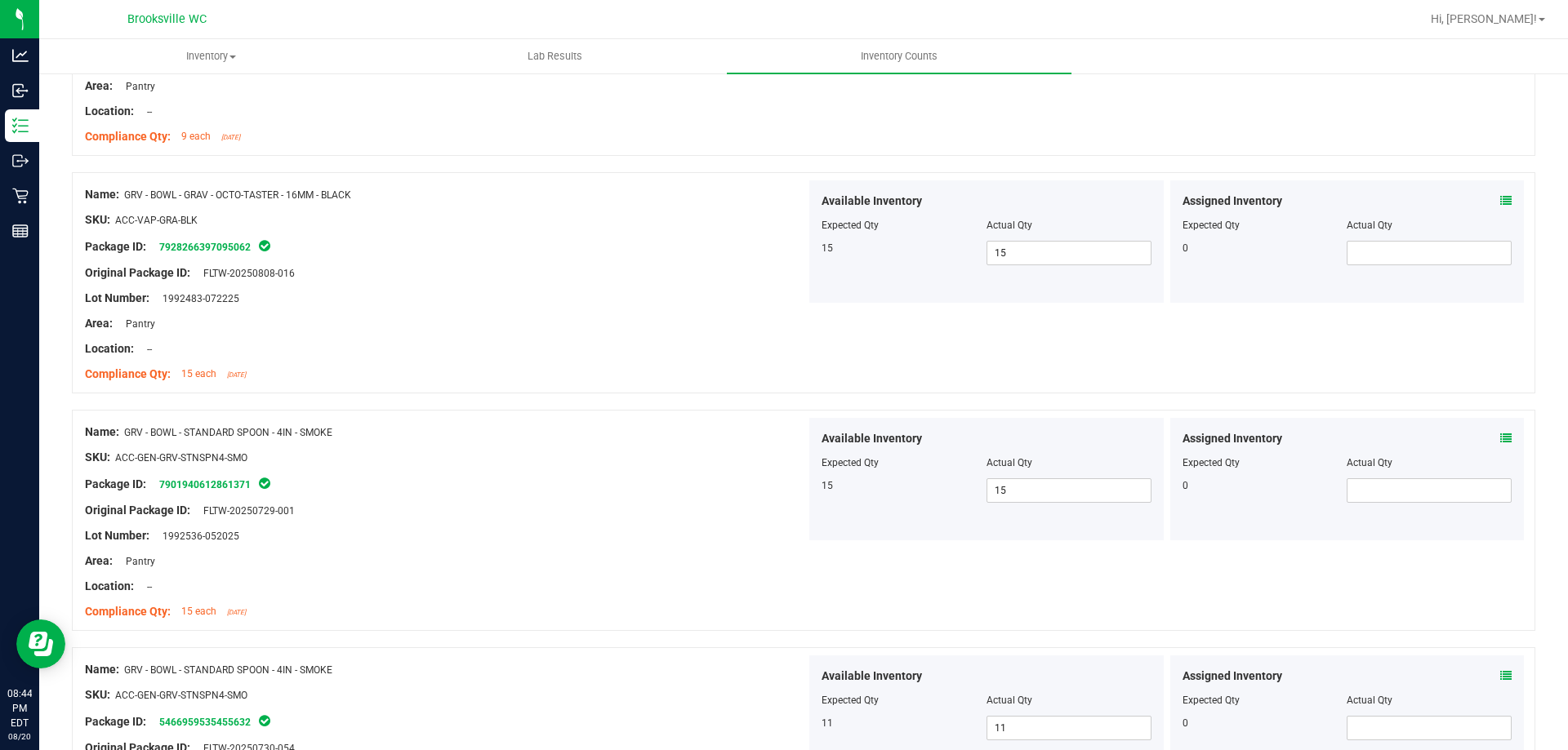
scroll to position [0, 0]
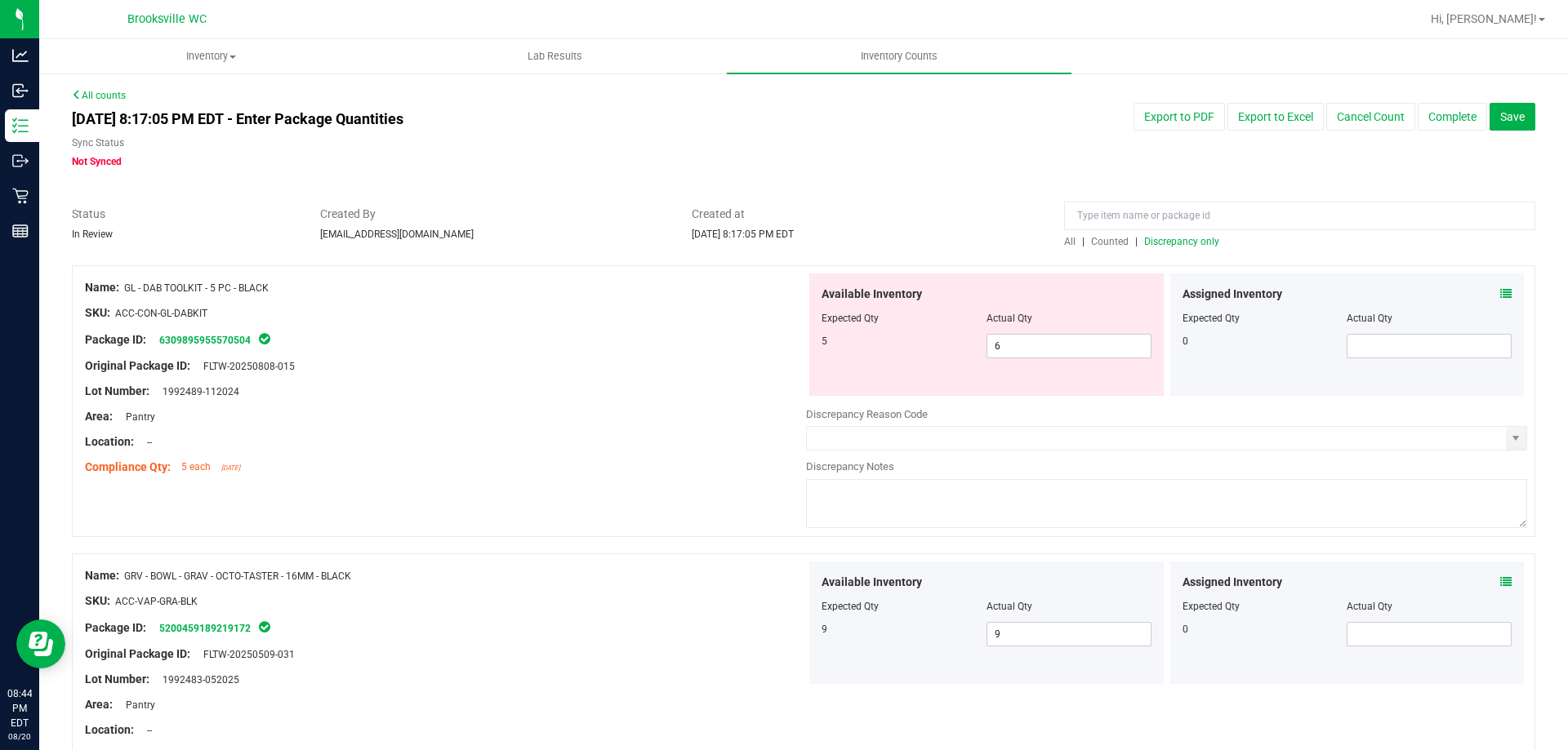
click at [1201, 245] on span "Discrepancy only" at bounding box center [1182, 241] width 75 height 11
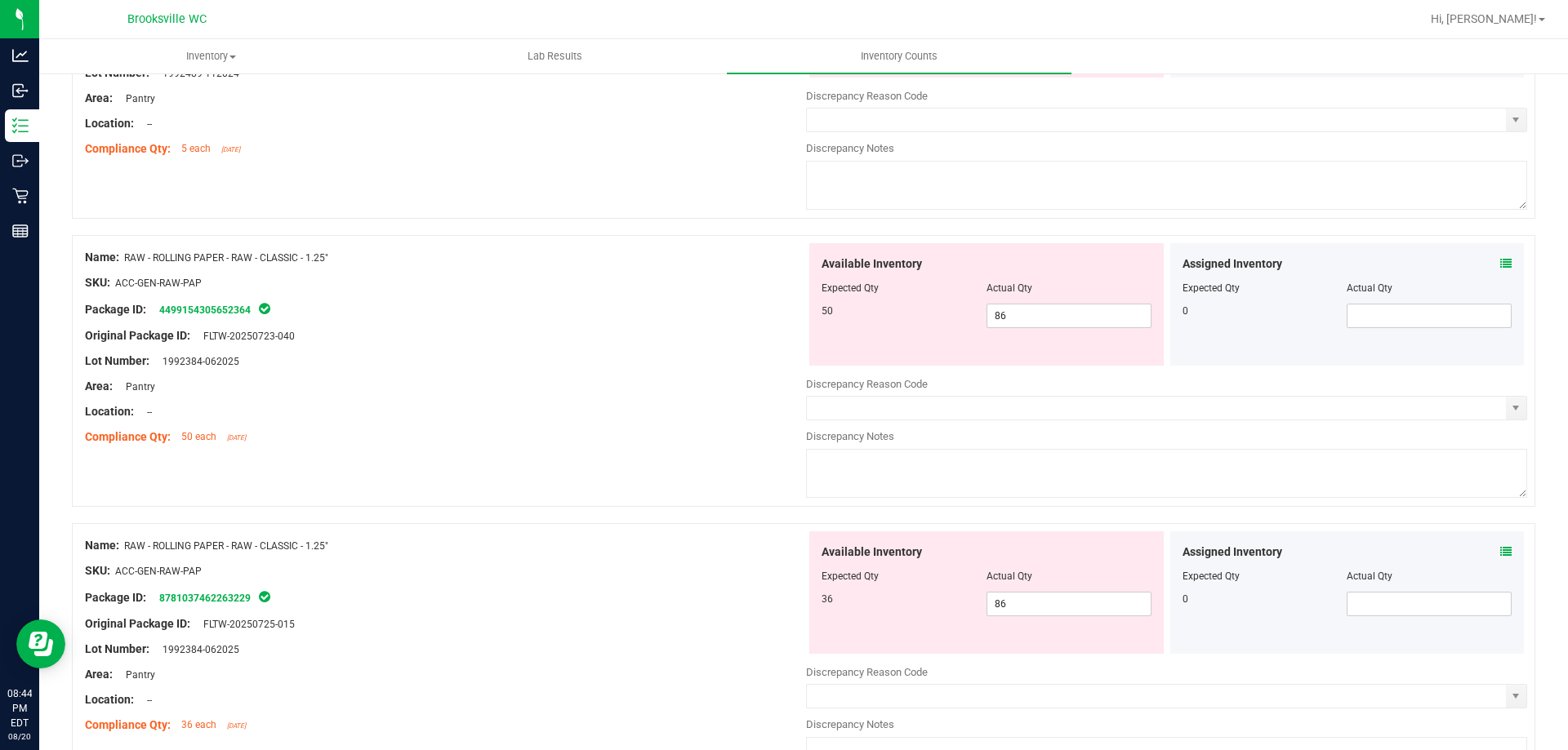
scroll to position [327, 0]
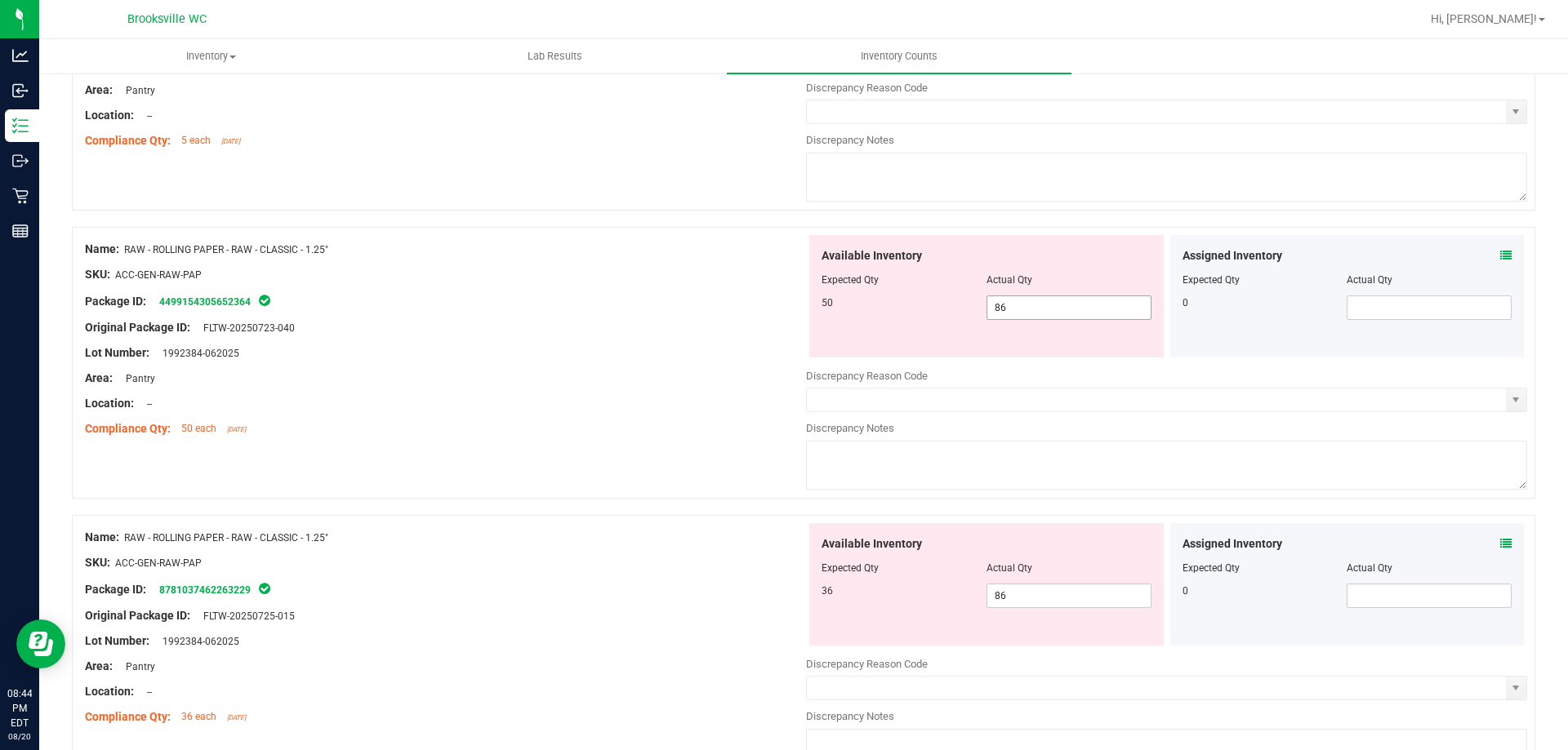
click at [1061, 303] on span "86 86" at bounding box center [1068, 308] width 165 height 25
click at [1061, 303] on input "86" at bounding box center [1068, 308] width 163 height 23
type input "50"
click at [1028, 591] on div "Available Inventory Expected Qty Actual Qty 36 86 86" at bounding box center [986, 584] width 354 height 122
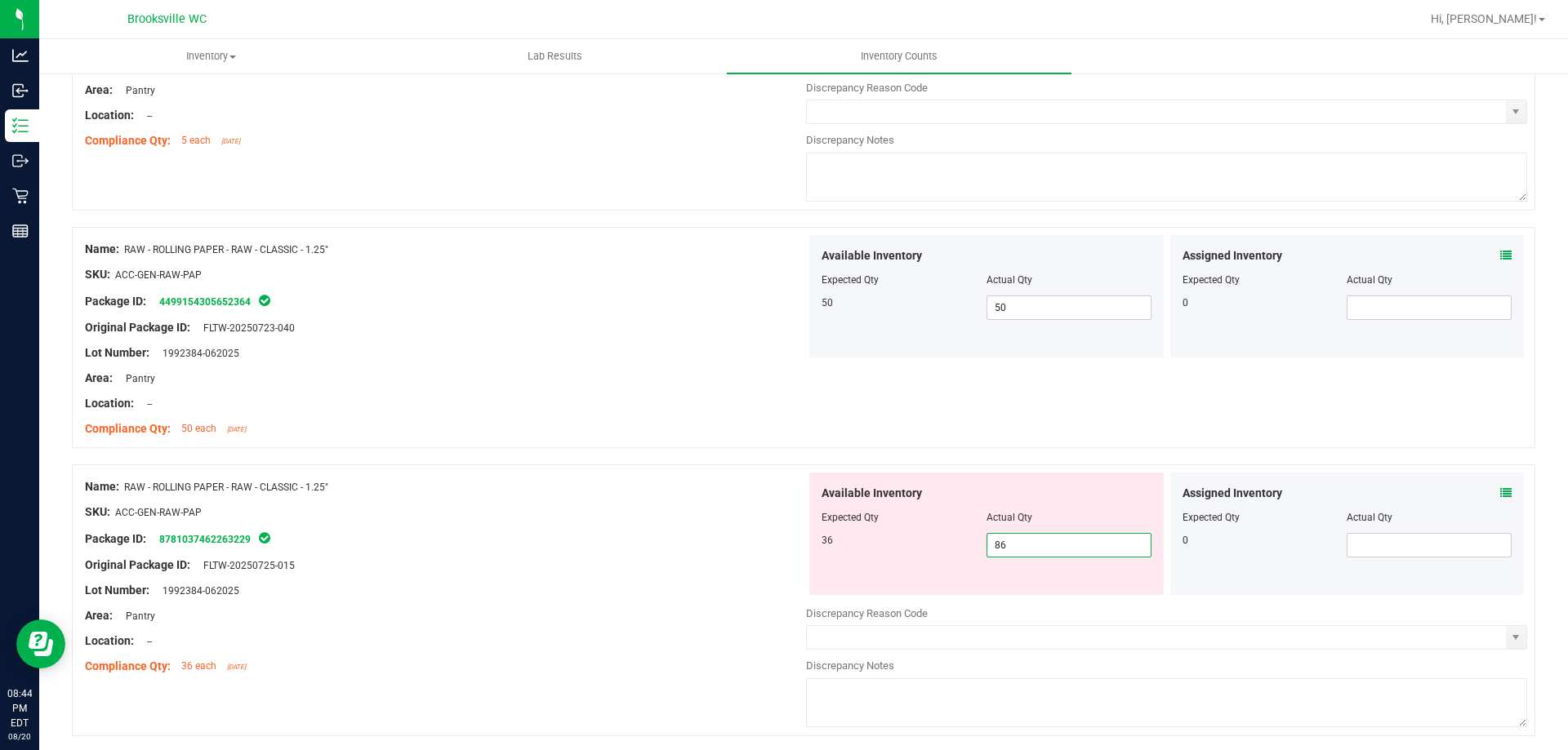
click at [1032, 543] on input "86" at bounding box center [1068, 545] width 163 height 23
type input "36"
click at [487, 429] on div "Compliance Qty: 50 each [DATE]" at bounding box center [445, 429] width 721 height 17
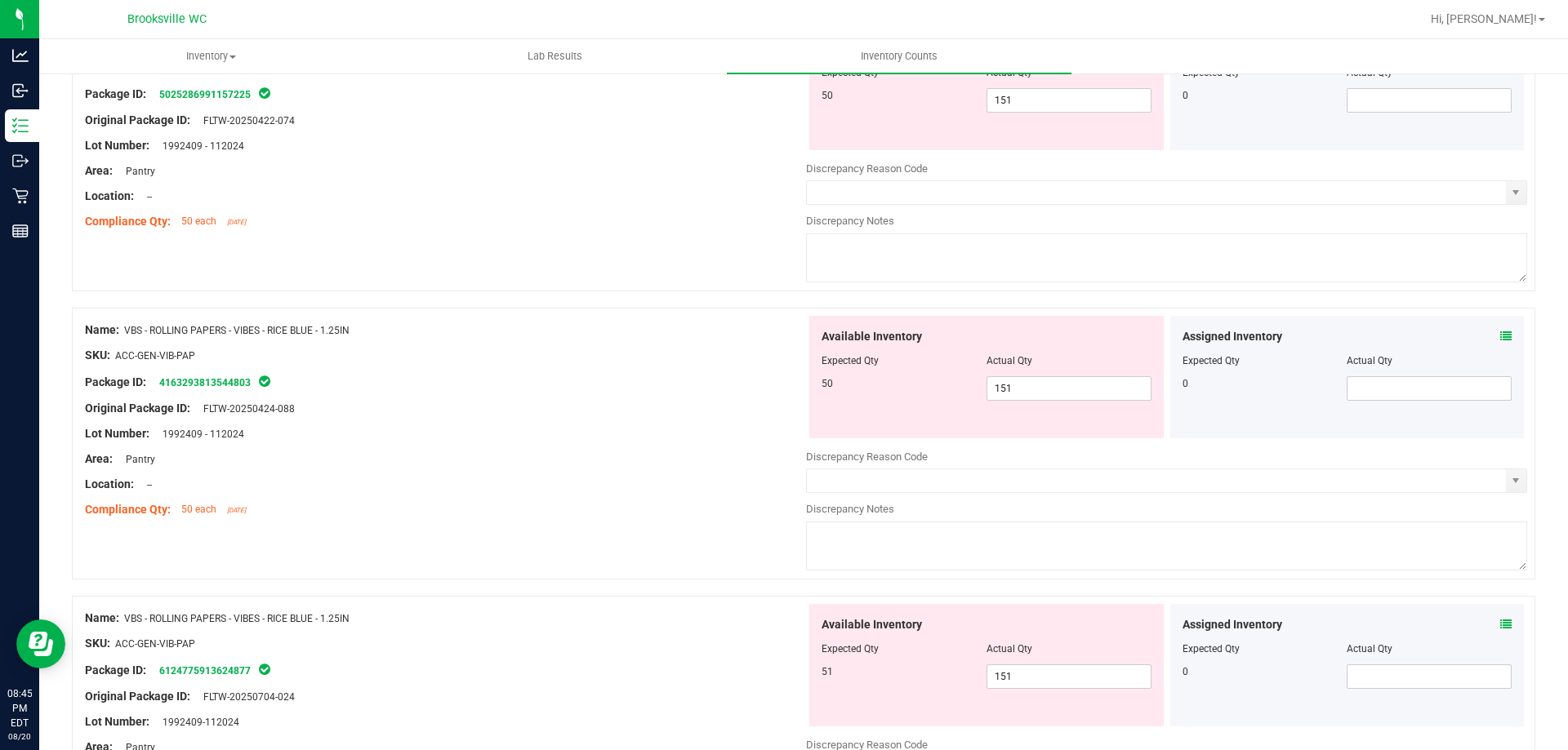
scroll to position [1878, 0]
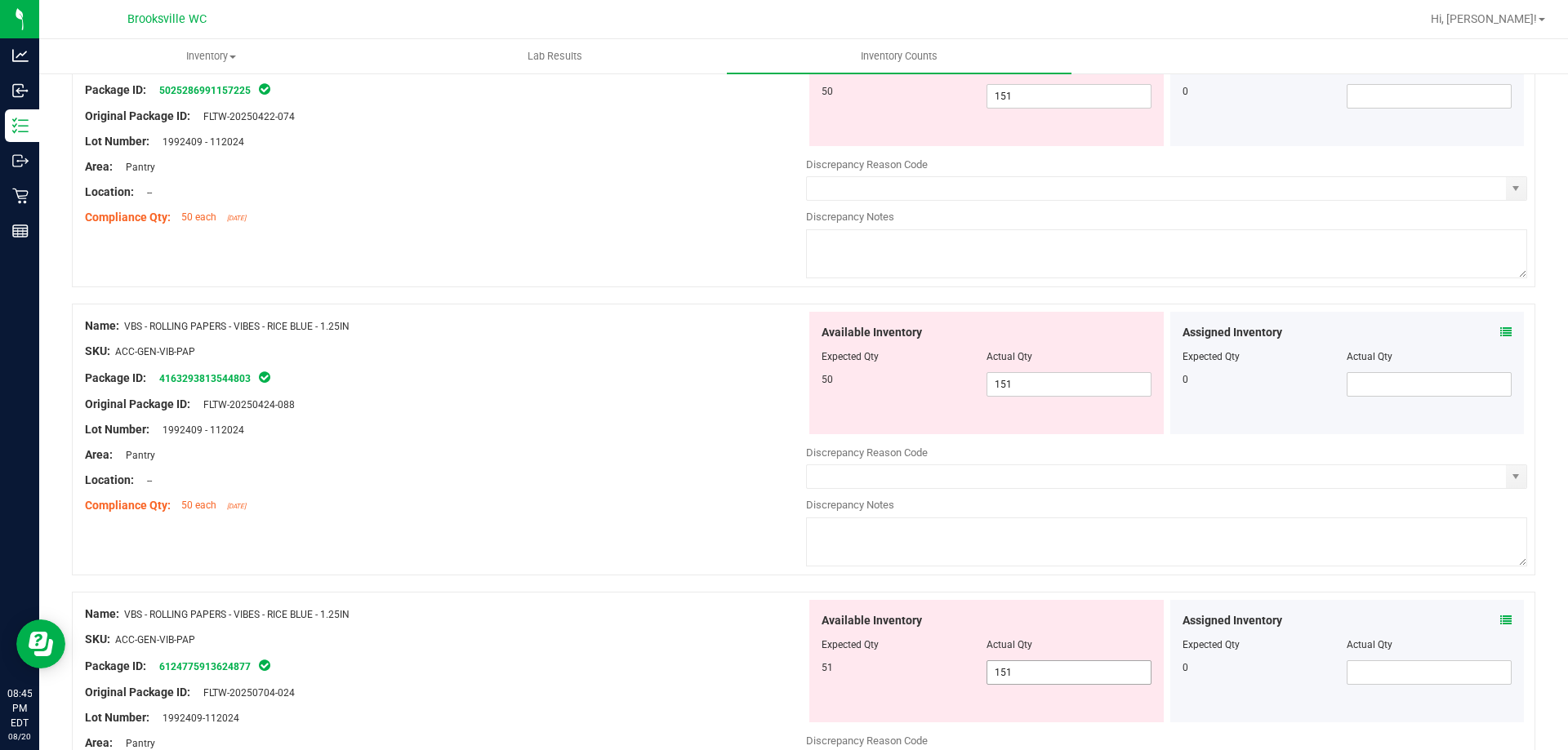
click at [1027, 666] on span "151 151" at bounding box center [1068, 672] width 165 height 25
click at [1026, 667] on input "151" at bounding box center [1068, 672] width 163 height 23
type input "51"
click at [1045, 380] on span "151 151" at bounding box center [1068, 384] width 165 height 25
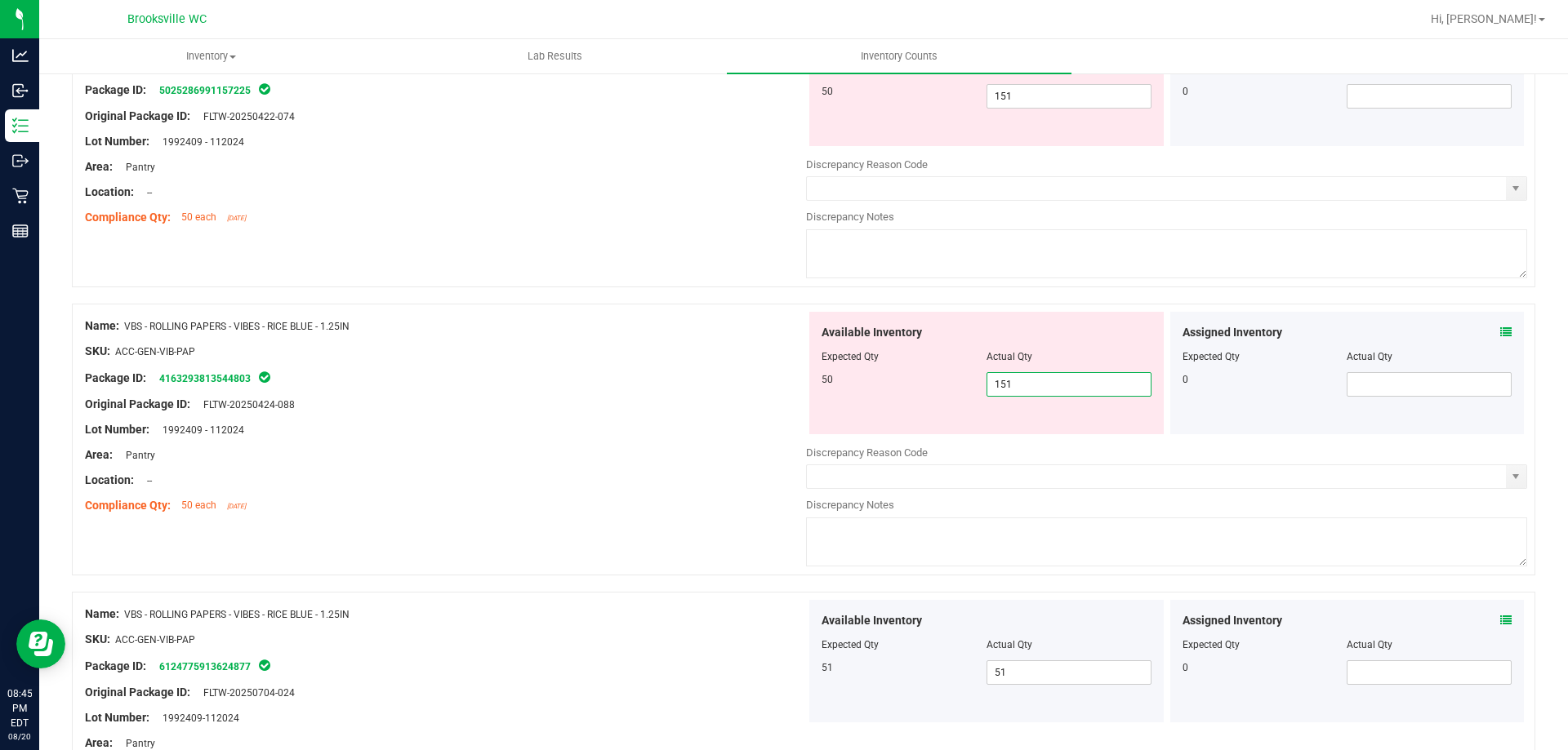
click at [1045, 380] on input "151" at bounding box center [1068, 384] width 163 height 23
type input "50"
click at [503, 363] on div at bounding box center [445, 364] width 721 height 9
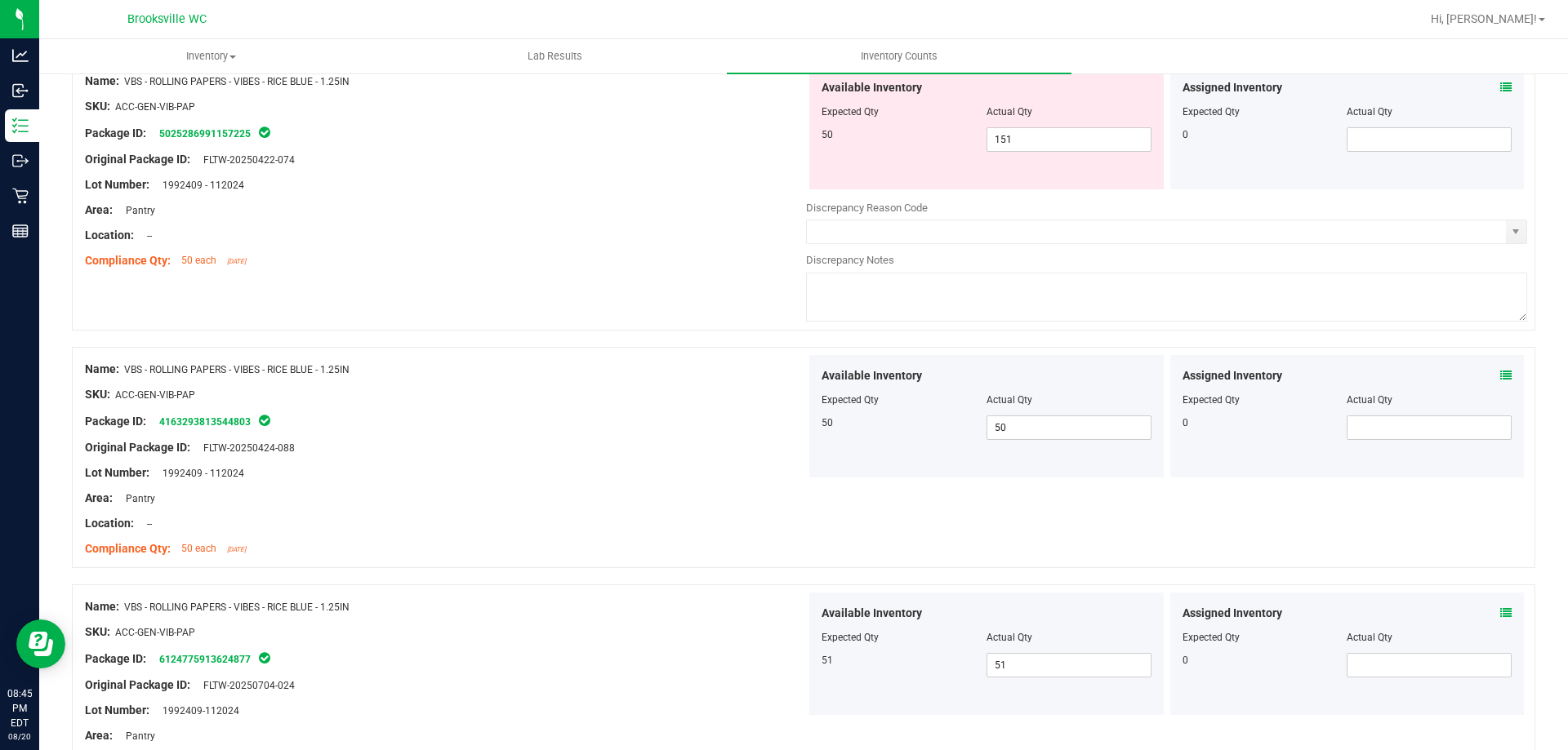
scroll to position [1715, 0]
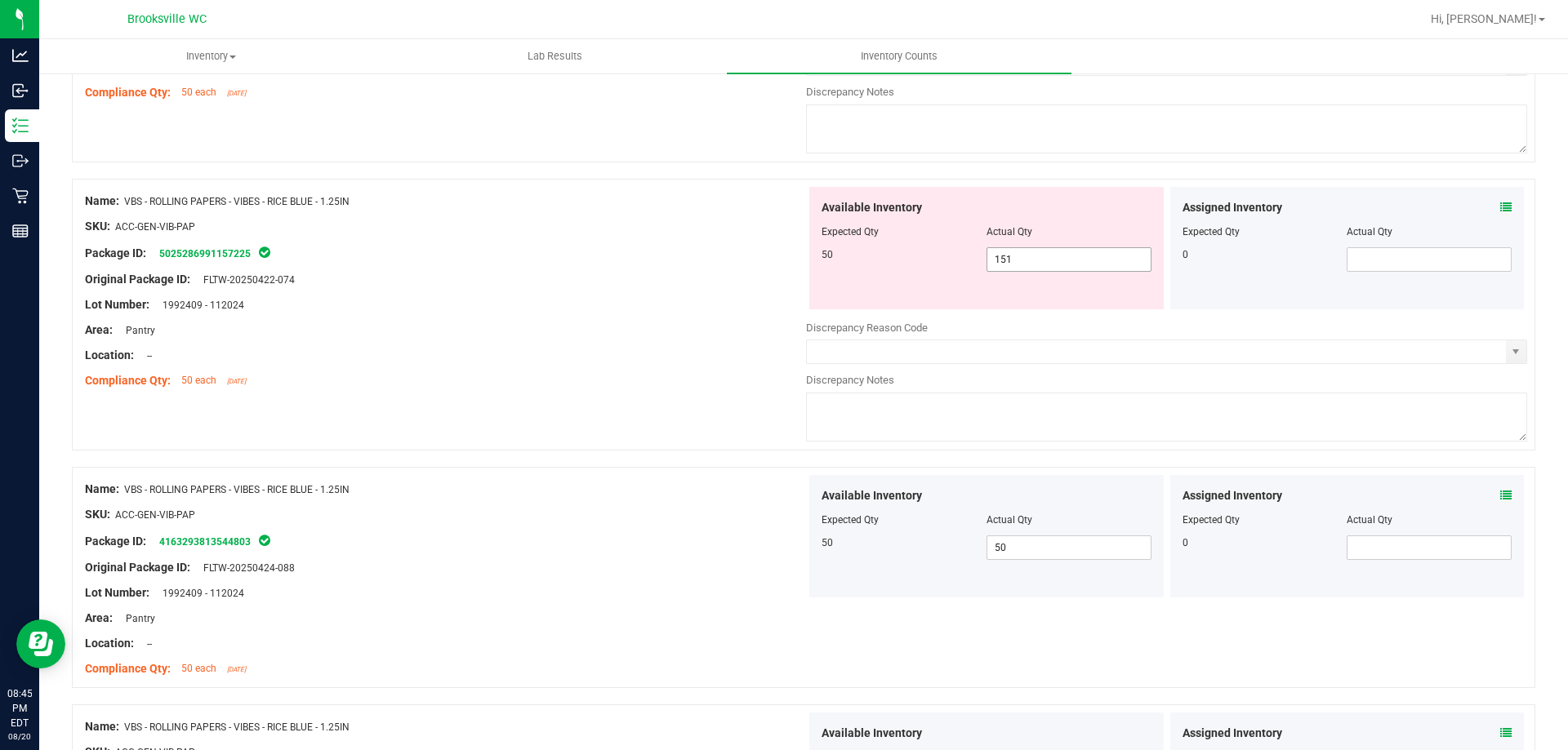
click at [1048, 251] on span "151 151" at bounding box center [1068, 259] width 165 height 25
click at [1048, 251] on input "151" at bounding box center [1068, 259] width 163 height 23
type input "50"
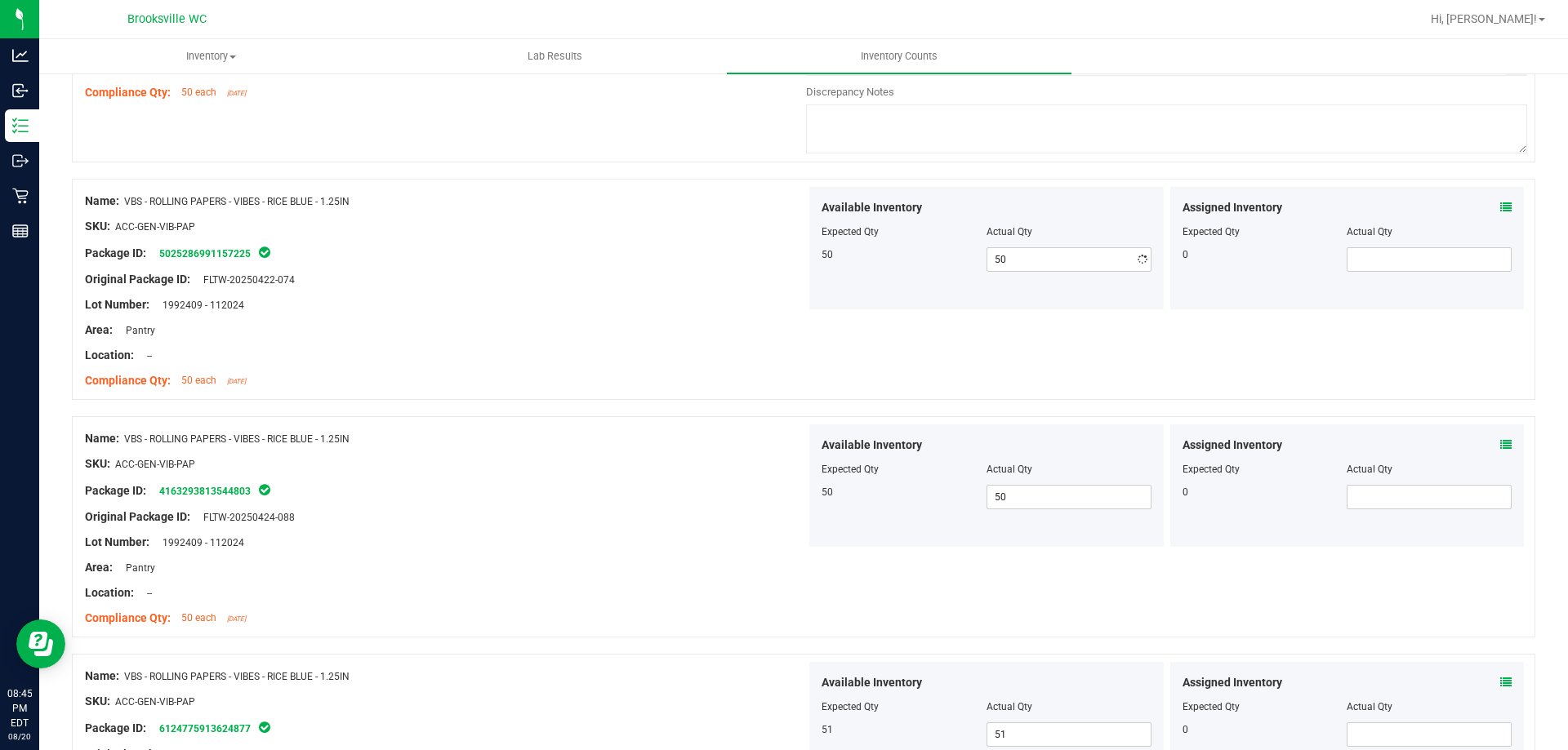
click at [667, 341] on div at bounding box center [445, 343] width 721 height 9
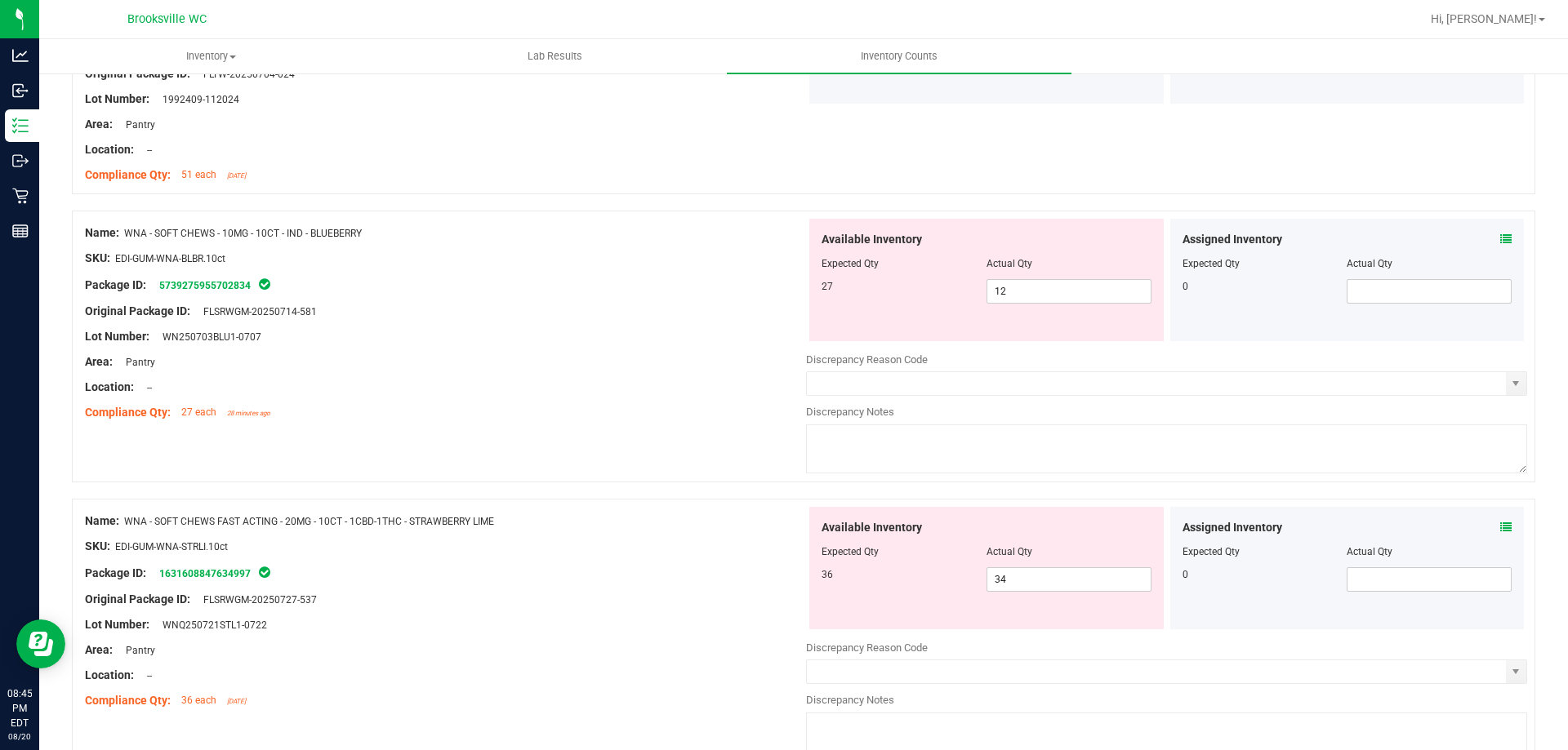
scroll to position [2488, 0]
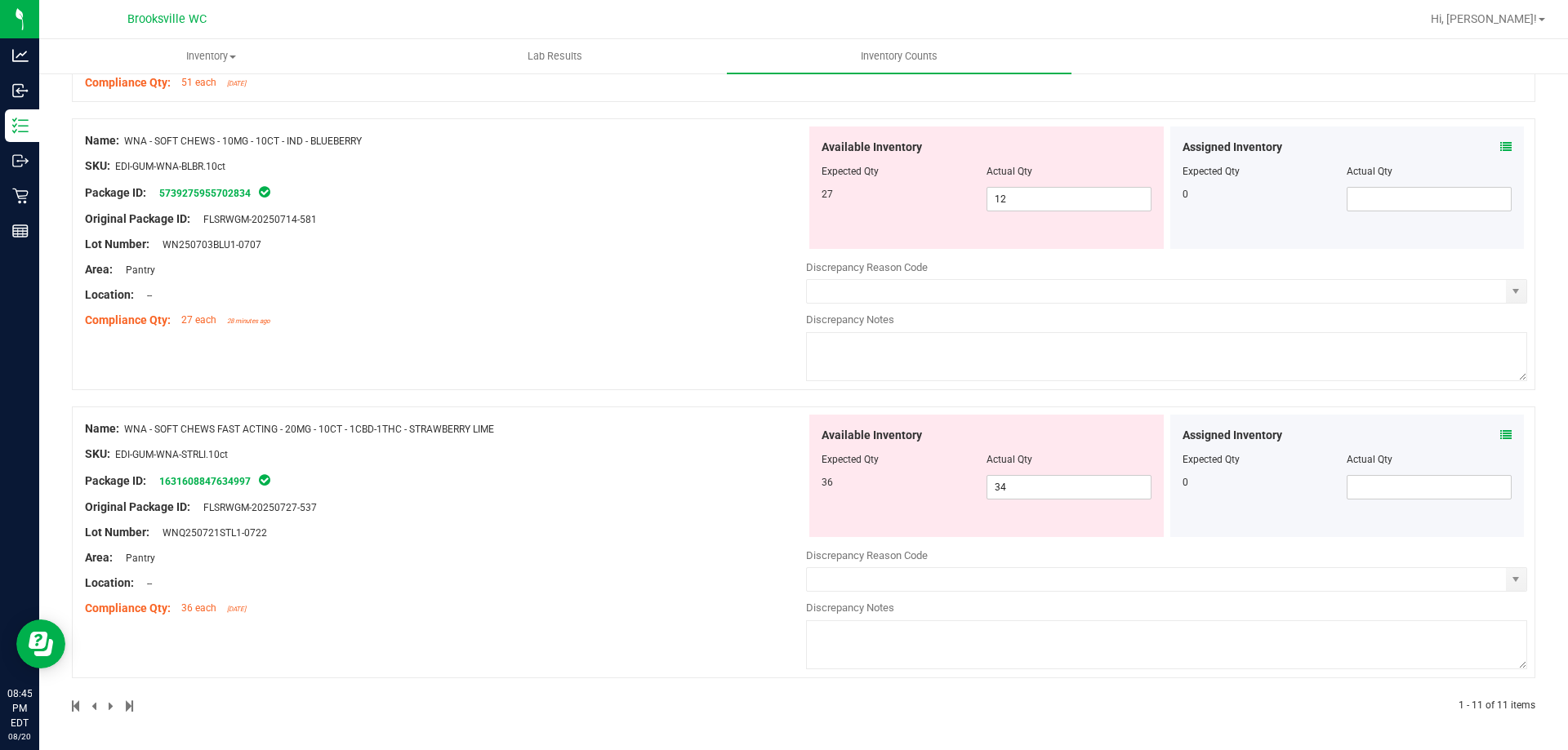
drag, startPoint x: 681, startPoint y: 481, endPoint x: 692, endPoint y: 342, distance: 139.4
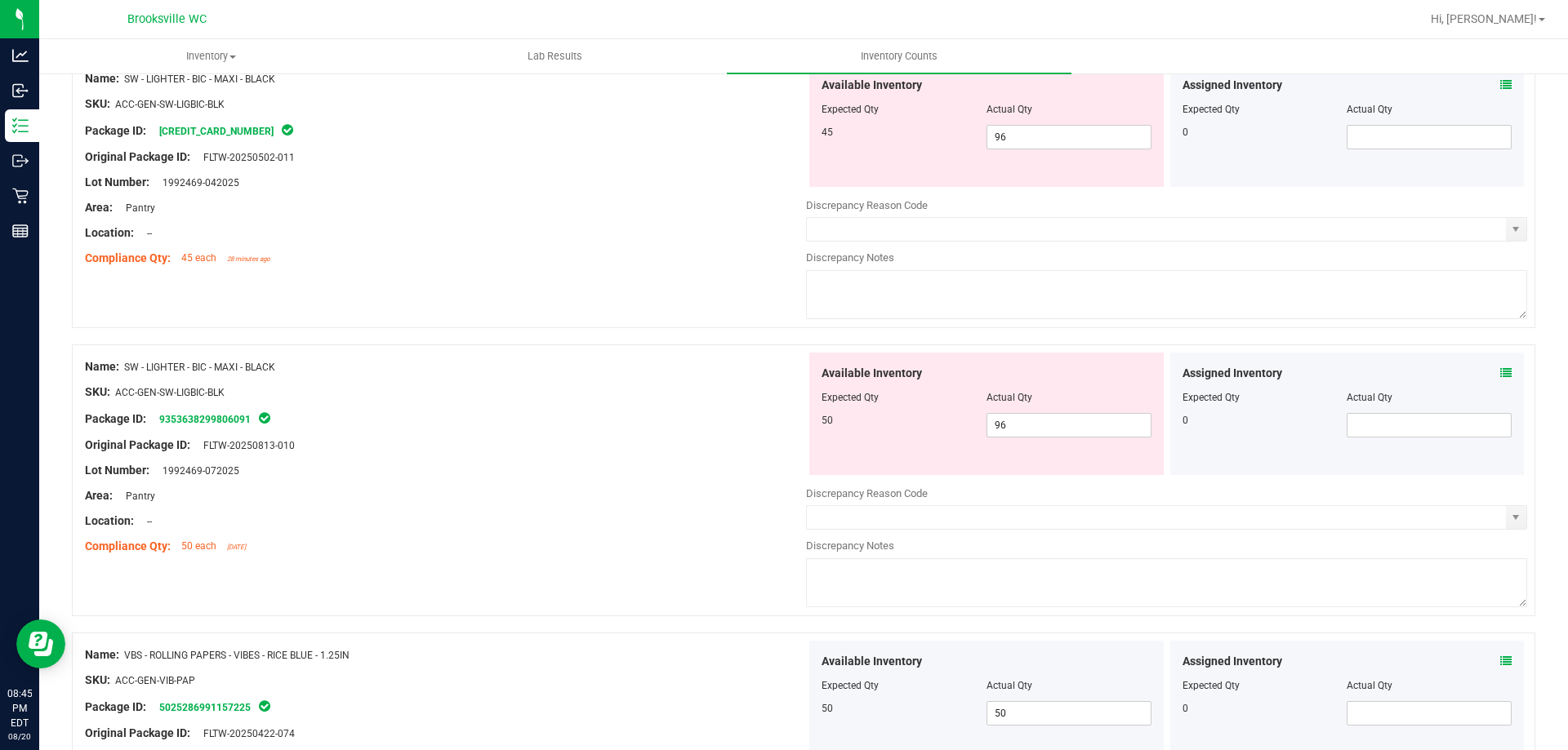
scroll to position [0, 0]
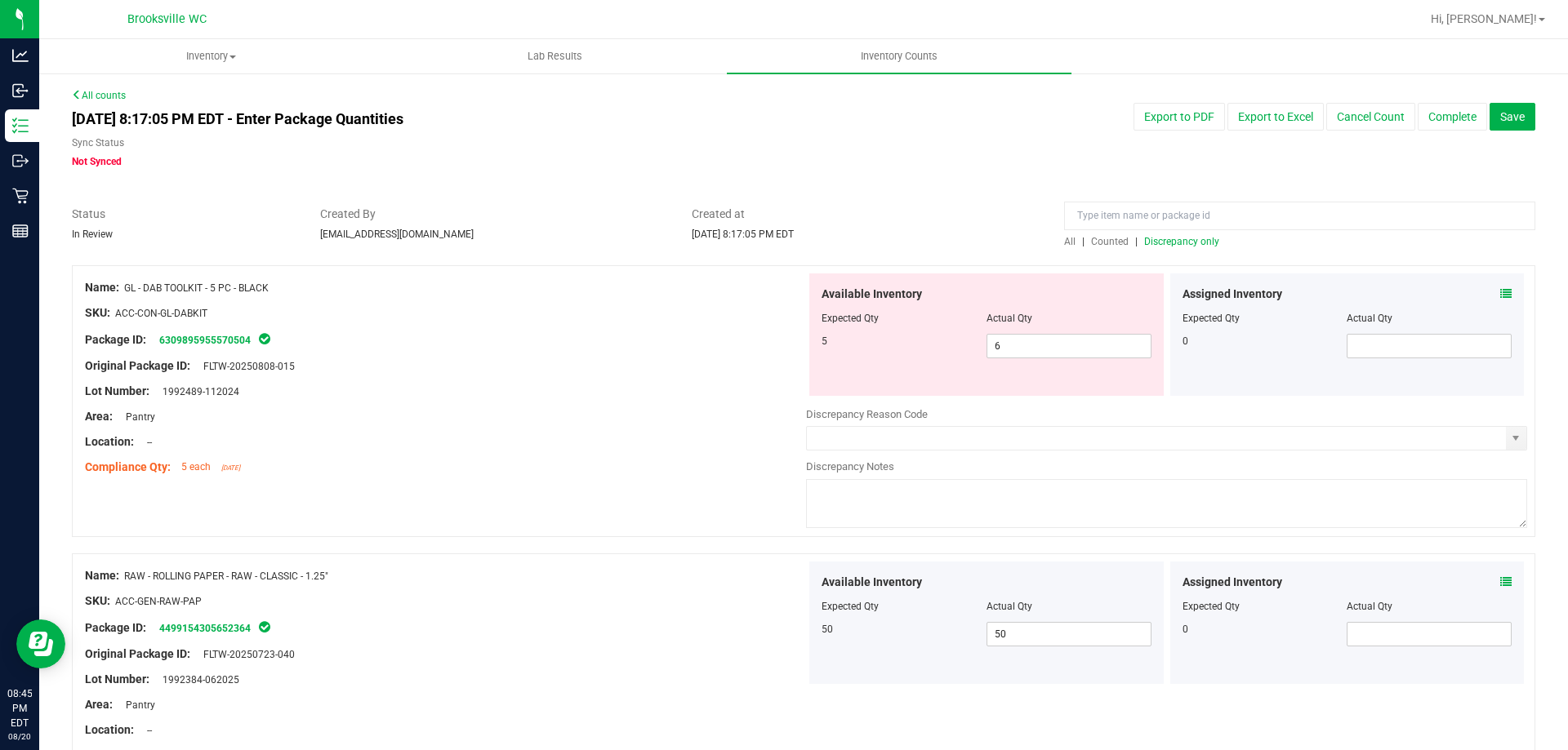
click at [1173, 244] on span "Discrepancy only" at bounding box center [1182, 241] width 75 height 11
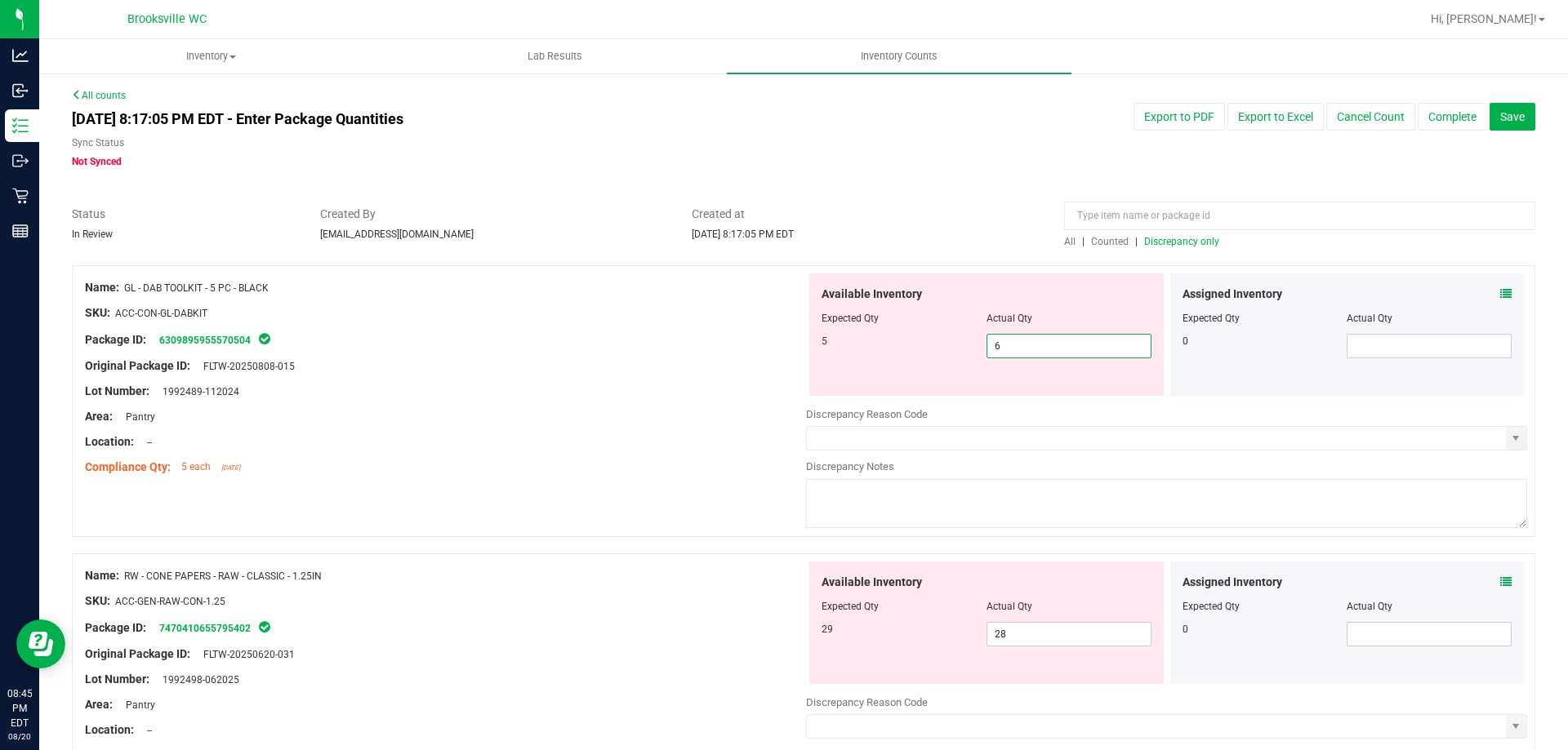
click at [1050, 334] on span "6 6" at bounding box center [1068, 346] width 165 height 25
click at [1050, 335] on input "6" at bounding box center [1068, 345] width 163 height 23
click at [1050, 336] on input "6" at bounding box center [1068, 345] width 163 height 23
type input "5"
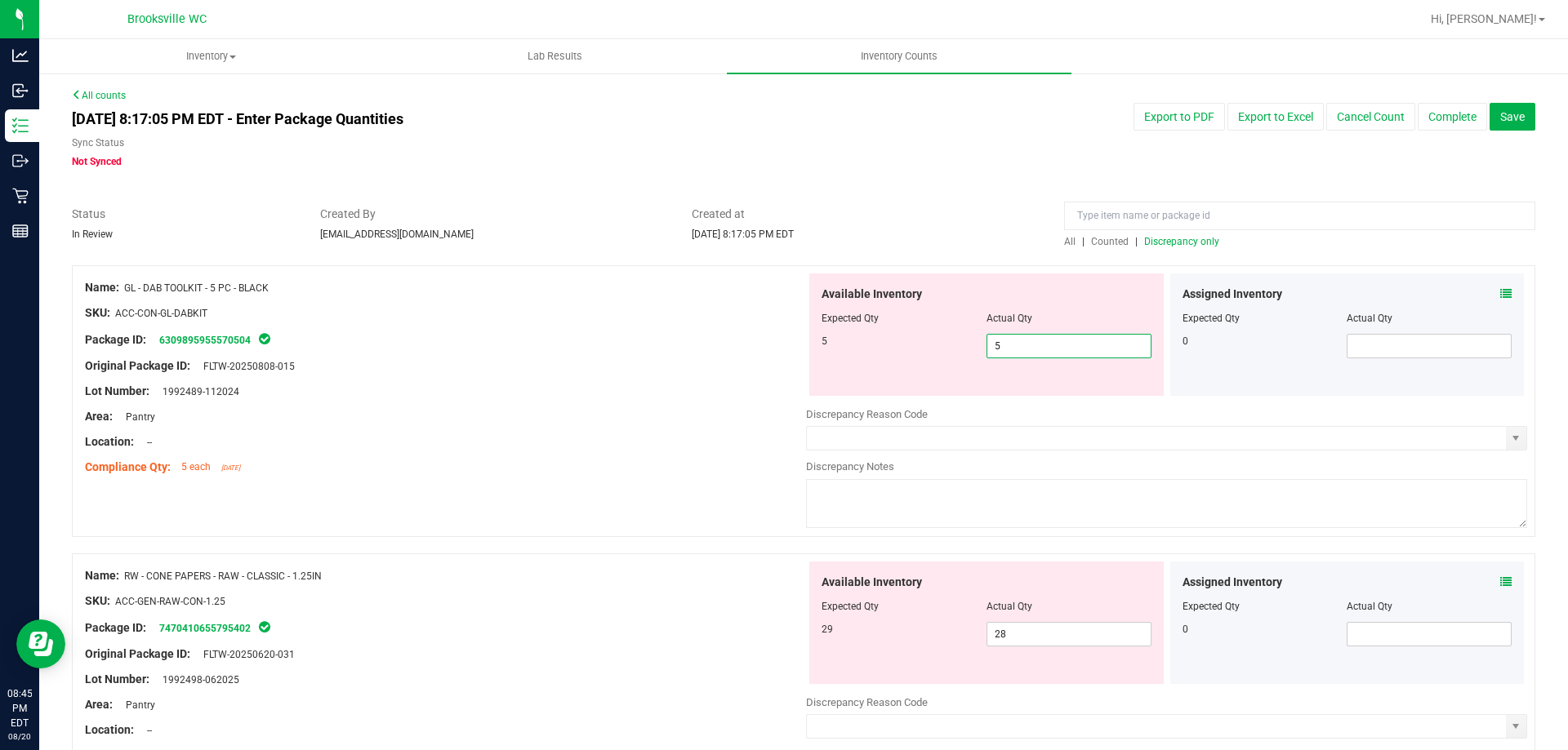
click at [524, 423] on div "Area: Pantry" at bounding box center [445, 416] width 721 height 17
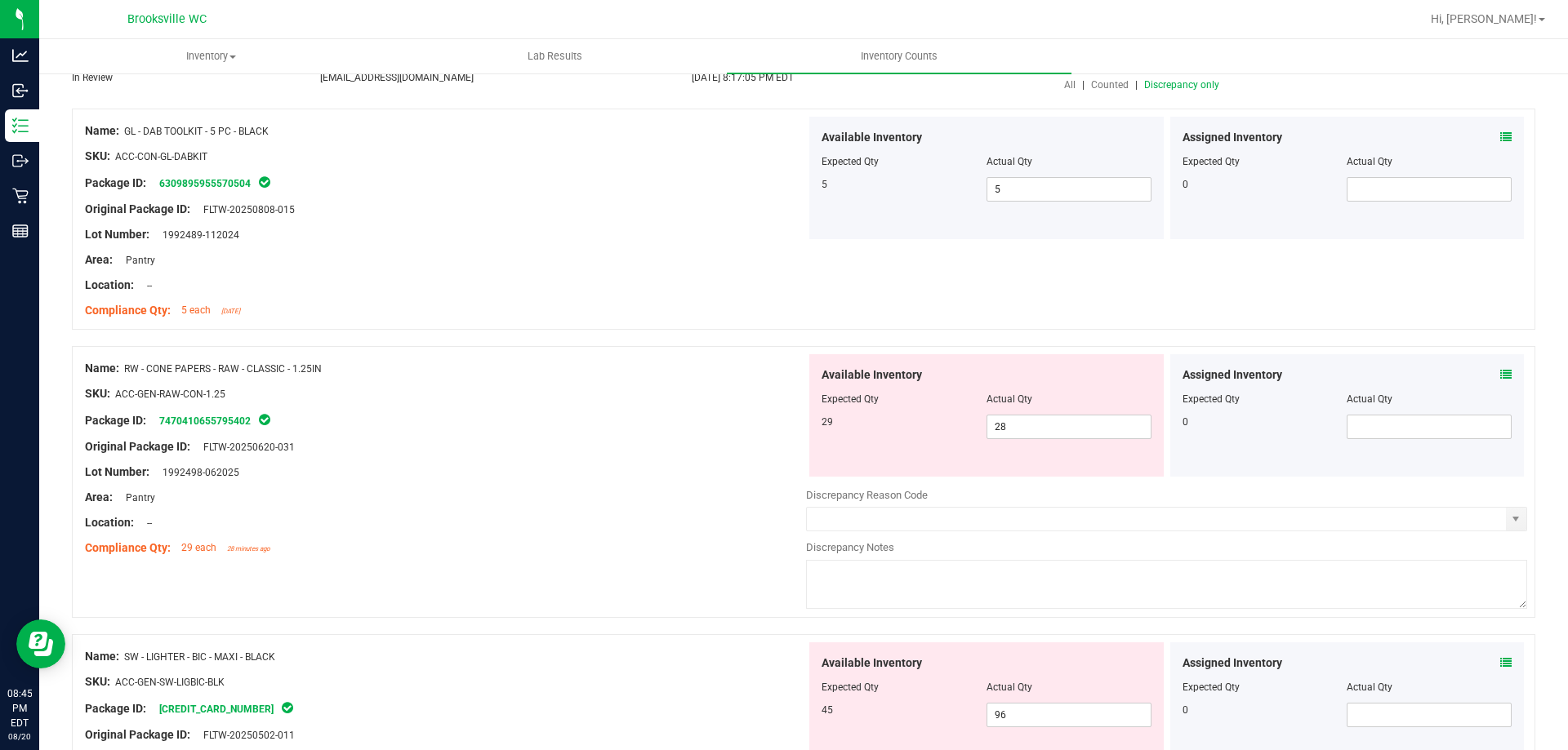
scroll to position [163, 0]
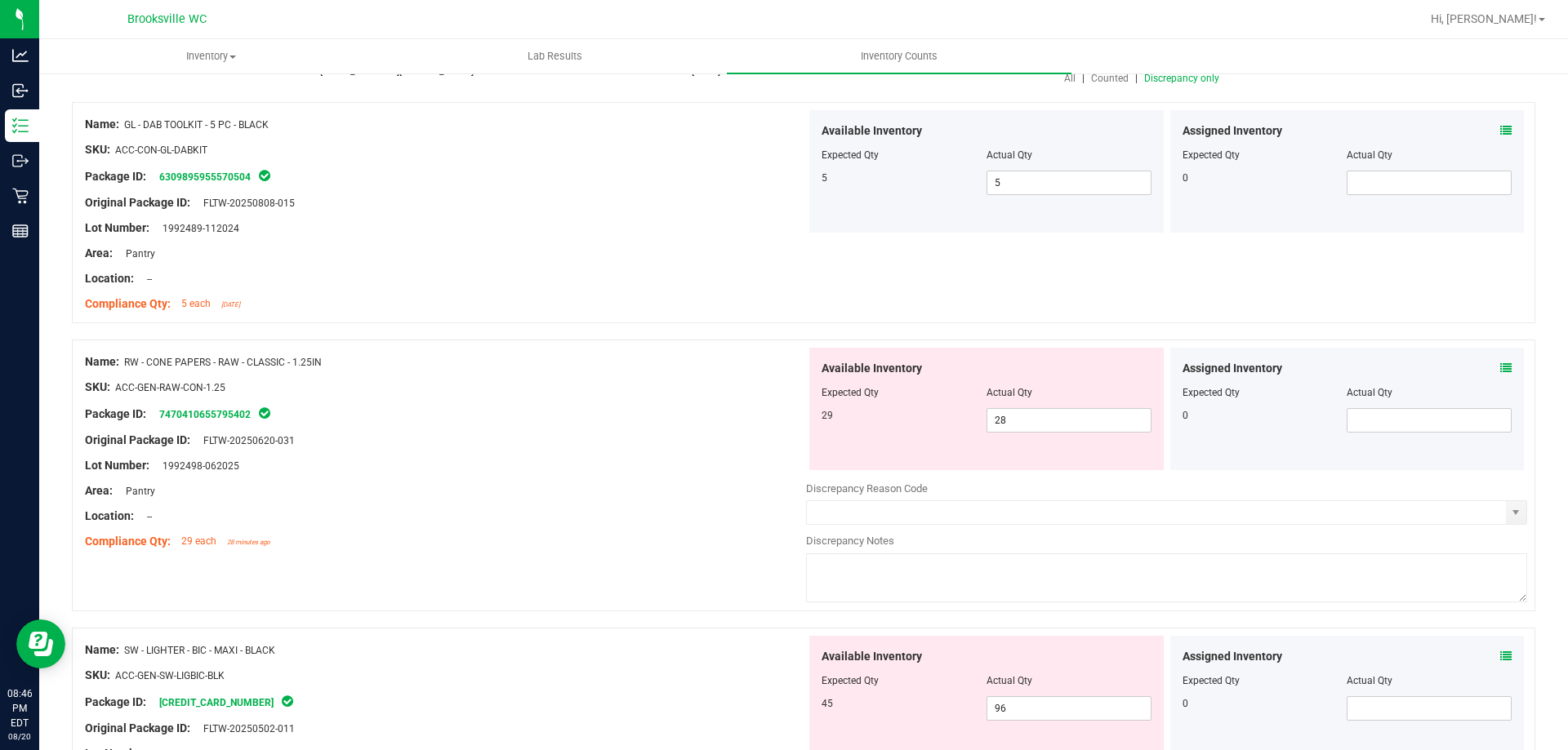
click at [1050, 402] on div at bounding box center [987, 405] width 330 height 9
click at [1043, 420] on span "28 28" at bounding box center [1068, 420] width 165 height 25
click at [1040, 420] on input "28" at bounding box center [1068, 420] width 163 height 23
drag, startPoint x: 1040, startPoint y: 420, endPoint x: 824, endPoint y: 416, distance: 216.0
click at [824, 416] on div "29 28 28" at bounding box center [987, 420] width 330 height 25
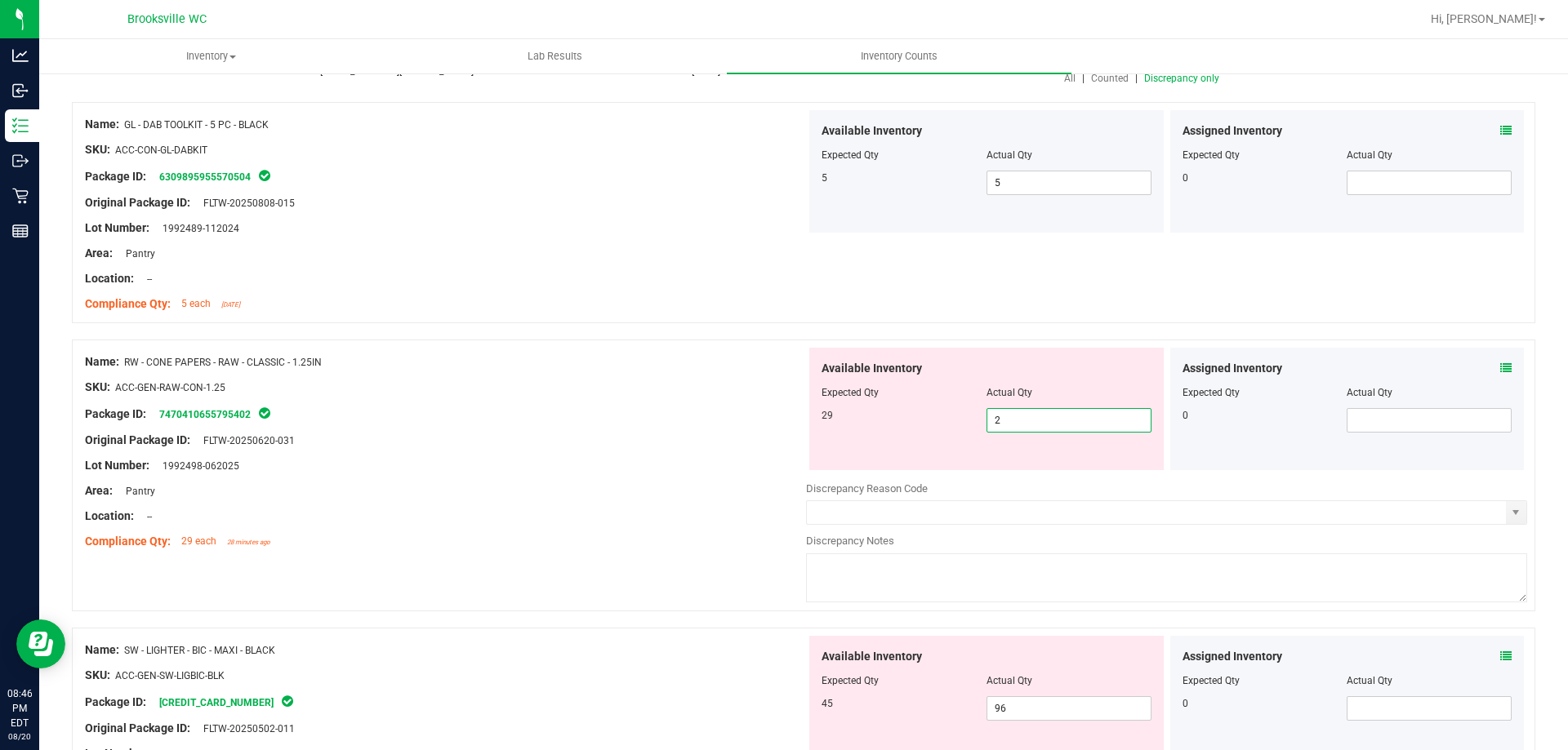
type input "29"
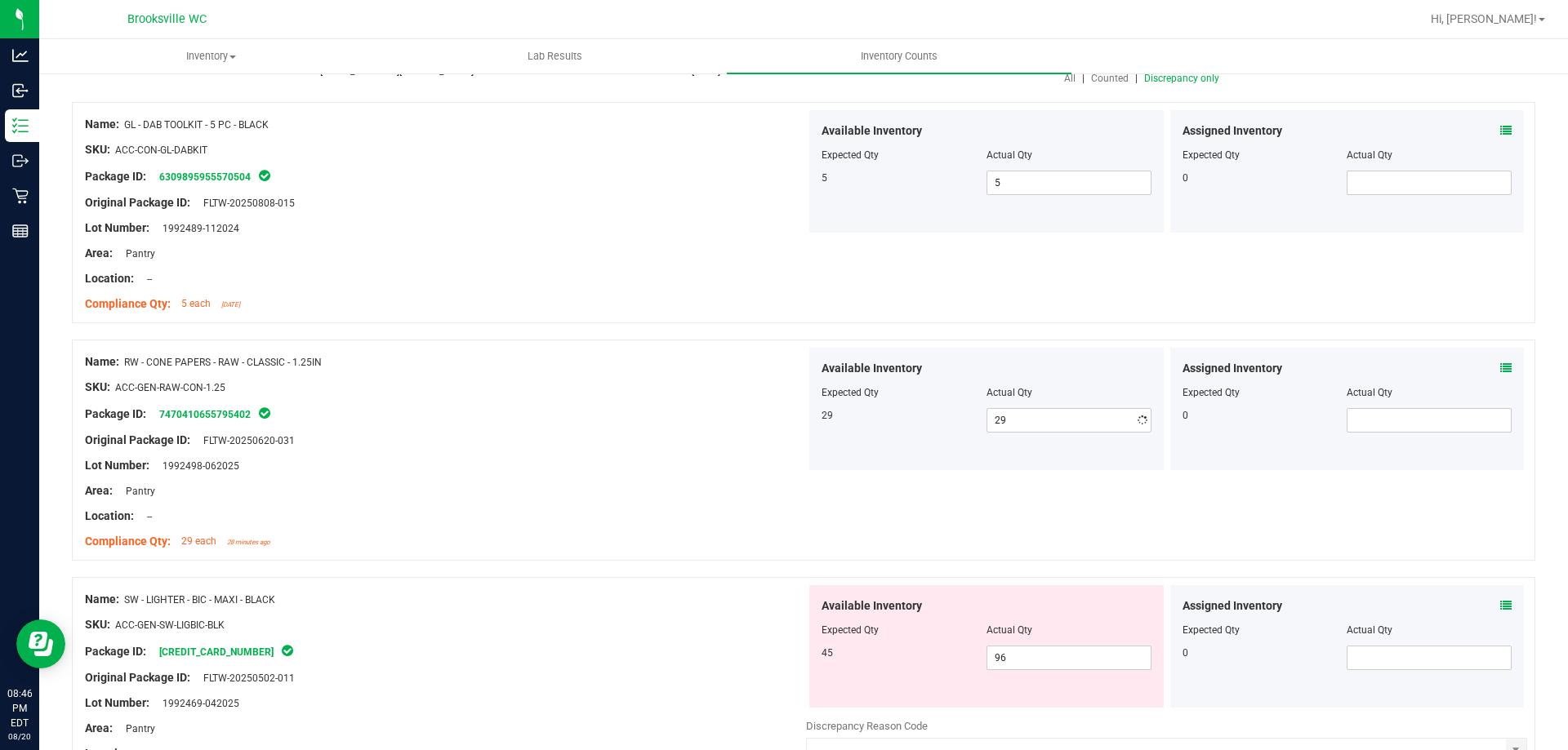
click at [661, 411] on div "Package ID: 7470410655795402" at bounding box center [445, 414] width 721 height 20
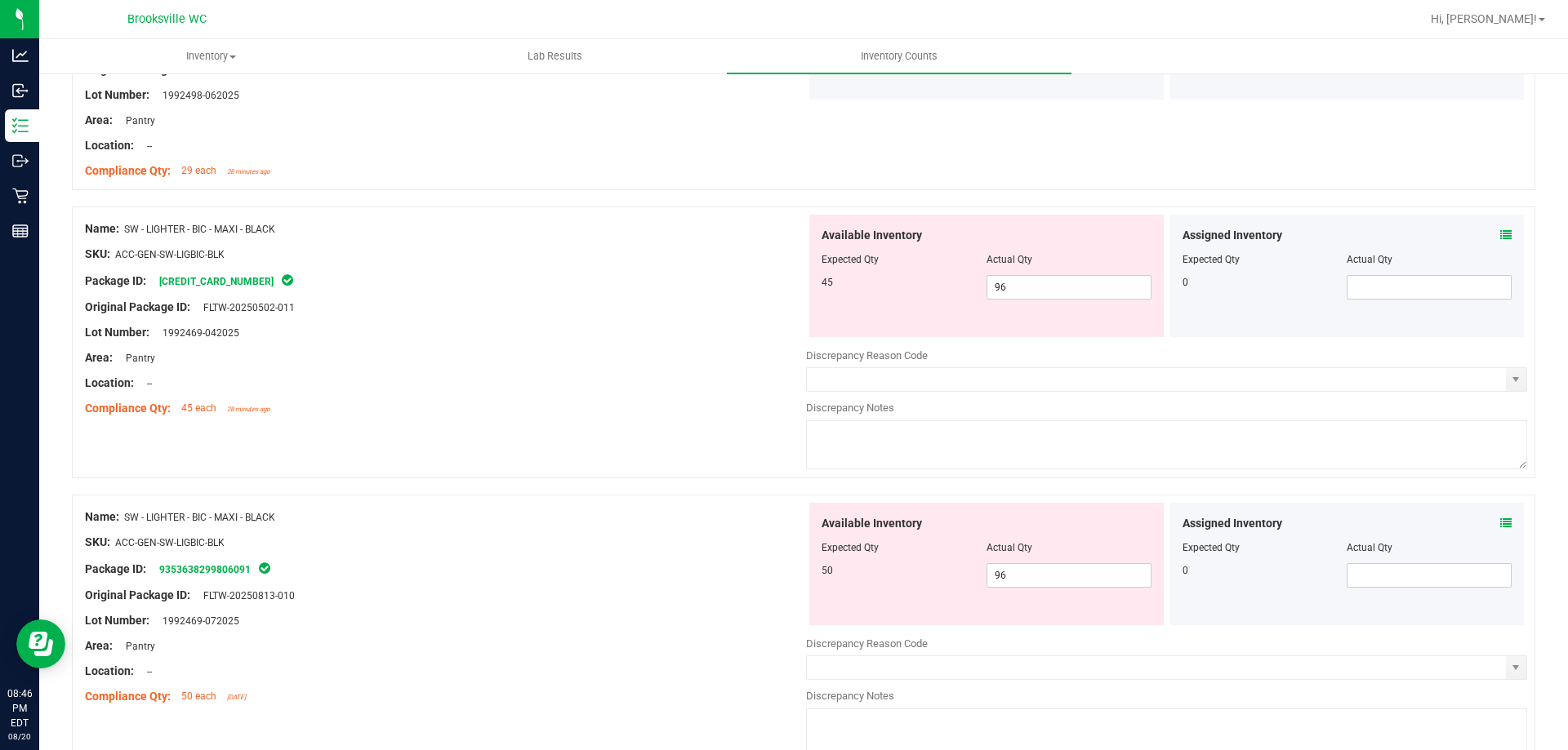
scroll to position [571, 0]
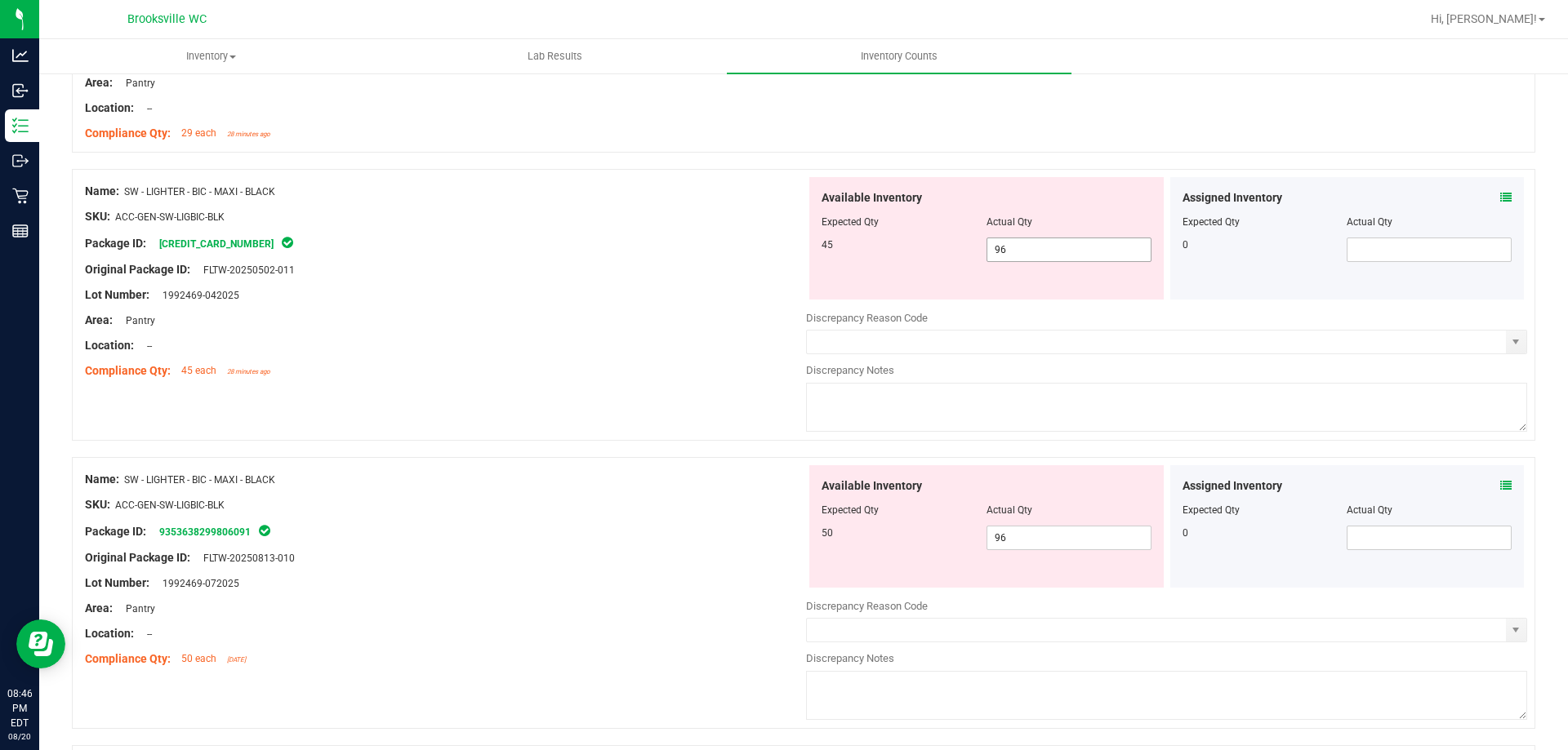
click at [1086, 245] on span "96 96" at bounding box center [1068, 250] width 165 height 25
click at [1086, 245] on input "96" at bounding box center [1068, 250] width 163 height 23
type input "45"
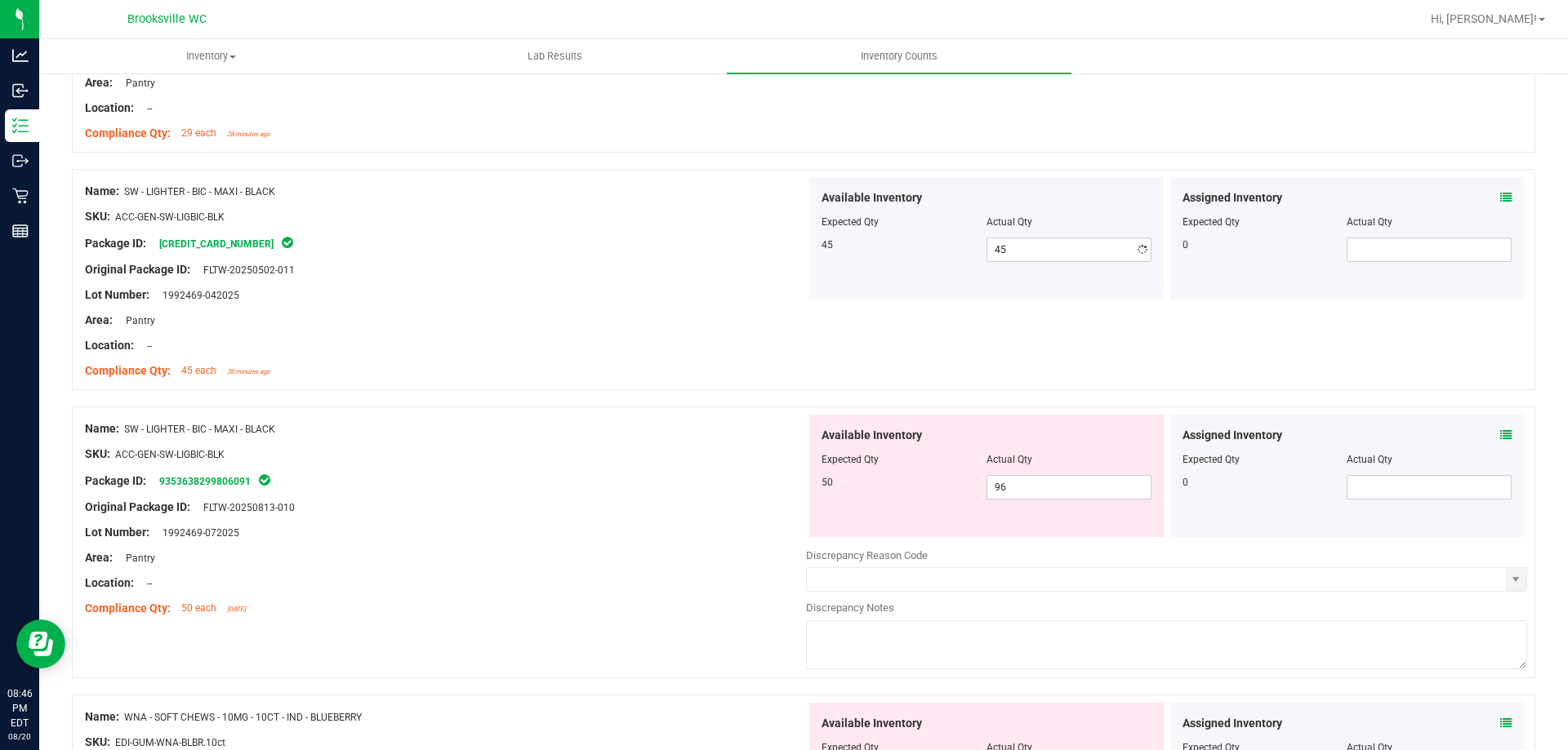
click at [681, 578] on div "Name: SW - LIGHTER - BIC - MAXI - BLACK SKU: ACC-GEN-SW-LIGBIC-BLK Package ID: …" at bounding box center [445, 518] width 721 height 208
click at [1059, 475] on div "Available Inventory Expected Qty Actual Qty 50 96 96" at bounding box center [986, 475] width 354 height 122
click at [1059, 475] on span "96 96" at bounding box center [1068, 487] width 165 height 25
click at [1058, 476] on input "96" at bounding box center [1068, 487] width 163 height 23
type input "50"
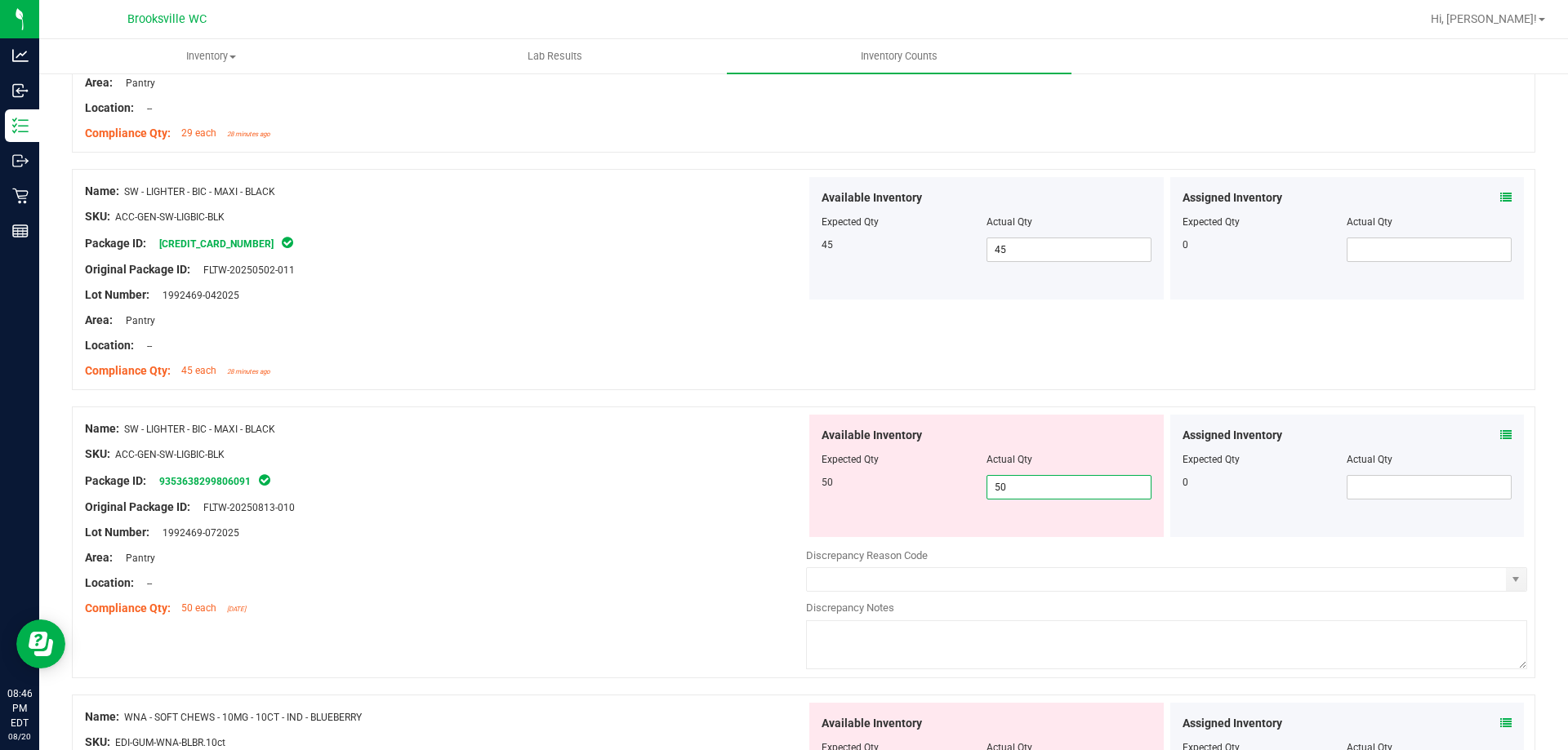
type input "50"
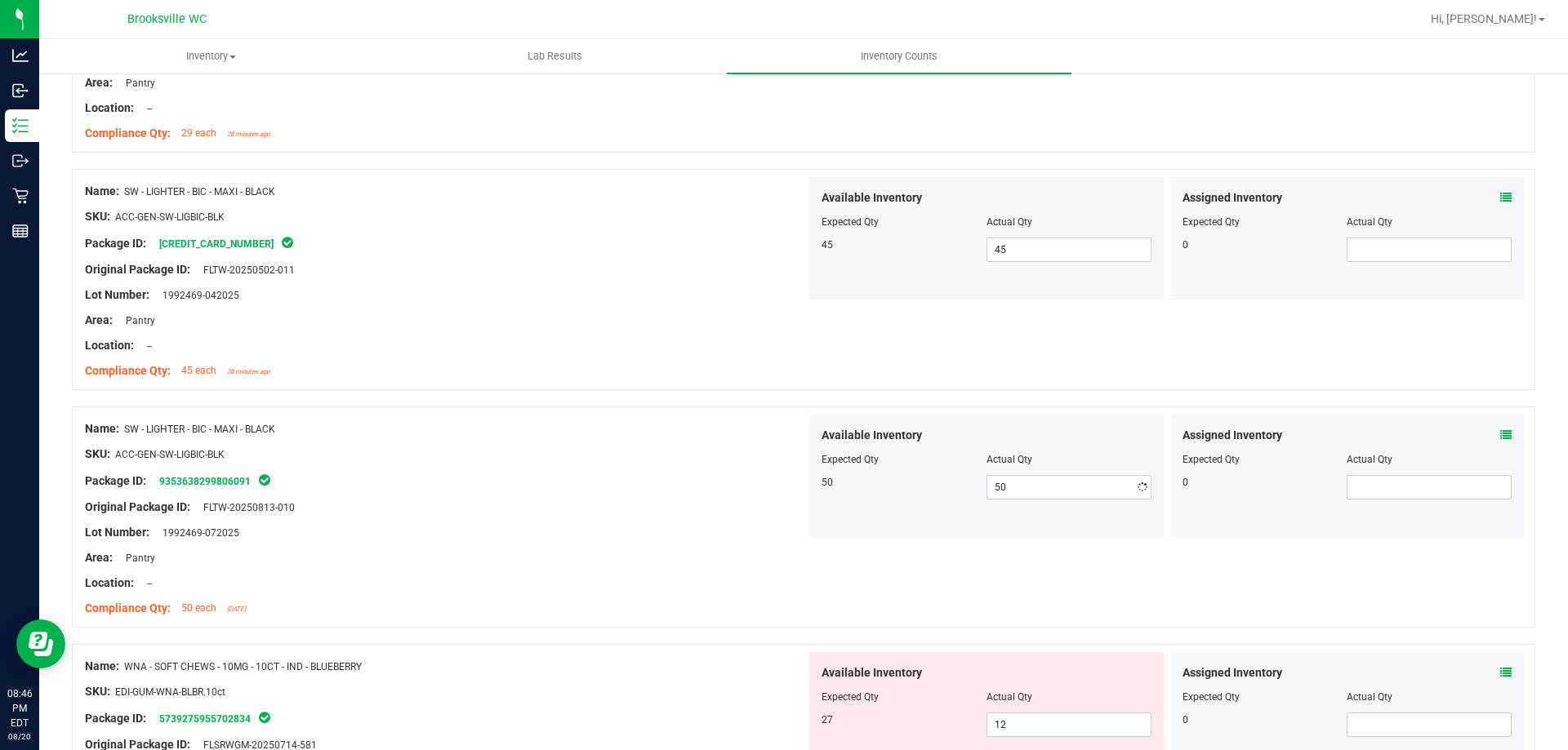
drag, startPoint x: 467, startPoint y: 520, endPoint x: 530, endPoint y: 511, distance: 63.6
click at [497, 516] on div at bounding box center [445, 520] width 721 height 9
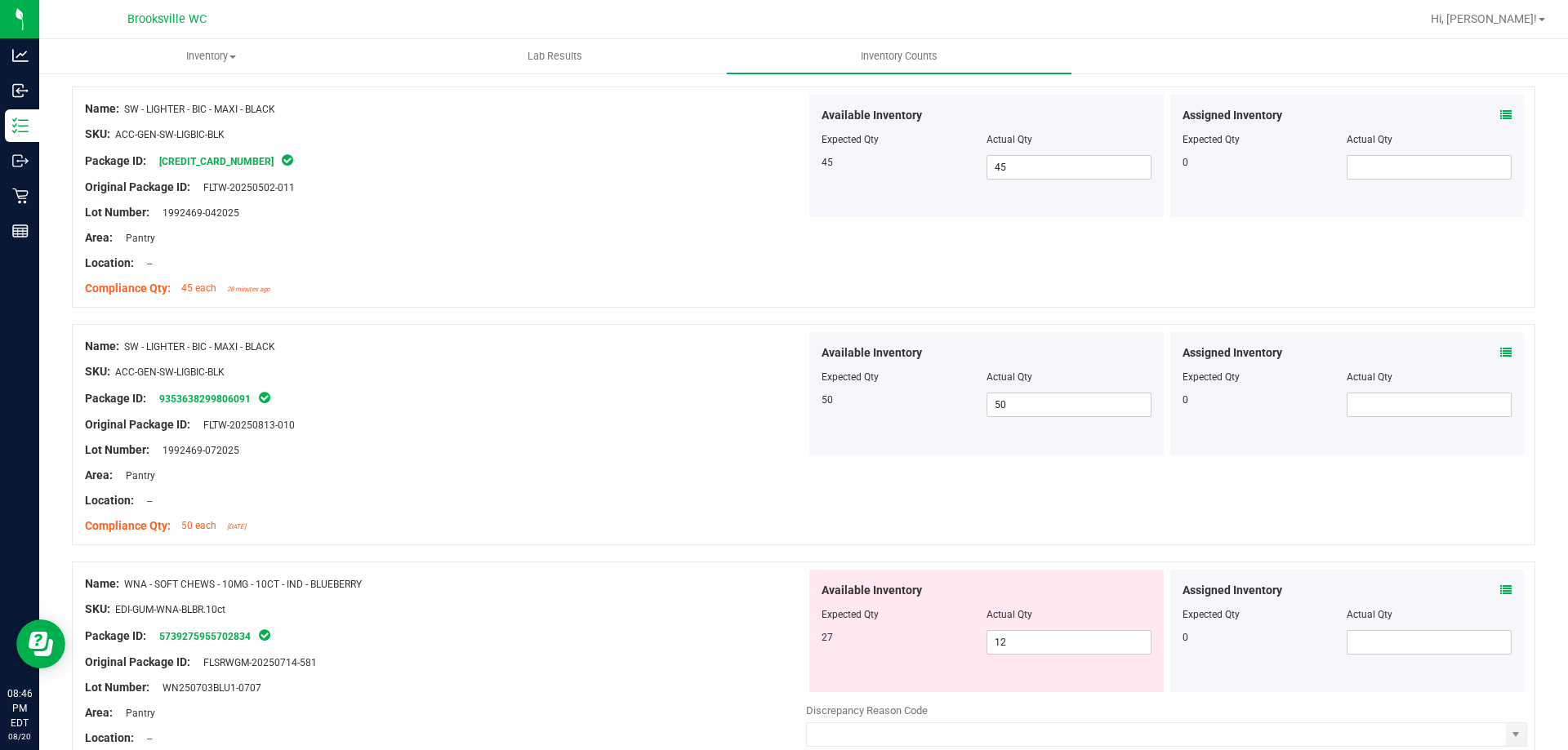
scroll to position [0, 0]
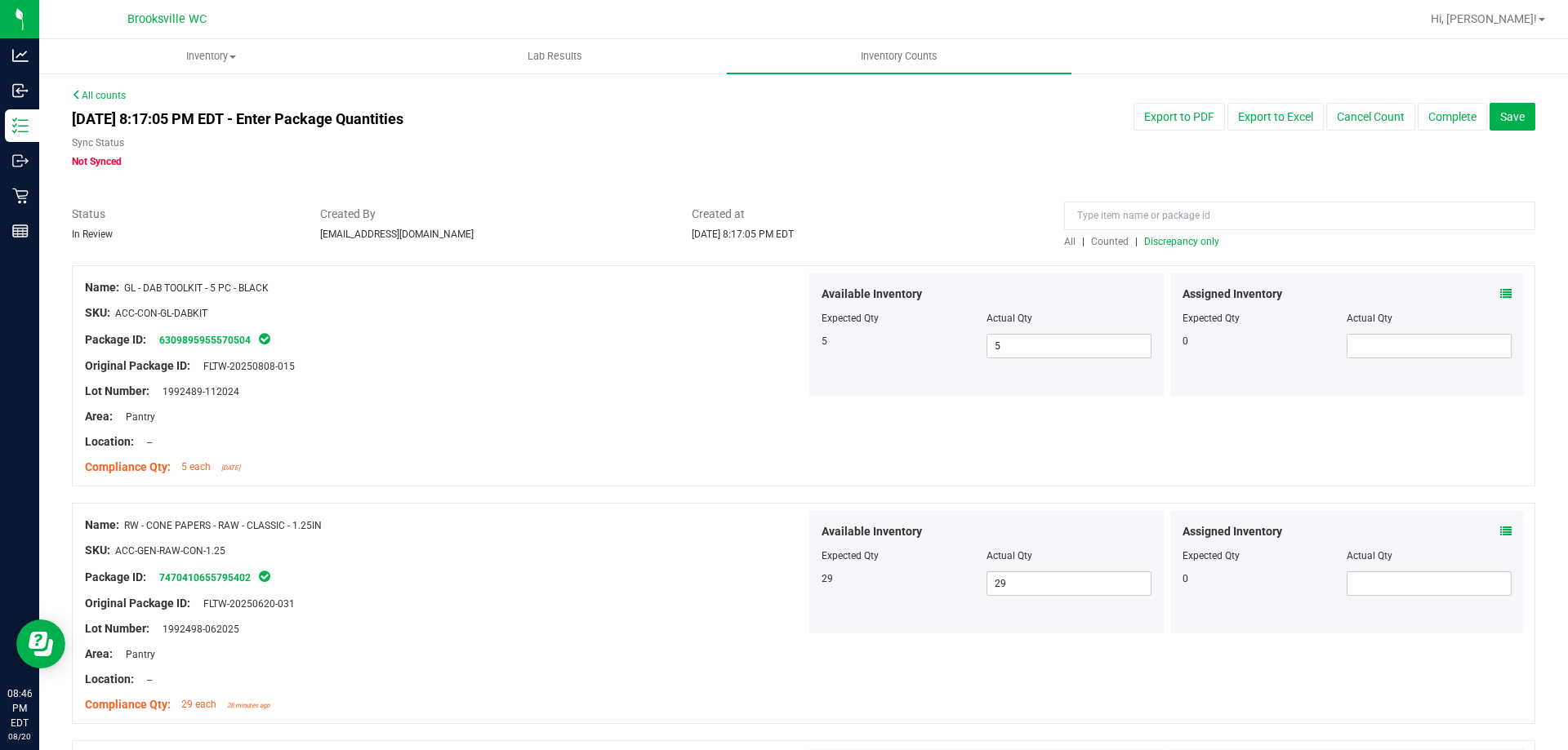
click at [1175, 243] on span "Discrepancy only" at bounding box center [1182, 241] width 75 height 11
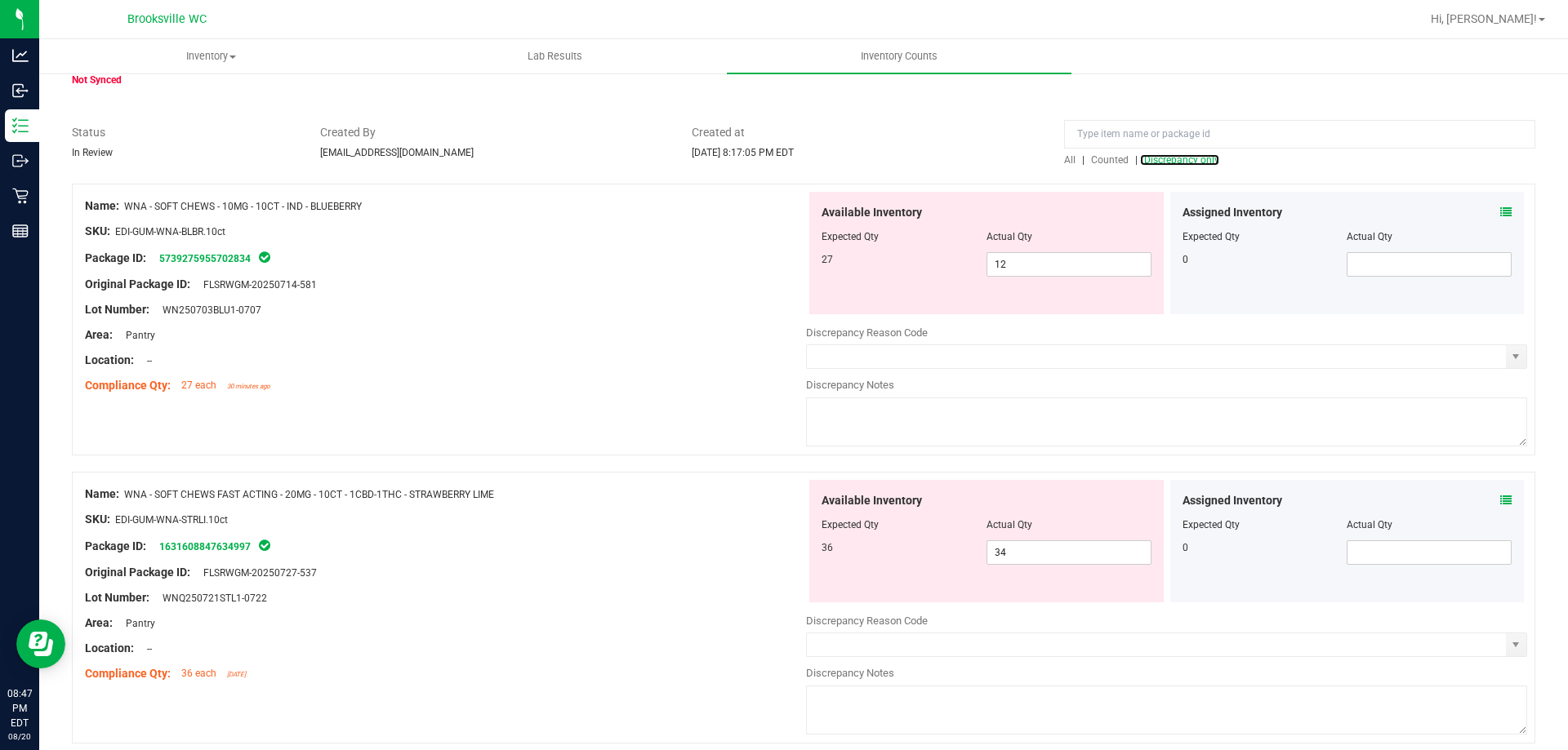
scroll to position [147, 0]
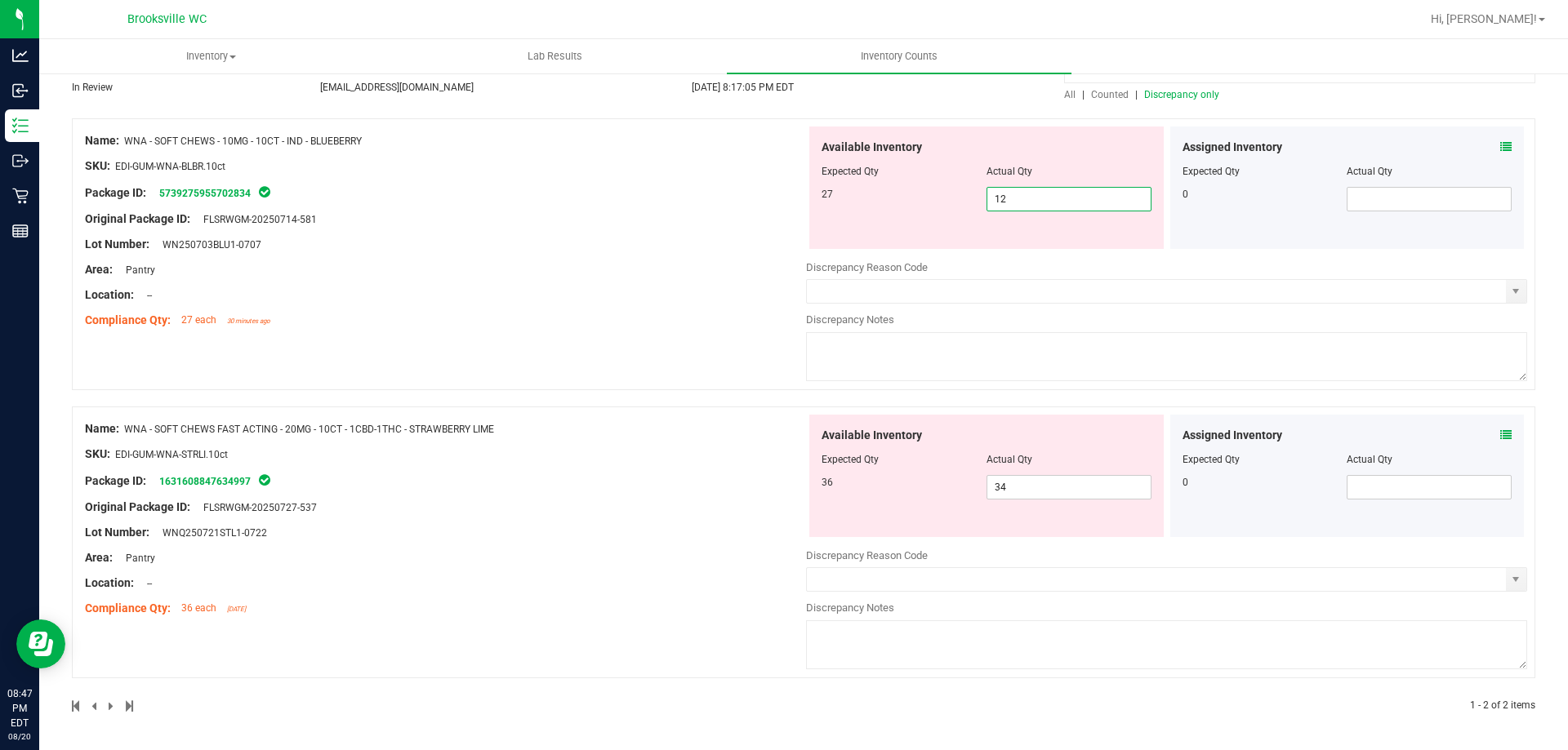
click at [1043, 193] on span "12 12" at bounding box center [1068, 199] width 165 height 25
click at [1043, 193] on input "12" at bounding box center [1068, 199] width 163 height 23
type input "27"
click at [648, 292] on div "Name: WNA - SOFT CHEWS - 10MG - 10CT - IND - BLUEBERRY SKU: EDI-GUM-WNA-BLBR.10…" at bounding box center [445, 230] width 721 height 208
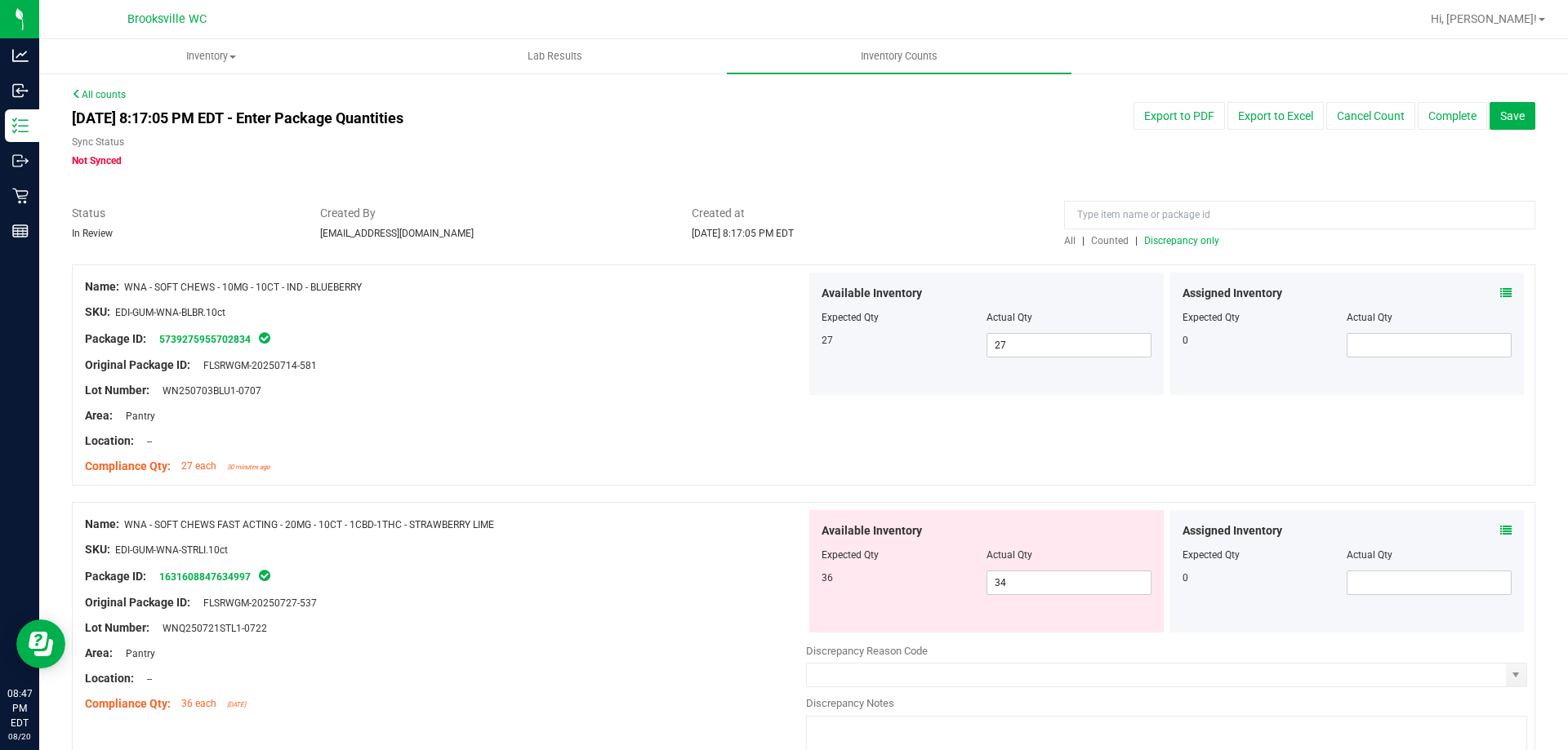
scroll to position [0, 0]
click at [1147, 240] on span "Discrepancy only" at bounding box center [1182, 241] width 75 height 11
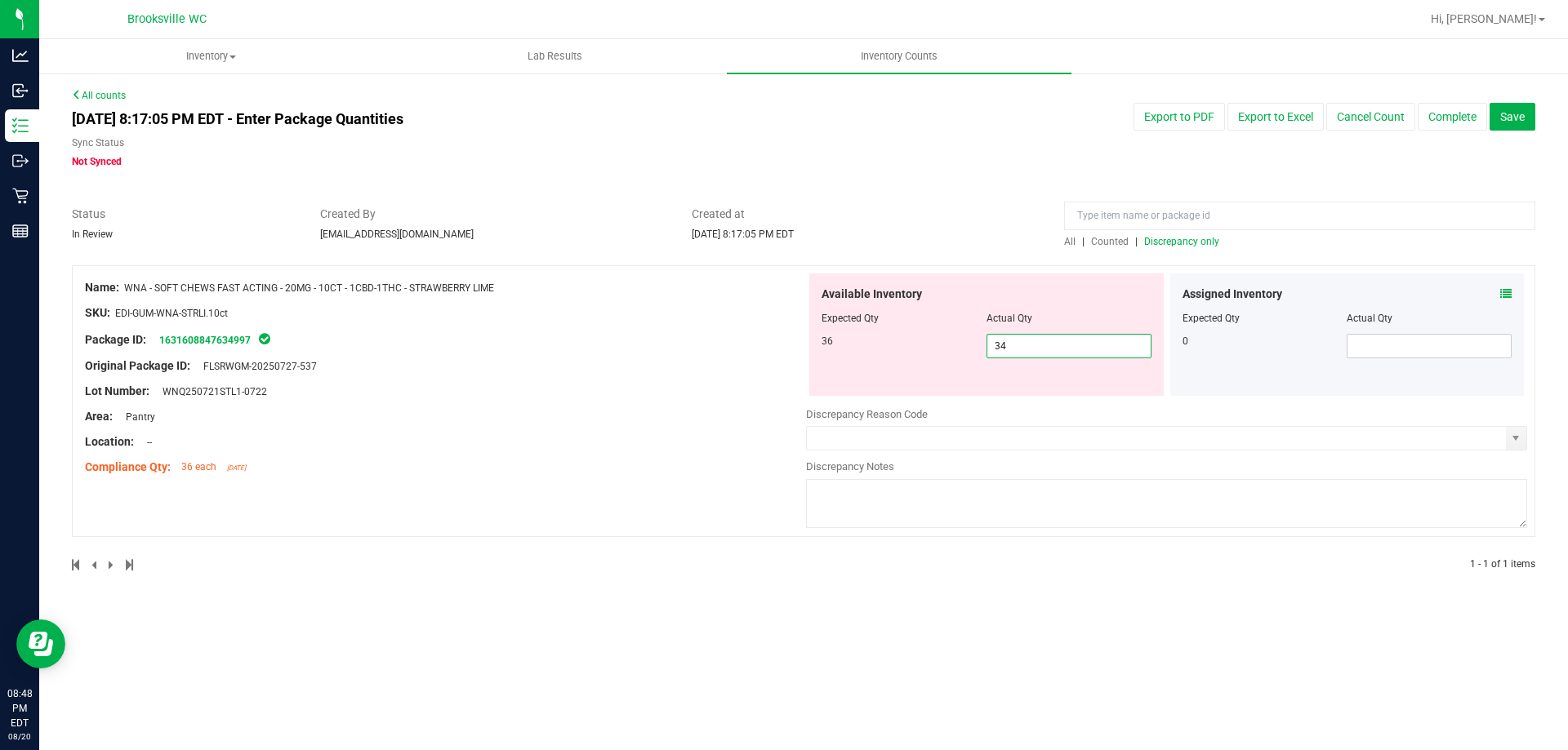
click at [1075, 347] on span "34 34" at bounding box center [1068, 346] width 165 height 25
click at [1075, 347] on input "34" at bounding box center [1068, 345] width 163 height 23
type input "36"
drag, startPoint x: 587, startPoint y: 328, endPoint x: 860, endPoint y: 293, distance: 275.2
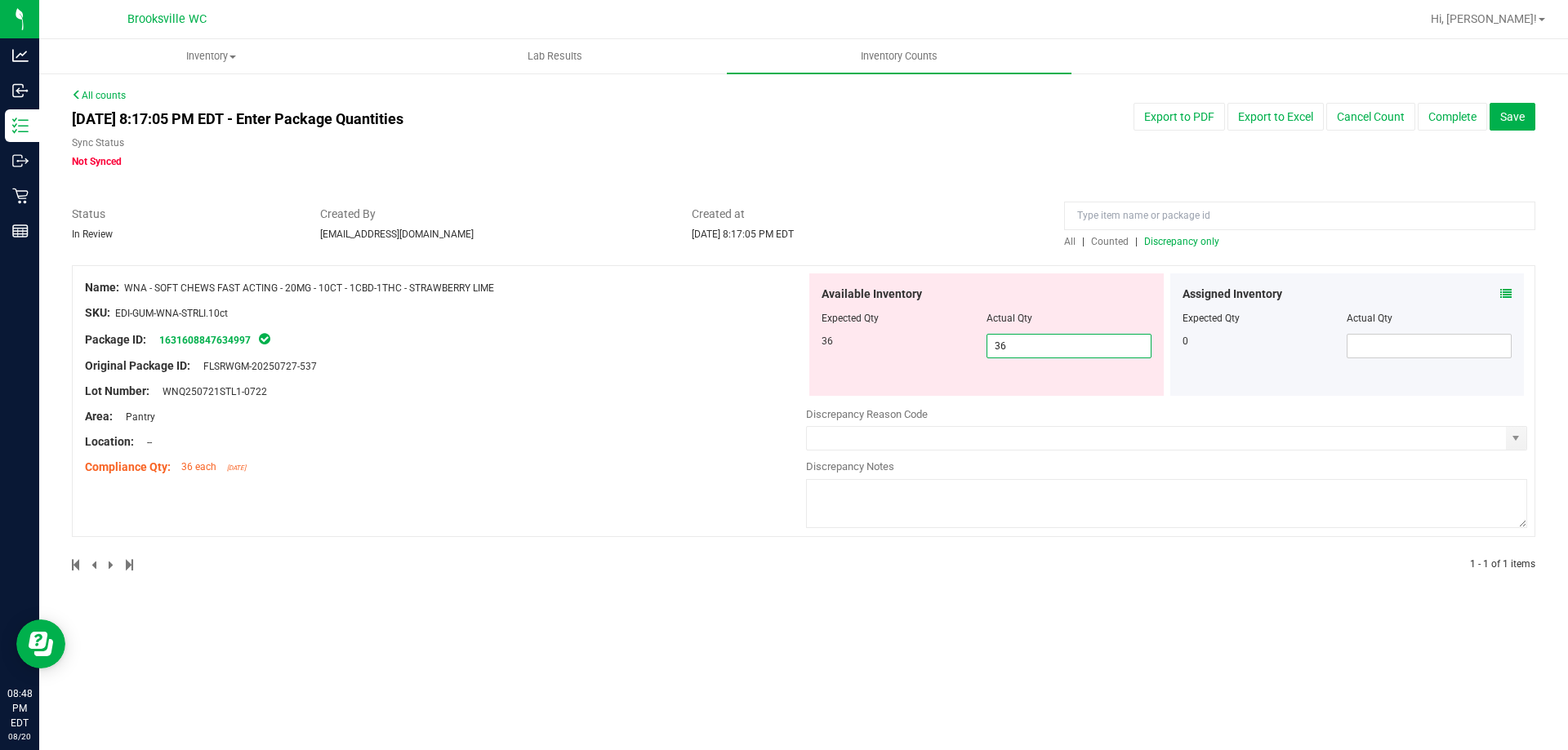
click at [593, 328] on div at bounding box center [445, 326] width 721 height 9
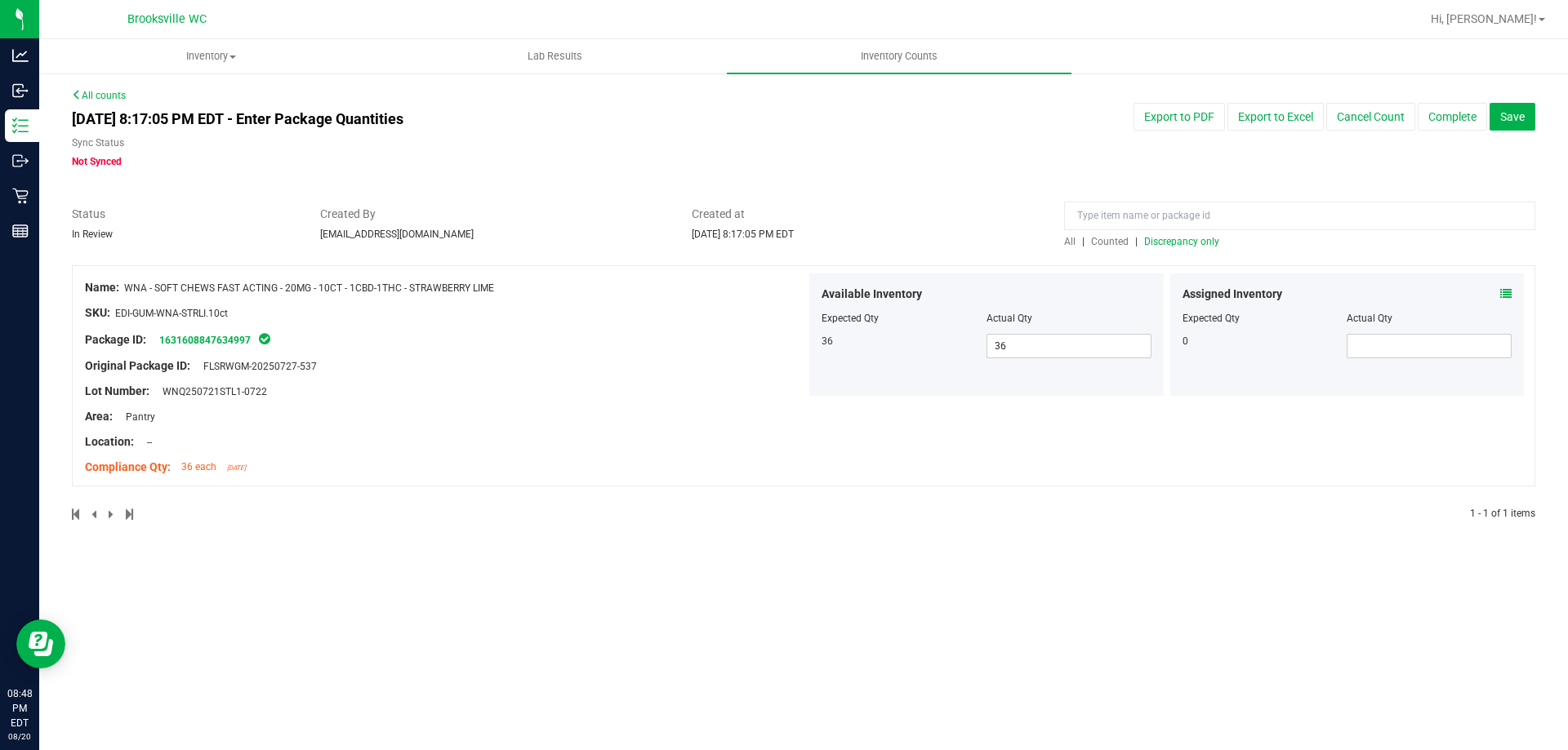
click at [1200, 239] on span "Discrepancy only" at bounding box center [1182, 241] width 75 height 11
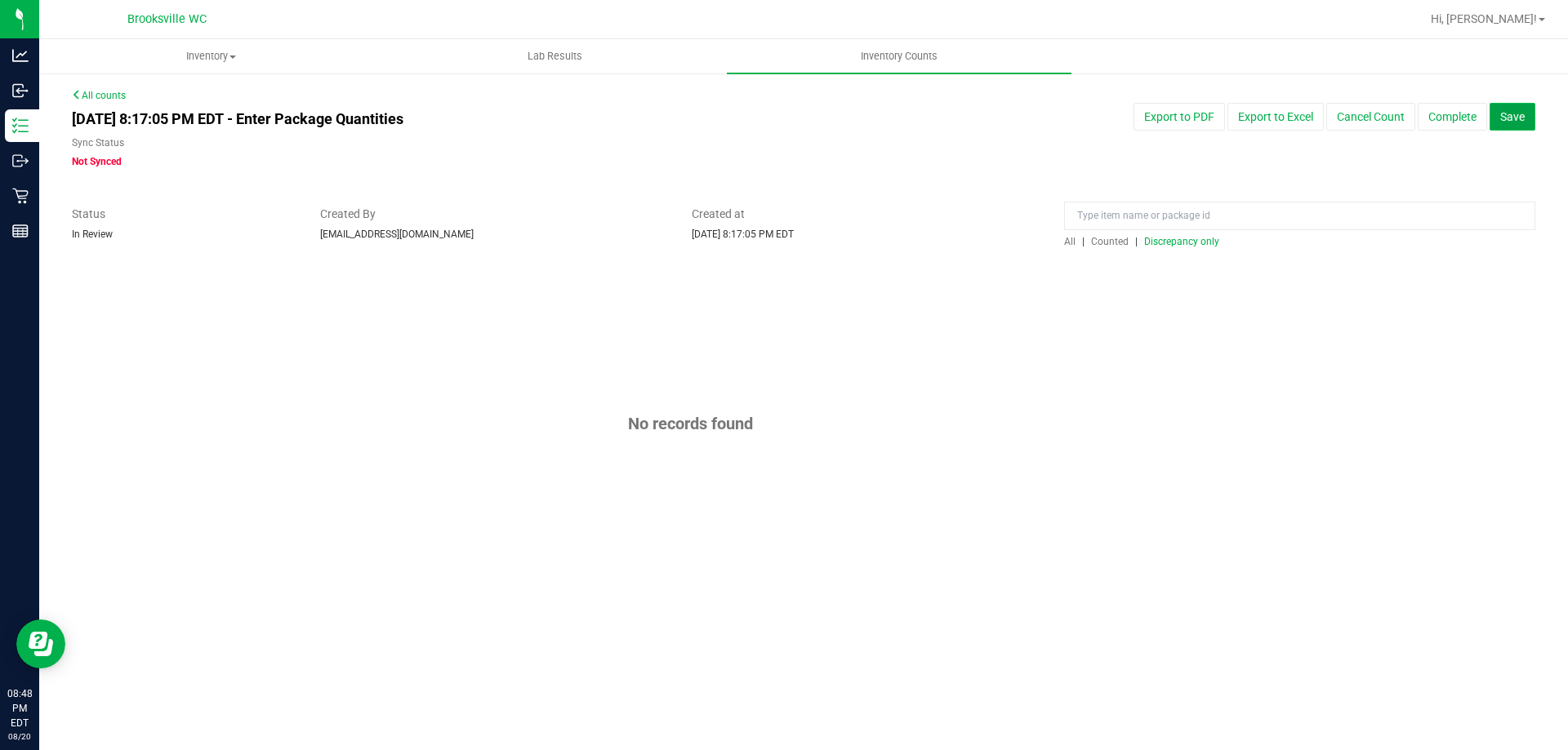
click at [1514, 111] on span "Save" at bounding box center [1512, 116] width 25 height 13
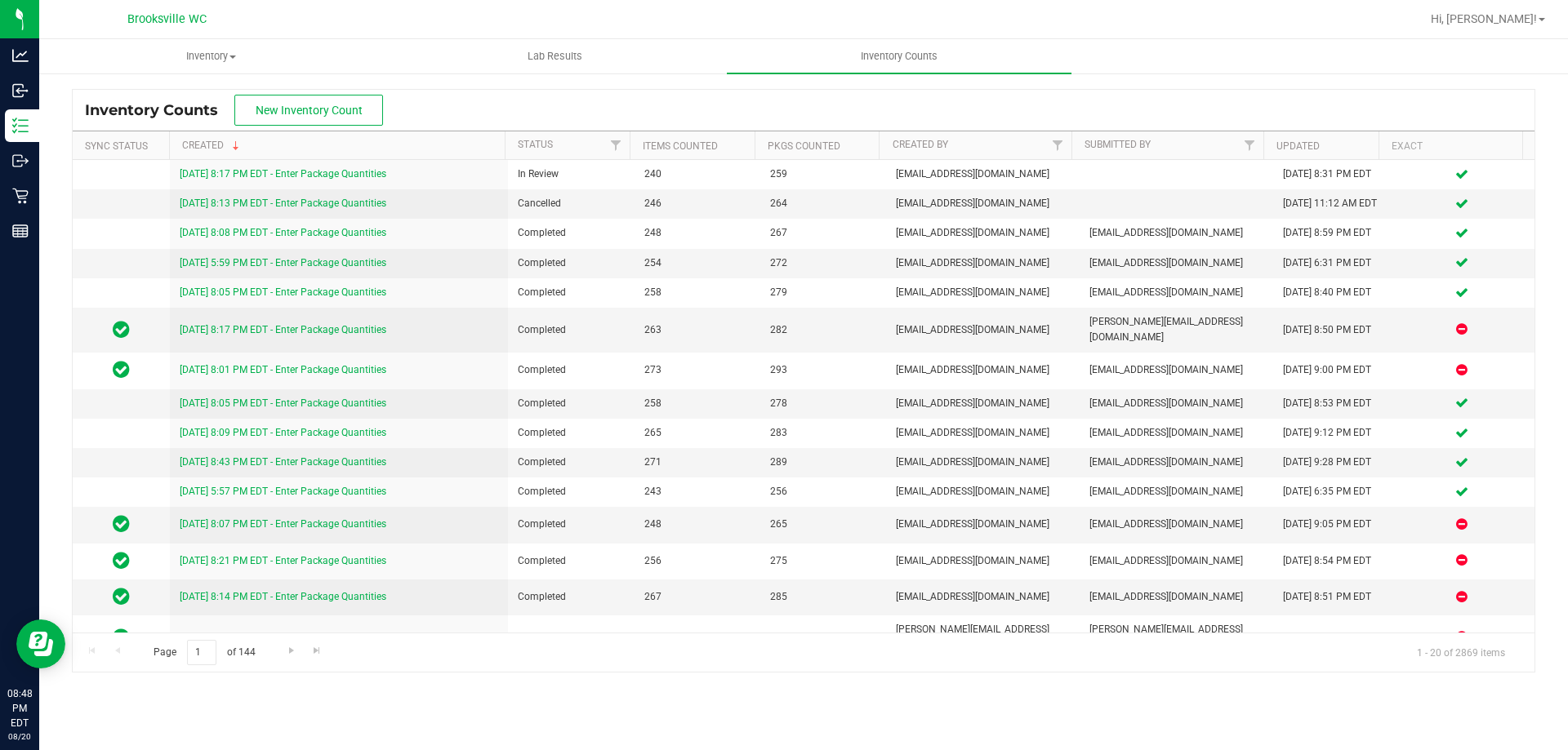
click at [1518, 9] on div "Hi, [PERSON_NAME]!" at bounding box center [1488, 19] width 127 height 28
click at [1516, 15] on span "Hi, [PERSON_NAME]!" at bounding box center [1484, 18] width 106 height 13
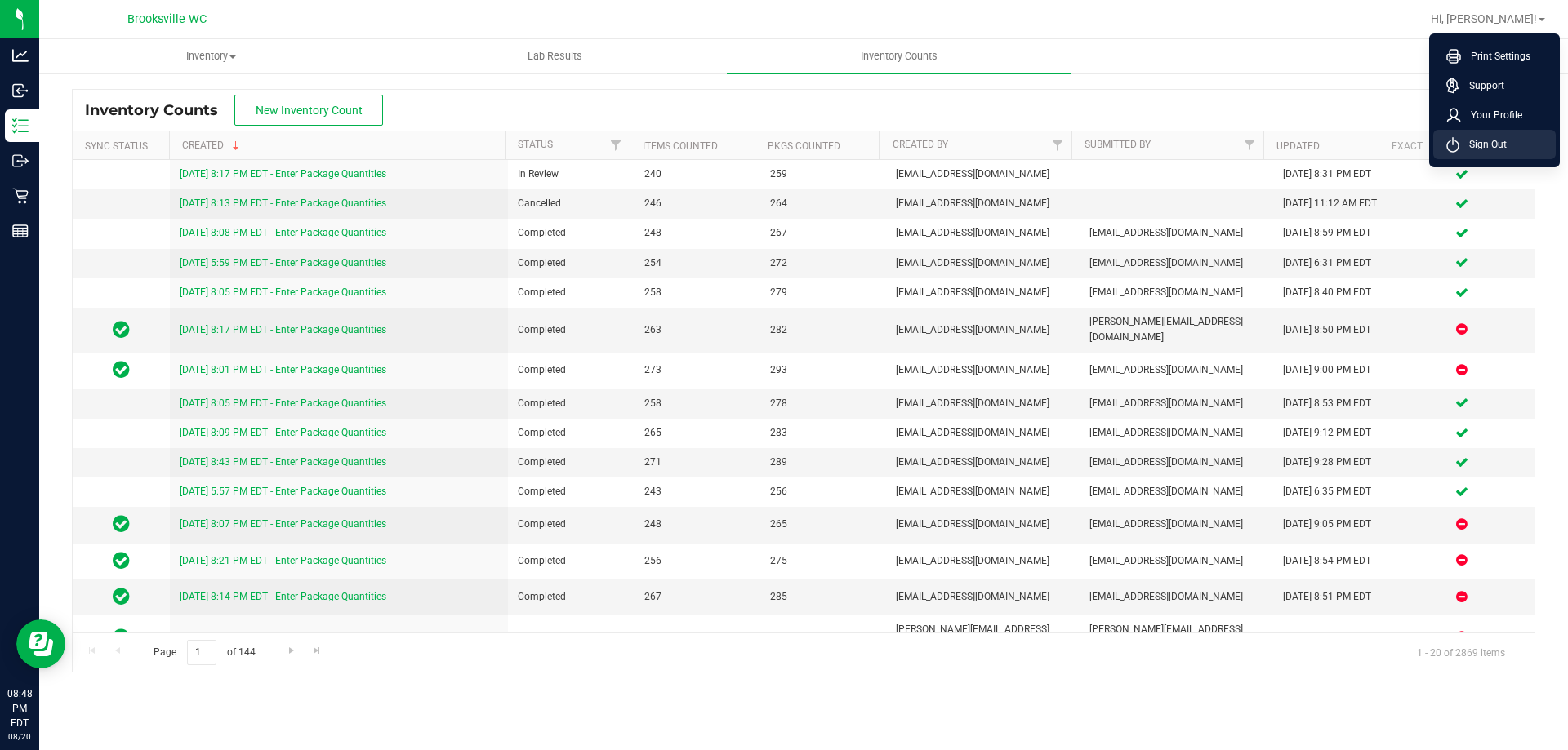
click at [1502, 145] on span "Sign Out" at bounding box center [1482, 144] width 47 height 16
